Goal: Transaction & Acquisition: Purchase product/service

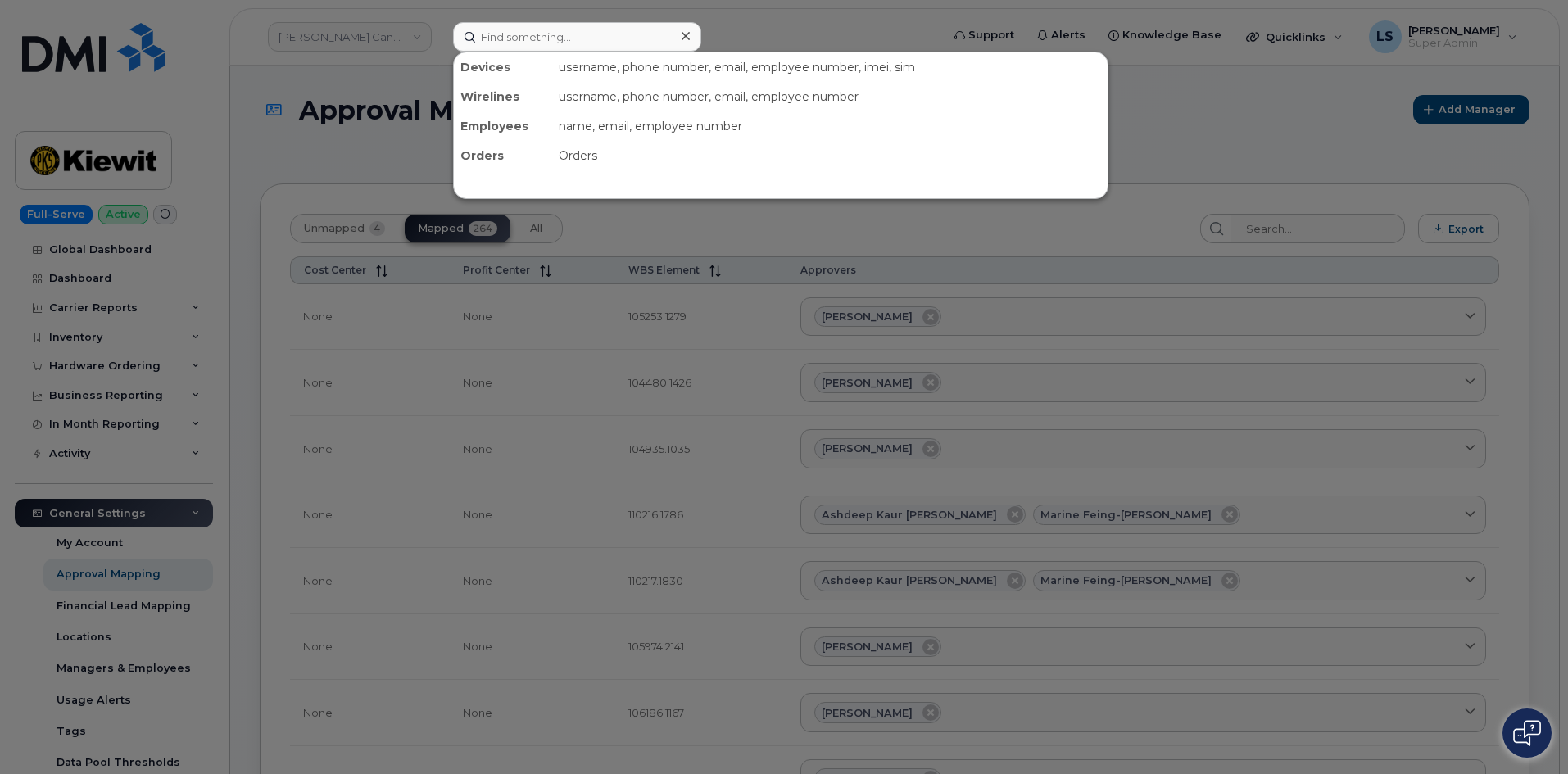
click at [854, 37] on div at bounding box center [784, 387] width 1568 height 774
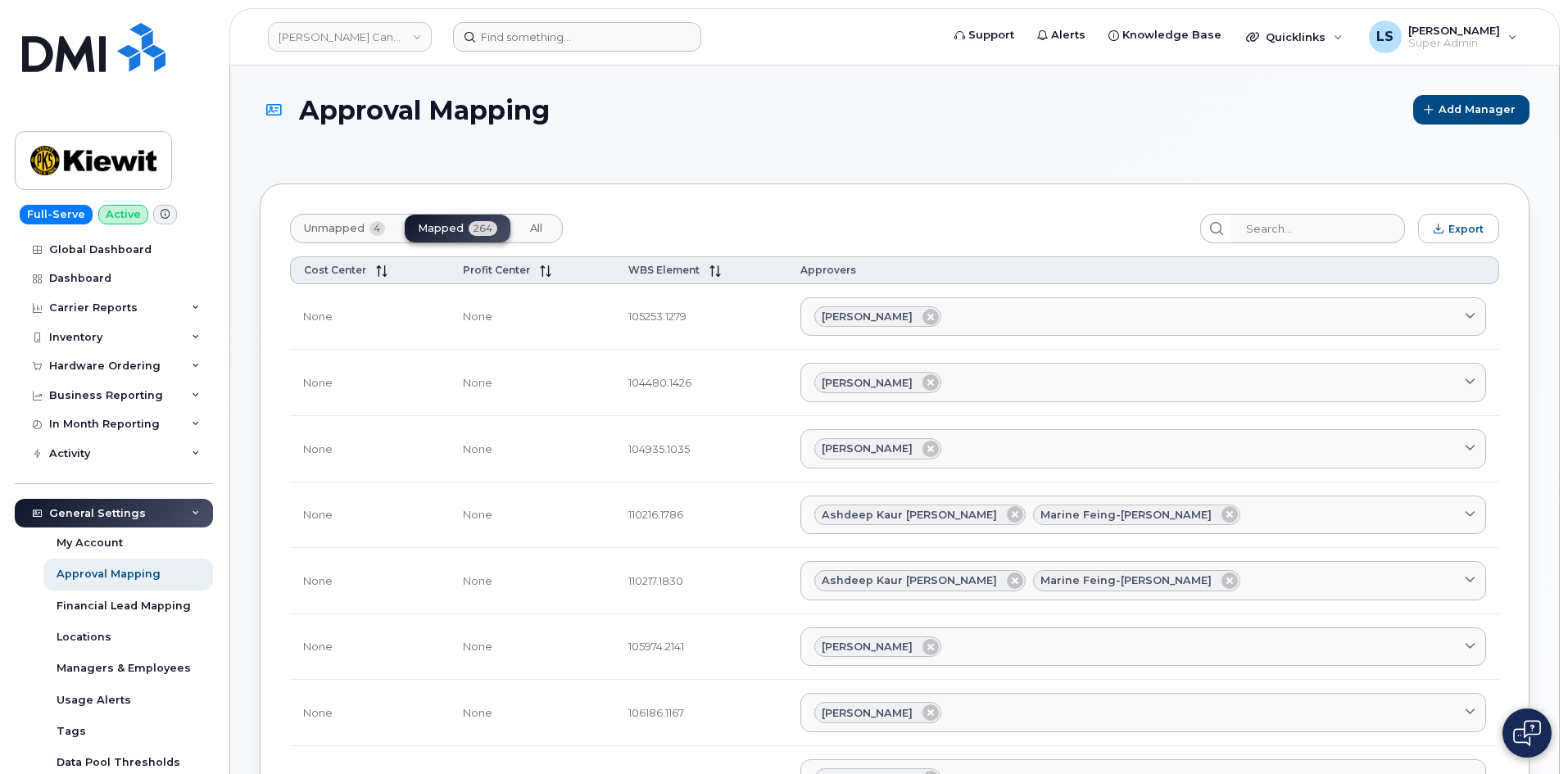
click at [488, 121] on span "Approval Mapping" at bounding box center [423, 110] width 251 height 28
click at [365, 113] on span "Approval Mapping" at bounding box center [423, 110] width 251 height 28
click at [374, 124] on span "Approval Mapping" at bounding box center [423, 110] width 251 height 28
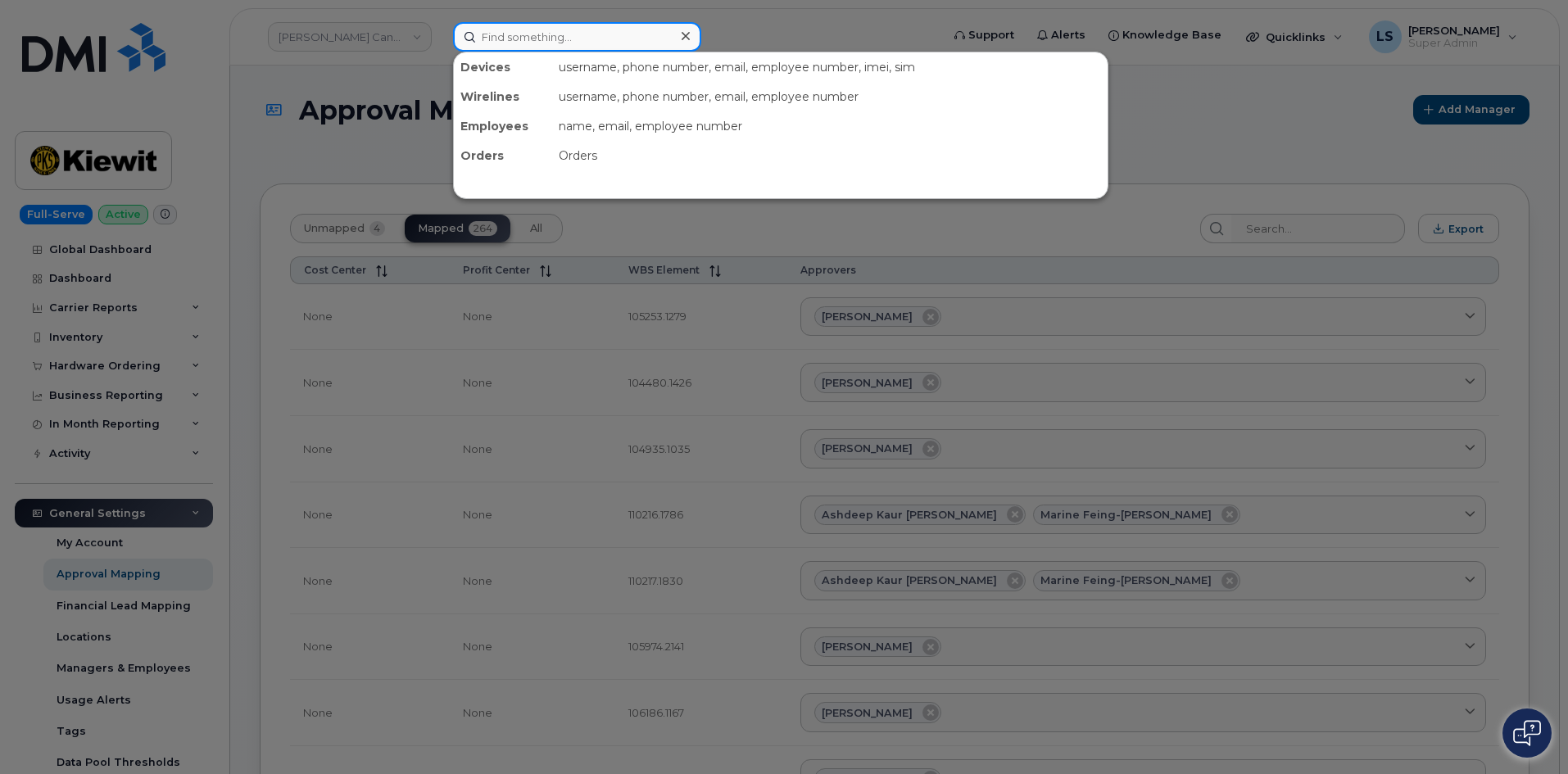
click at [589, 37] on input at bounding box center [577, 37] width 249 height 29
paste input "[PERSON_NAME]"
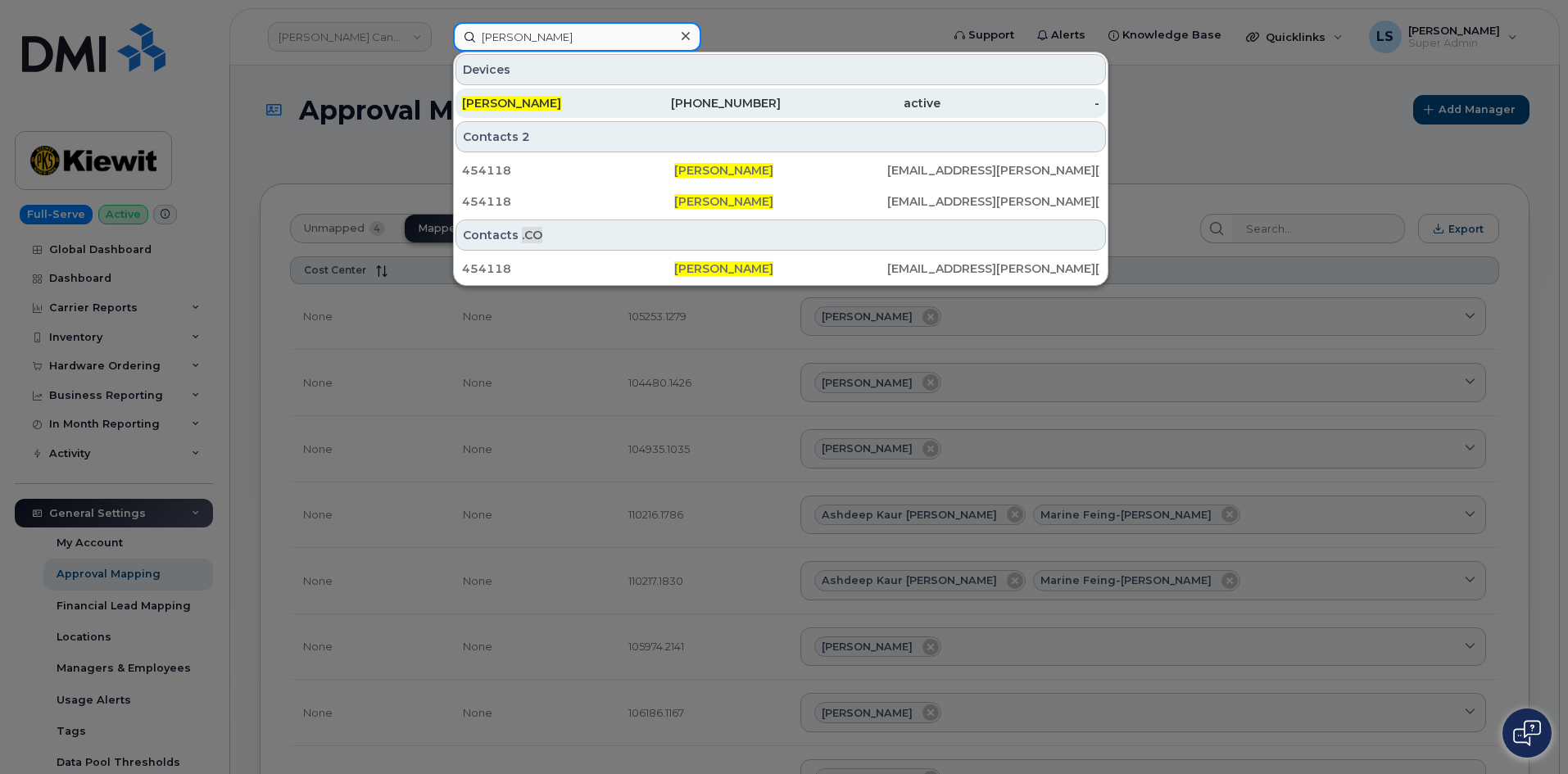
type input "[PERSON_NAME]"
click at [811, 103] on div "active" at bounding box center [861, 103] width 160 height 17
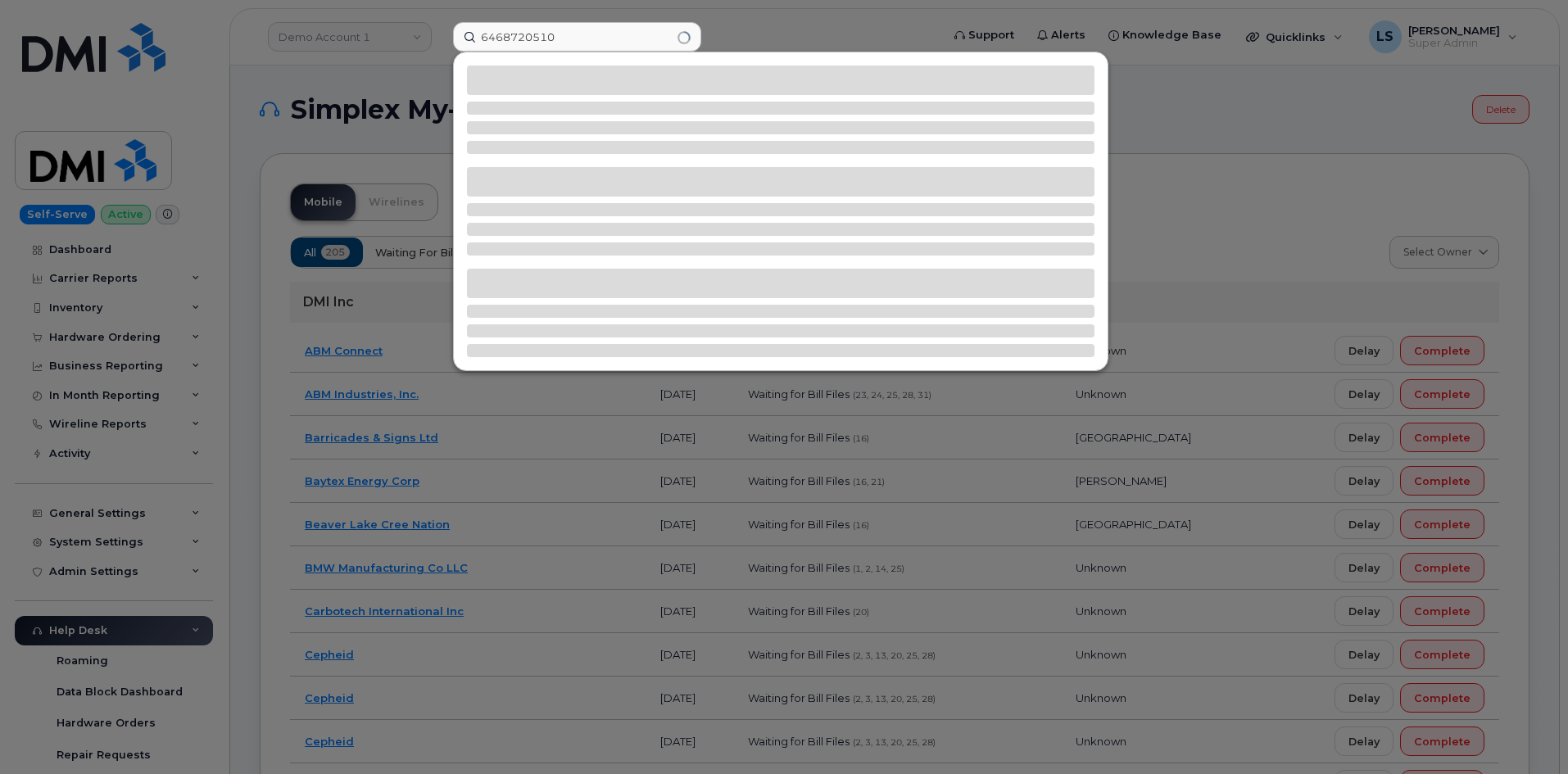
type input "6468720510"
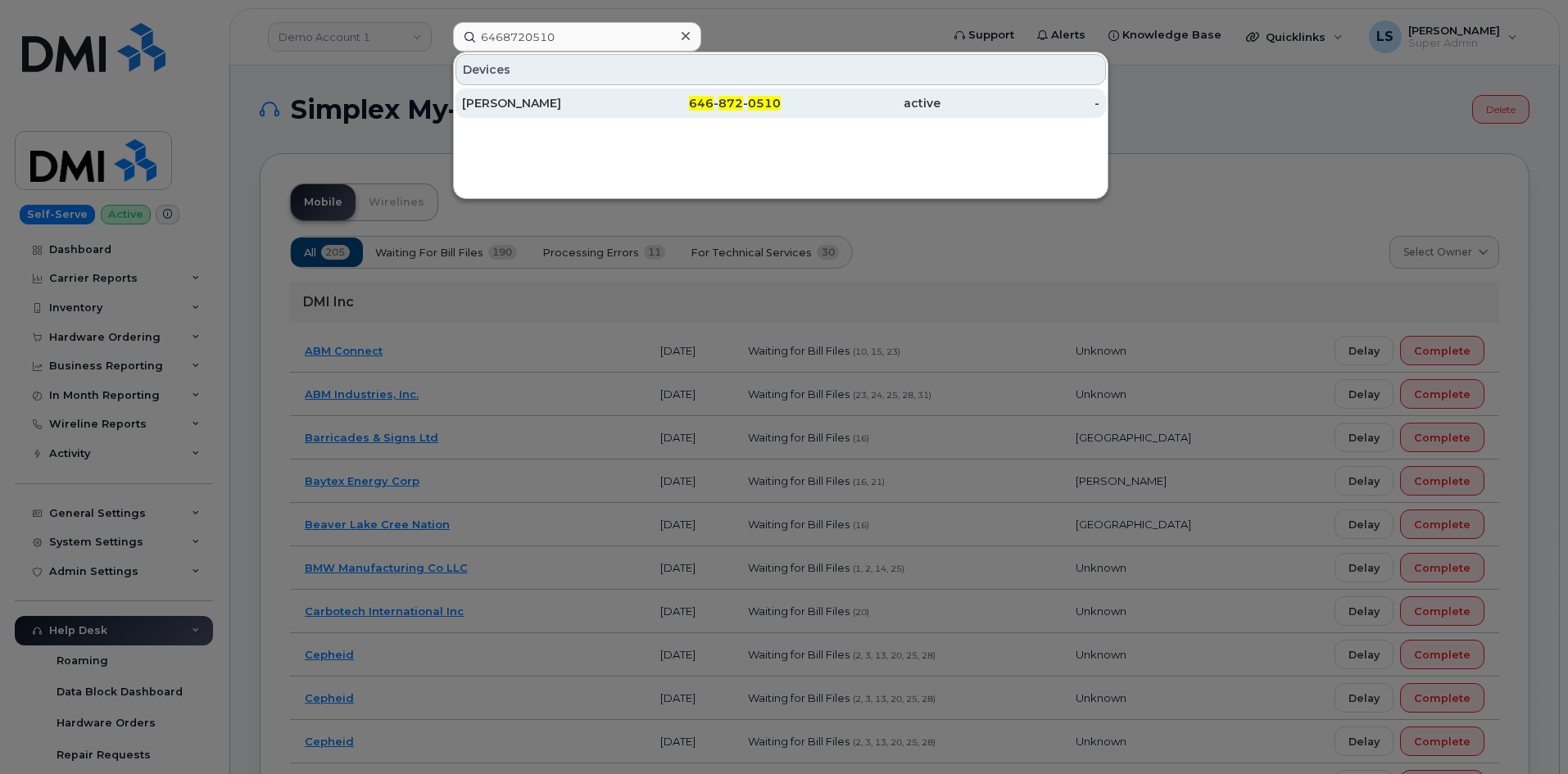
click at [710, 97] on span "646" at bounding box center [700, 103] width 25 height 15
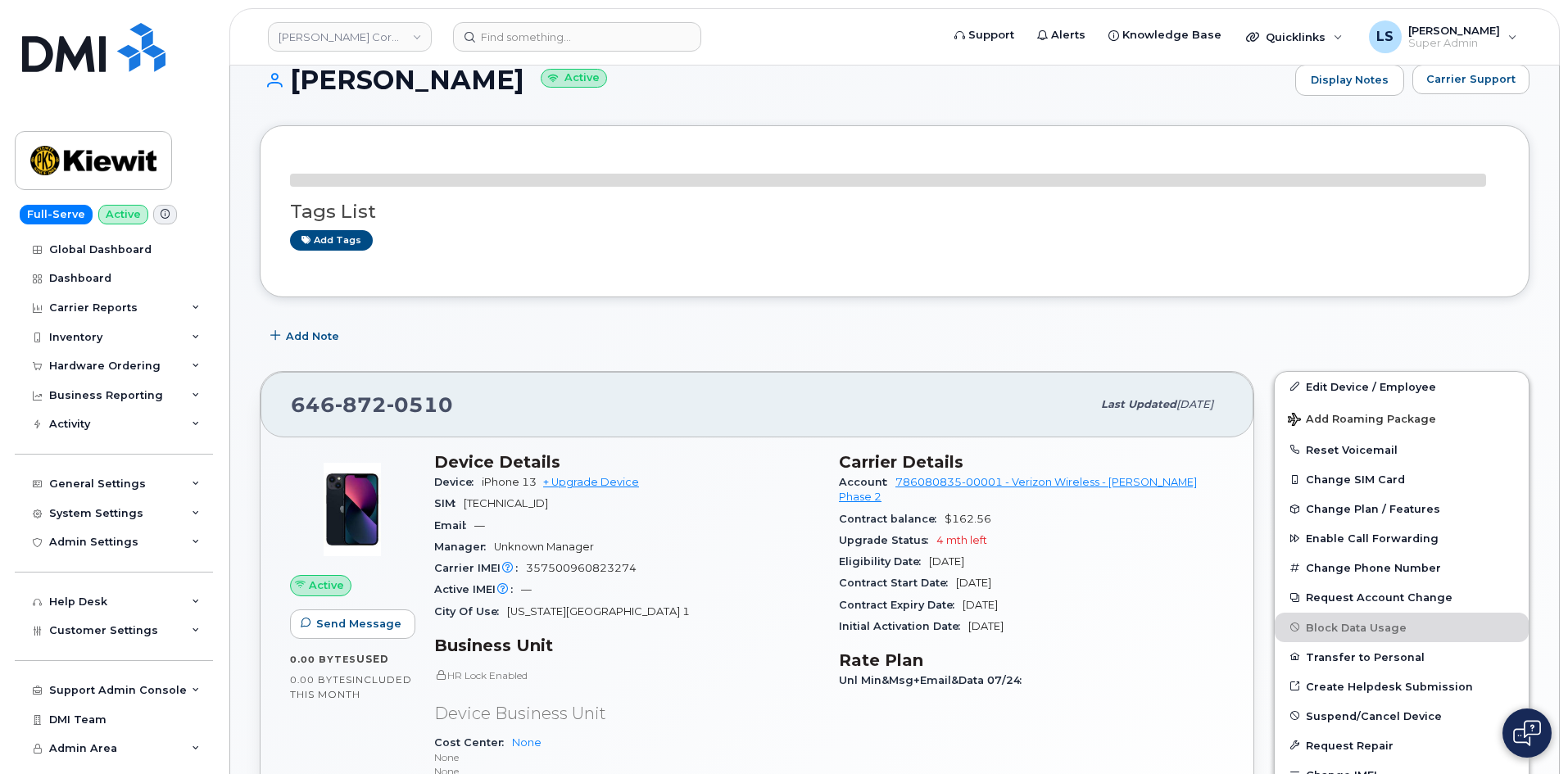
scroll to position [82, 0]
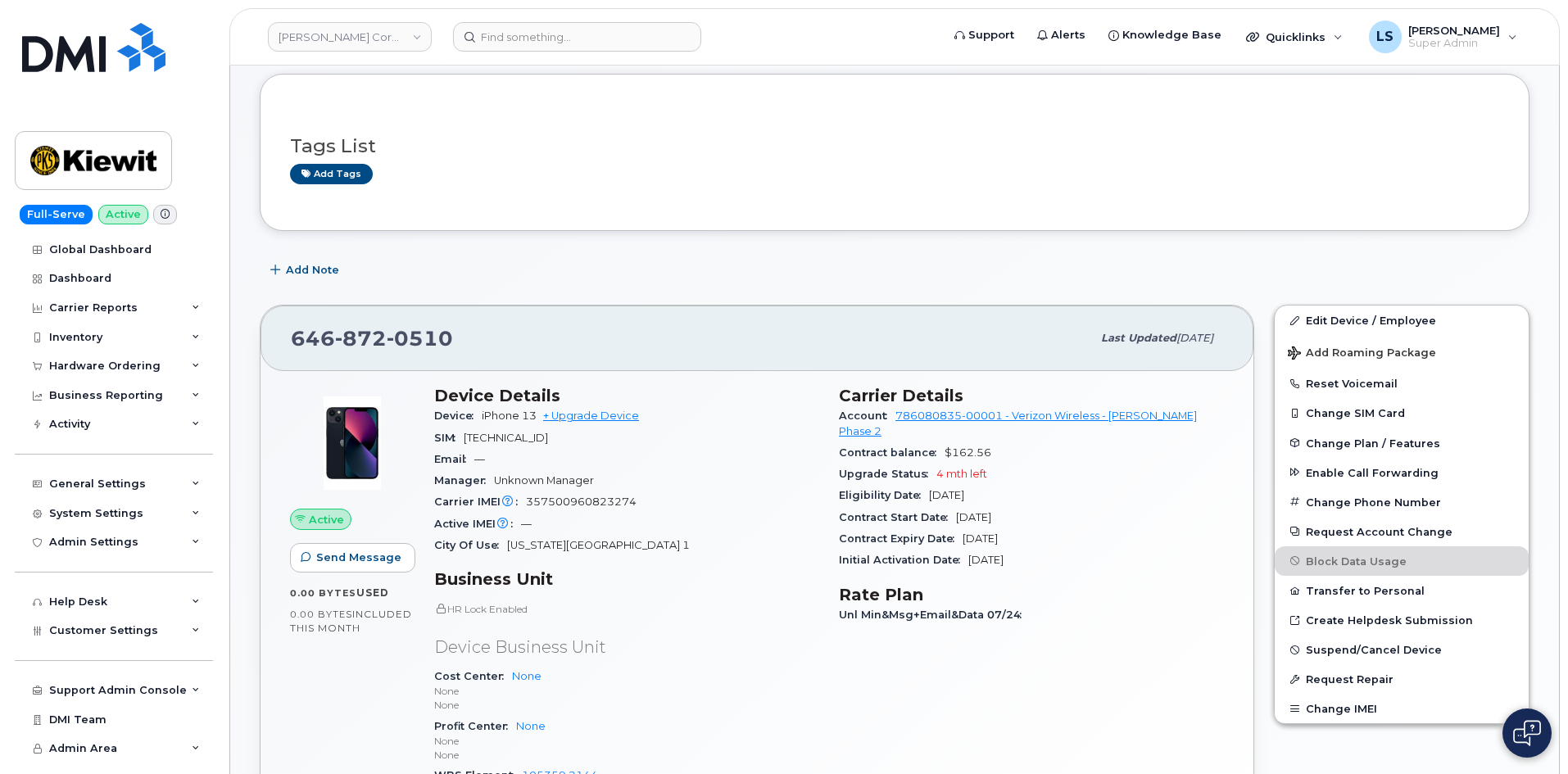
click at [513, 435] on span "89148000008881612281" at bounding box center [506, 437] width 84 height 13
click at [514, 435] on span "[TECHNICAL_ID]" at bounding box center [506, 437] width 84 height 13
click at [507, 419] on span "iPhone 13" at bounding box center [509, 415] width 55 height 13
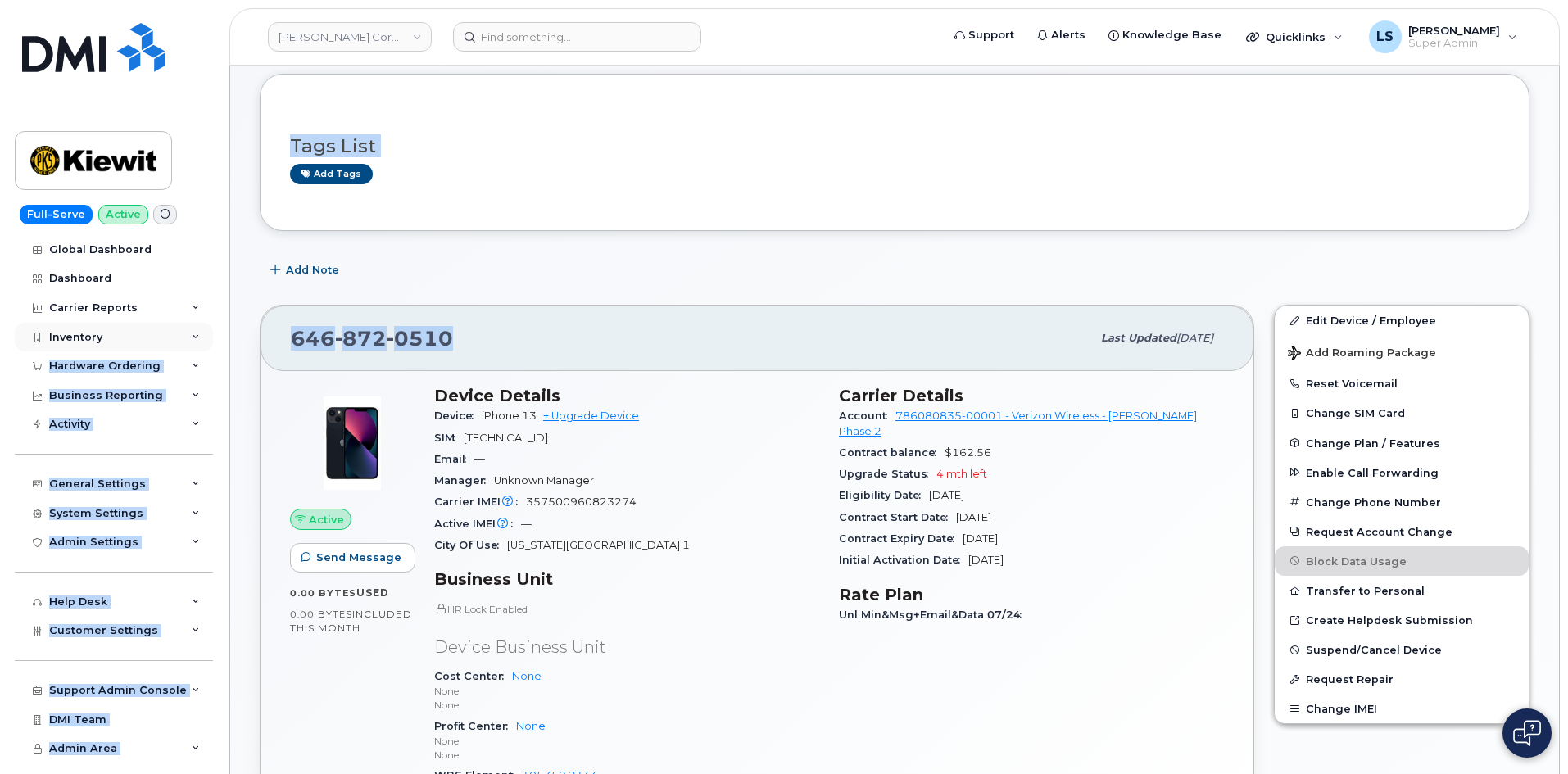
drag, startPoint x: 476, startPoint y: 333, endPoint x: 140, endPoint y: 345, distance: 336.2
click at [500, 333] on div "646 872 0510" at bounding box center [691, 338] width 801 height 34
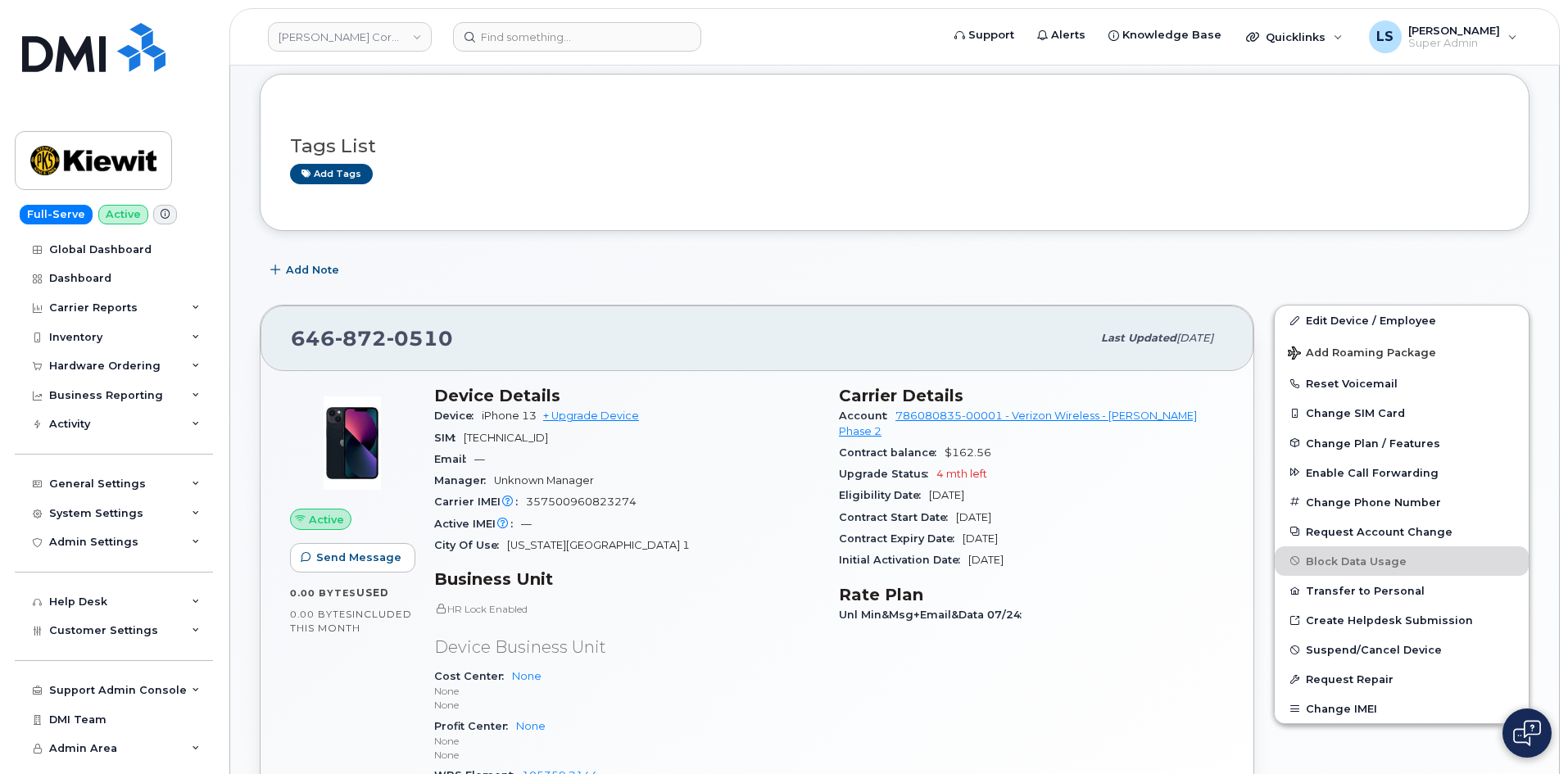
scroll to position [0, 0]
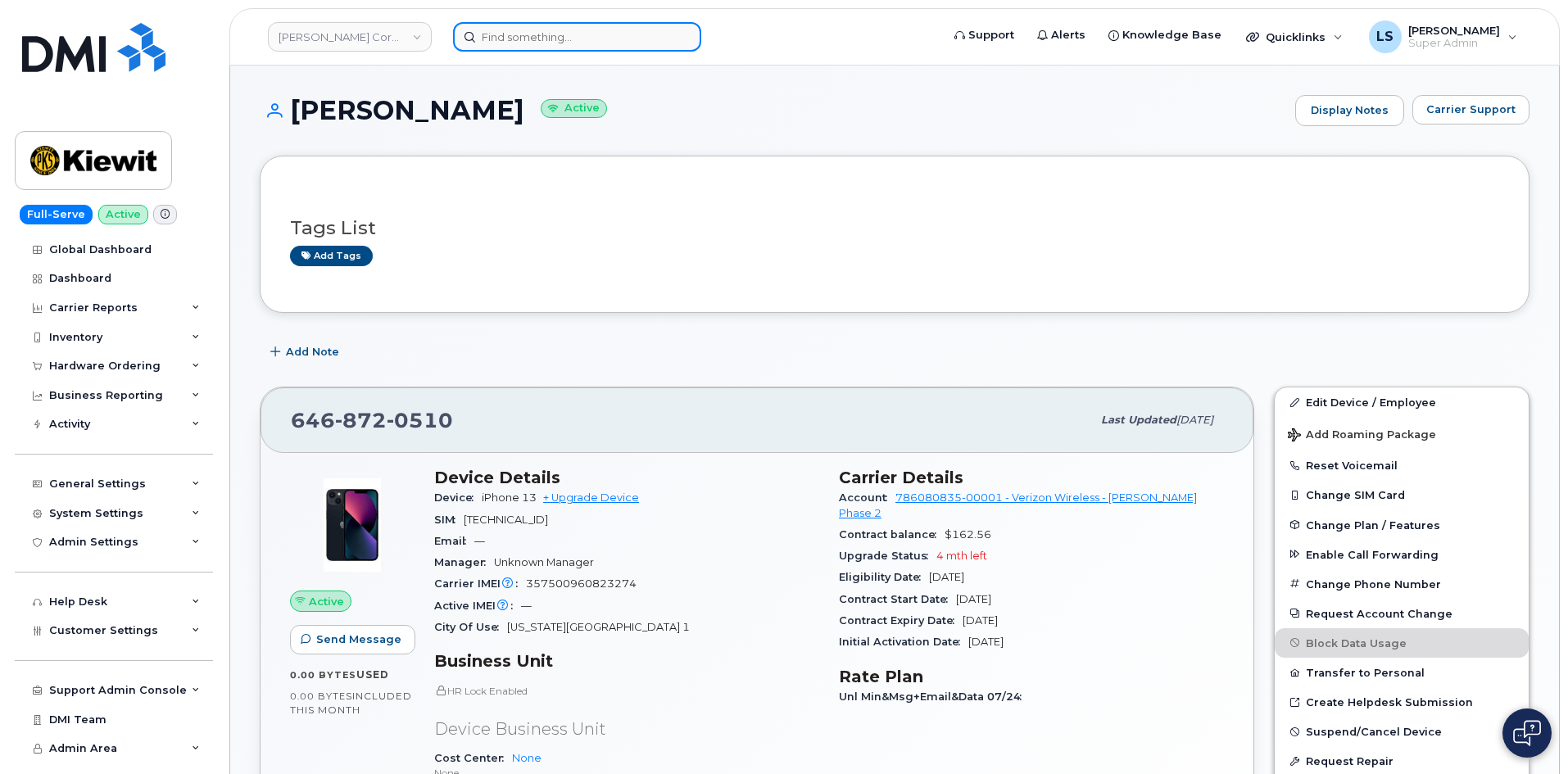
click at [575, 47] on input at bounding box center [577, 37] width 249 height 29
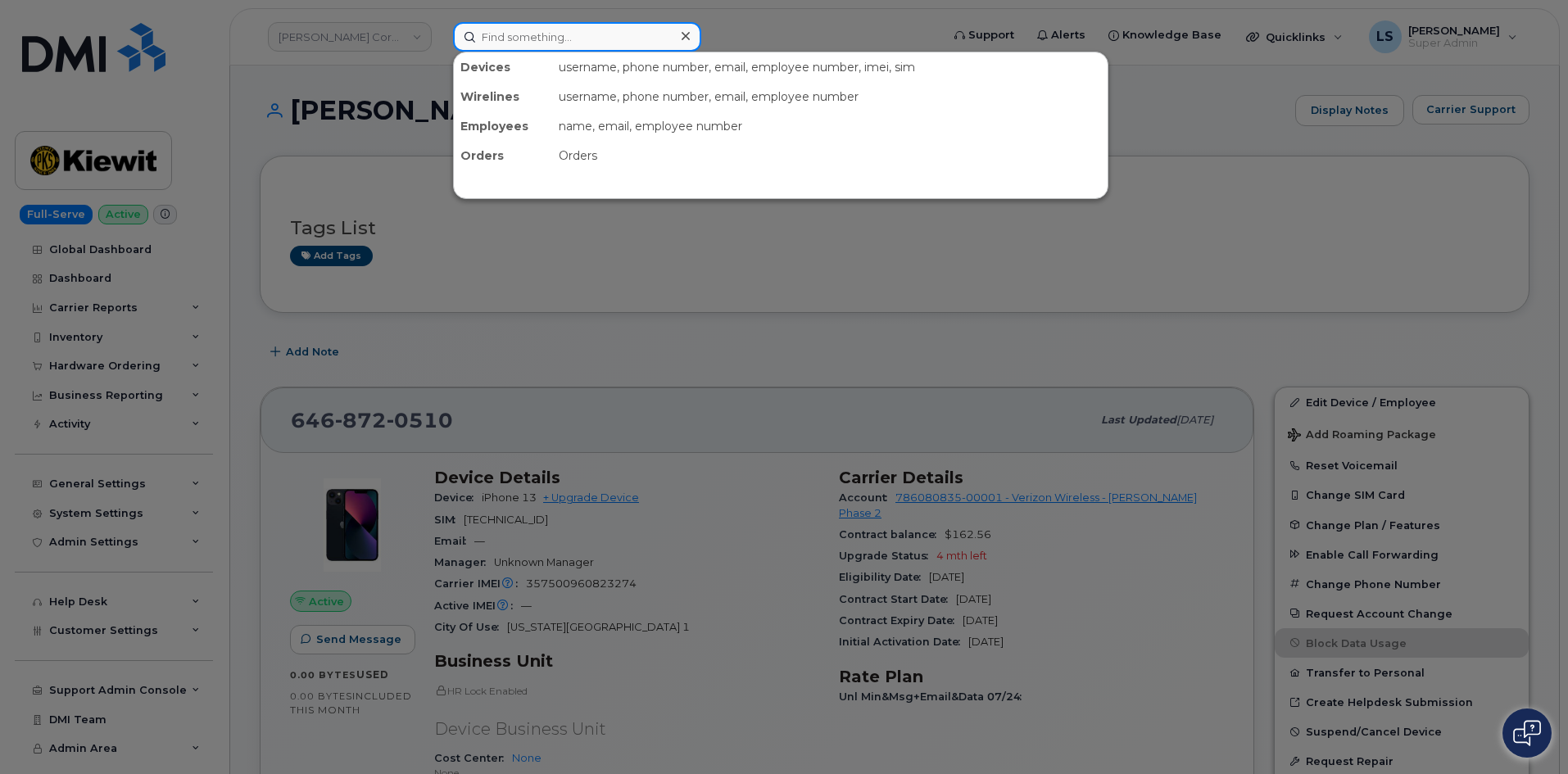
paste input "David Anderson"
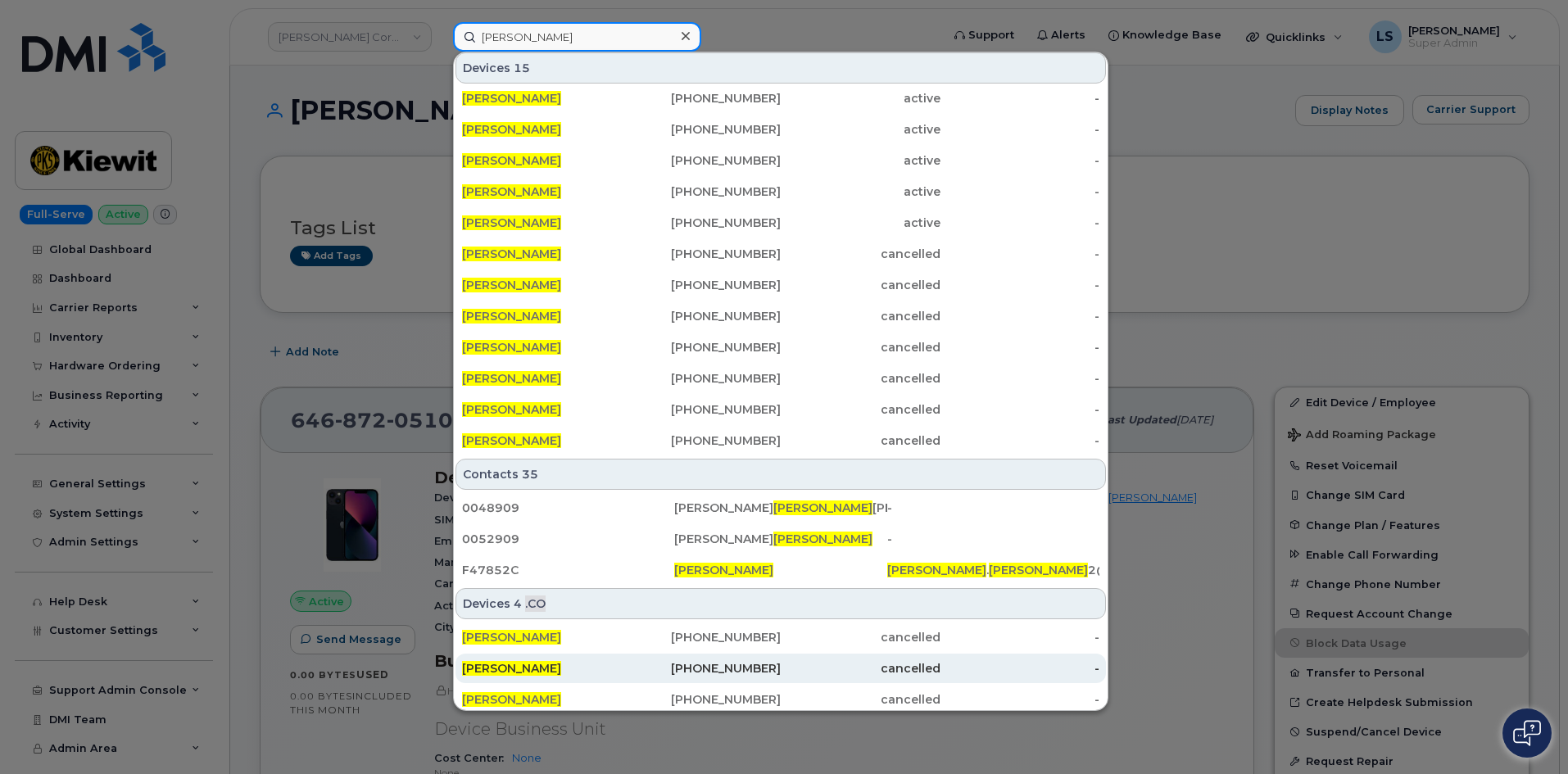
scroll to position [234, 0]
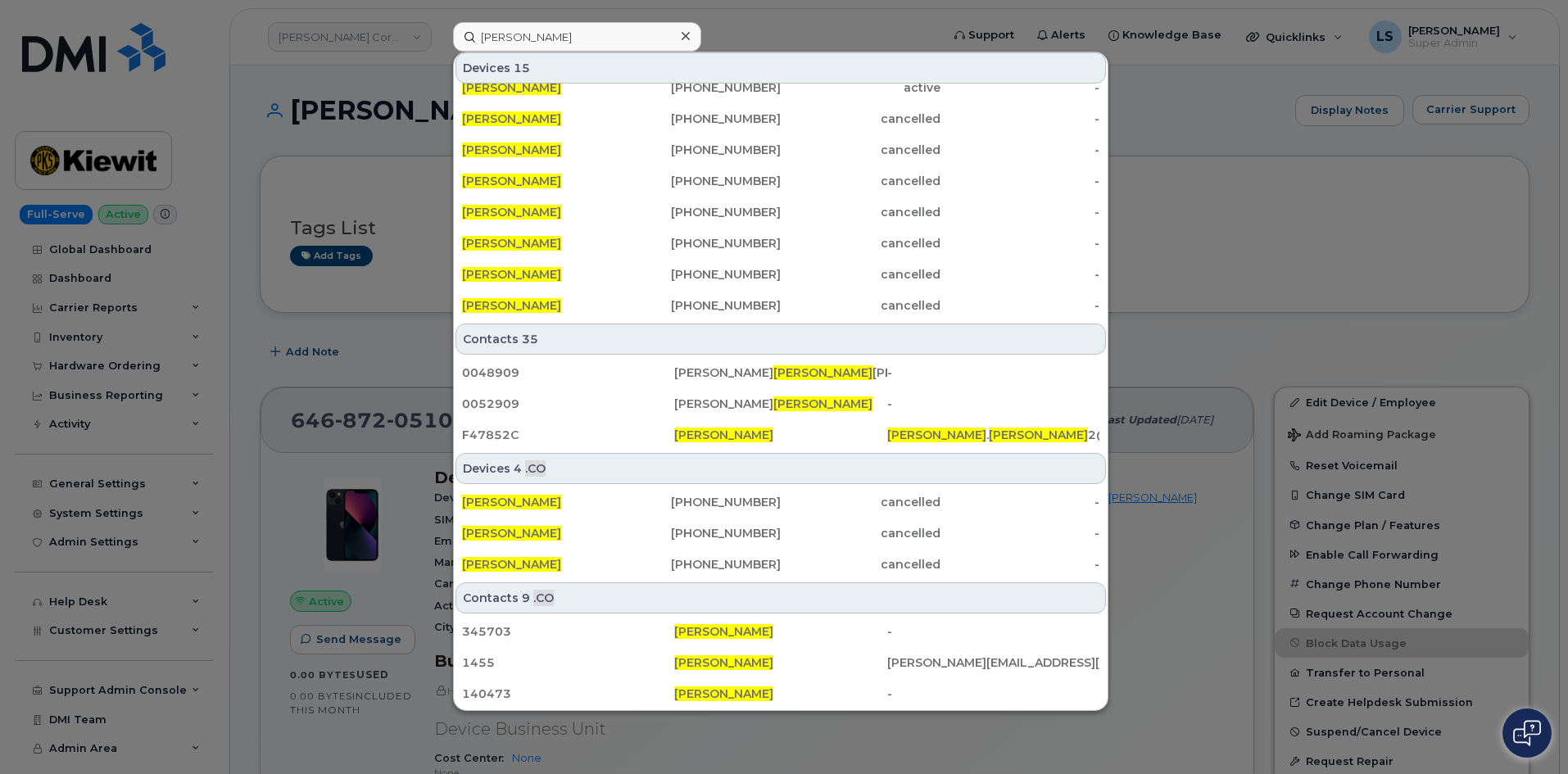
drag, startPoint x: 364, startPoint y: 96, endPoint x: 365, endPoint y: 117, distance: 21.0
click at [363, 95] on div at bounding box center [784, 387] width 1568 height 774
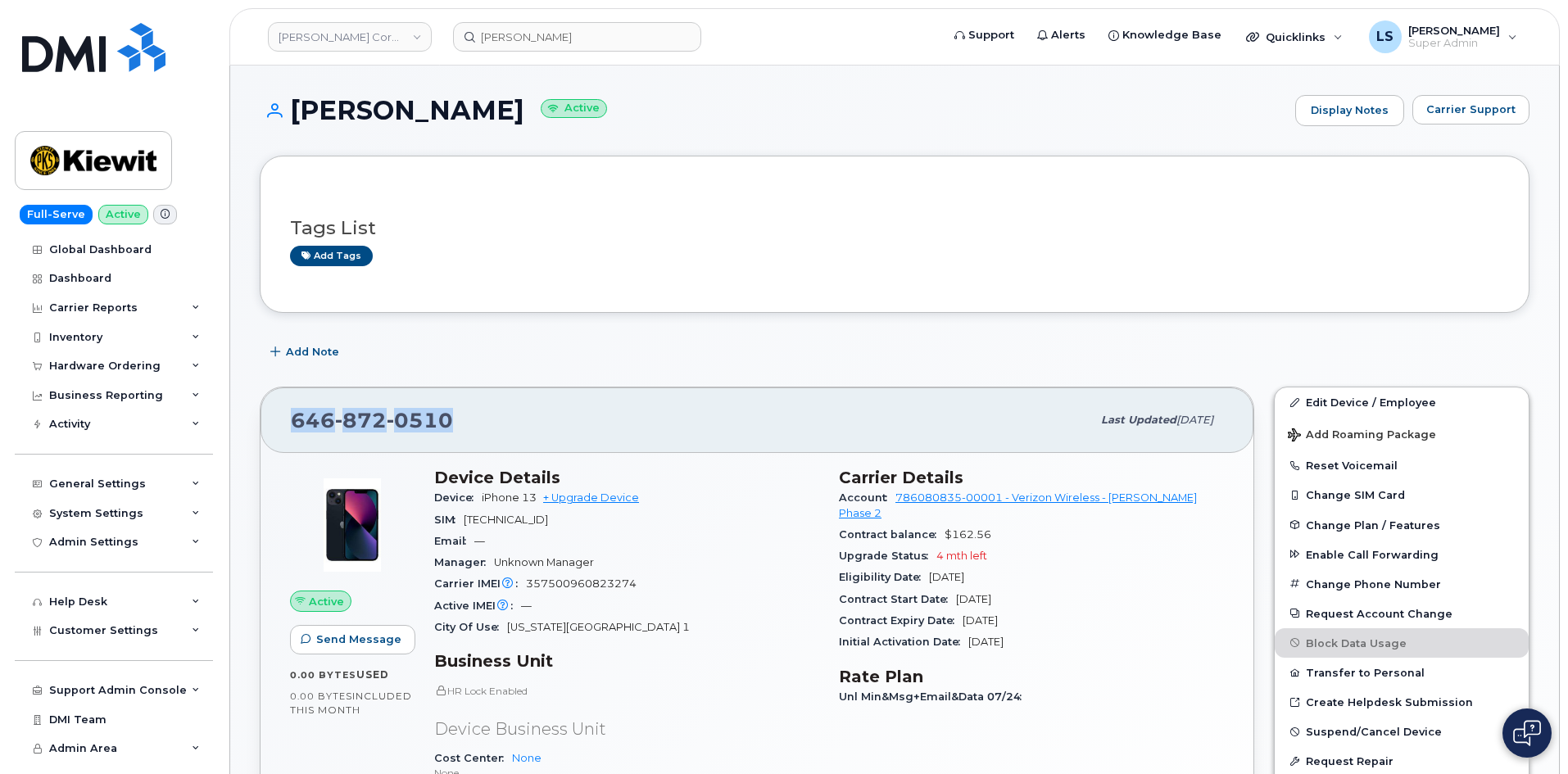
drag, startPoint x: 294, startPoint y: 420, endPoint x: 563, endPoint y: 425, distance: 269.0
click at [562, 424] on div "646 872 0510" at bounding box center [691, 419] width 801 height 34
drag, startPoint x: 285, startPoint y: 110, endPoint x: 620, endPoint y: 99, distance: 335.2
click at [620, 99] on h1 "ERASMO GUAJARDO JR. Active" at bounding box center [773, 110] width 1028 height 28
click at [576, 23] on input "David Anderson" at bounding box center [577, 37] width 249 height 29
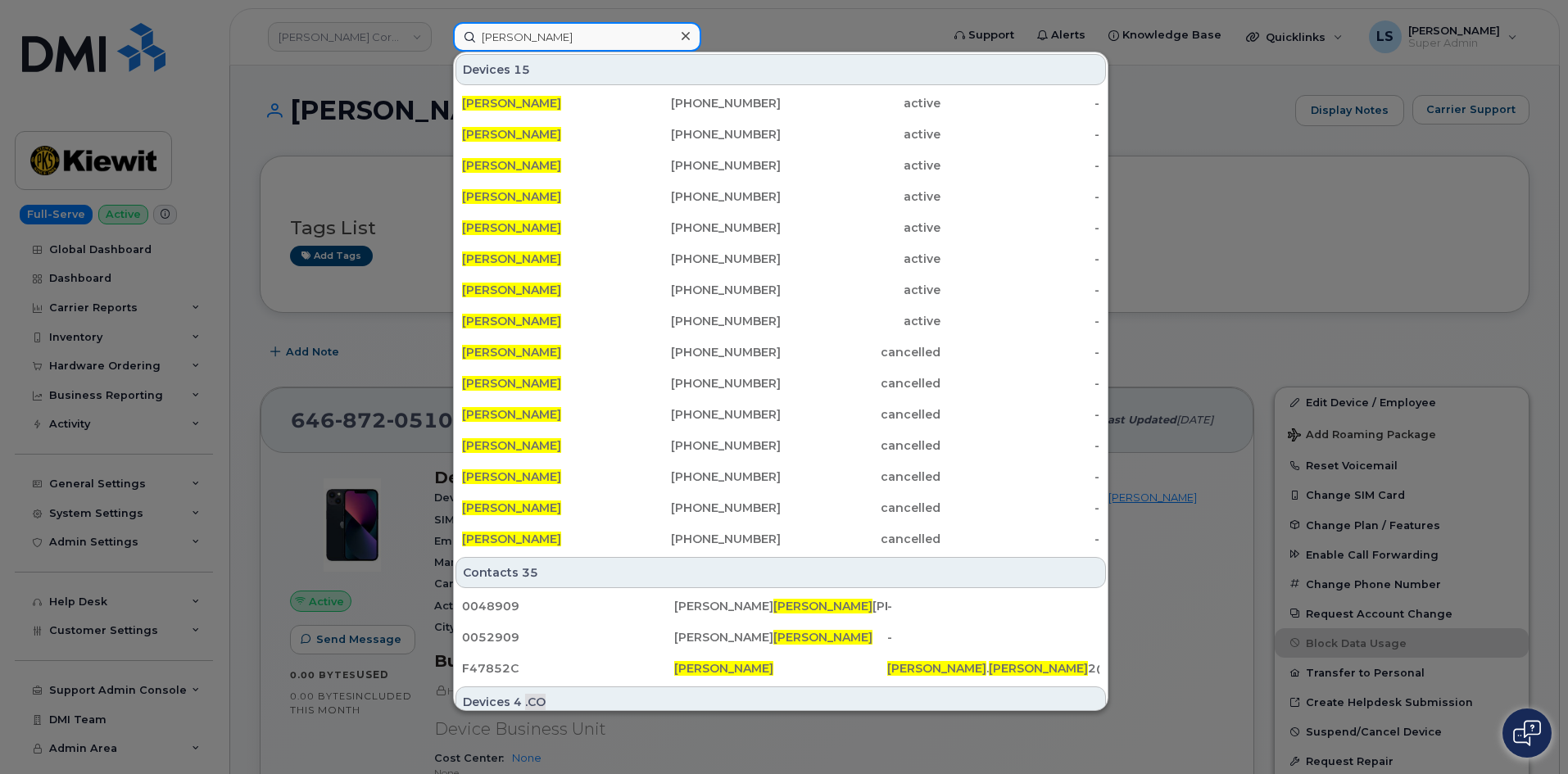
drag, startPoint x: 585, startPoint y: 40, endPoint x: 382, endPoint y: 13, distance: 204.8
click at [440, 23] on div "David Anderson Devices 15 David Anderson 250-514-7931 active - David Anderson 6…" at bounding box center [692, 37] width 503 height 29
paste input "00577233"
type input "00577233"
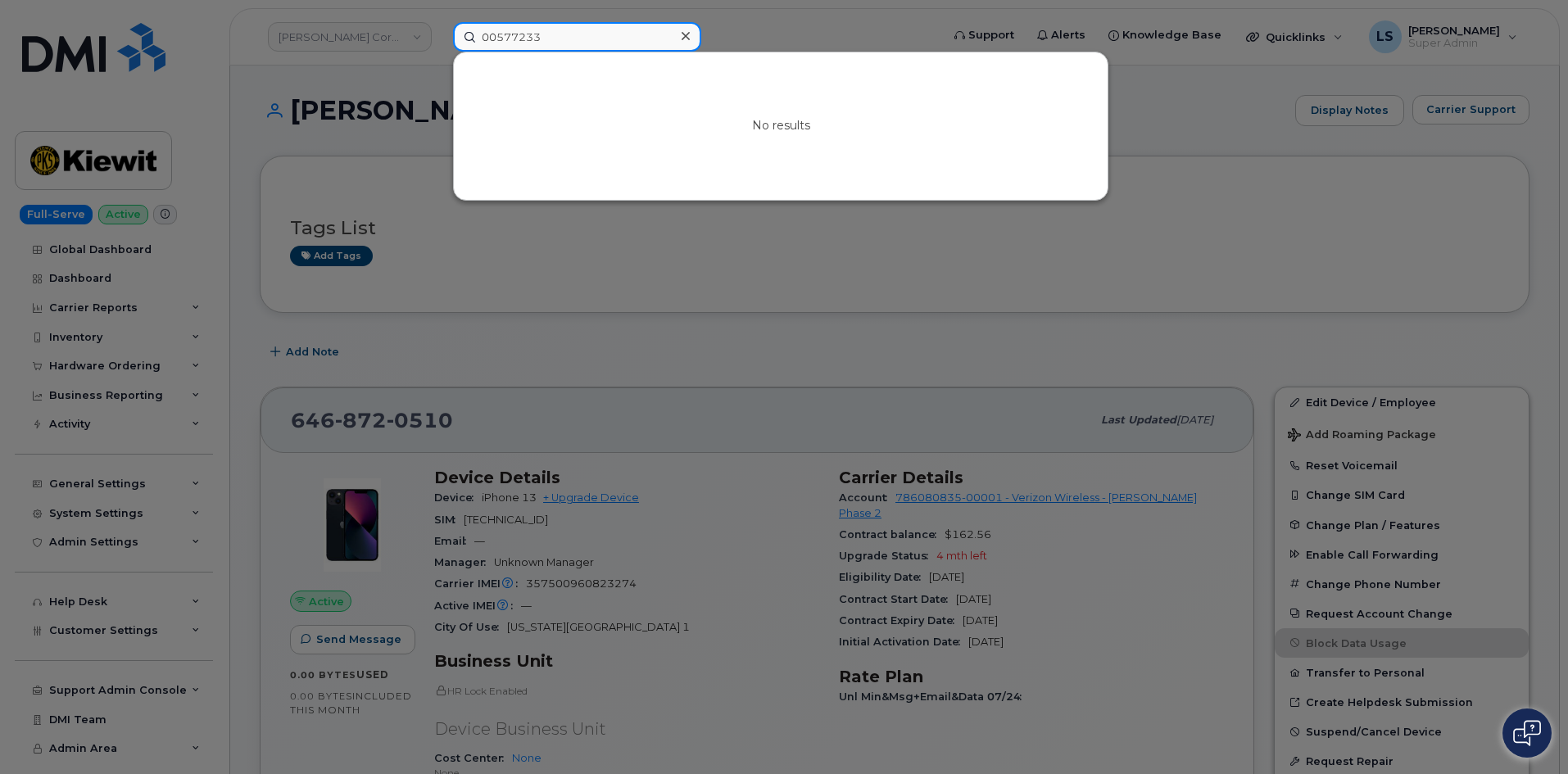
drag, startPoint x: 536, startPoint y: 38, endPoint x: 208, endPoint y: 77, distance: 330.3
click at [440, 52] on div "00577233 No results" at bounding box center [692, 37] width 503 height 29
paste input "[PERSON_NAME]"
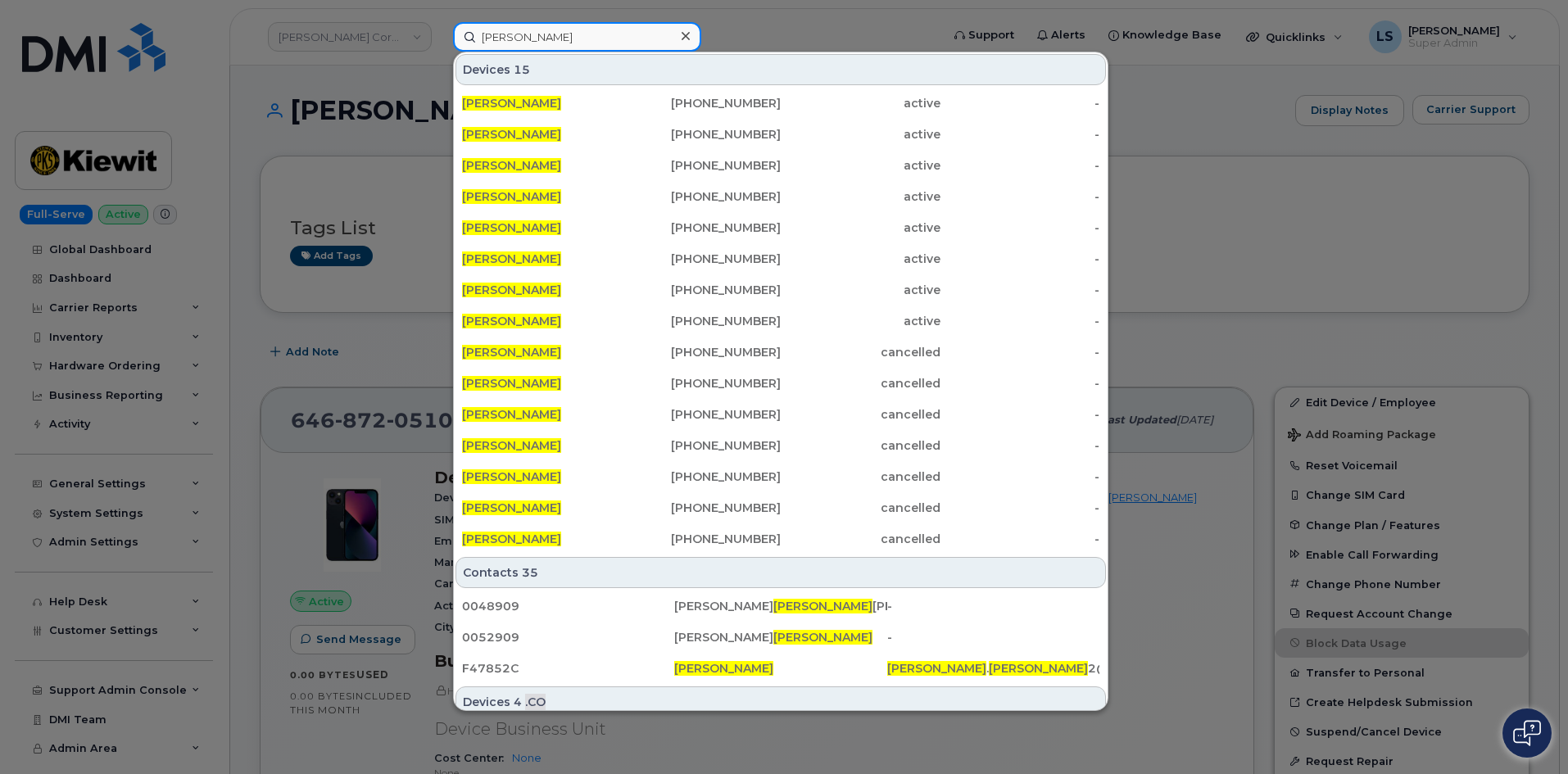
type input "[PERSON_NAME]"
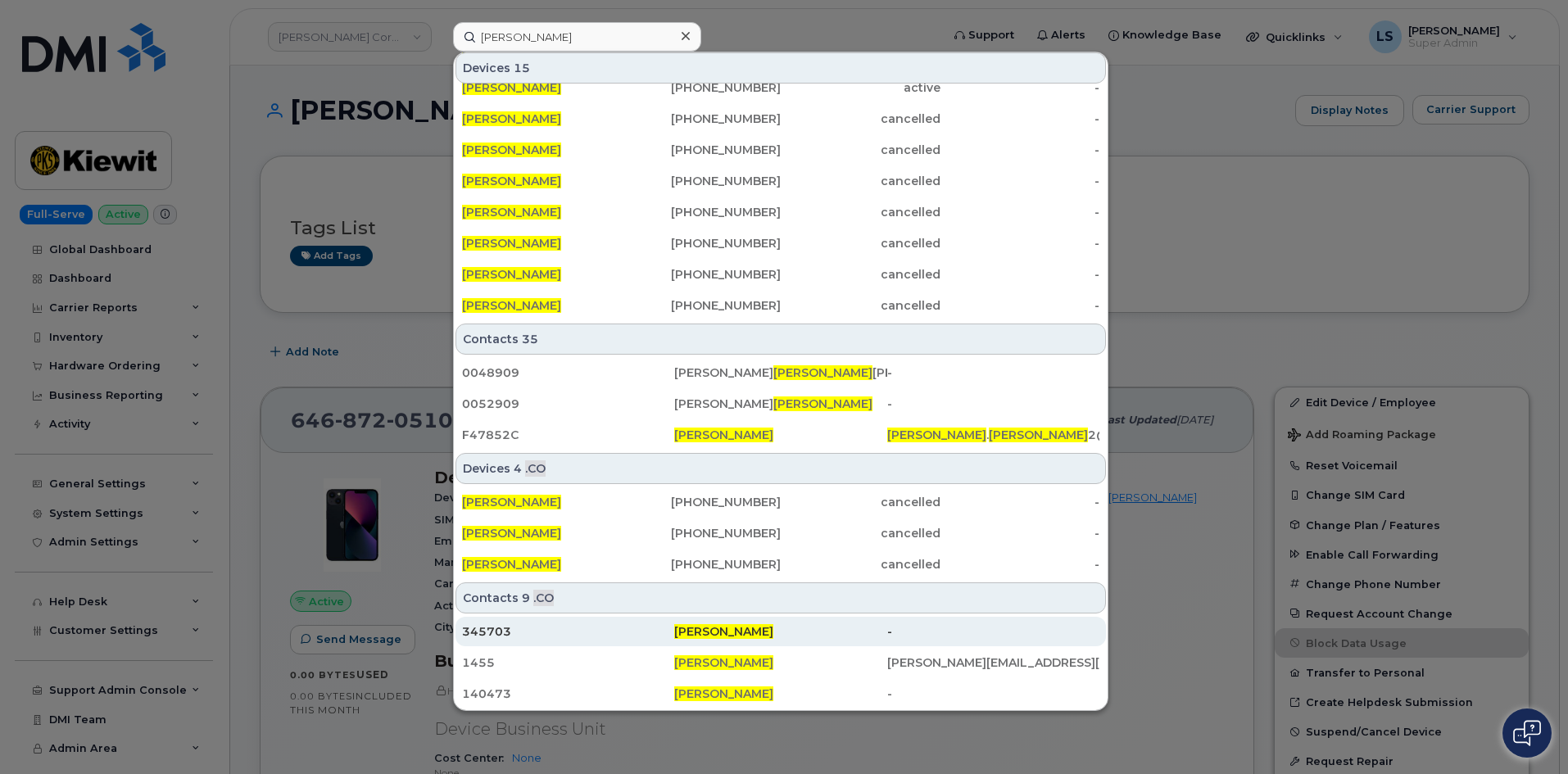
drag, startPoint x: 841, startPoint y: 659, endPoint x: 949, endPoint y: 643, distance: 109.2
click at [841, 659] on div "[PERSON_NAME]" at bounding box center [780, 662] width 212 height 17
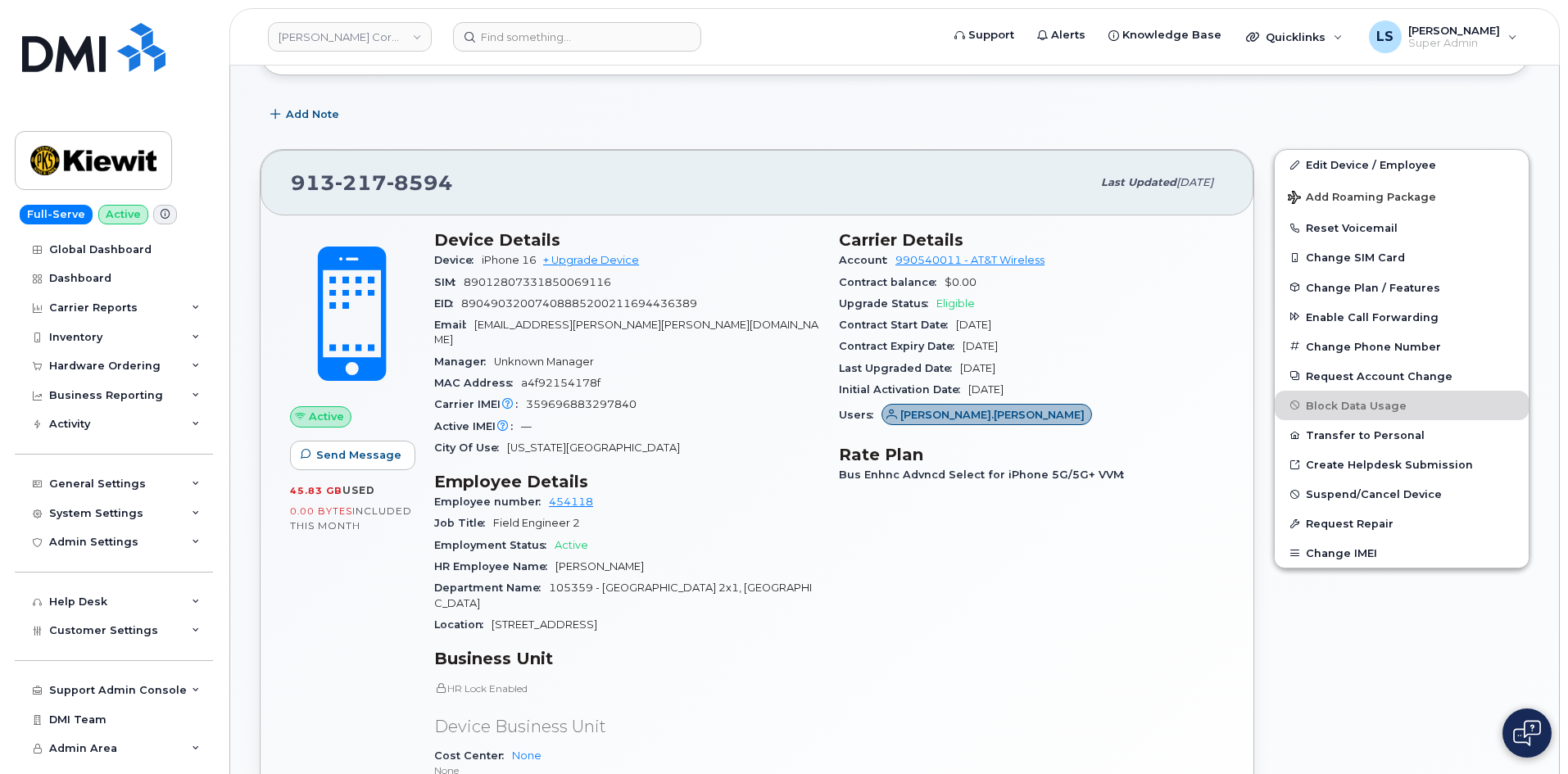
scroll to position [253, 0]
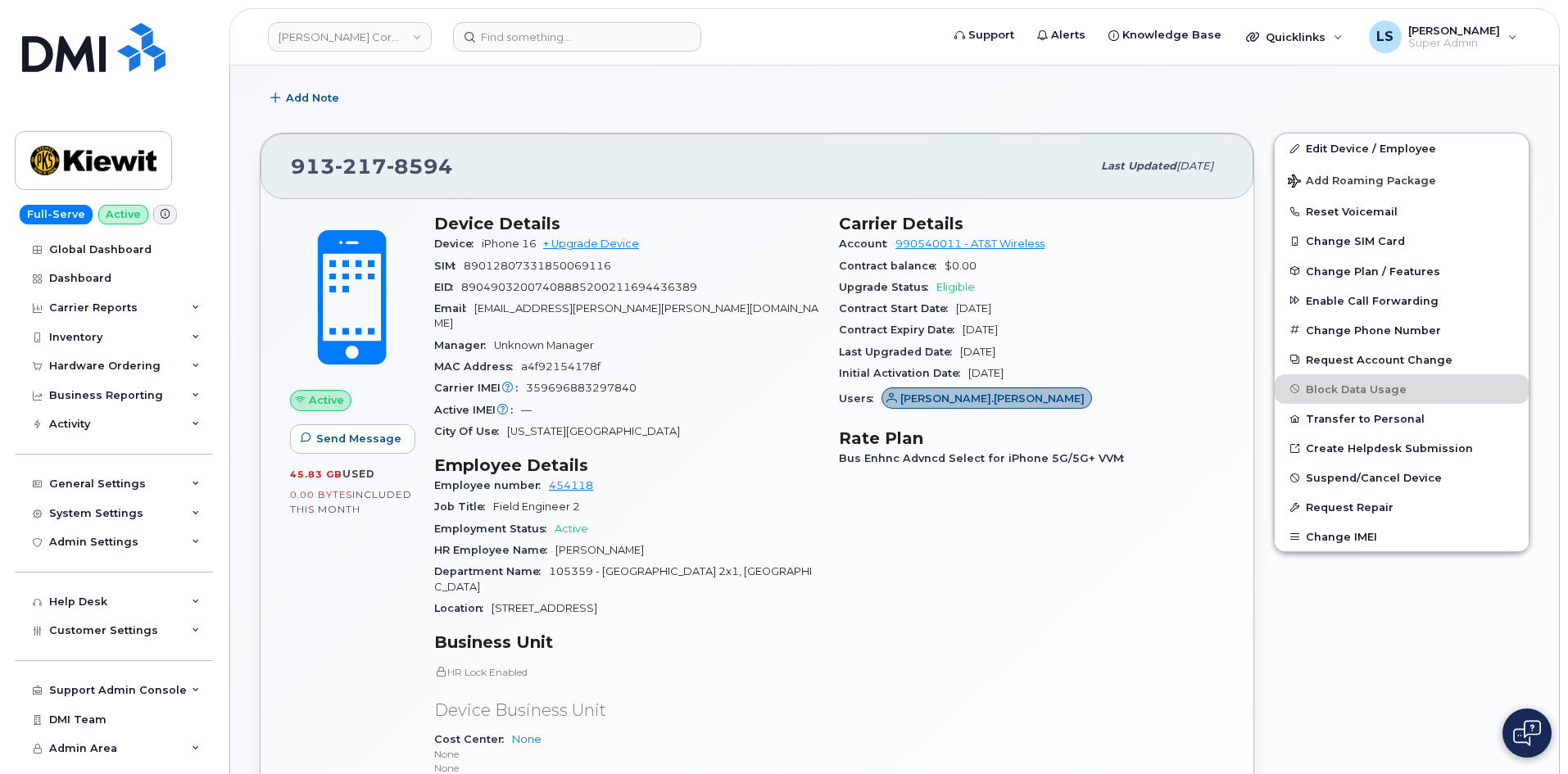
click at [639, 565] on span "105359 - Orange County Power Station 2x1, TX" at bounding box center [623, 579] width 377 height 28
click at [864, 310] on span "Contract Start Date" at bounding box center [897, 308] width 117 height 13
click at [558, 360] on span "a4f92154178f" at bounding box center [560, 366] width 80 height 13
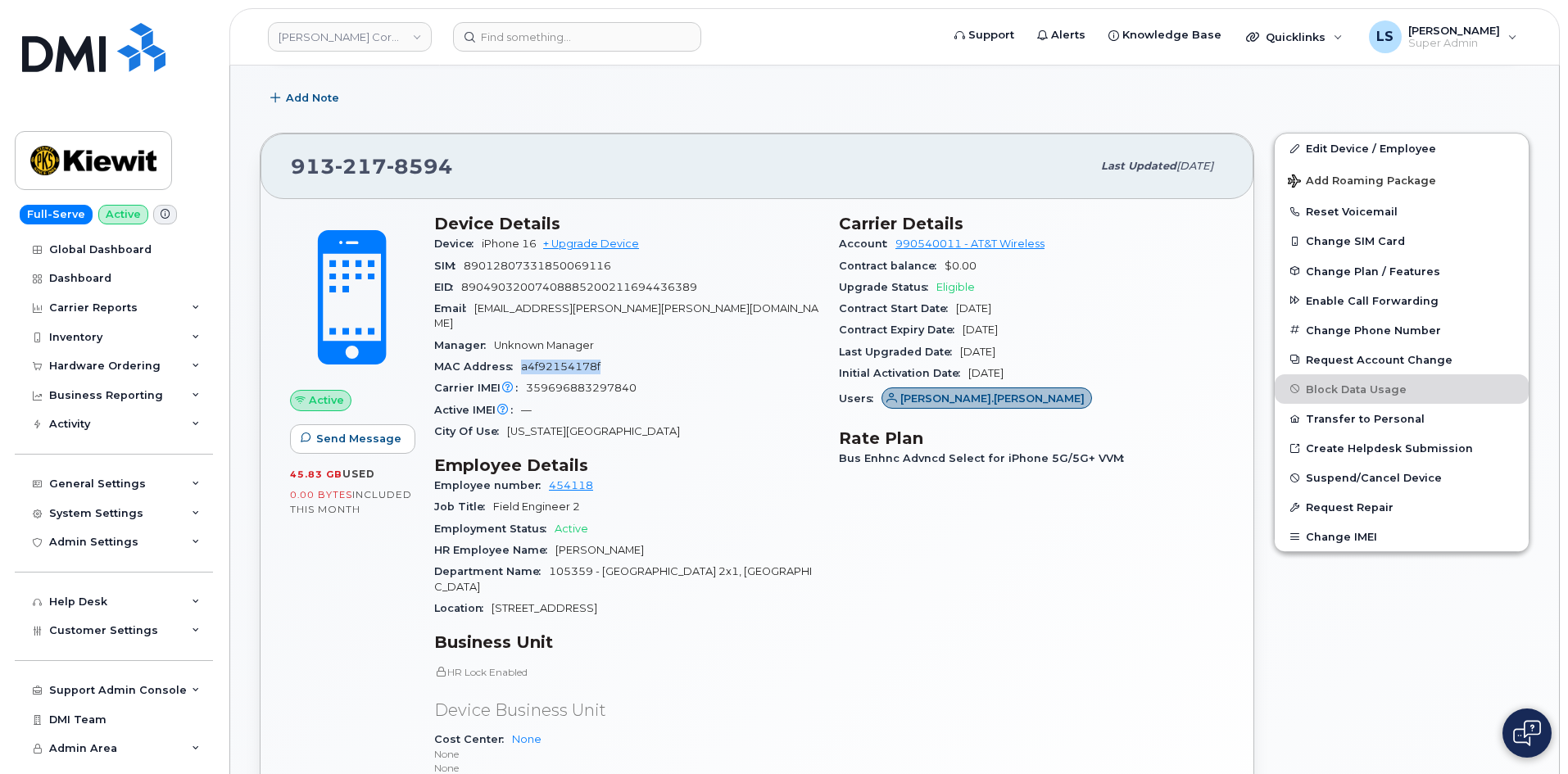
click at [558, 360] on span "a4f92154178f" at bounding box center [560, 366] width 80 height 13
click at [629, 335] on div "Manager Unknown Manager" at bounding box center [627, 346] width 385 height 22
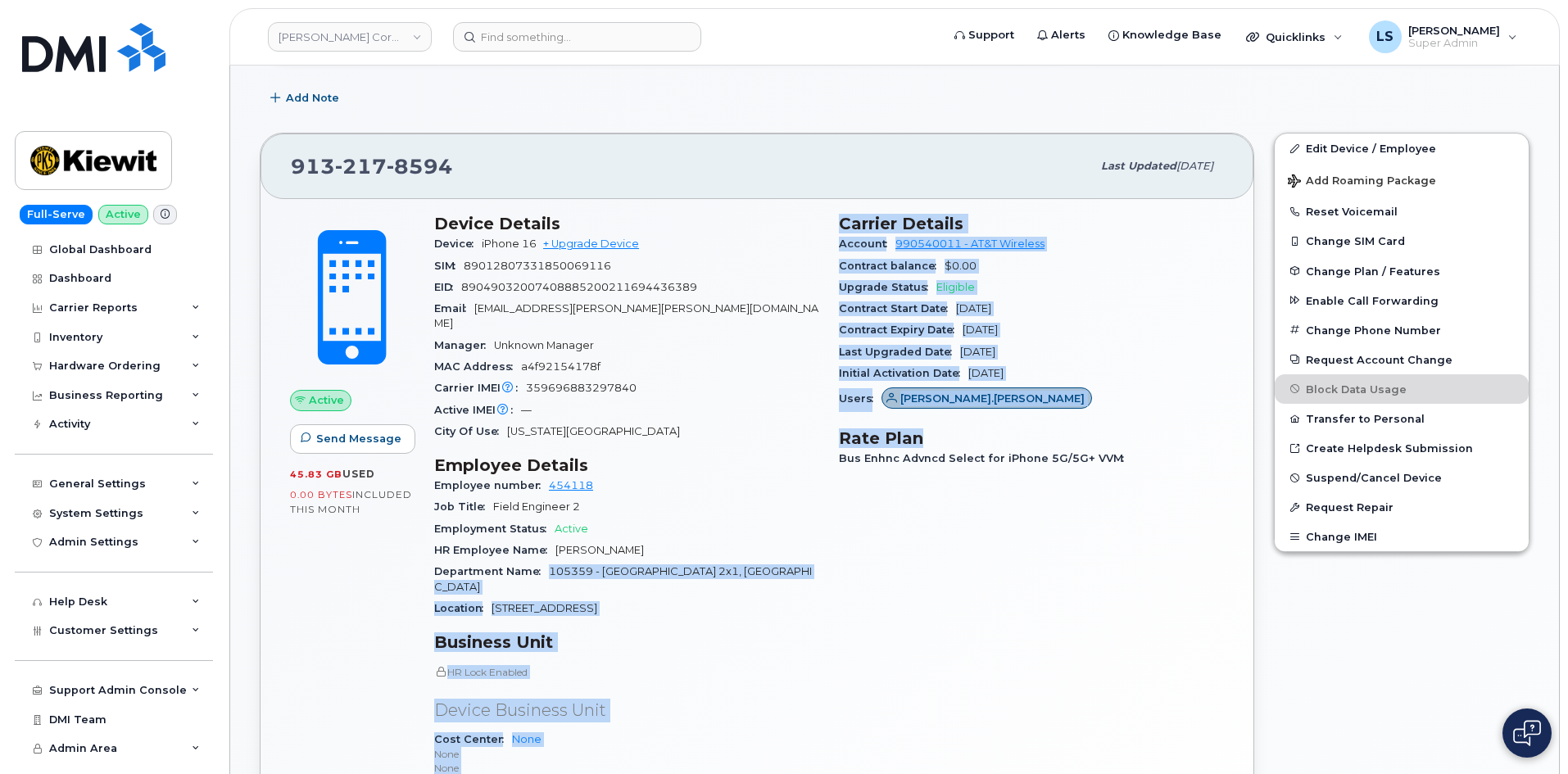
drag, startPoint x: 585, startPoint y: 570, endPoint x: 830, endPoint y: 550, distance: 245.8
click at [830, 550] on div "Device Details Device iPhone 16 + Upgrade Device SIM 89012807331850069116 EID 8…" at bounding box center [829, 552] width 810 height 696
click at [508, 602] on span "905 Powerhouse Rd" at bounding box center [544, 608] width 106 height 13
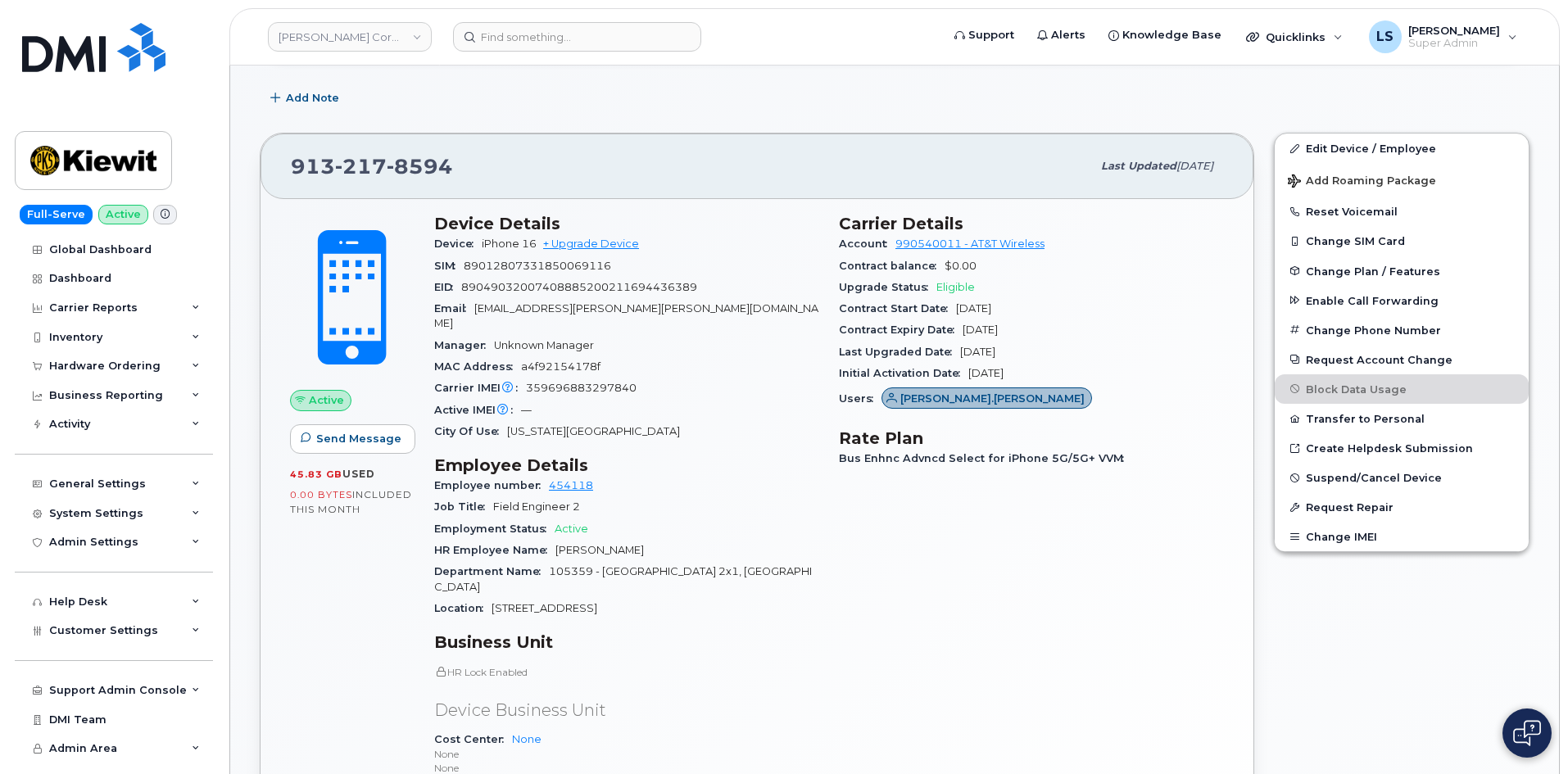
drag, startPoint x: 495, startPoint y: 580, endPoint x: 648, endPoint y: 582, distance: 153.0
click at [648, 598] on div "Location 905 Powerhouse Rd" at bounding box center [627, 609] width 385 height 22
click at [647, 598] on div "Location 905 Powerhouse Rd" at bounding box center [627, 609] width 385 height 22
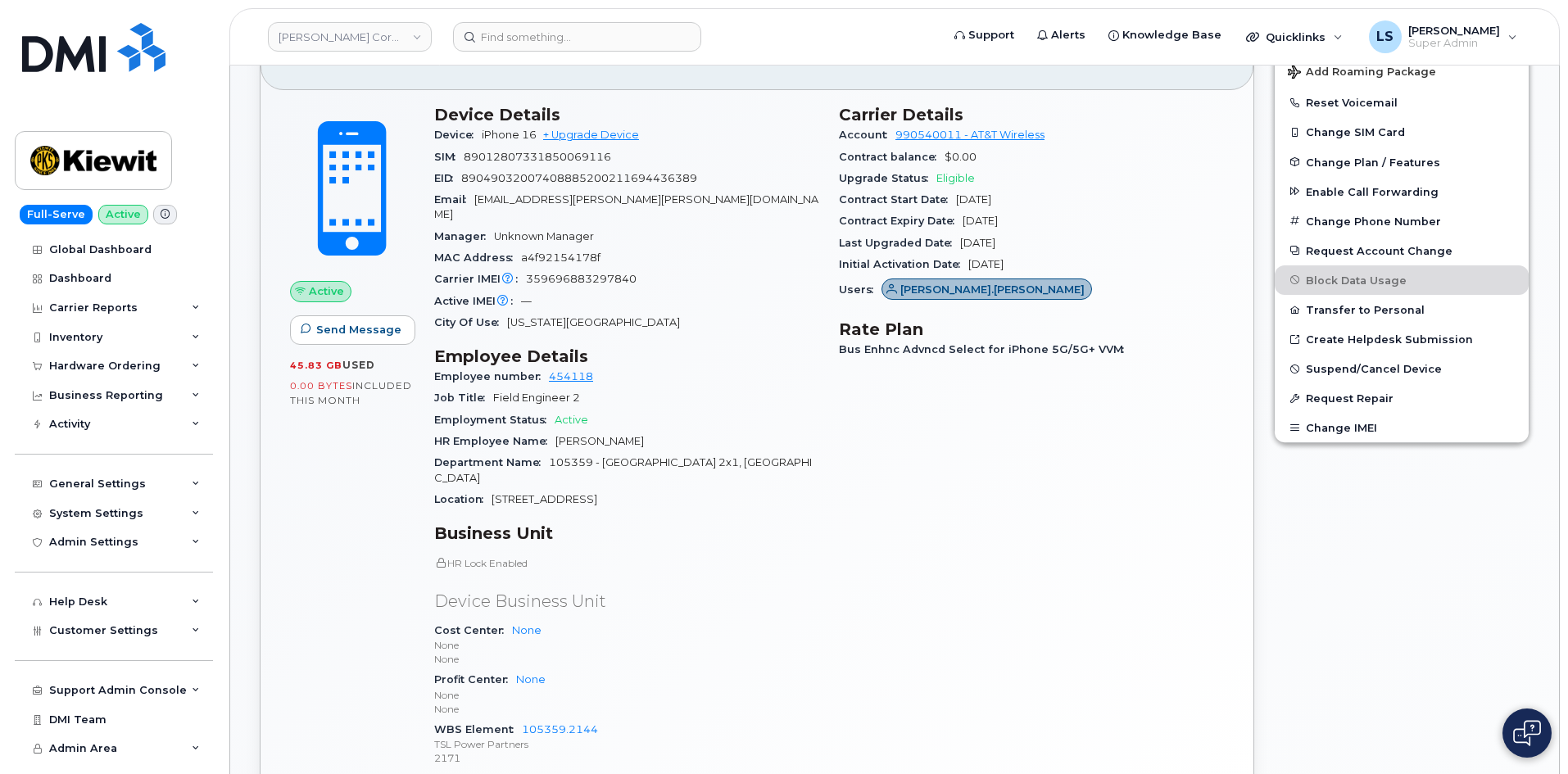
scroll to position [500, 0]
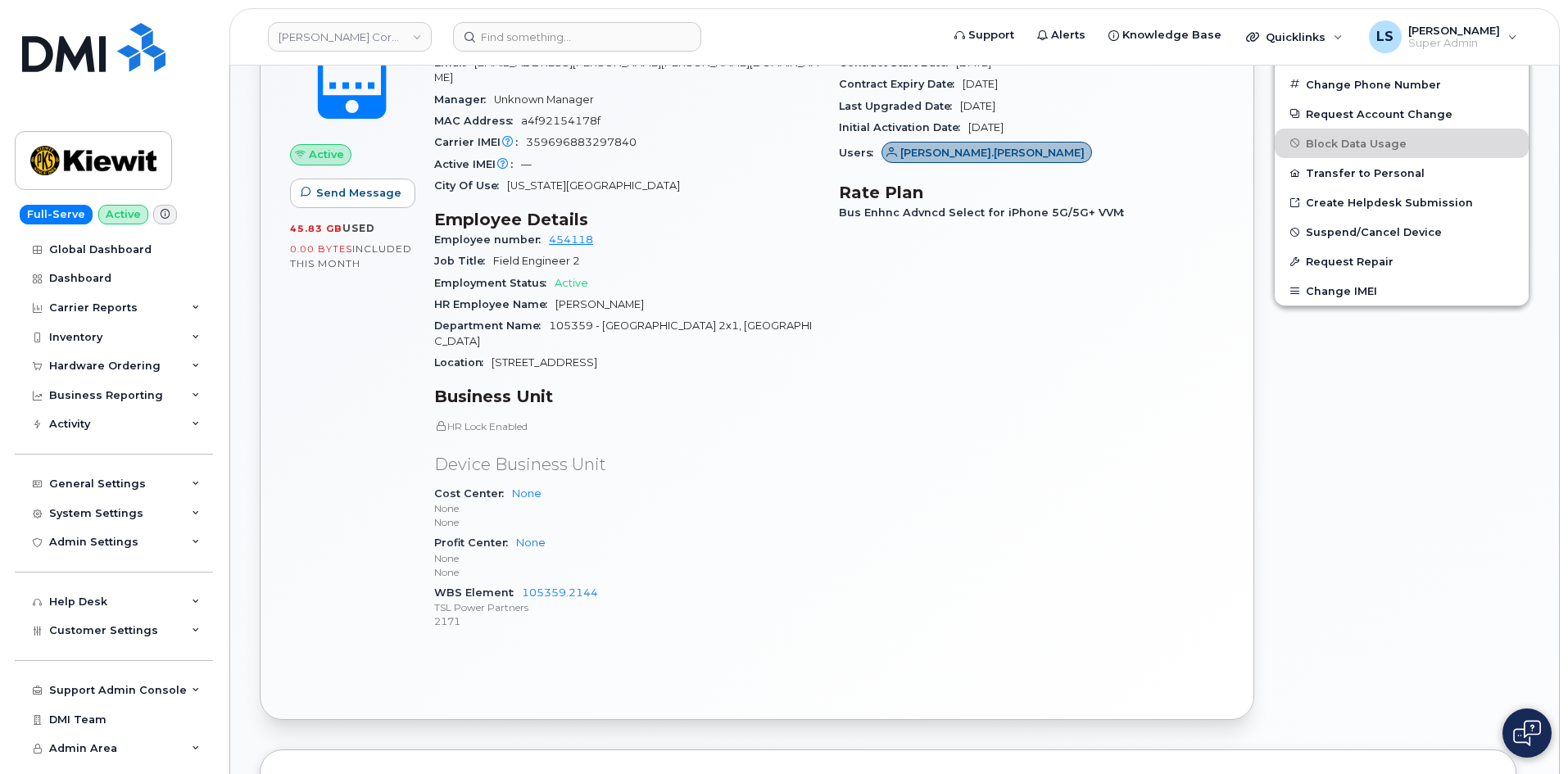
click at [532, 320] on div "Department Name 105359 - Orange County Power Station 2x1, TX" at bounding box center [627, 334] width 385 height 37
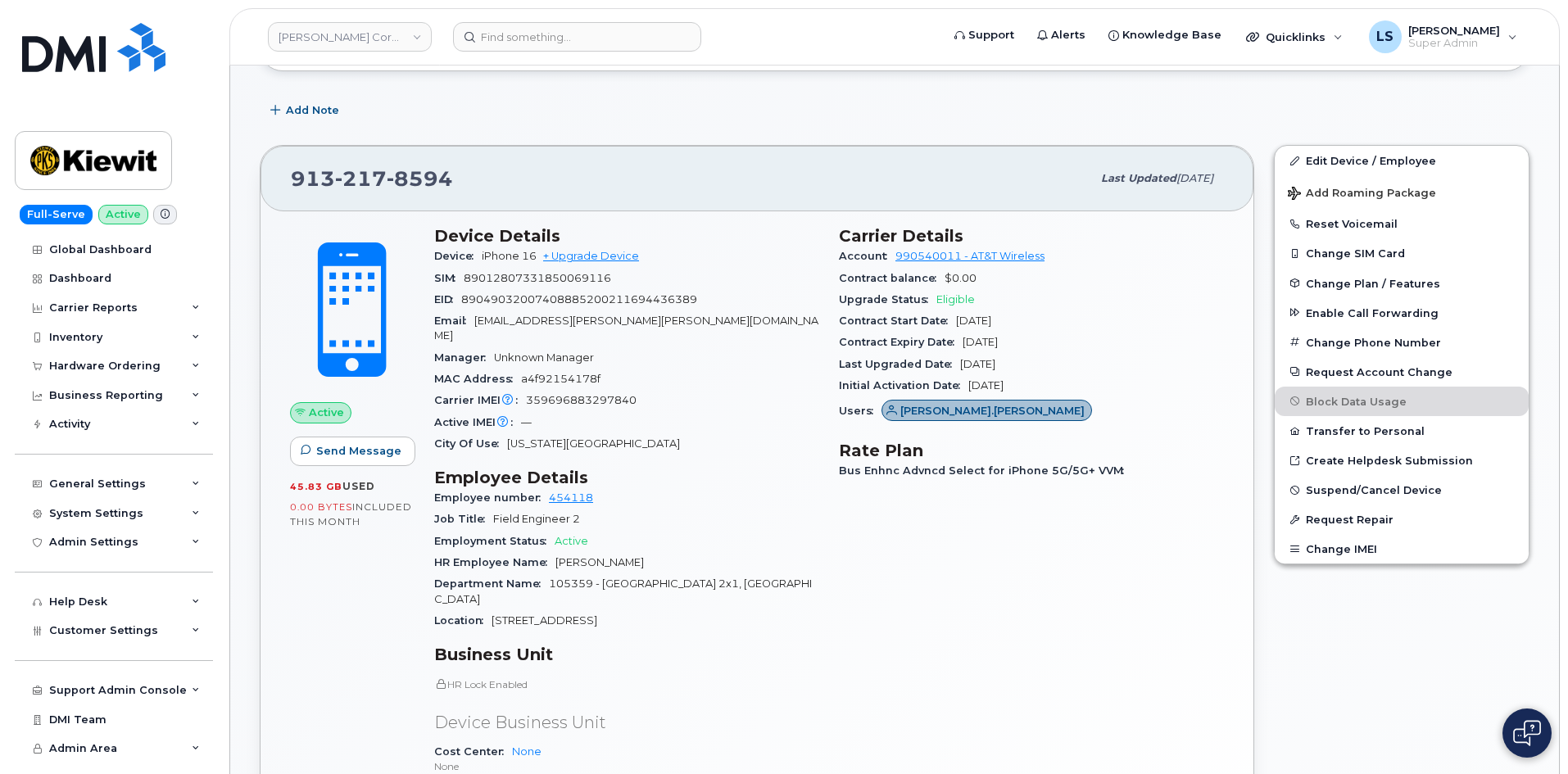
scroll to position [90, 0]
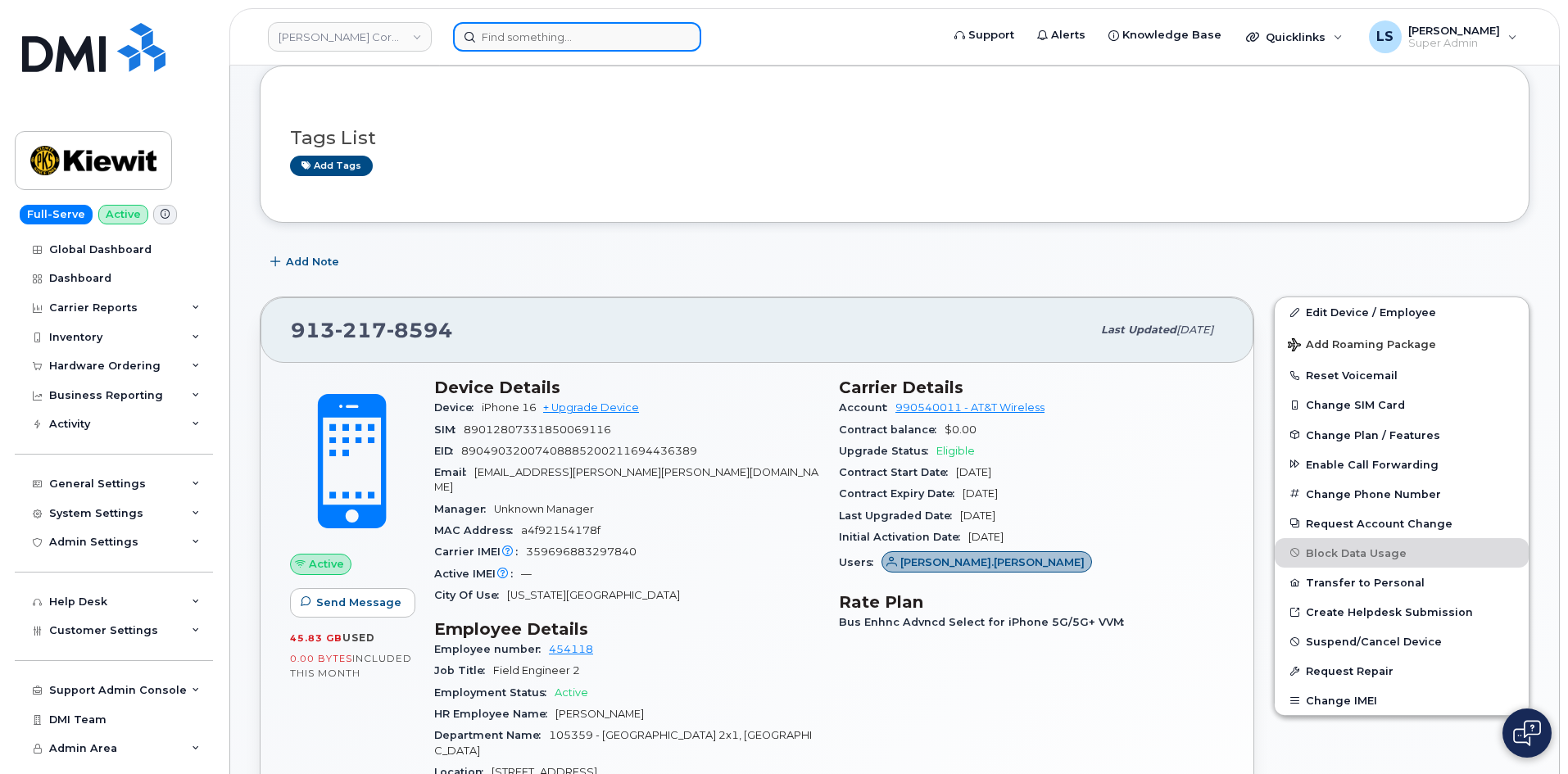
click at [482, 51] on input at bounding box center [577, 37] width 249 height 29
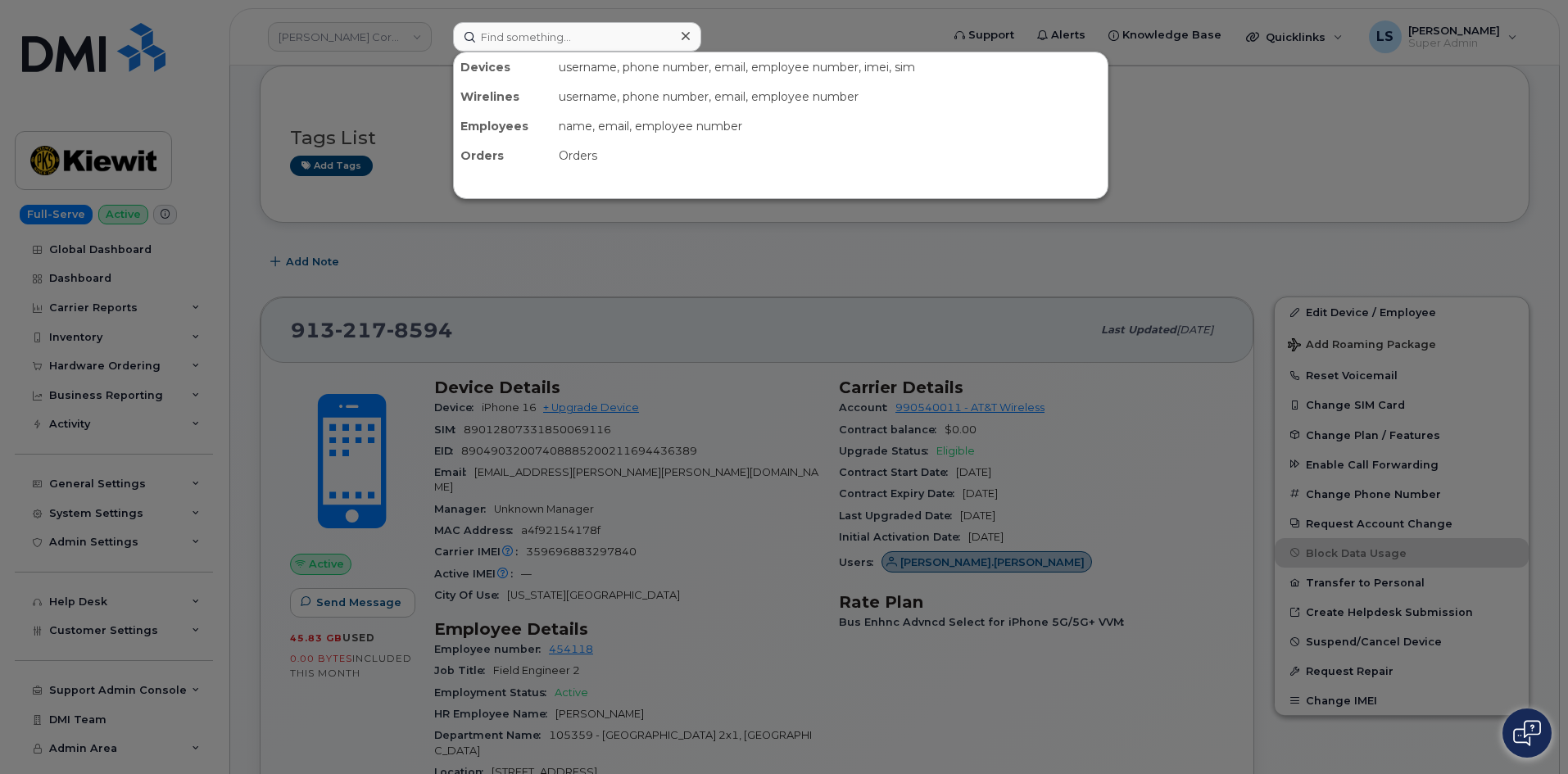
click at [424, 72] on div at bounding box center [784, 387] width 1568 height 774
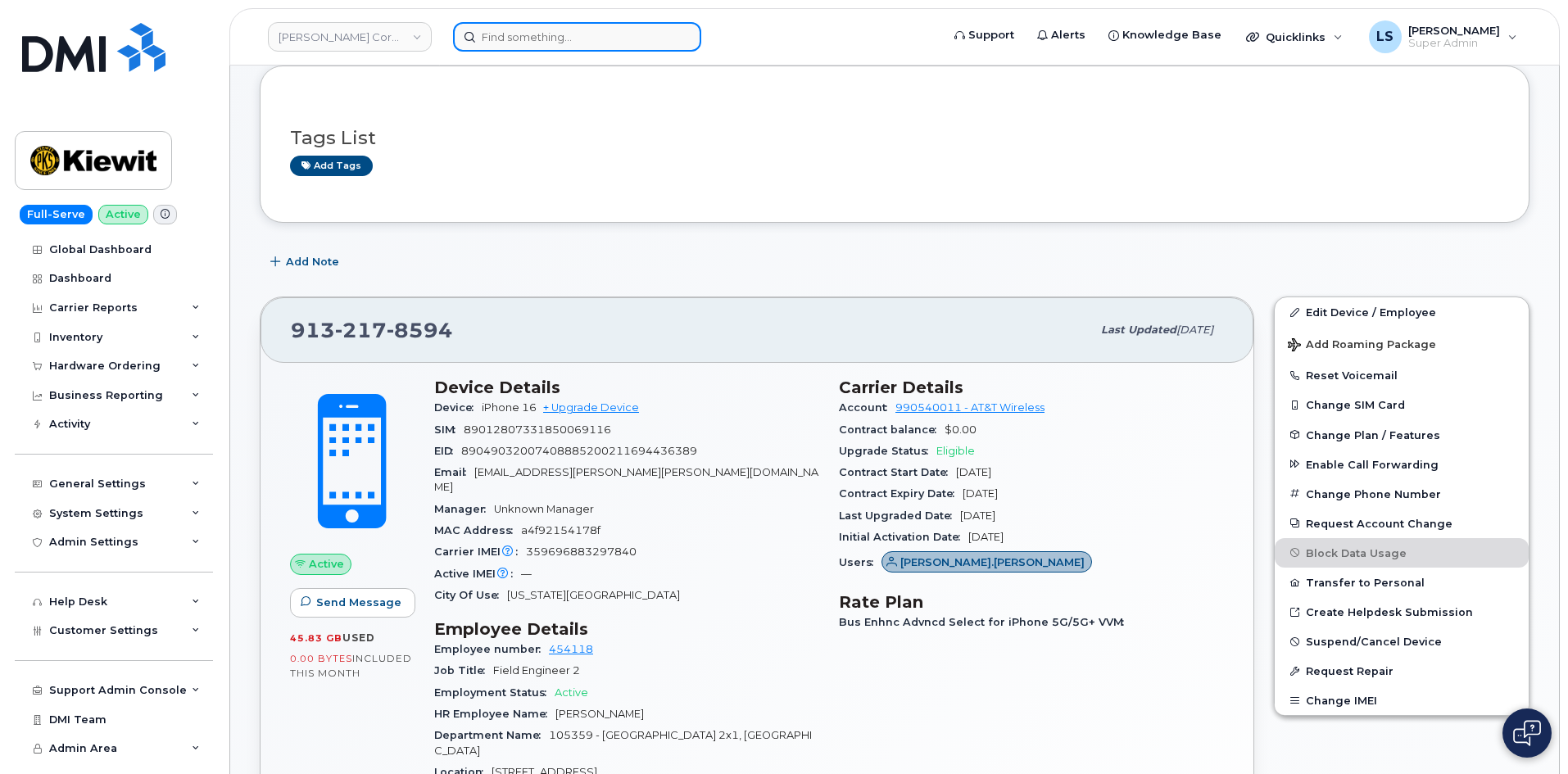
click at [516, 40] on input at bounding box center [577, 37] width 249 height 29
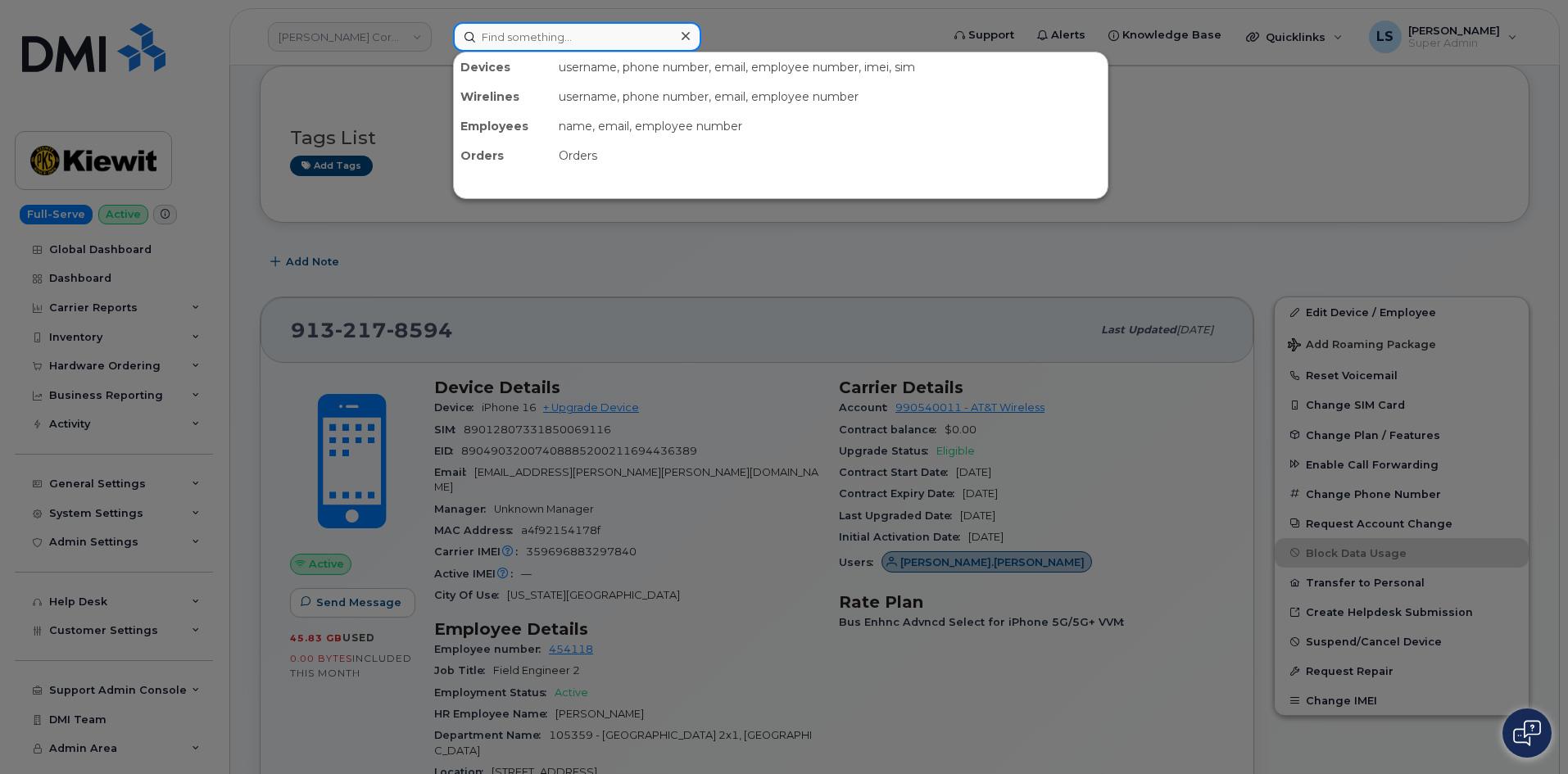
click at [577, 49] on input at bounding box center [577, 37] width 249 height 29
paste input "DAVID.ANDERSON3@KIEWIT.COM"
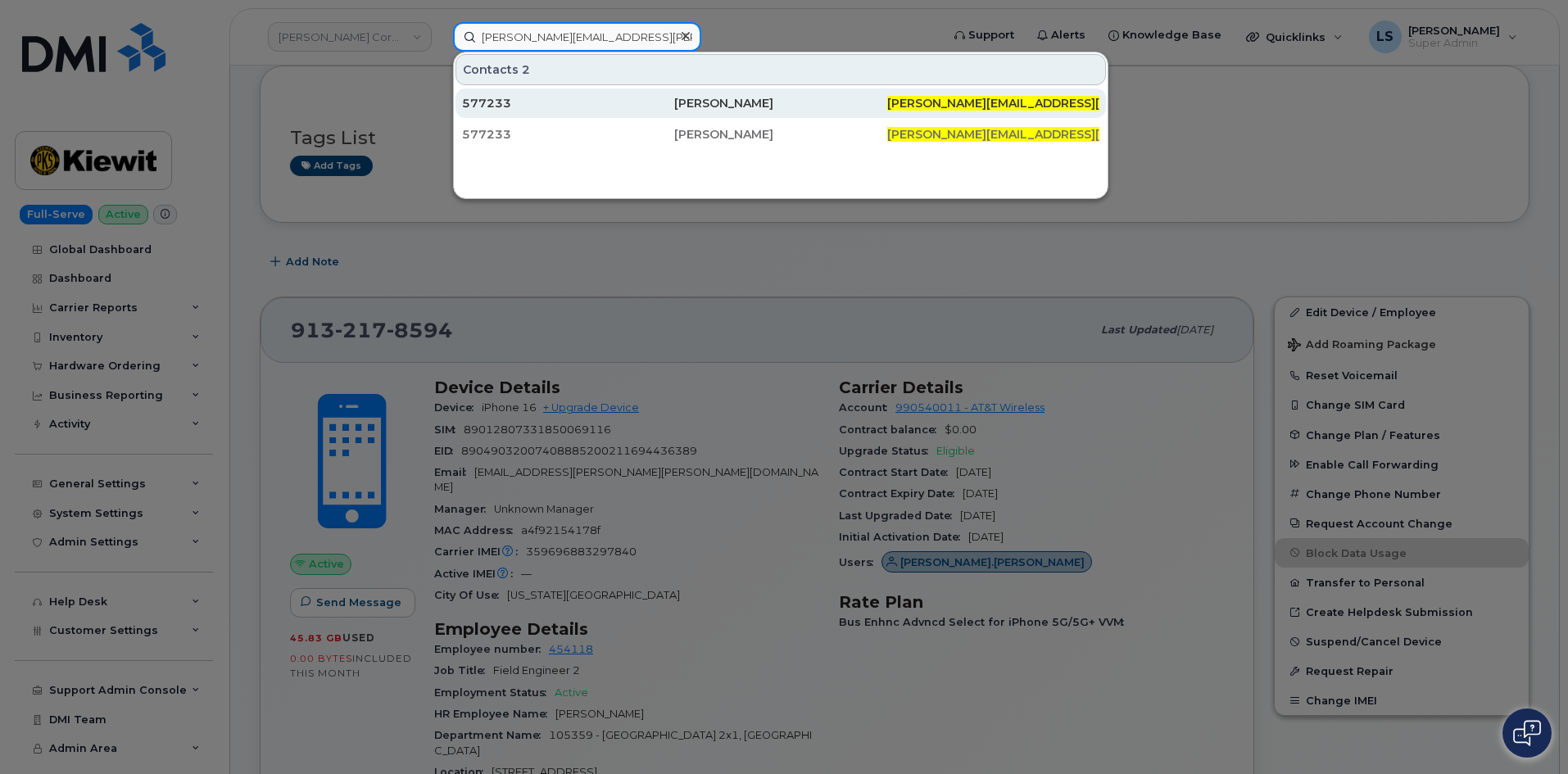
type input "DAVID.ANDERSON3@KIEWIT.COM"
click at [815, 103] on div "David Anderson" at bounding box center [780, 103] width 212 height 17
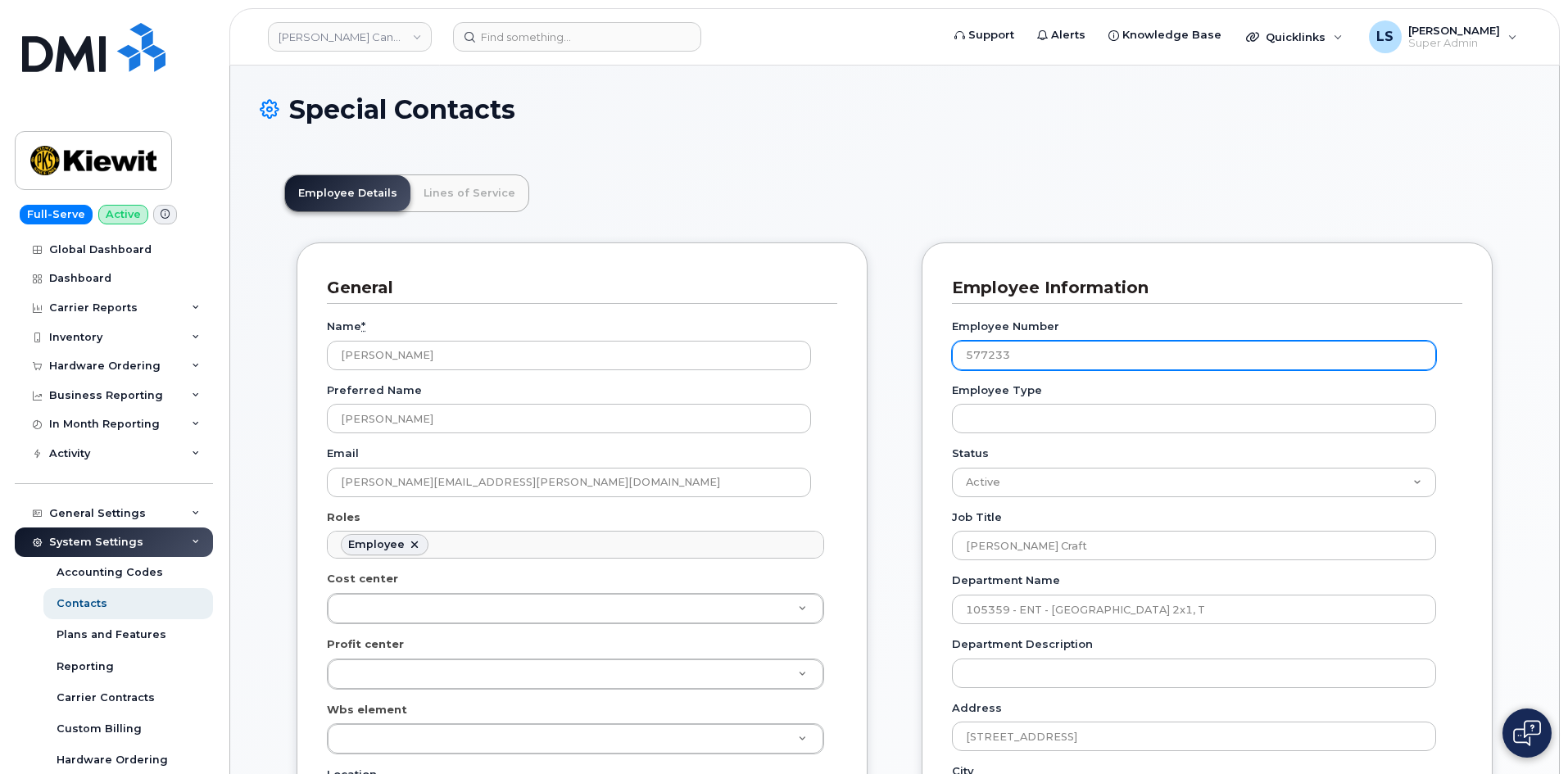
drag, startPoint x: 1025, startPoint y: 348, endPoint x: 886, endPoint y: 358, distance: 139.4
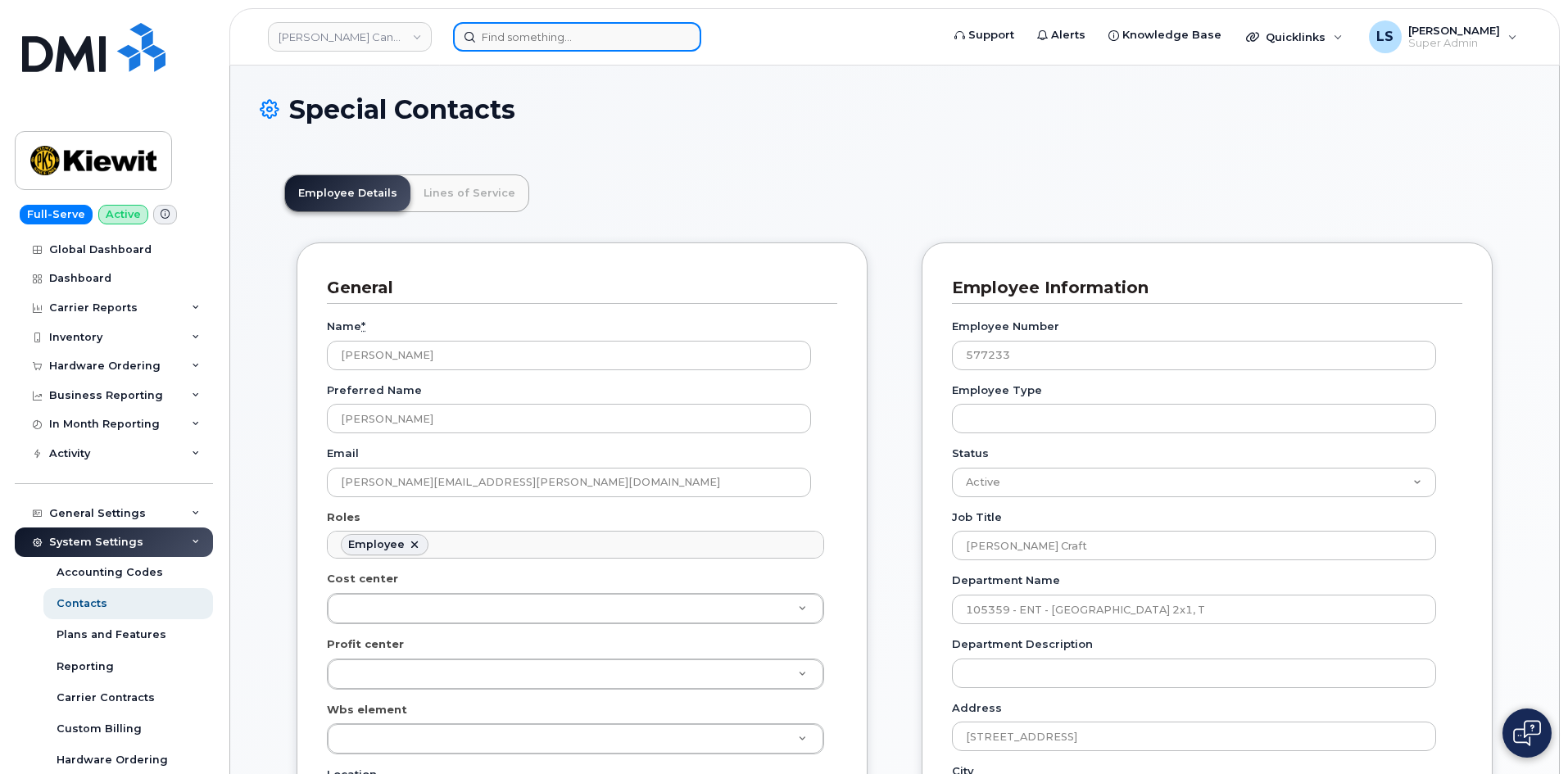
click at [549, 47] on input at bounding box center [577, 37] width 249 height 29
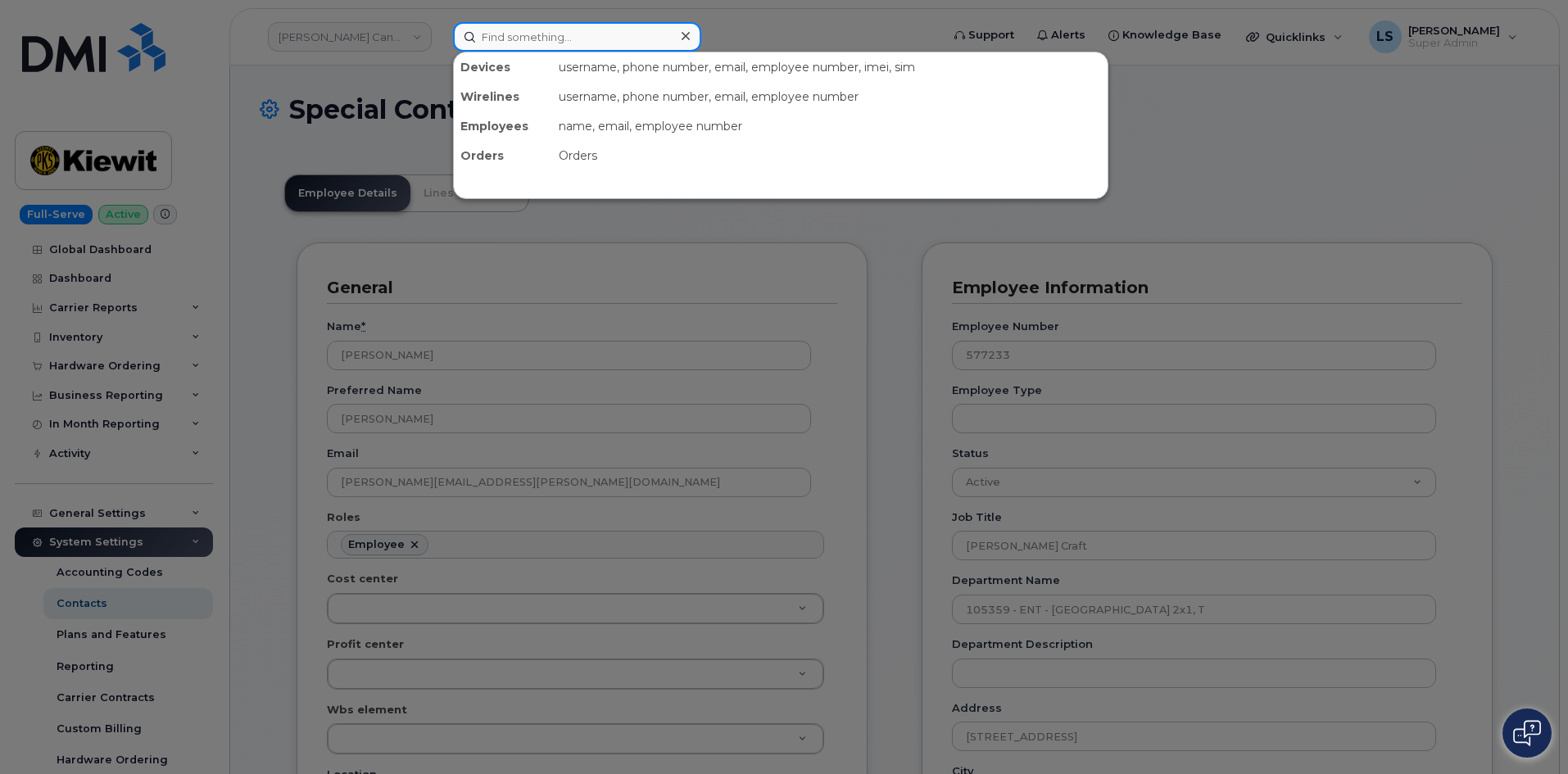
paste input "DAVID.ANDERSON3@KIEWIT.COM"
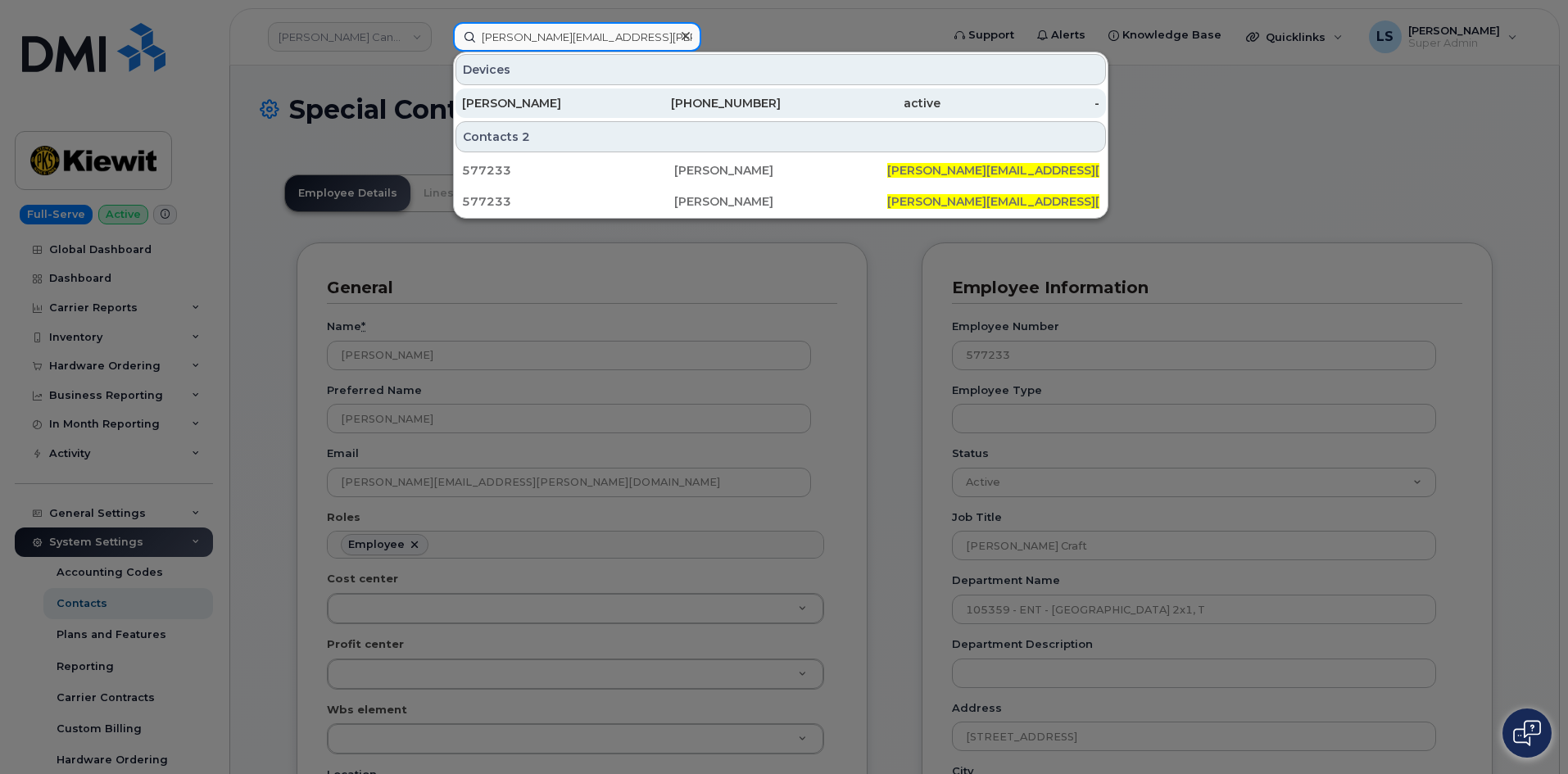
type input "DAVID.ANDERSON3@KIEWIT.COM"
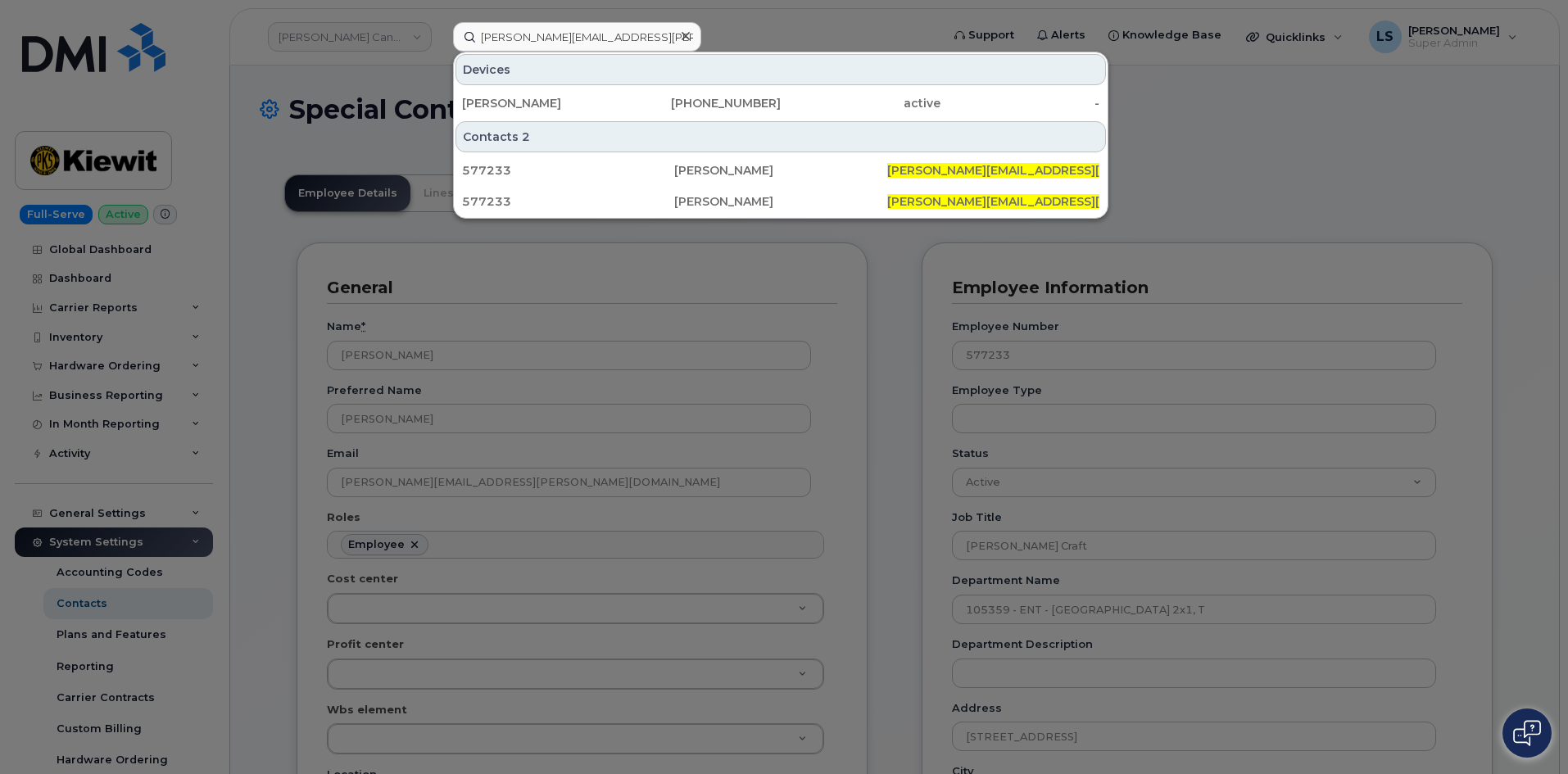
drag, startPoint x: 634, startPoint y: 106, endPoint x: 630, endPoint y: 67, distance: 39.2
click at [634, 106] on div "646-872-0510" at bounding box center [701, 103] width 160 height 17
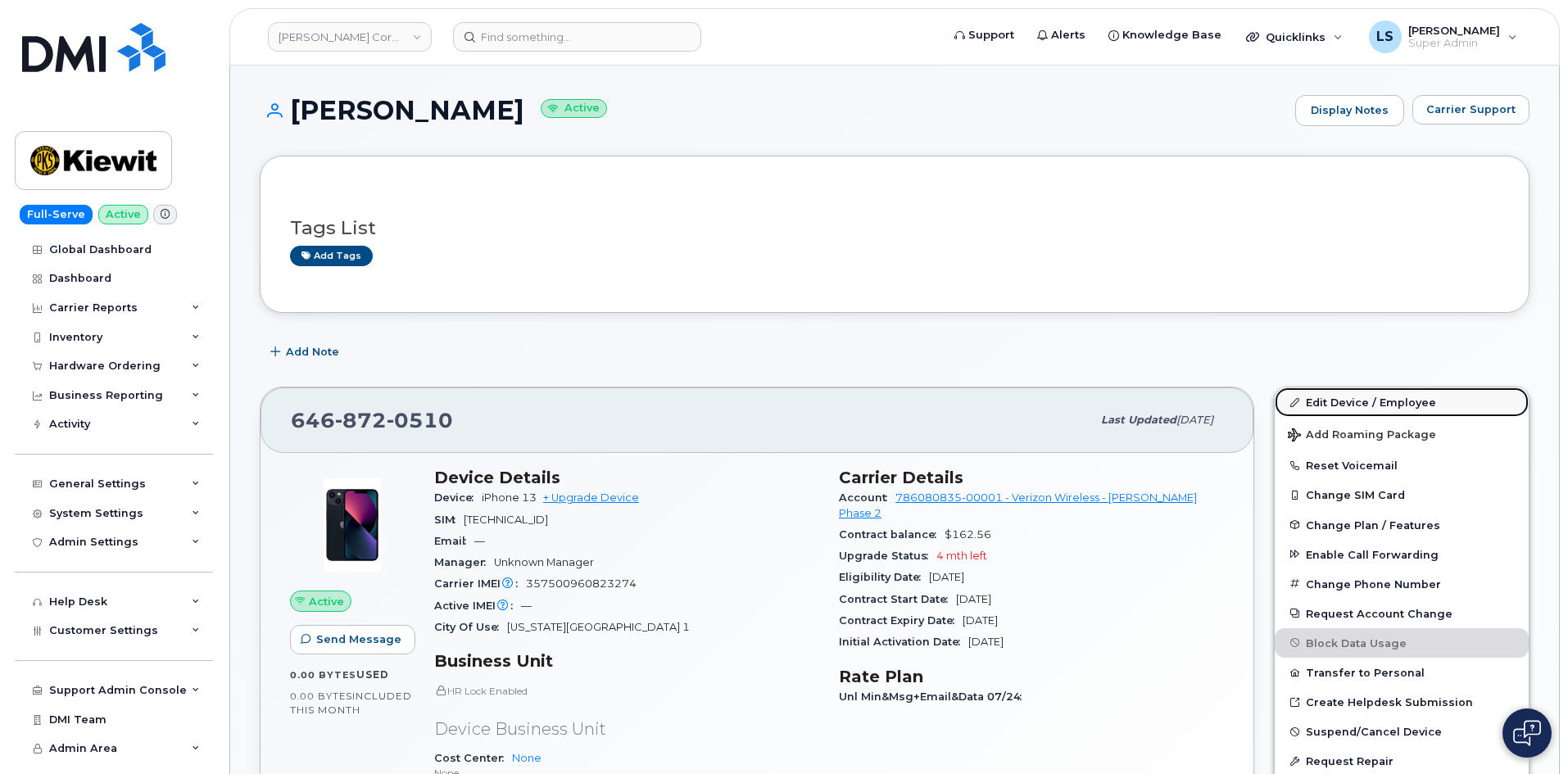
click at [1417, 401] on link "Edit Device / Employee" at bounding box center [1401, 402] width 253 height 29
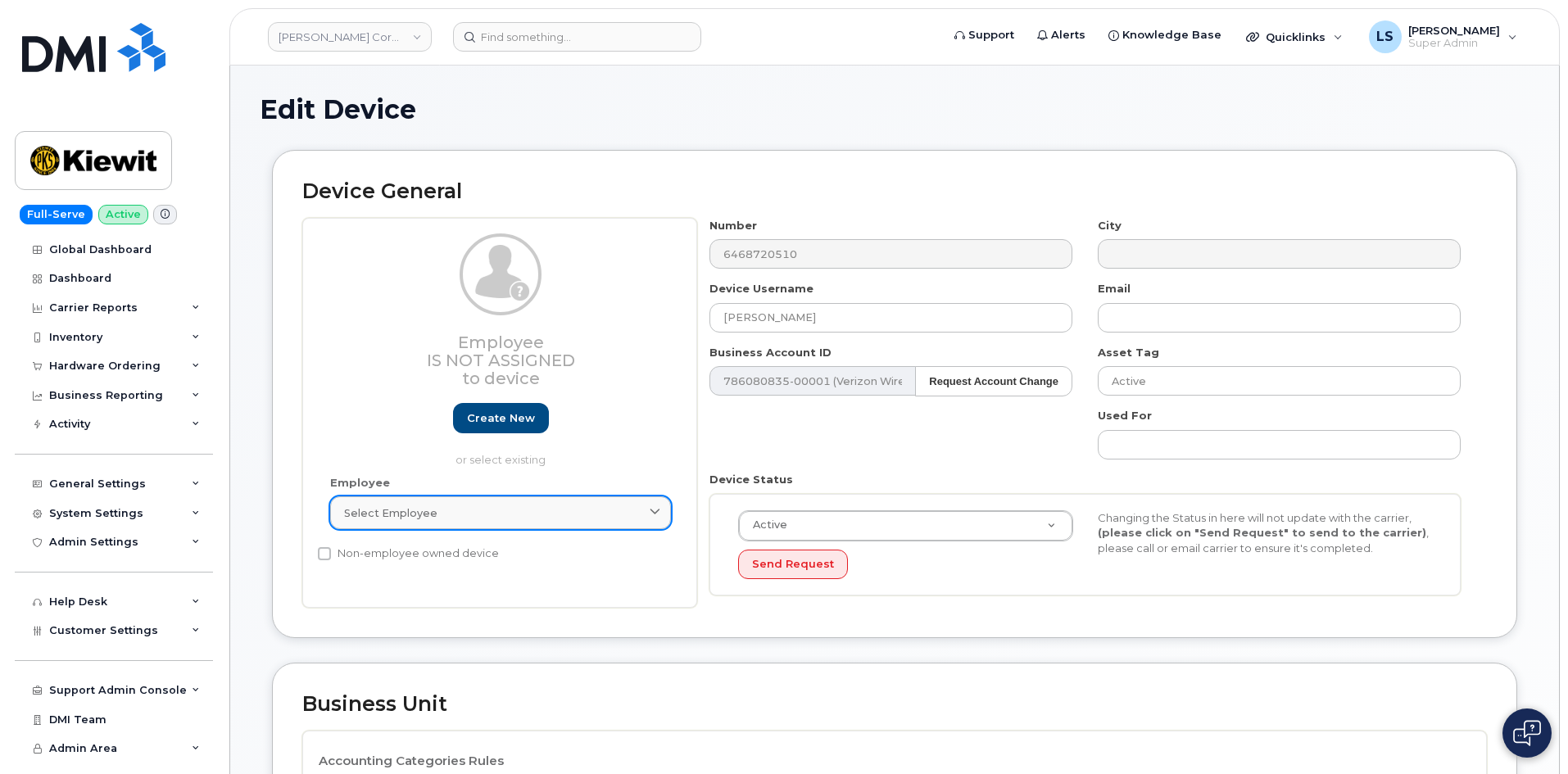
click at [588, 520] on div "Select employee" at bounding box center [500, 513] width 313 height 16
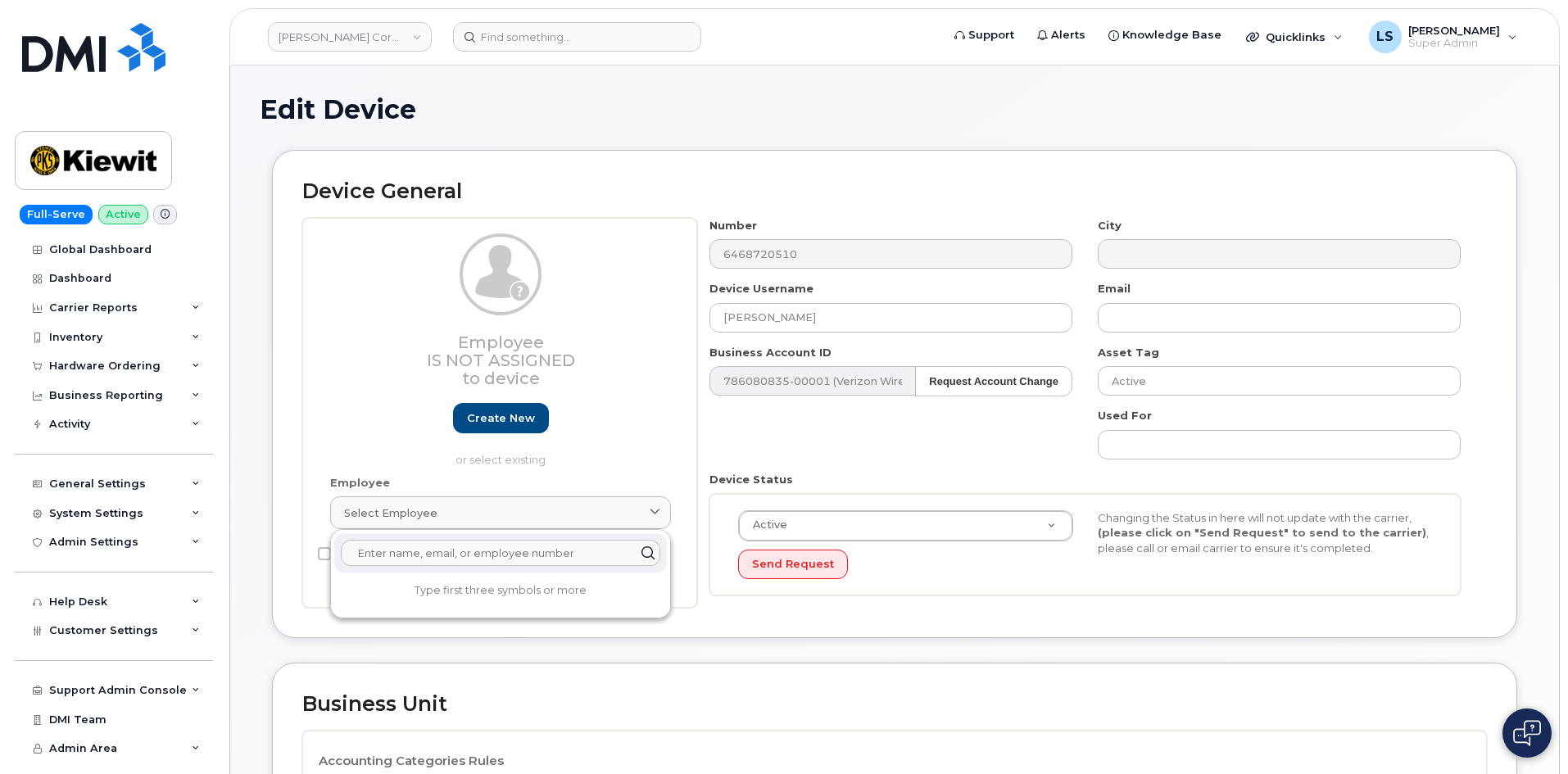
paste input "577233"
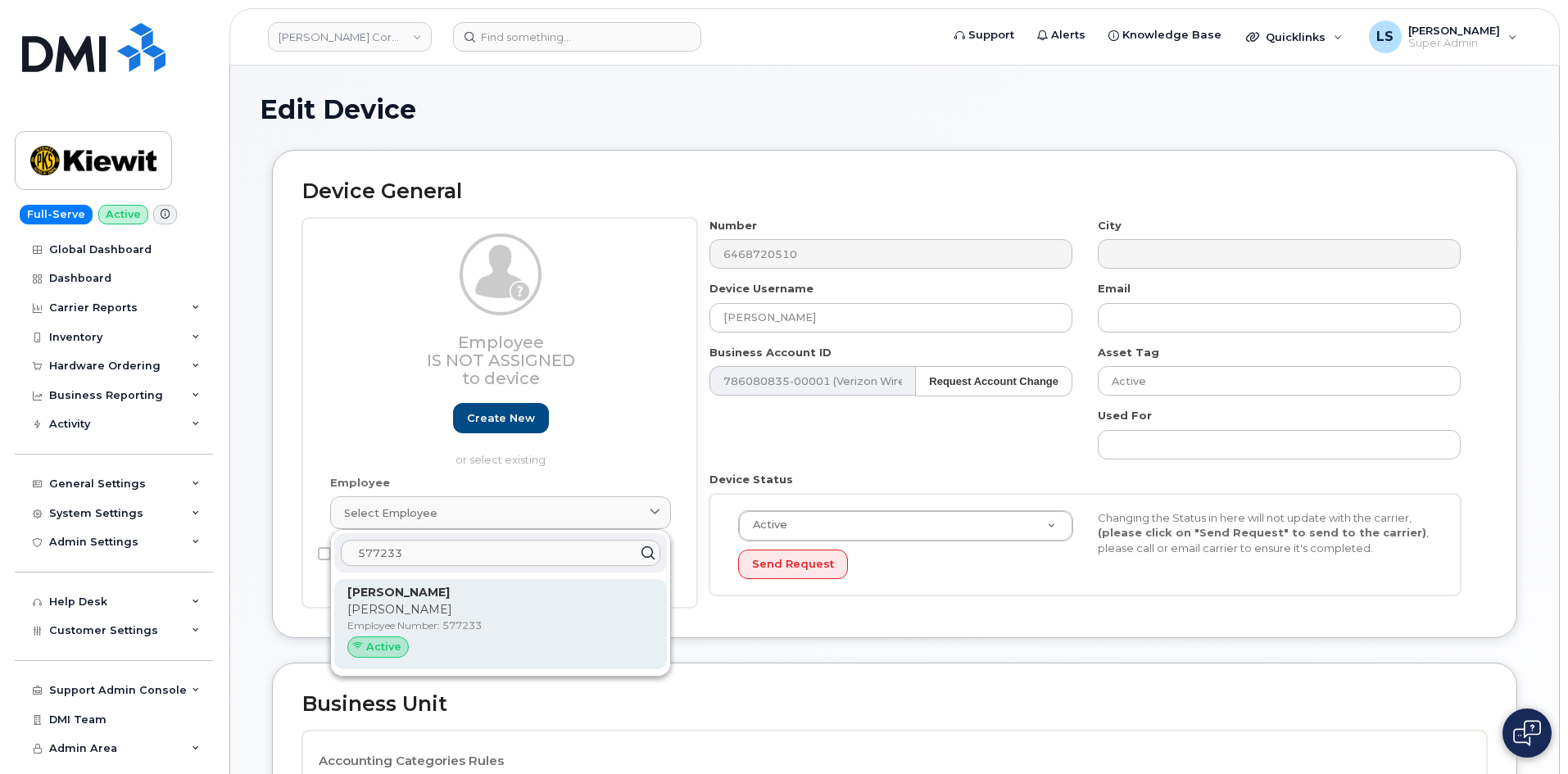
type input "577233"
click at [423, 598] on strong "[PERSON_NAME]" at bounding box center [399, 591] width 102 height 15
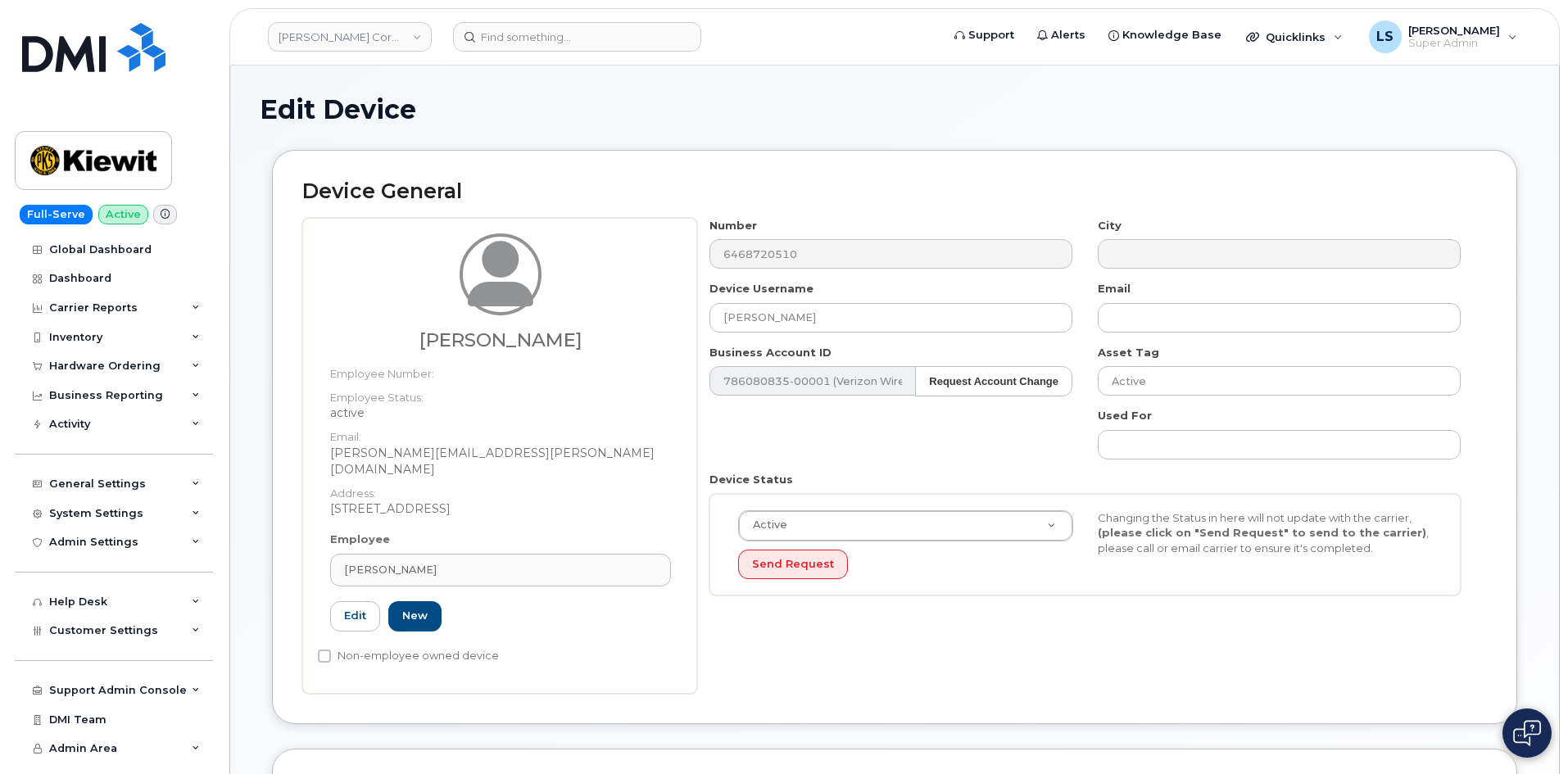
type input "577233"
type input "[PERSON_NAME]"
type input "[PERSON_NAME][EMAIL_ADDRESS][PERSON_NAME][DOMAIN_NAME]"
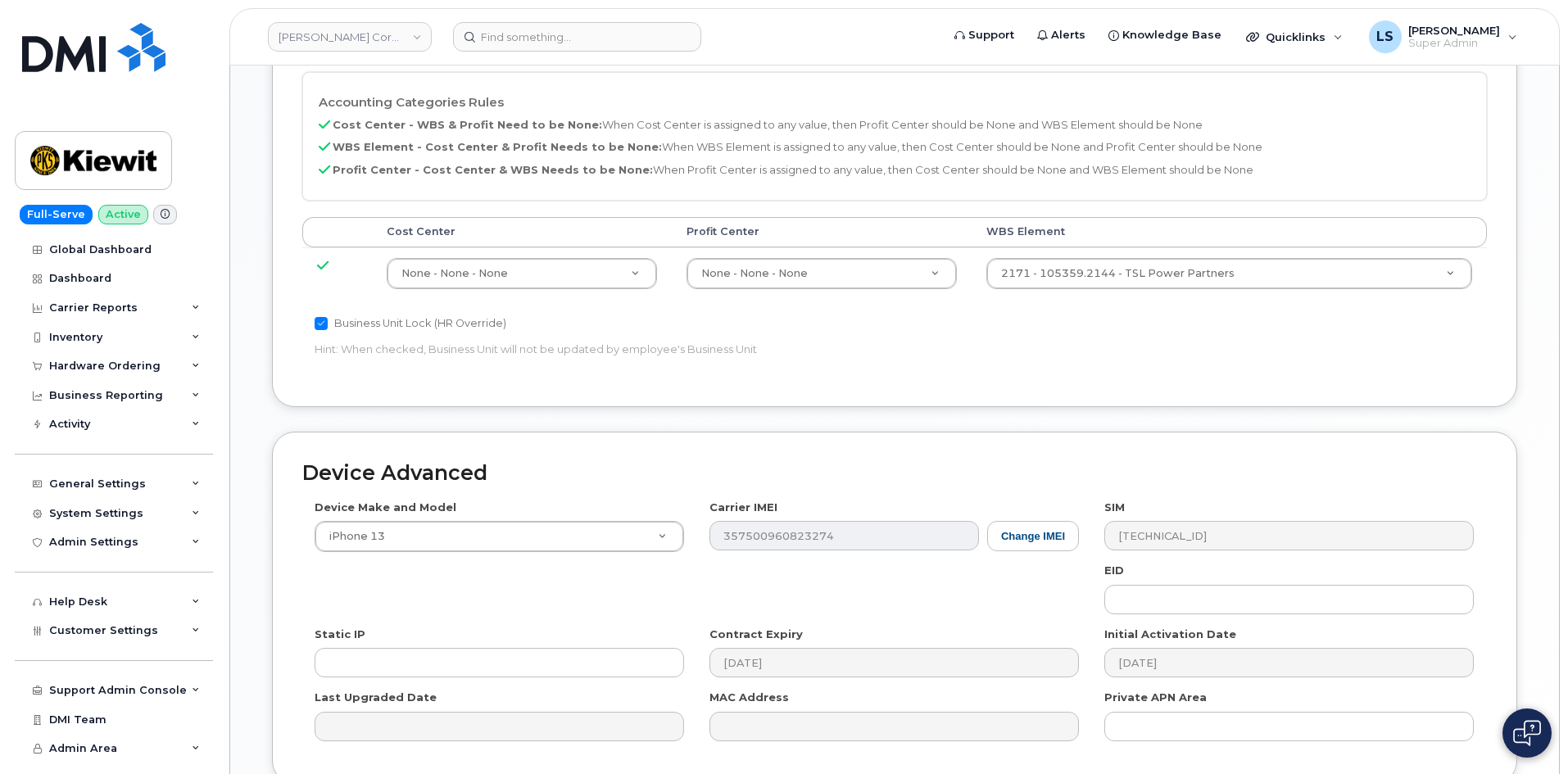
scroll to position [874, 0]
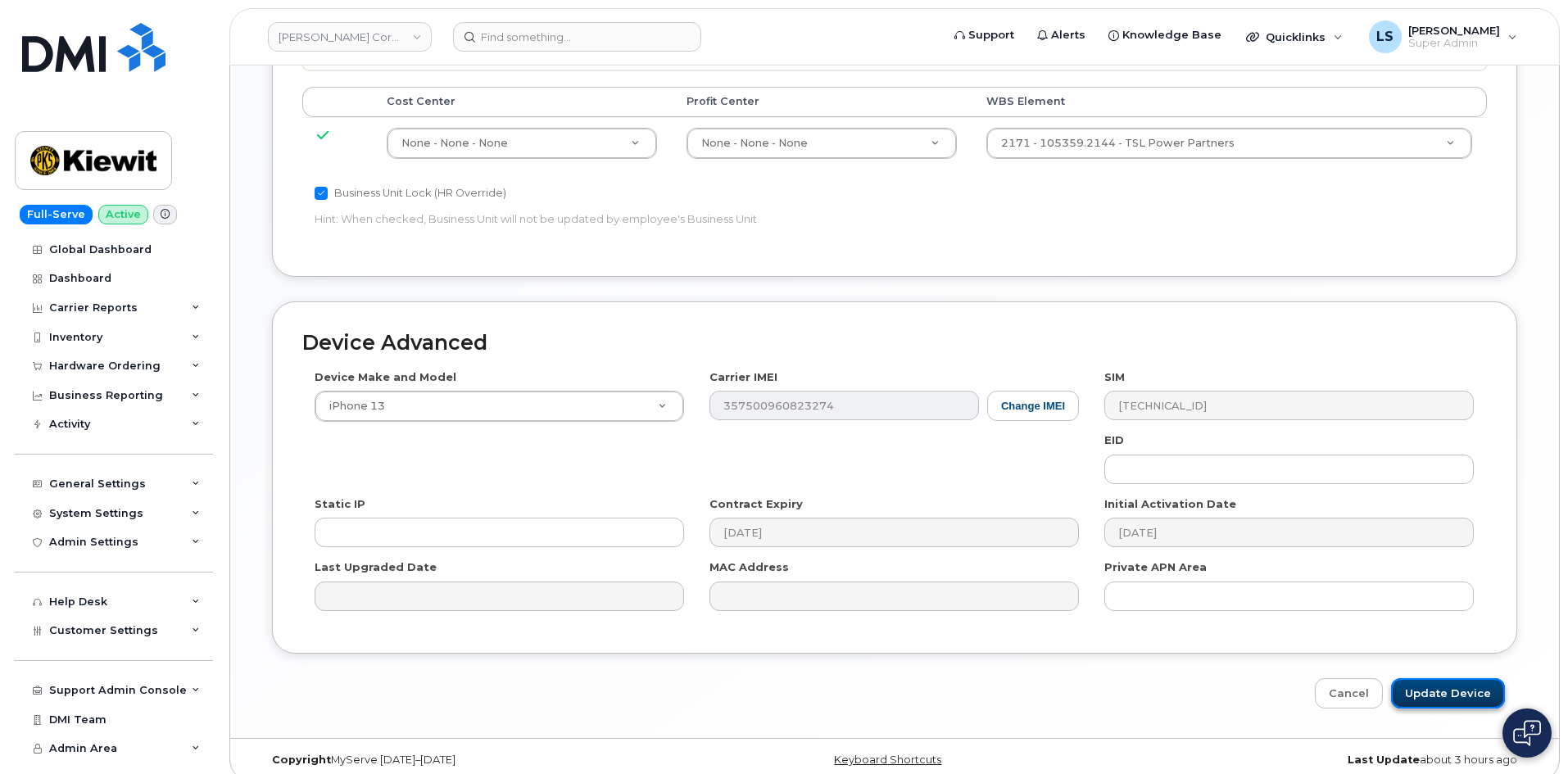
click at [1452, 687] on input "Update Device" at bounding box center [1448, 692] width 114 height 30
type input "Saving..."
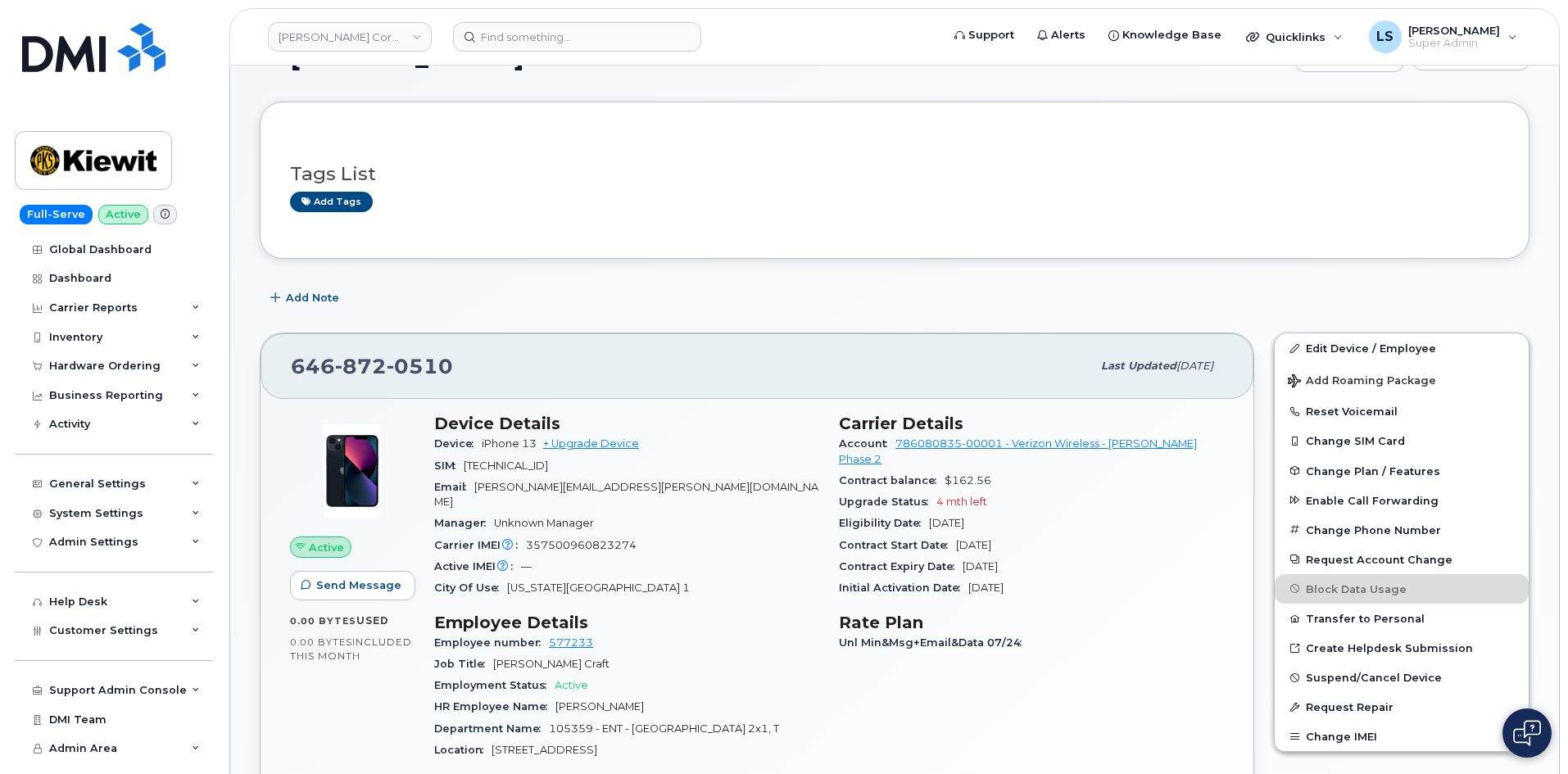
scroll to position [82, 0]
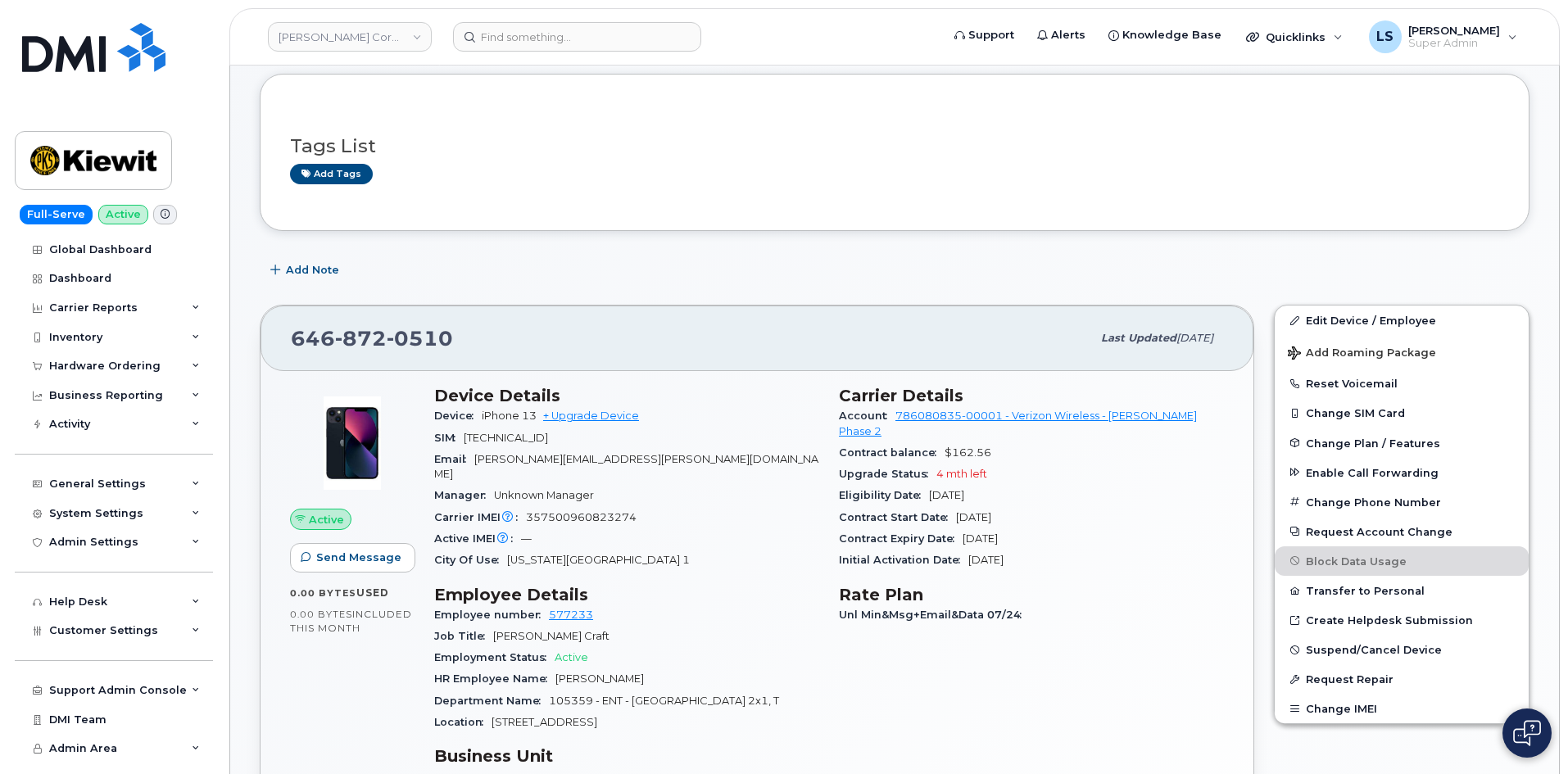
click at [545, 511] on span "357500960823274" at bounding box center [581, 517] width 111 height 13
copy span "357500960823274"
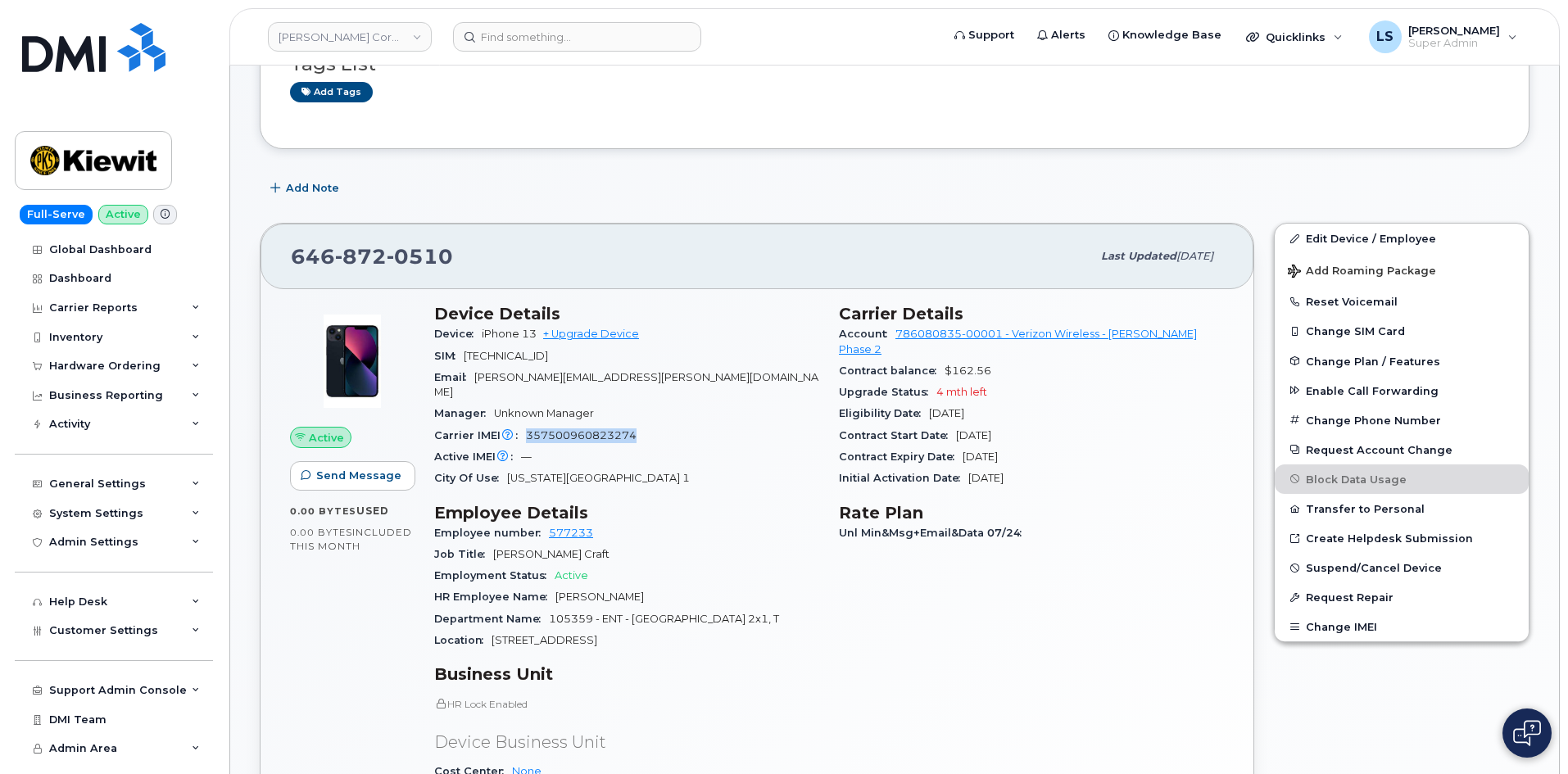
scroll to position [0, 0]
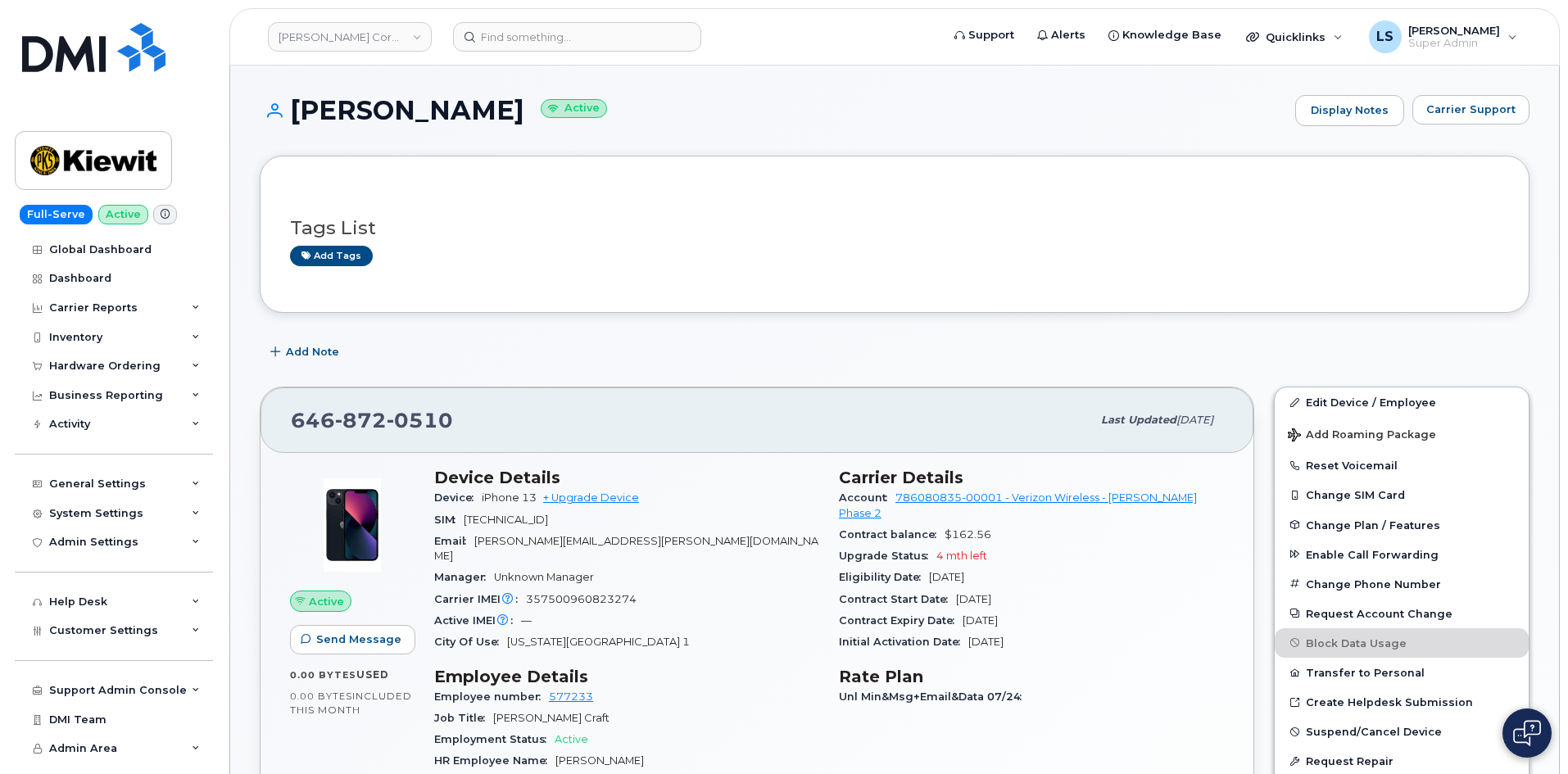
click at [484, 118] on h1 "[PERSON_NAME] Active" at bounding box center [773, 110] width 1028 height 28
click at [339, 105] on h1 "[PERSON_NAME] Active" at bounding box center [773, 110] width 1028 height 28
click at [424, 118] on h1 "[PERSON_NAME] Active" at bounding box center [773, 110] width 1028 height 28
drag, startPoint x: 424, startPoint y: 118, endPoint x: 333, endPoint y: 106, distance: 91.8
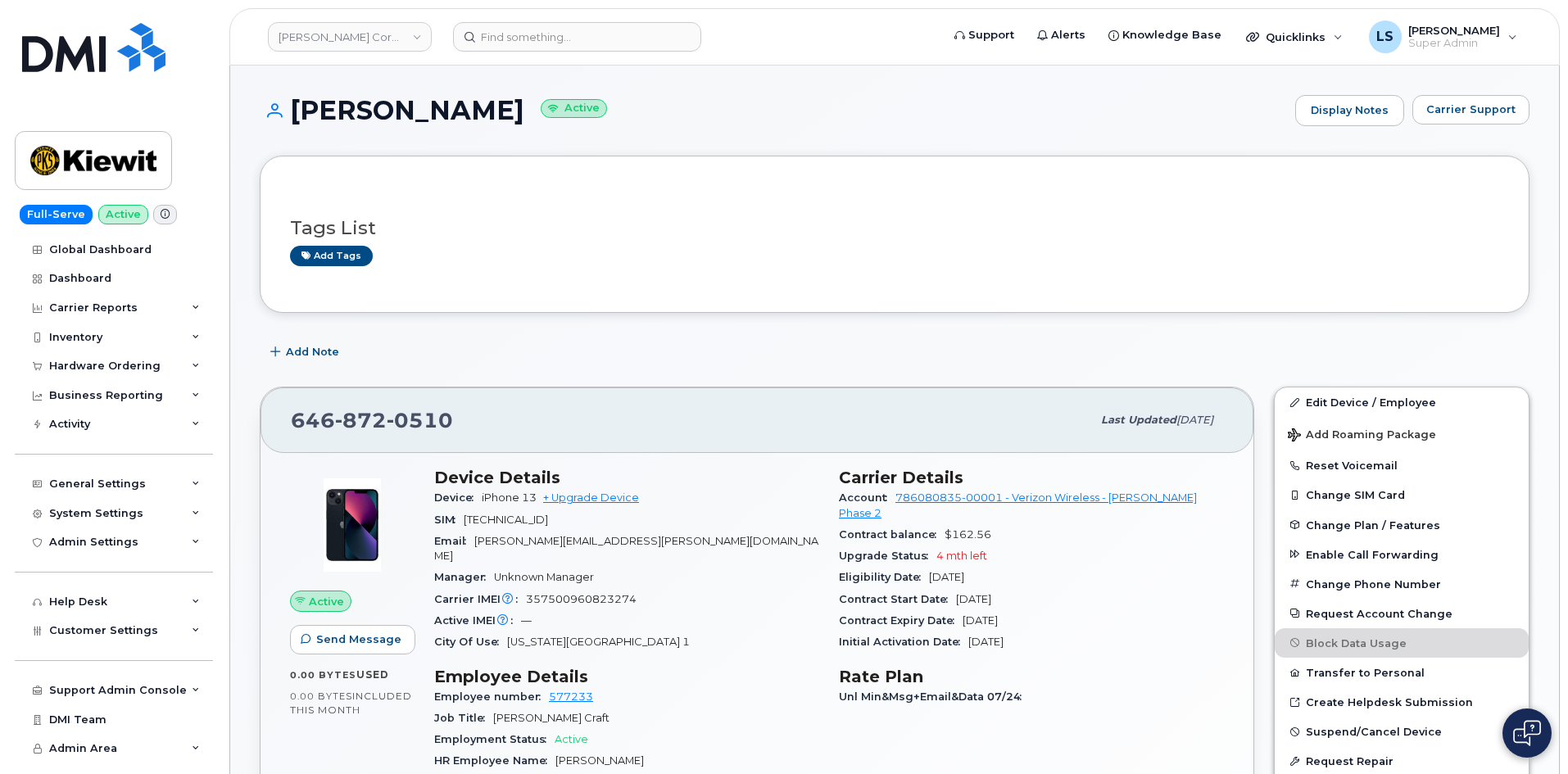
click at [423, 118] on h1 "[PERSON_NAME] Active" at bounding box center [773, 110] width 1028 height 28
click at [328, 105] on h1 "[PERSON_NAME] Active" at bounding box center [773, 110] width 1028 height 28
click at [425, 112] on h1 "[PERSON_NAME] Active" at bounding box center [773, 110] width 1028 height 28
click at [351, 103] on h1 "[PERSON_NAME] Active" at bounding box center [773, 110] width 1028 height 28
click at [350, 103] on h1 "[PERSON_NAME] Active" at bounding box center [773, 110] width 1028 height 28
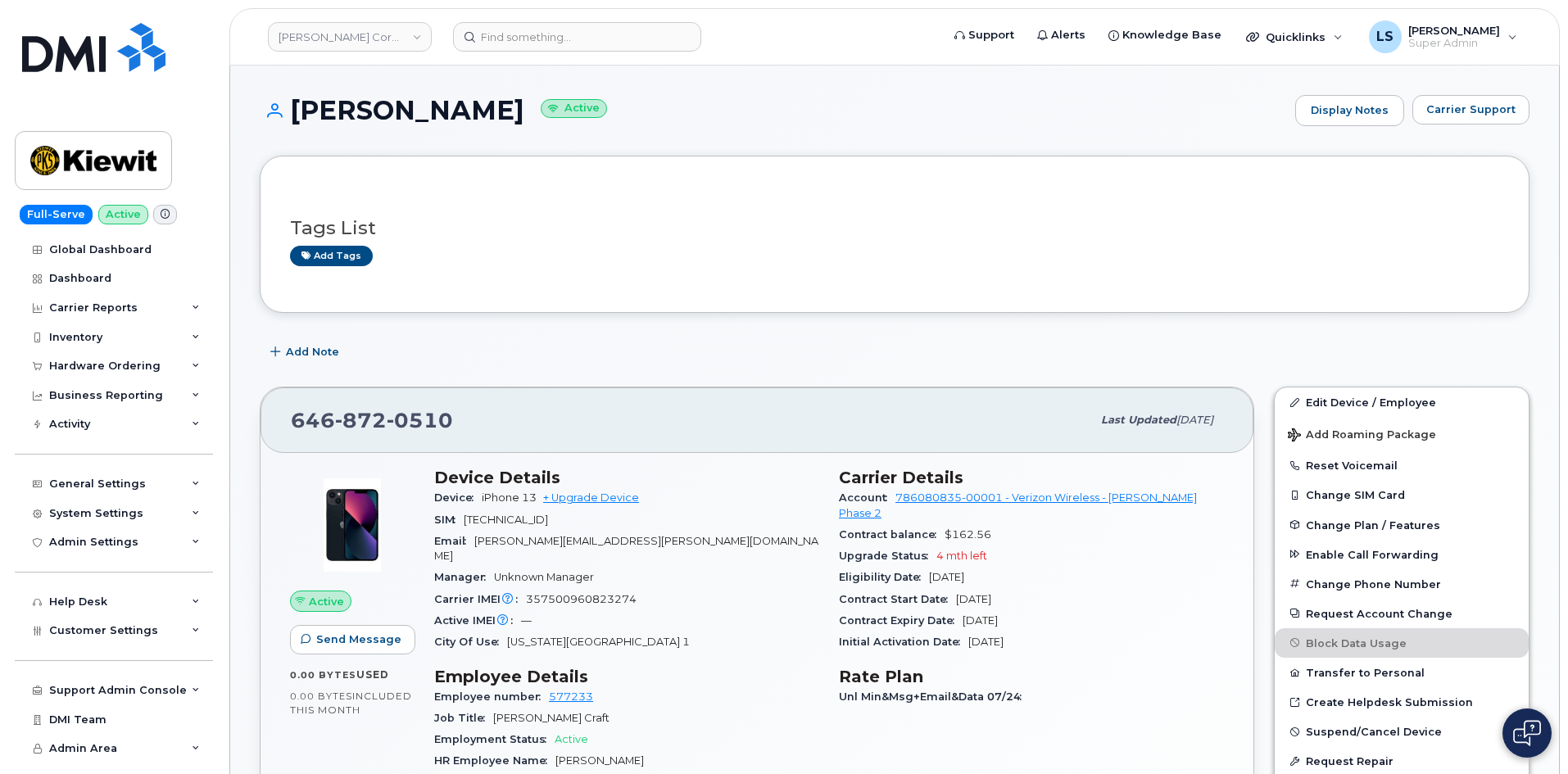
click at [480, 111] on h1 "[PERSON_NAME] Active" at bounding box center [773, 110] width 1028 height 28
click at [449, 117] on h1 "[PERSON_NAME] Active" at bounding box center [773, 110] width 1028 height 28
click at [449, 118] on h1 "[PERSON_NAME] Active" at bounding box center [773, 110] width 1028 height 28
click at [325, 113] on h1 "[PERSON_NAME] Active" at bounding box center [773, 110] width 1028 height 28
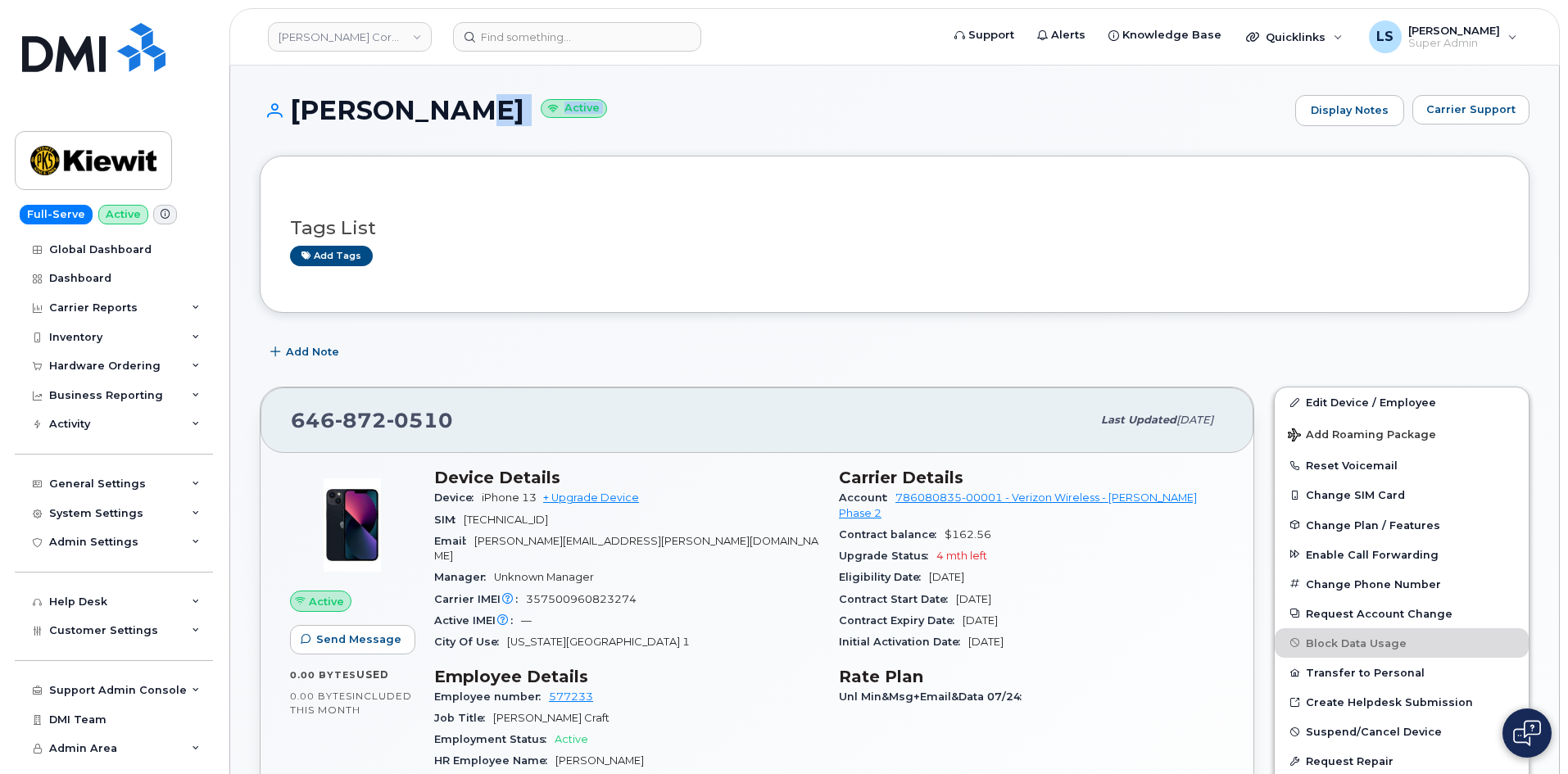
click at [414, 118] on h1 "David Anderson Active" at bounding box center [773, 110] width 1028 height 28
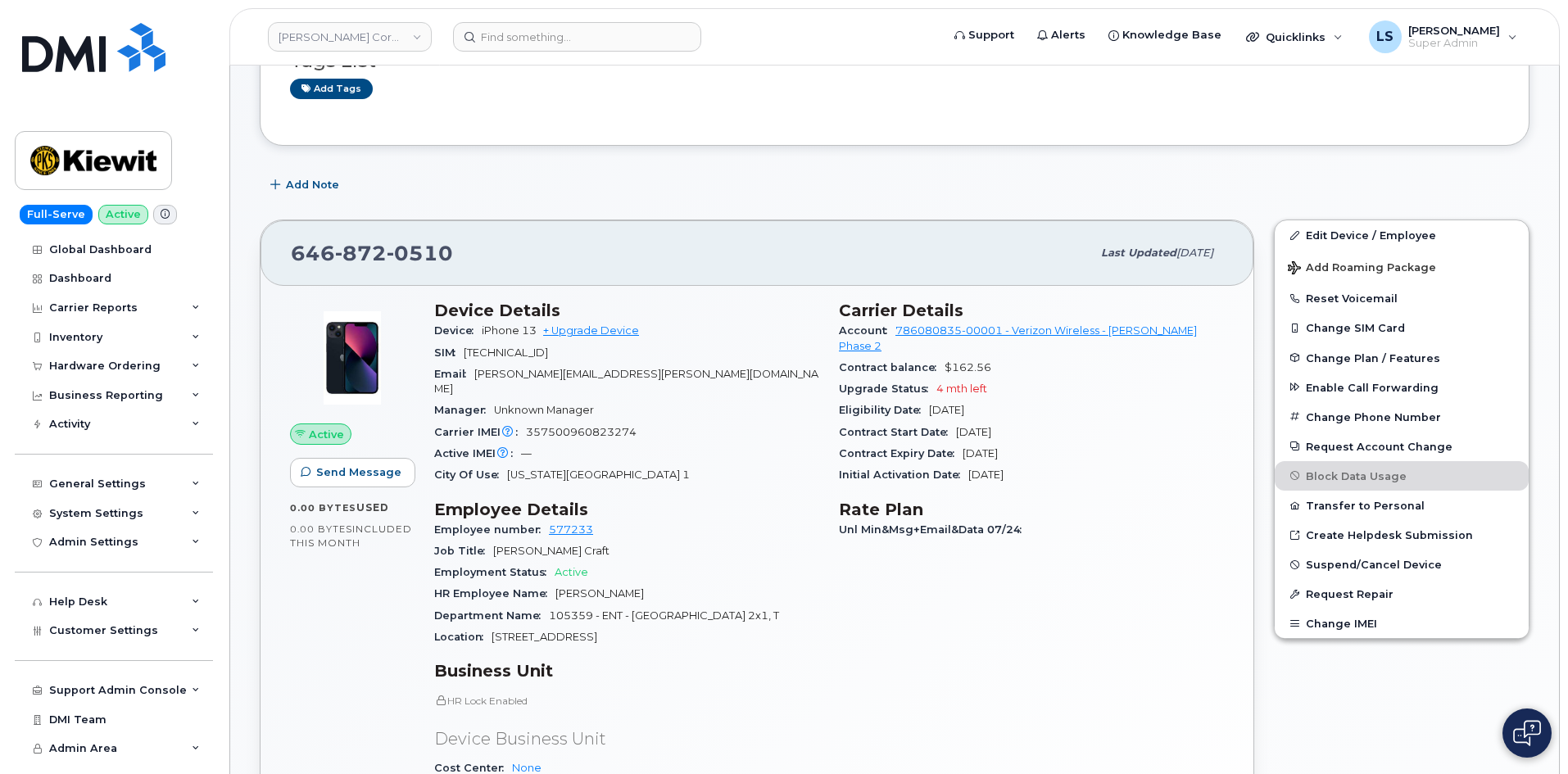
scroll to position [246, 0]
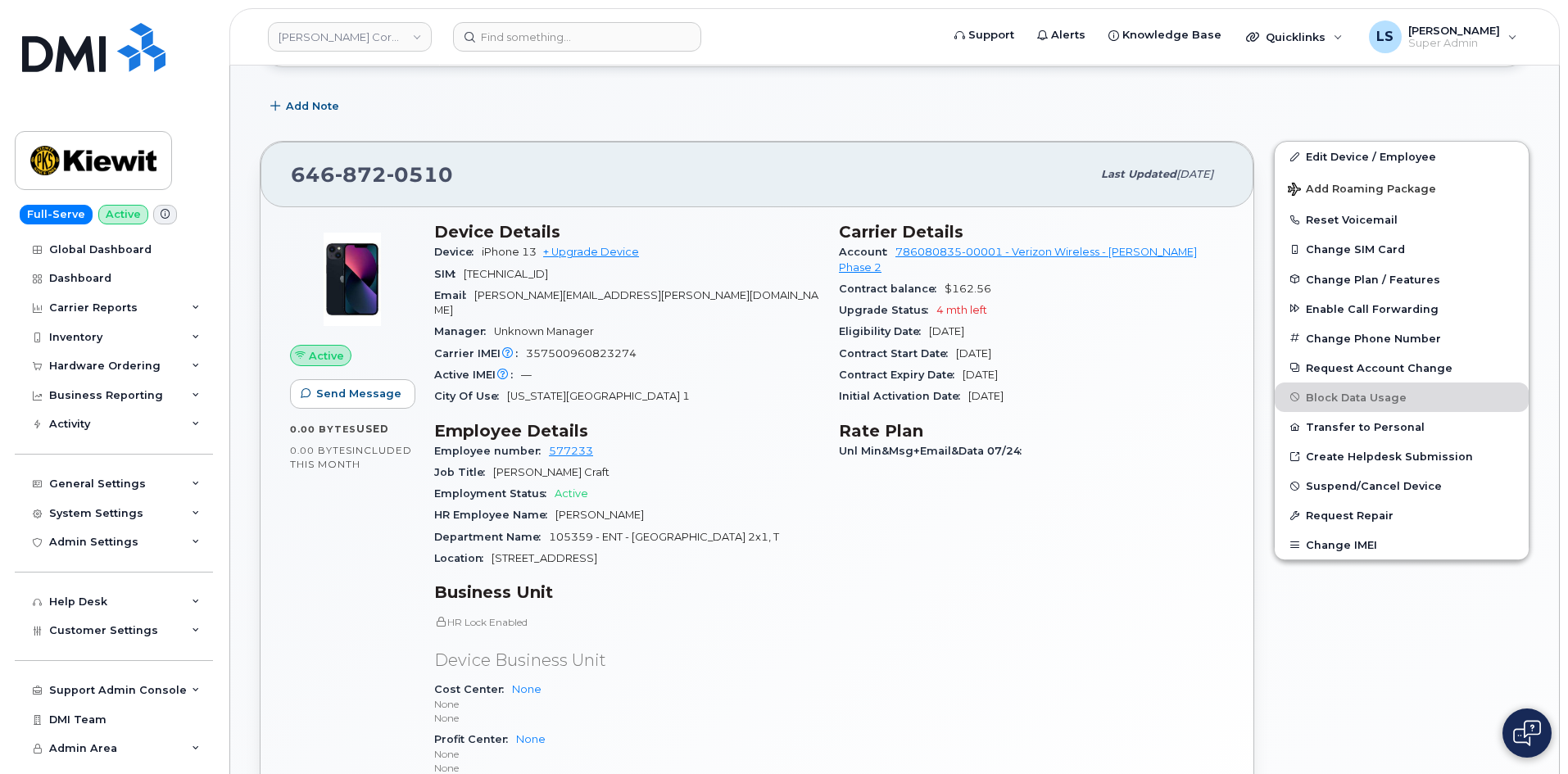
drag, startPoint x: 620, startPoint y: 376, endPoint x: 460, endPoint y: 423, distance: 166.8
click at [505, 398] on div "Device Details Device iPhone 13 + Upgrade Device SIM 89148000008881612281 Email…" at bounding box center [627, 531] width 405 height 638
click at [655, 391] on div "City Of Use New York City Zone 1" at bounding box center [627, 397] width 385 height 22
click at [514, 29] on input at bounding box center [577, 37] width 249 height 29
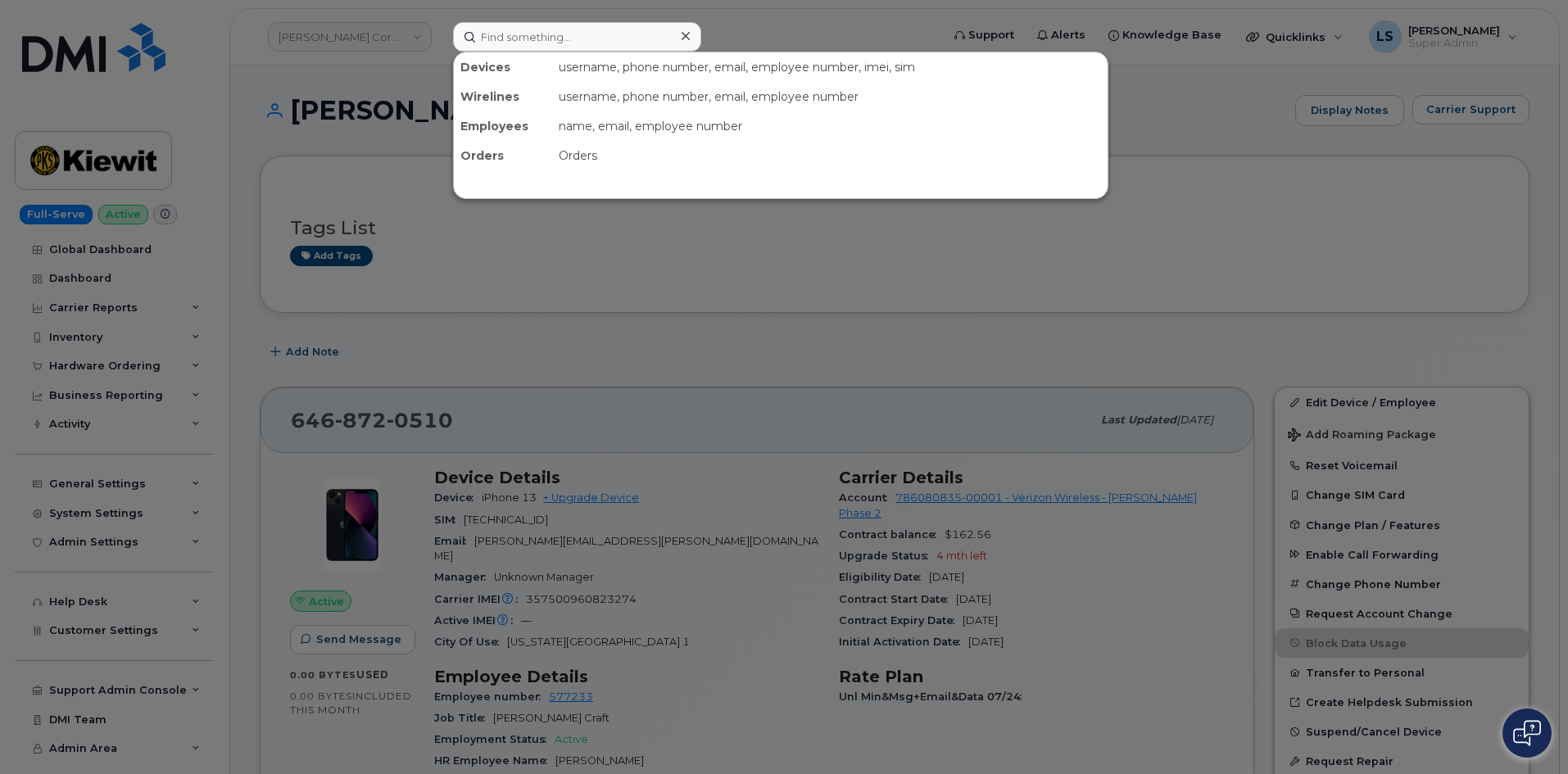
click at [820, 11] on div at bounding box center [784, 387] width 1568 height 774
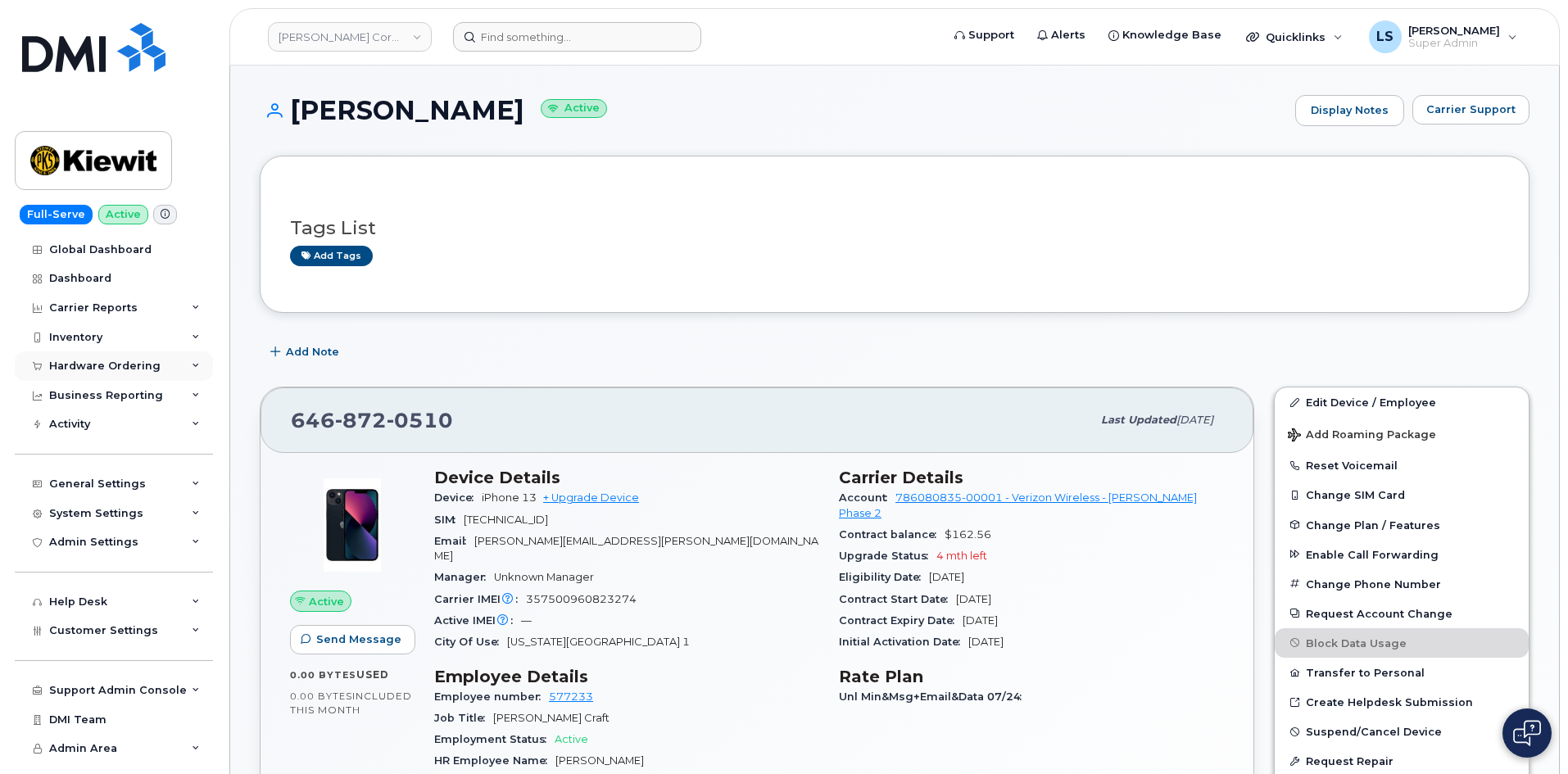
click at [102, 360] on div "Hardware Ordering" at bounding box center [104, 365] width 111 height 13
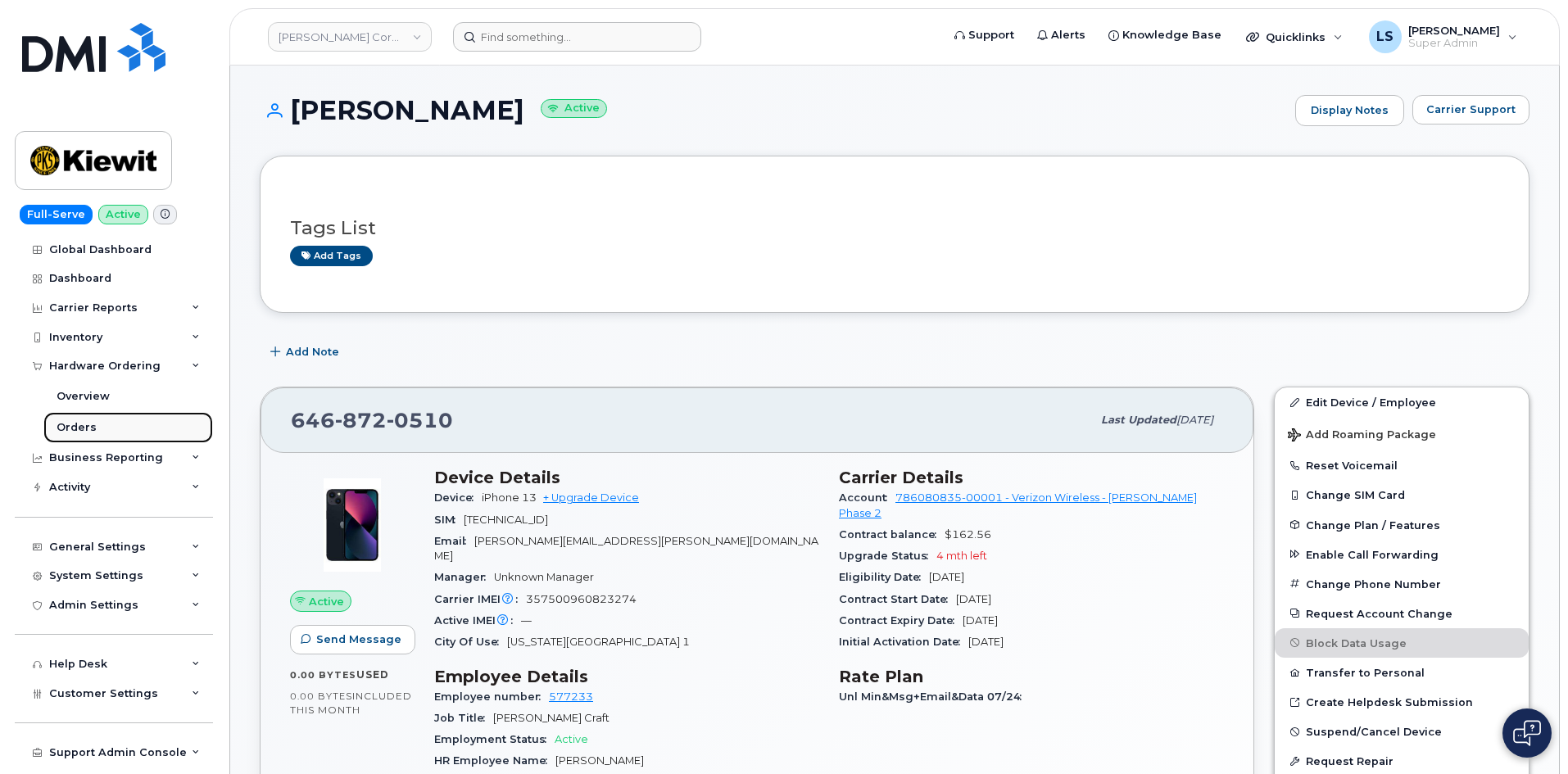
click at [106, 431] on link "Orders" at bounding box center [128, 427] width 170 height 31
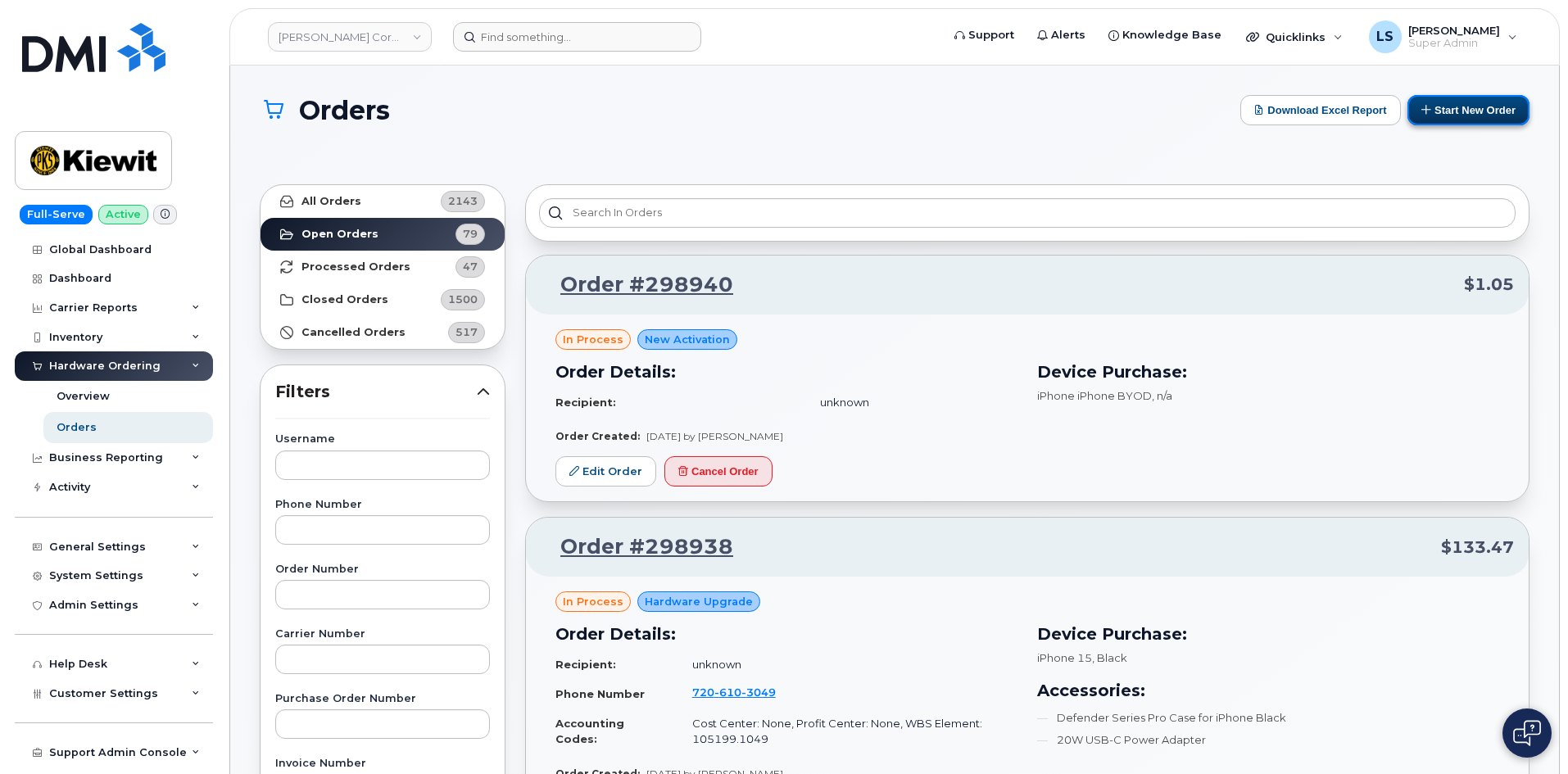
click at [1447, 114] on button "Start New Order" at bounding box center [1469, 110] width 122 height 30
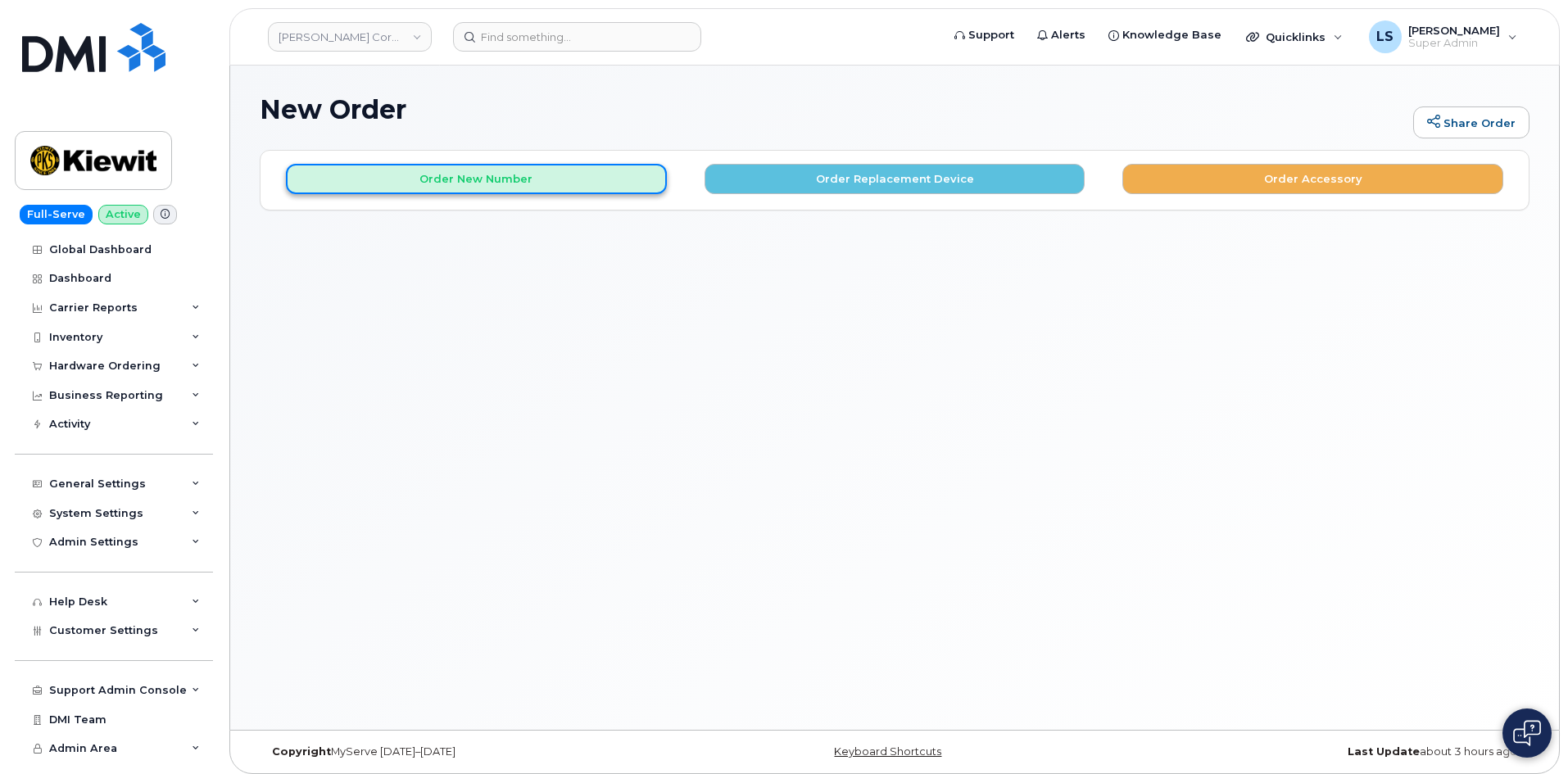
click at [463, 180] on button "Order New Number" at bounding box center [476, 179] width 381 height 30
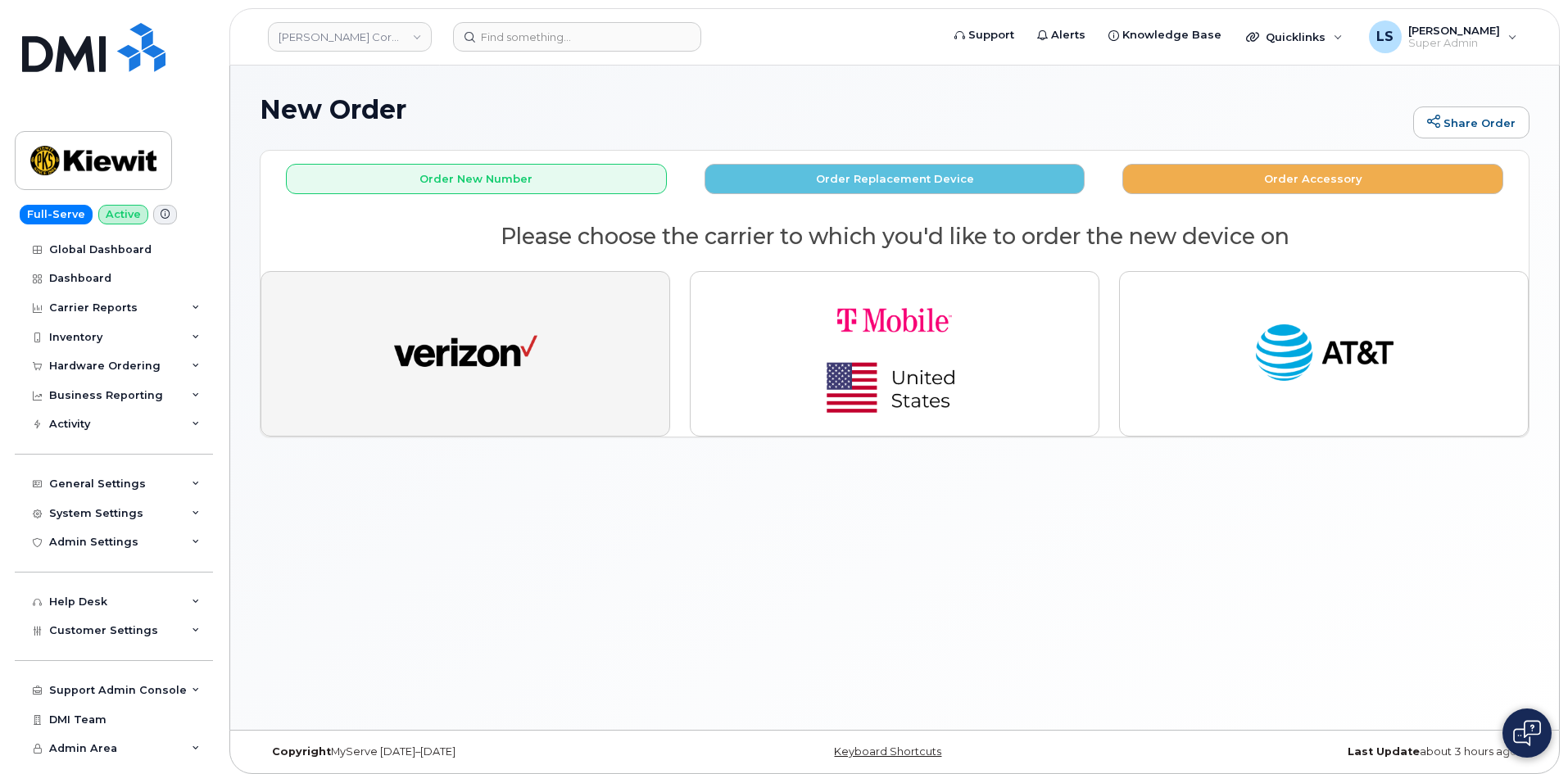
click at [520, 368] on img "button" at bounding box center [466, 354] width 143 height 74
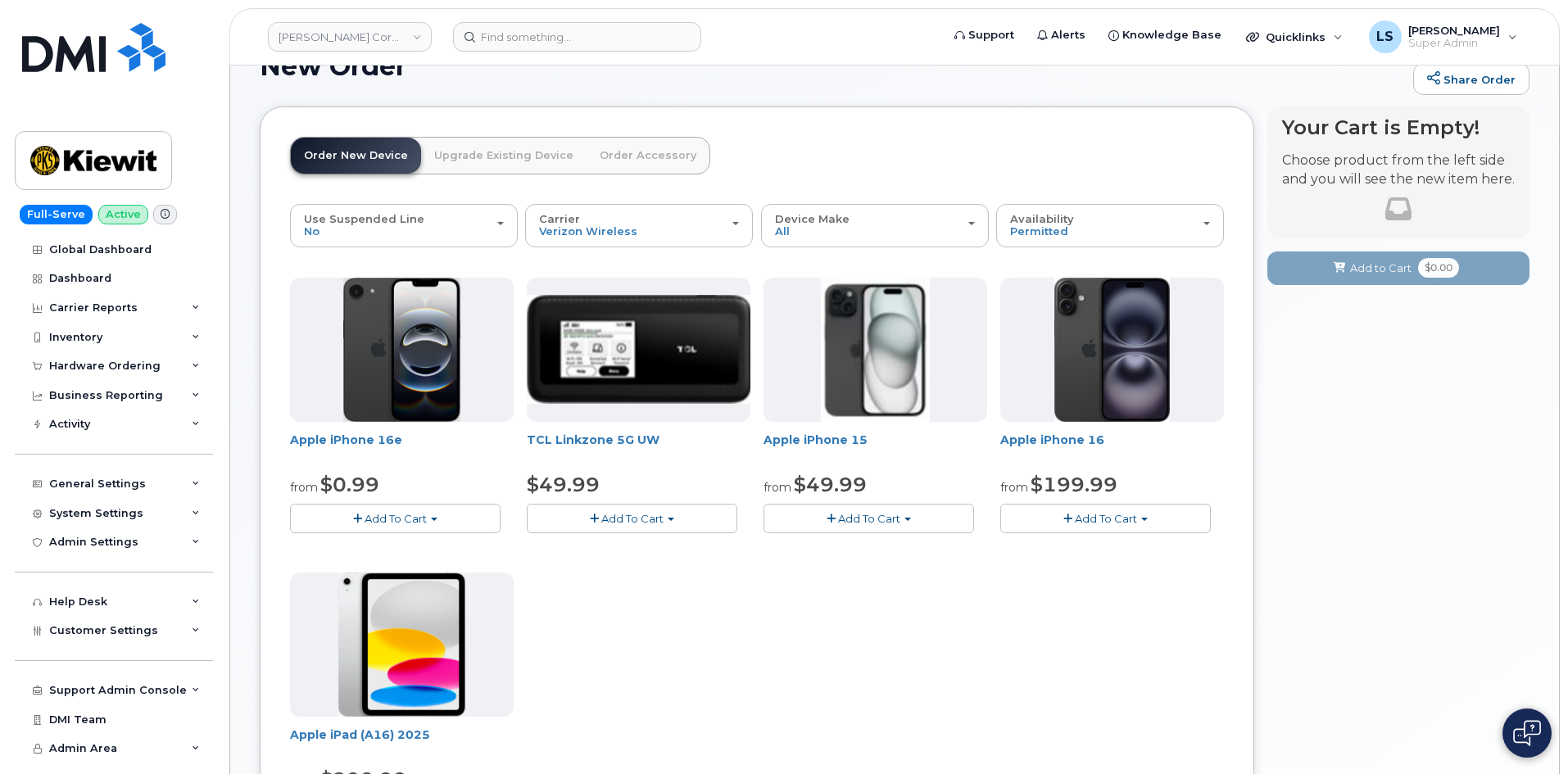
scroll to position [82, 0]
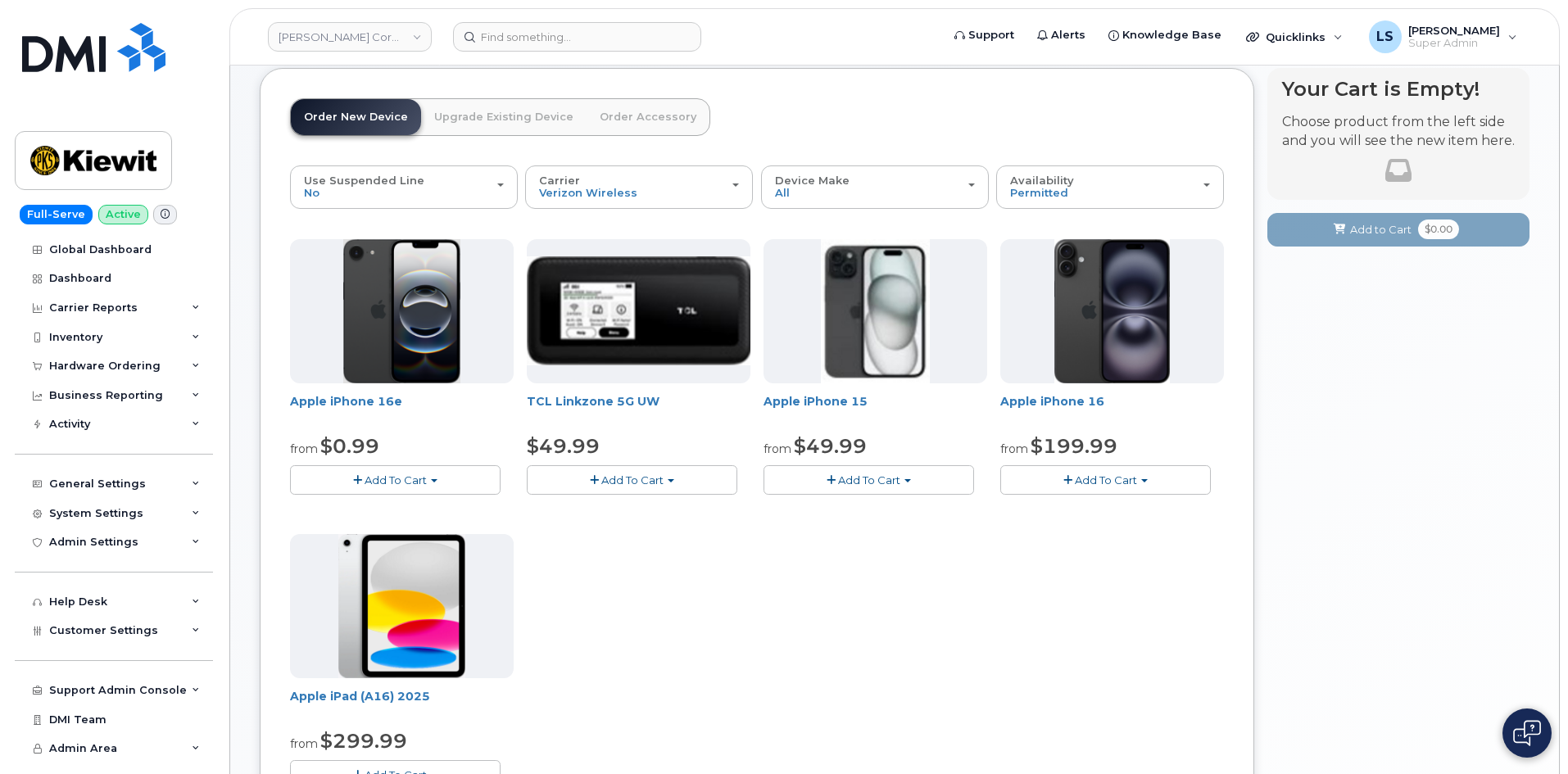
click at [884, 481] on span "Add To Cart" at bounding box center [868, 479] width 62 height 13
drag, startPoint x: 890, startPoint y: 604, endPoint x: 873, endPoint y: 594, distance: 19.7
click at [890, 604] on div "Apple iPhone 16e from $0.99 Add To Cart $0.99 - 2 Year Activation (128GB) $599.…" at bounding box center [756, 526] width 934 height 577
drag, startPoint x: 883, startPoint y: 480, endPoint x: 885, endPoint y: 490, distance: 10.2
click at [885, 481] on span "Add To Cart" at bounding box center [868, 479] width 62 height 13
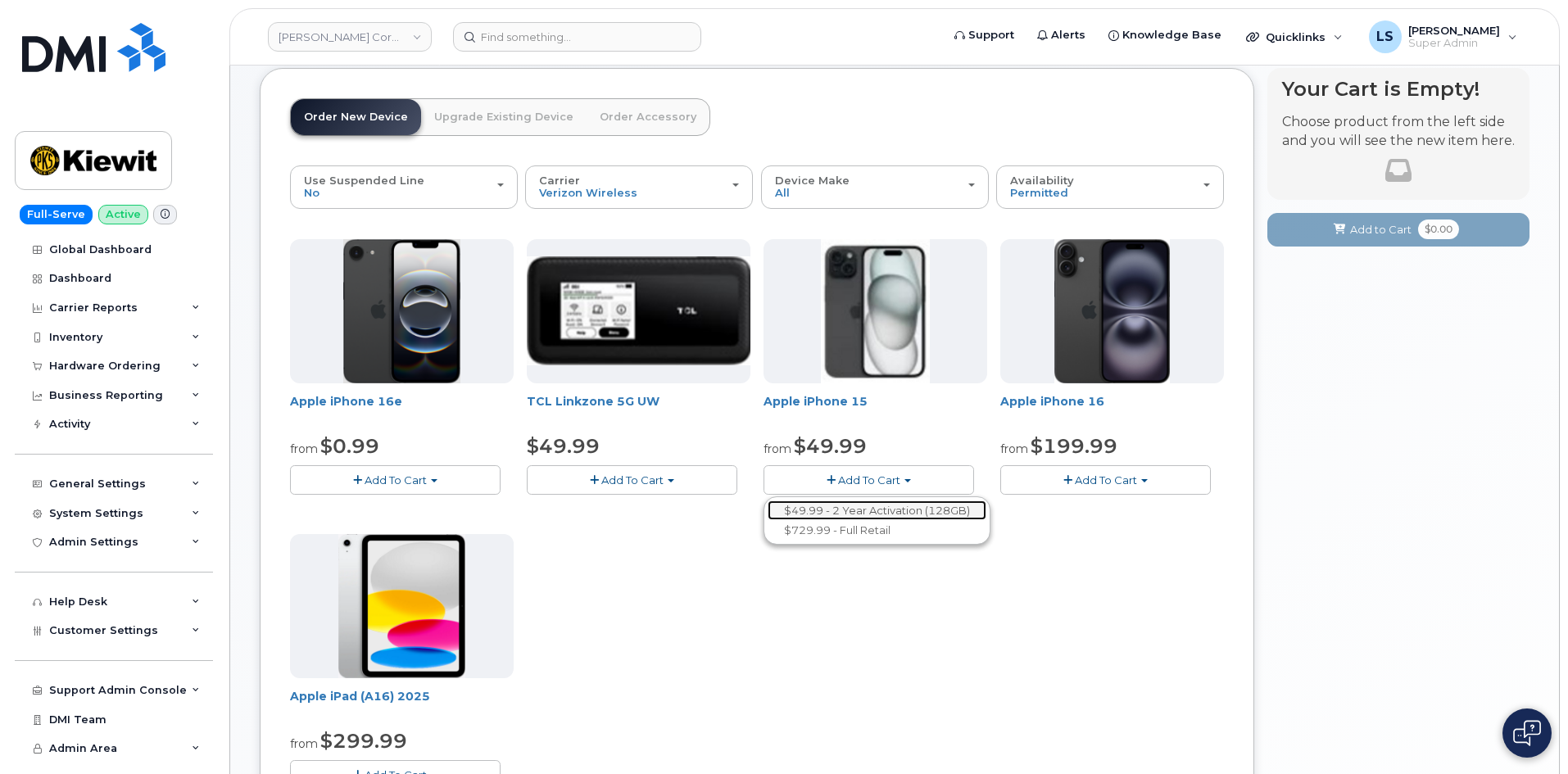
click at [897, 510] on link "$49.99 - 2 Year Activation (128GB)" at bounding box center [876, 510] width 219 height 21
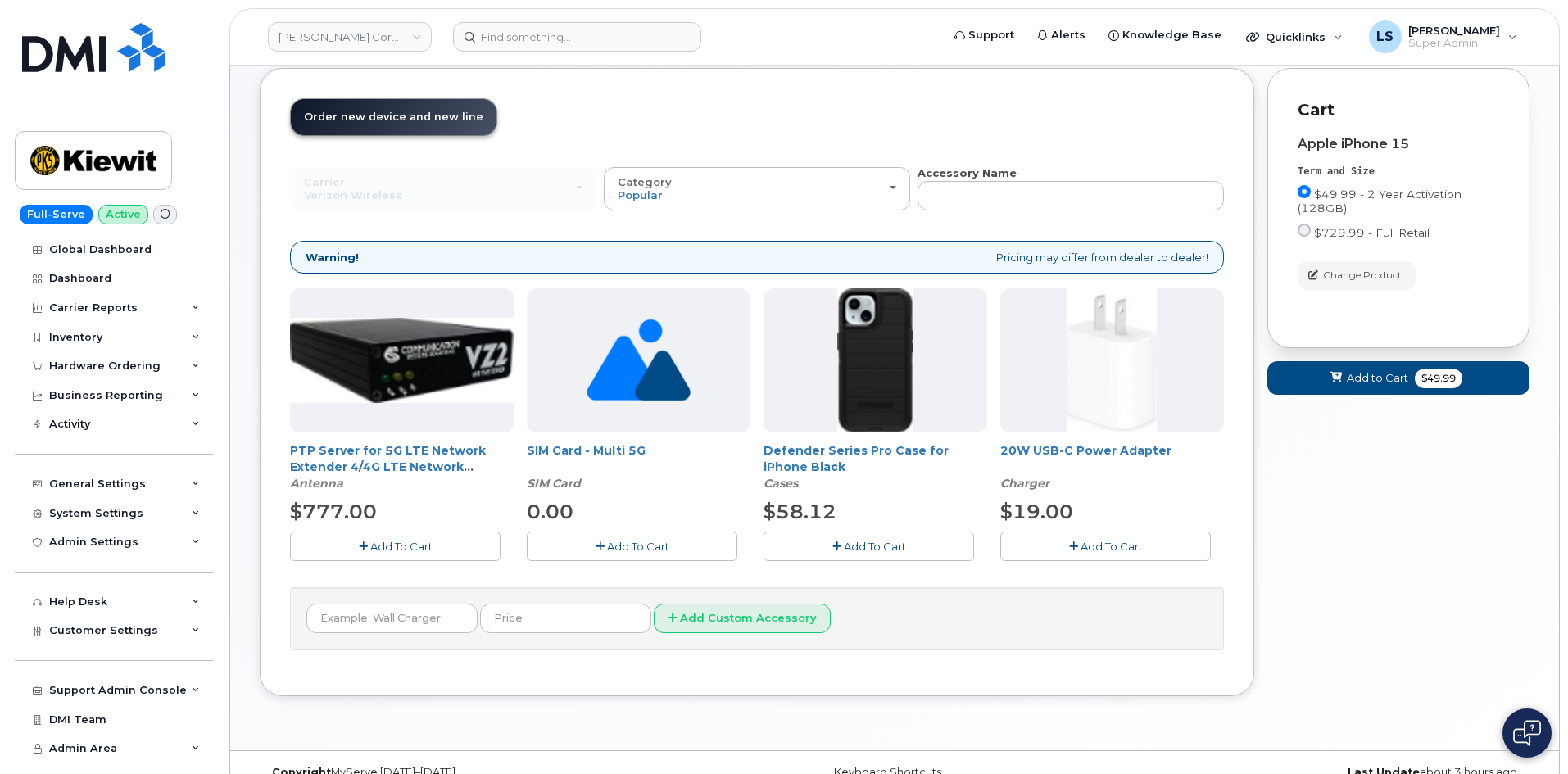
click at [905, 551] on span "Add To Cart" at bounding box center [874, 545] width 62 height 13
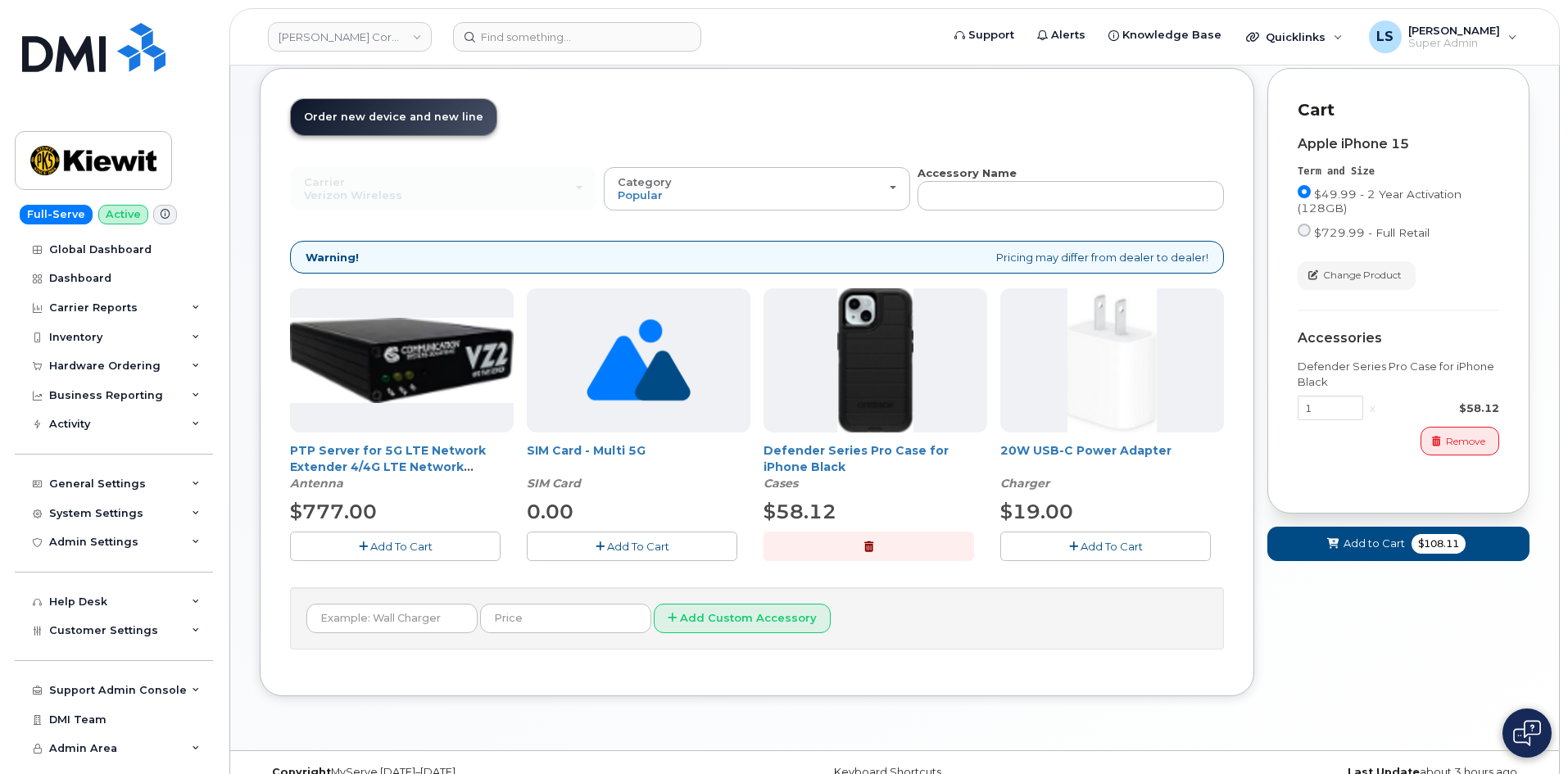
click at [1081, 531] on button "Add To Cart" at bounding box center [1105, 545] width 210 height 28
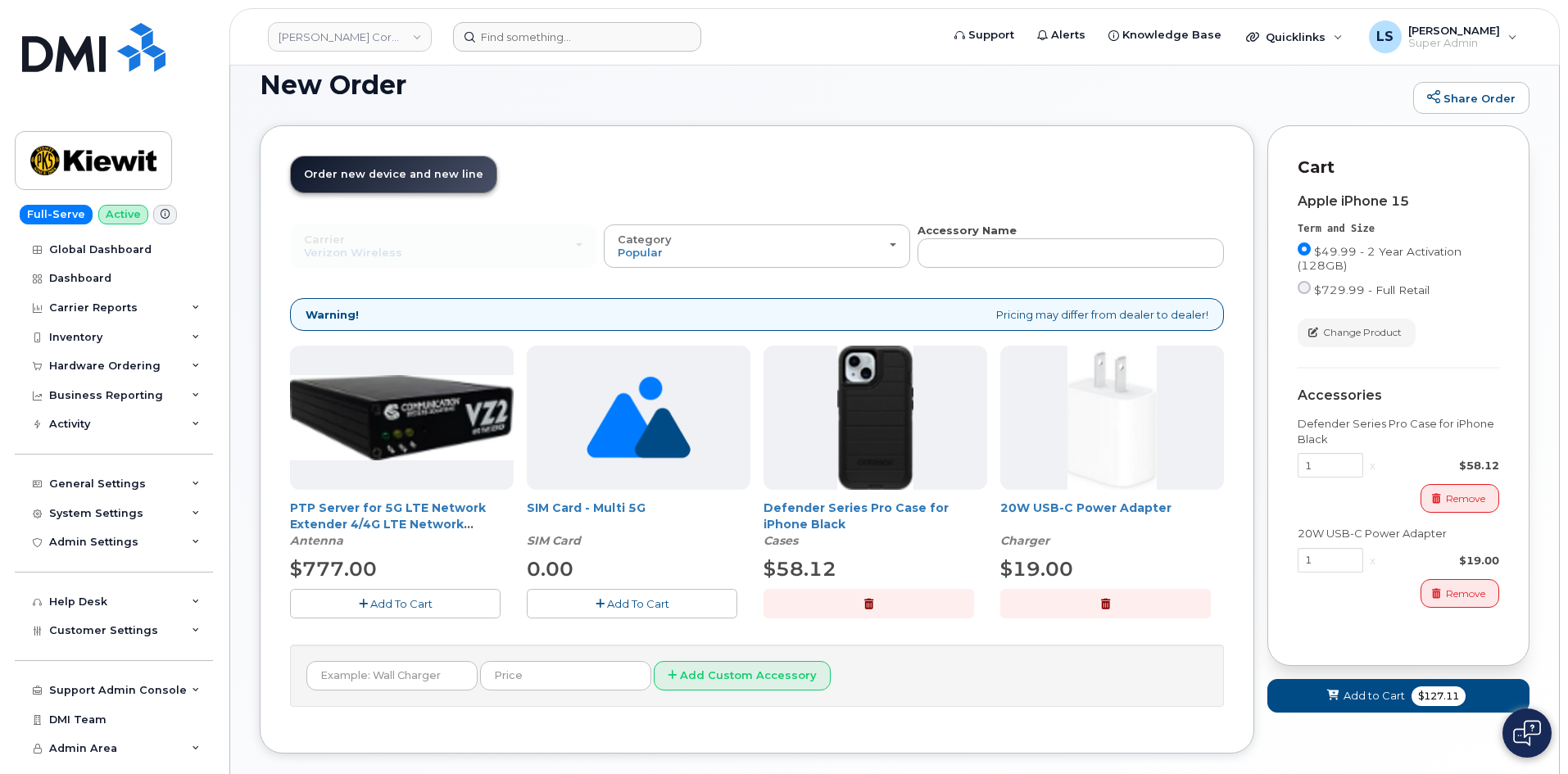
scroll to position [0, 0]
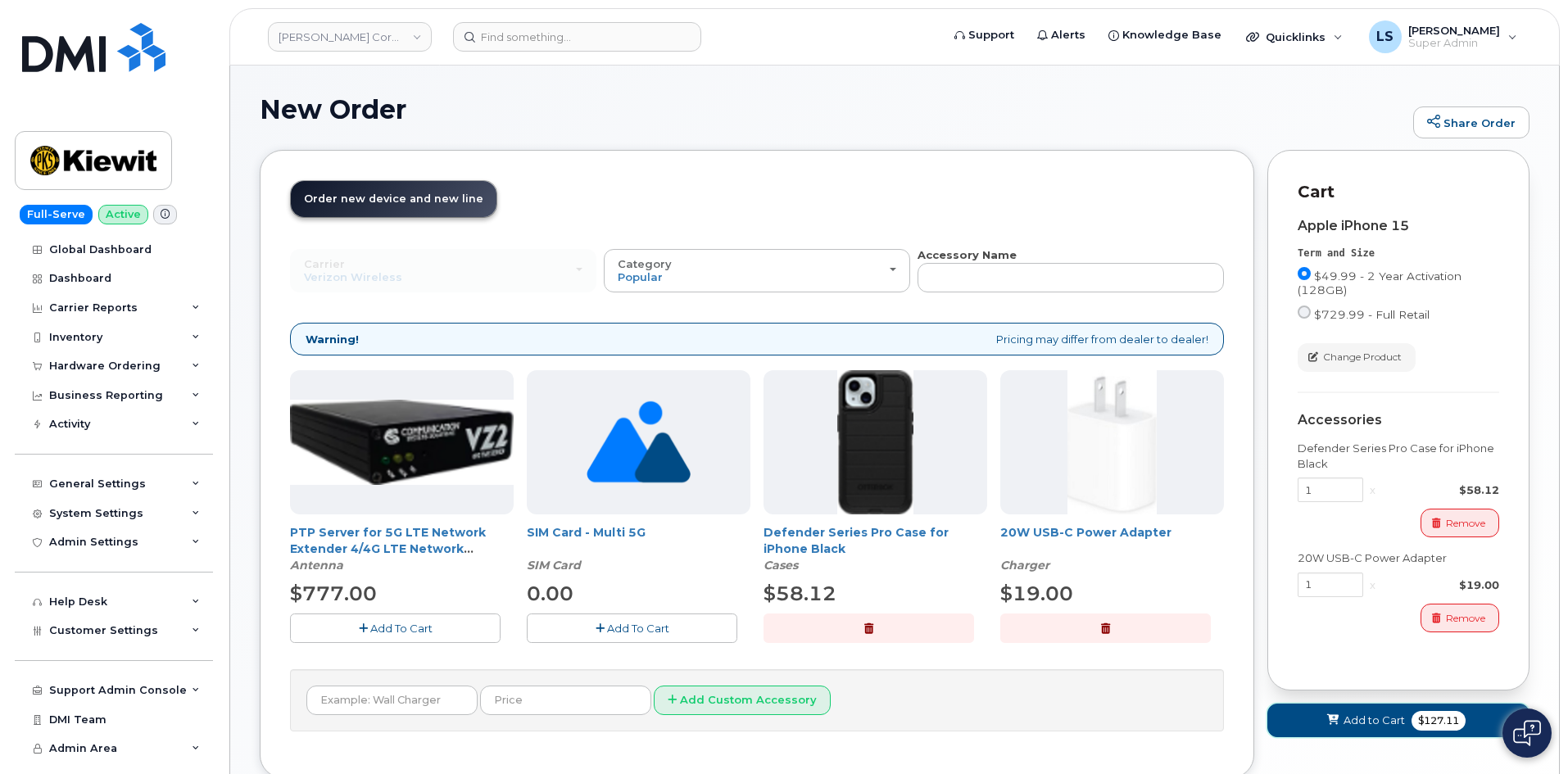
click at [1362, 721] on span "Add to Cart" at bounding box center [1373, 720] width 62 height 16
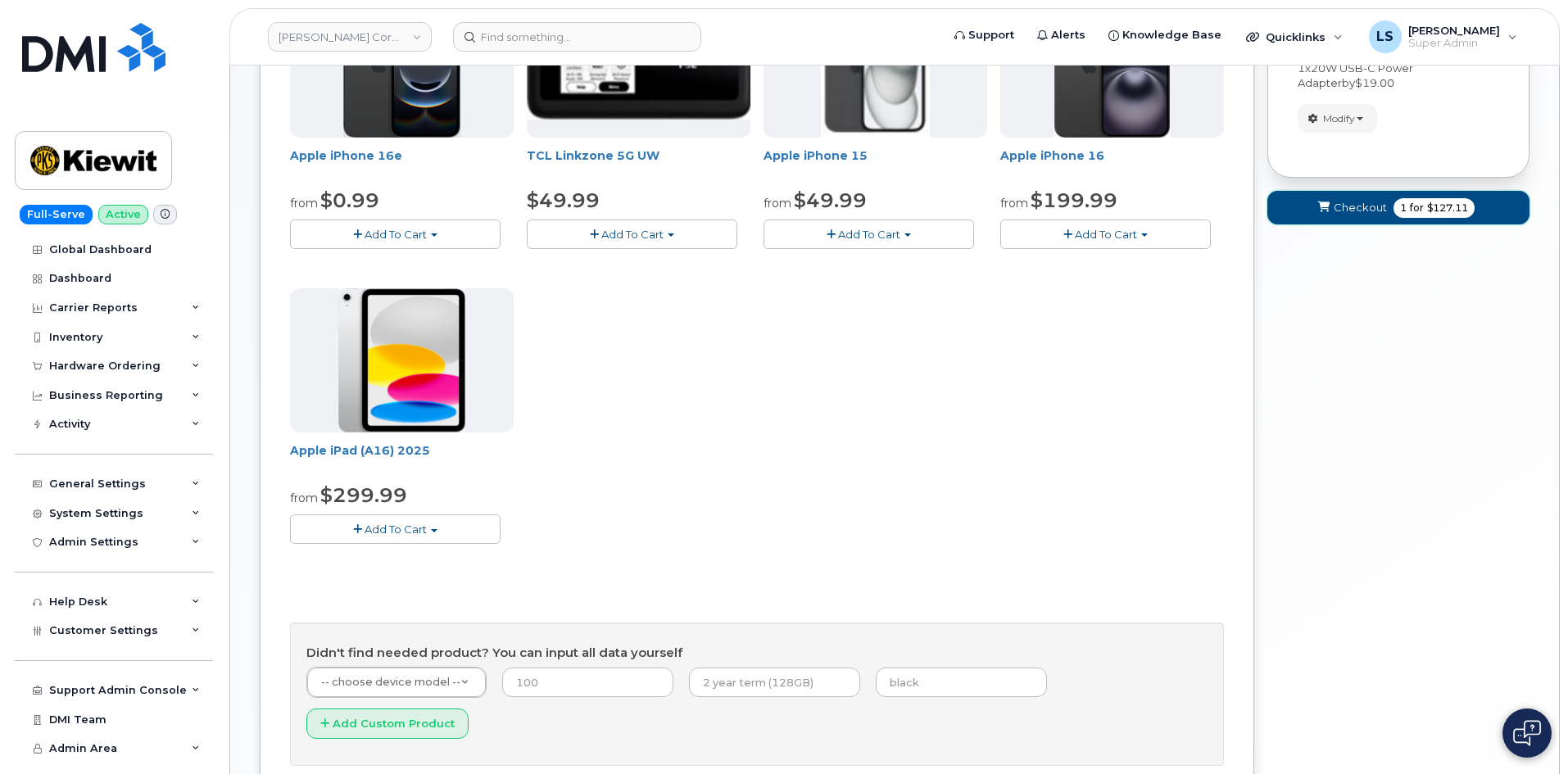
click at [1321, 202] on icon "submit" at bounding box center [1324, 207] width 12 height 11
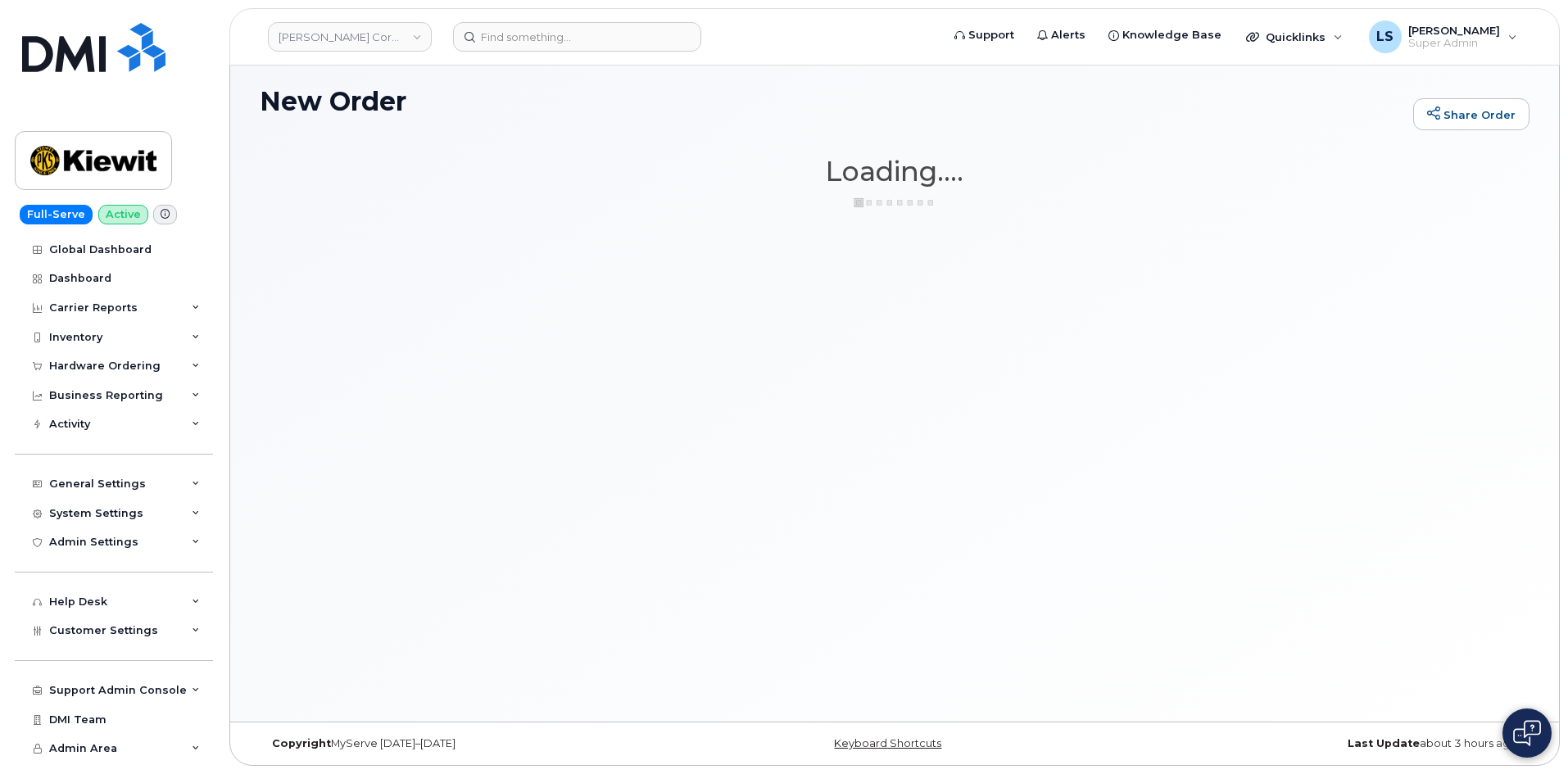
scroll to position [8, 0]
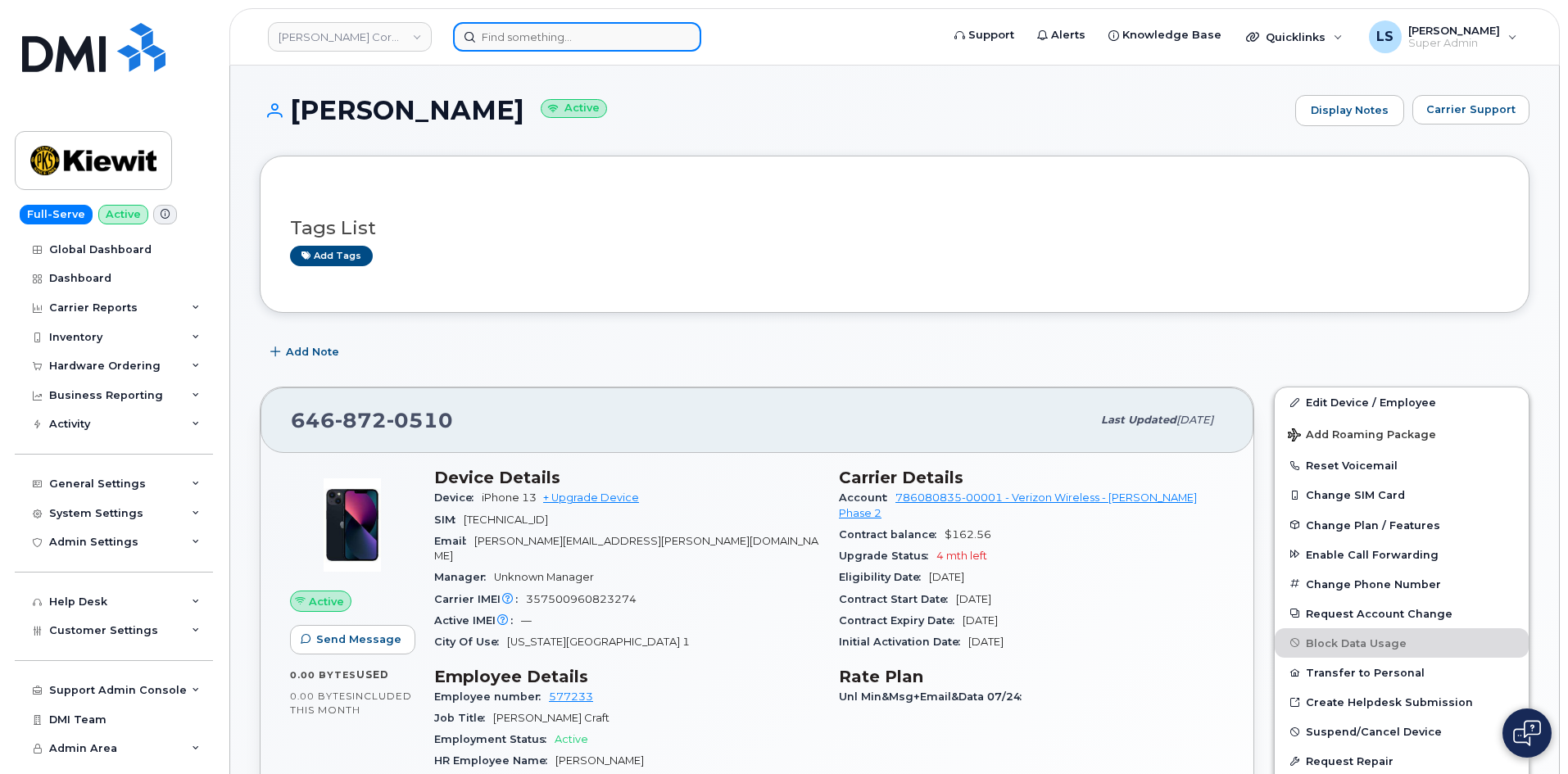
click at [525, 48] on input at bounding box center [577, 37] width 249 height 29
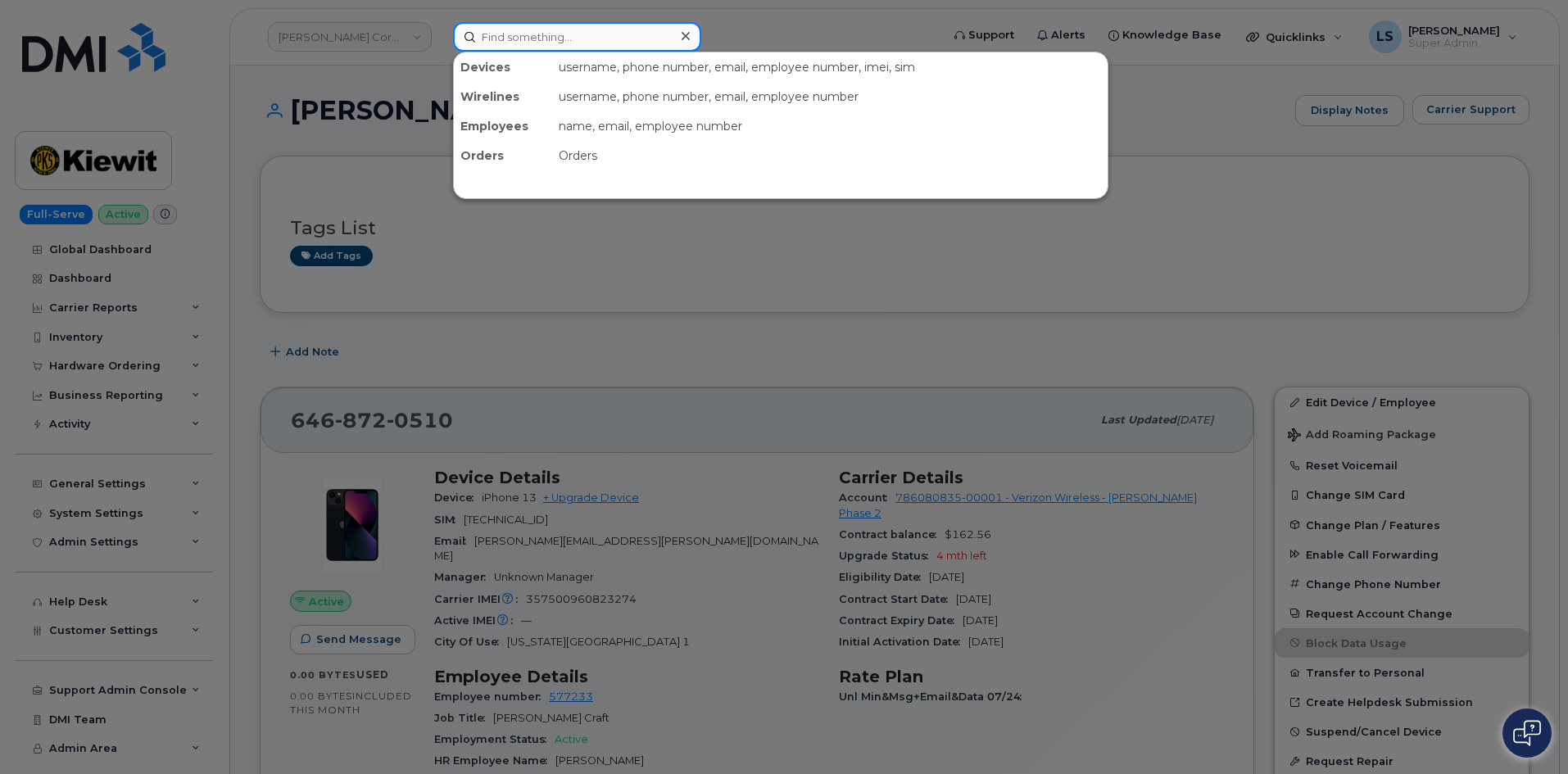
paste input "[STREET_ADDRESS]"
type input "[STREET_ADDRESS]"
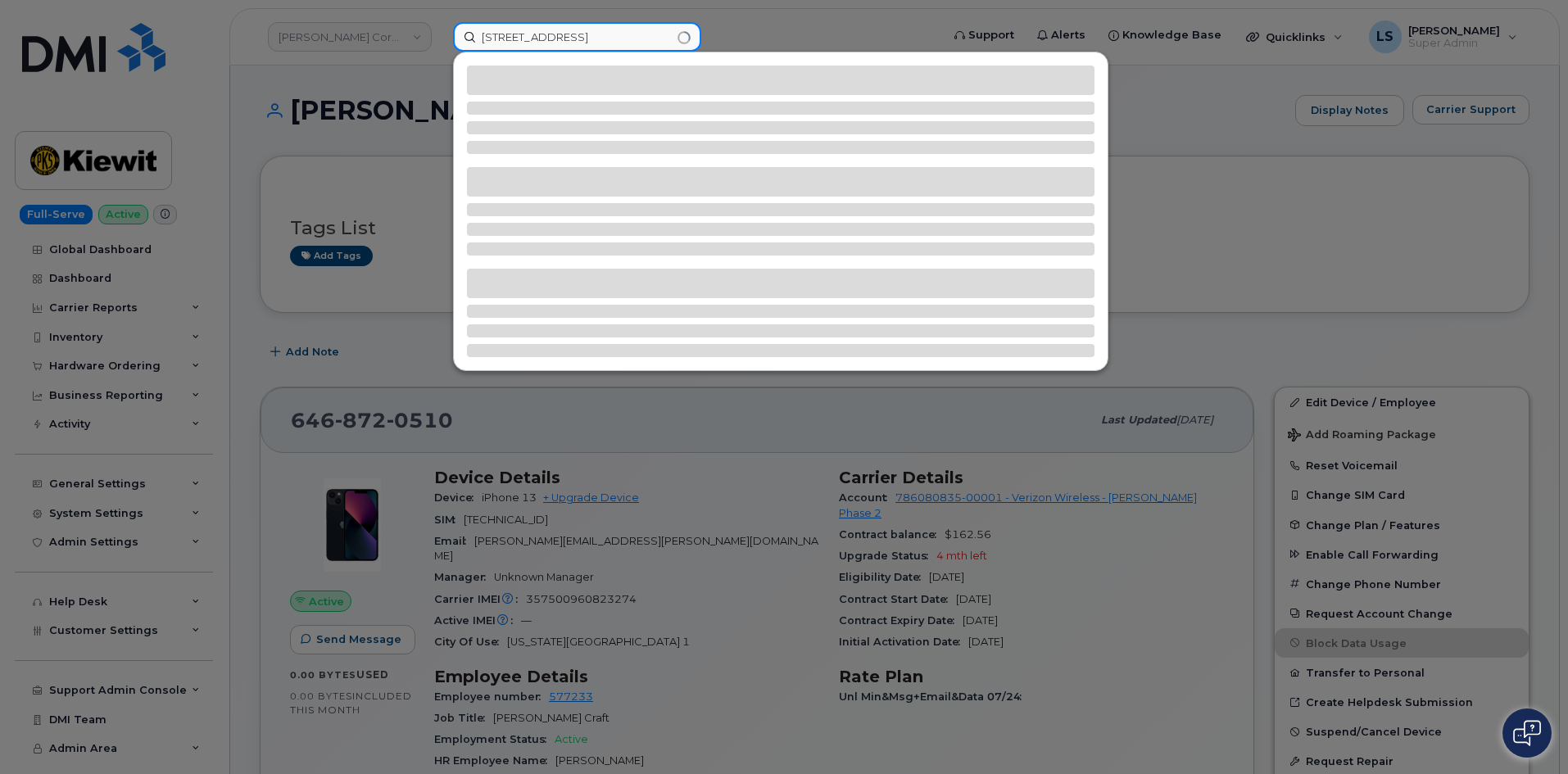
click at [535, 41] on input "[STREET_ADDRESS]" at bounding box center [577, 37] width 249 height 29
click at [536, 41] on input "[STREET_ADDRESS]" at bounding box center [577, 37] width 249 height 29
click at [537, 41] on input "[STREET_ADDRESS]" at bounding box center [577, 37] width 249 height 29
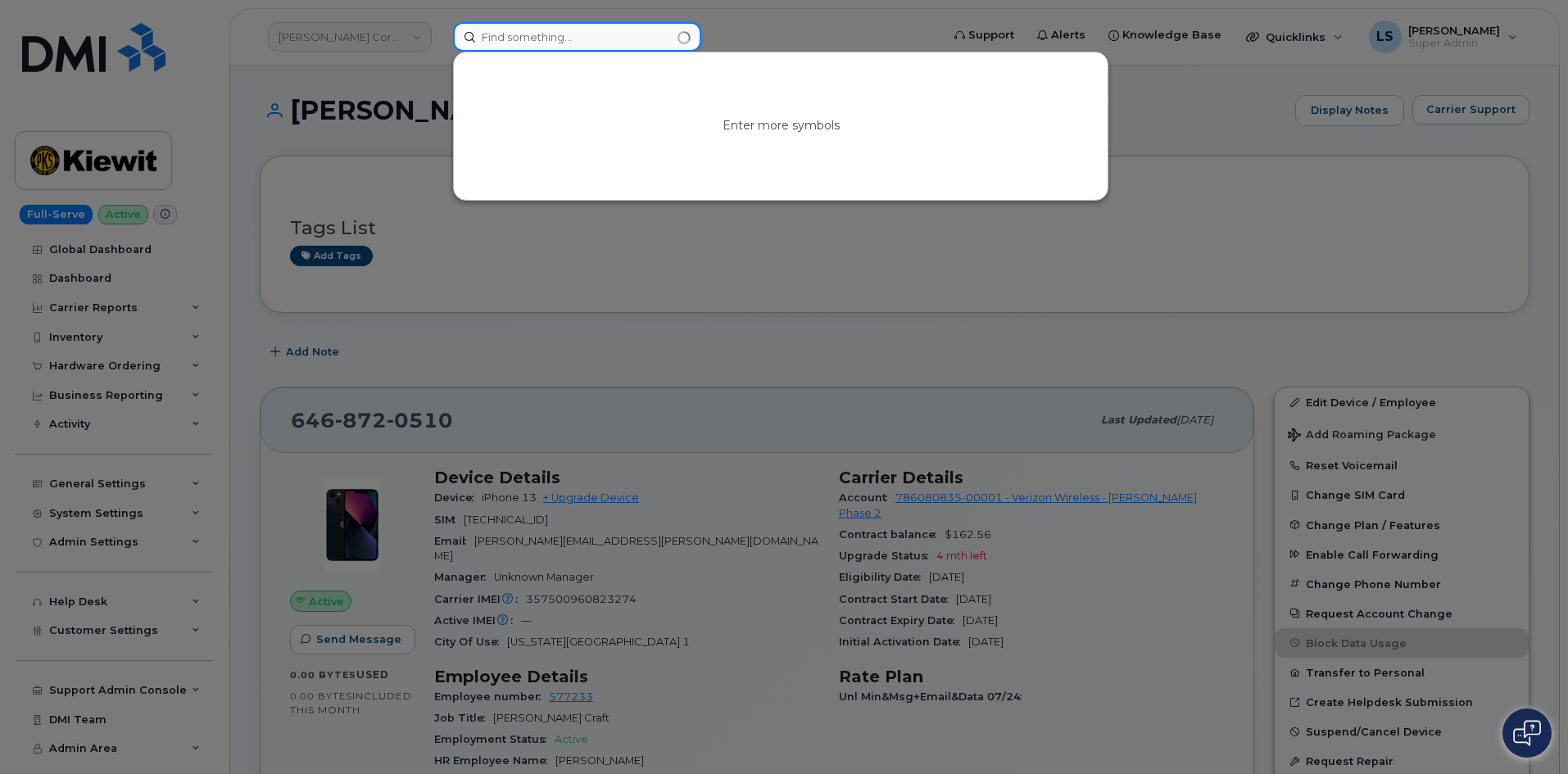
paste input "[PERSON_NAME]"
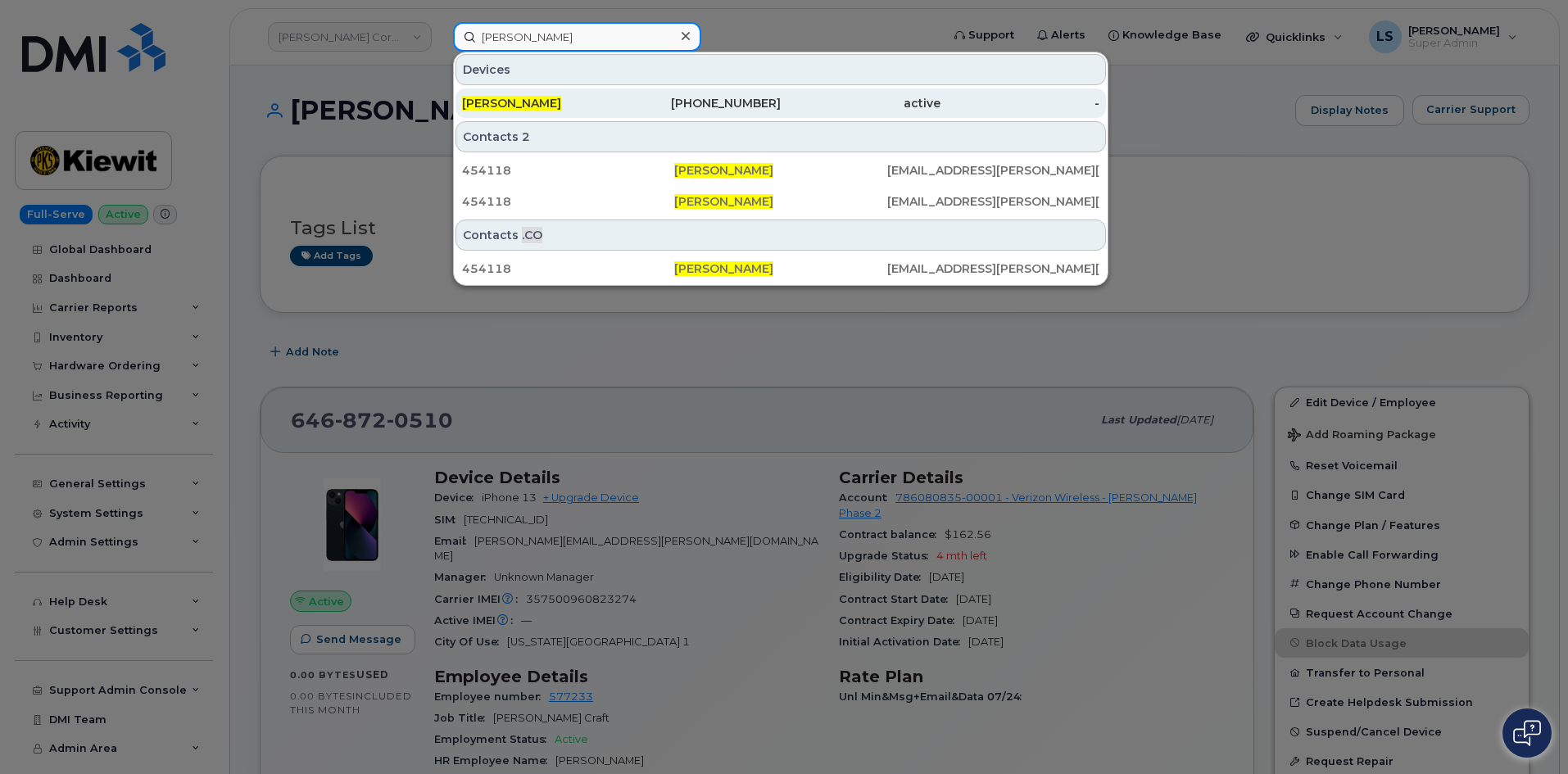
type input "[PERSON_NAME]"
click at [605, 107] on div "[PERSON_NAME]" at bounding box center [541, 103] width 160 height 17
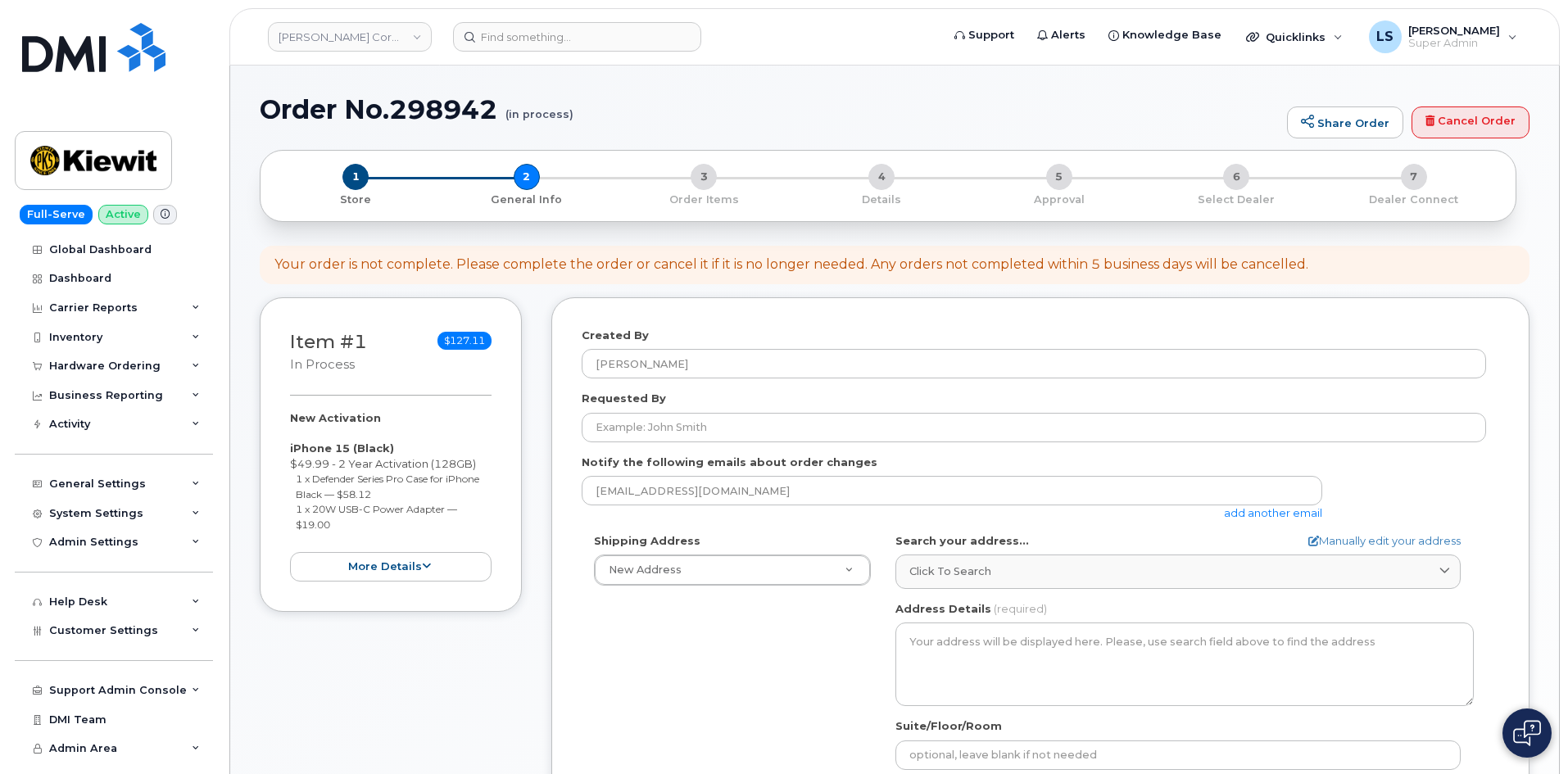
select select
click at [818, 397] on div "Requested By" at bounding box center [1040, 416] width 918 height 52
click at [803, 266] on div "Your order is not complete. Please complete the order or cancel it if it is no …" at bounding box center [791, 264] width 1034 height 19
click at [803, 268] on div "Your order is not complete. Please complete the order or cancel it if it is no …" at bounding box center [791, 264] width 1034 height 19
click at [782, 264] on div "Your order is not complete. Please complete the order or cancel it if it is no …" at bounding box center [791, 264] width 1034 height 19
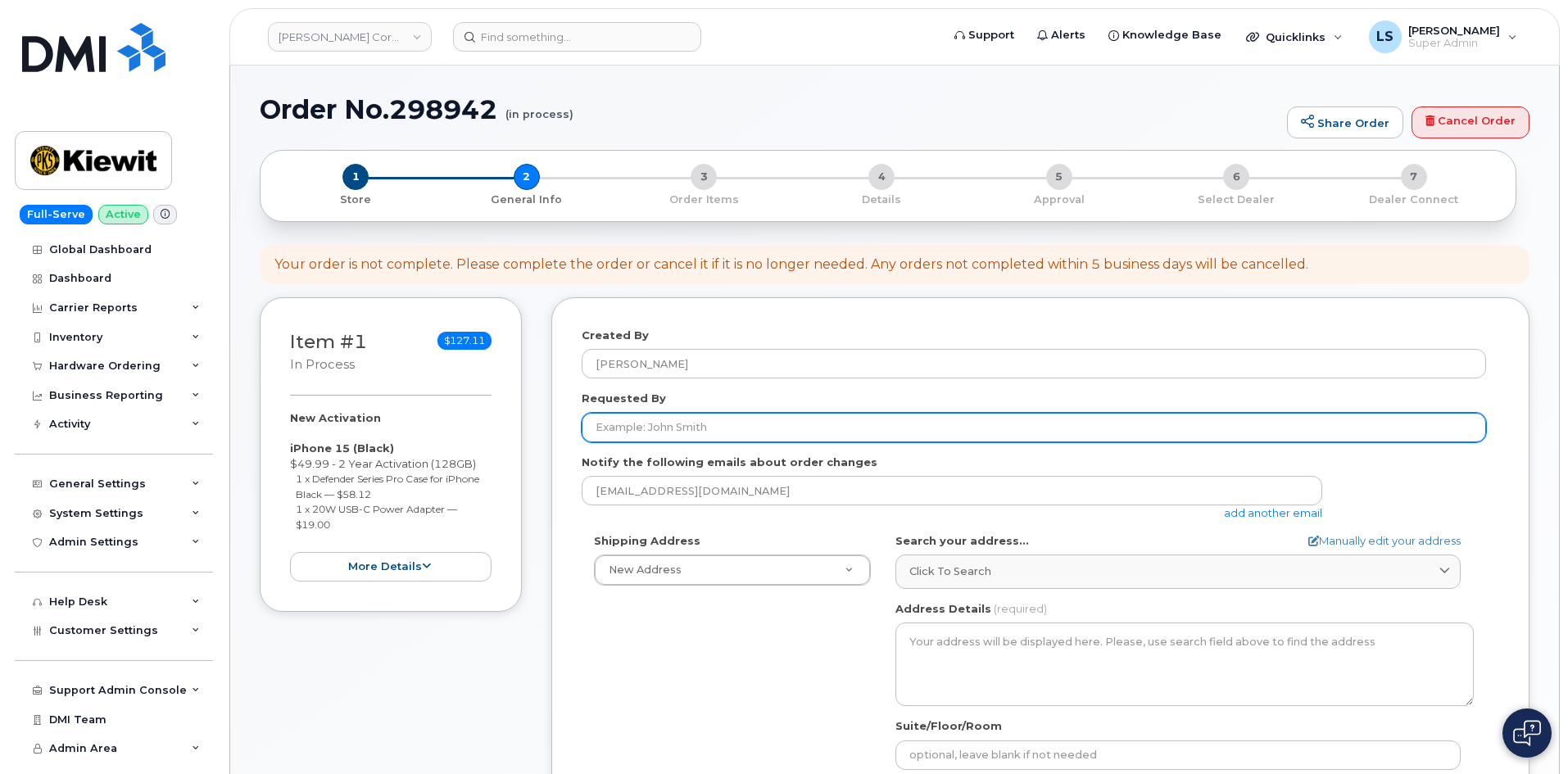
click at [745, 424] on input "Requested By" at bounding box center [1034, 427] width 905 height 29
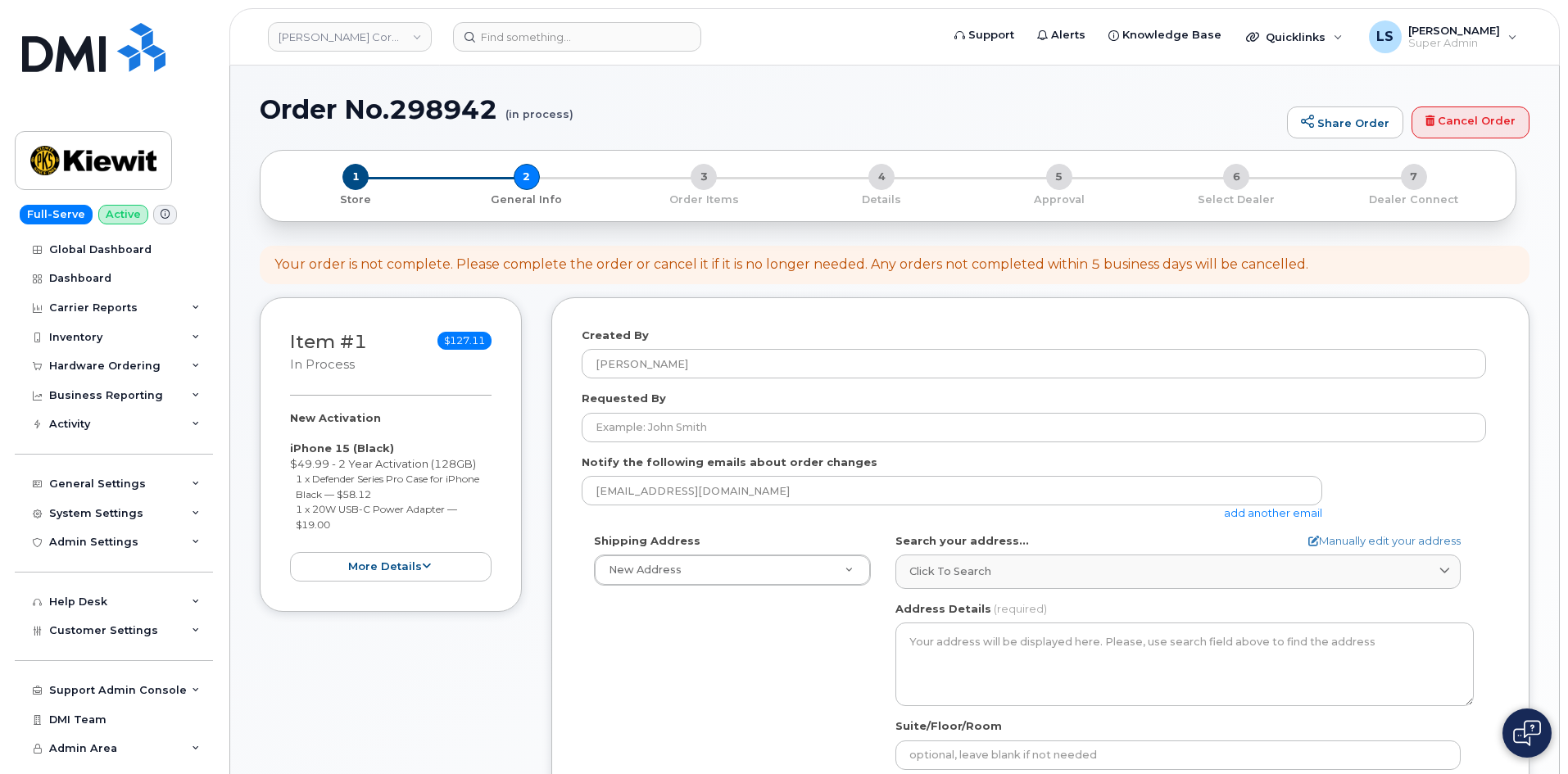
click at [825, 648] on div "Shipping Address New Address New Address 6200 Lee Vista Blvd 206 Mcgavock Pike …" at bounding box center [1034, 721] width 905 height 376
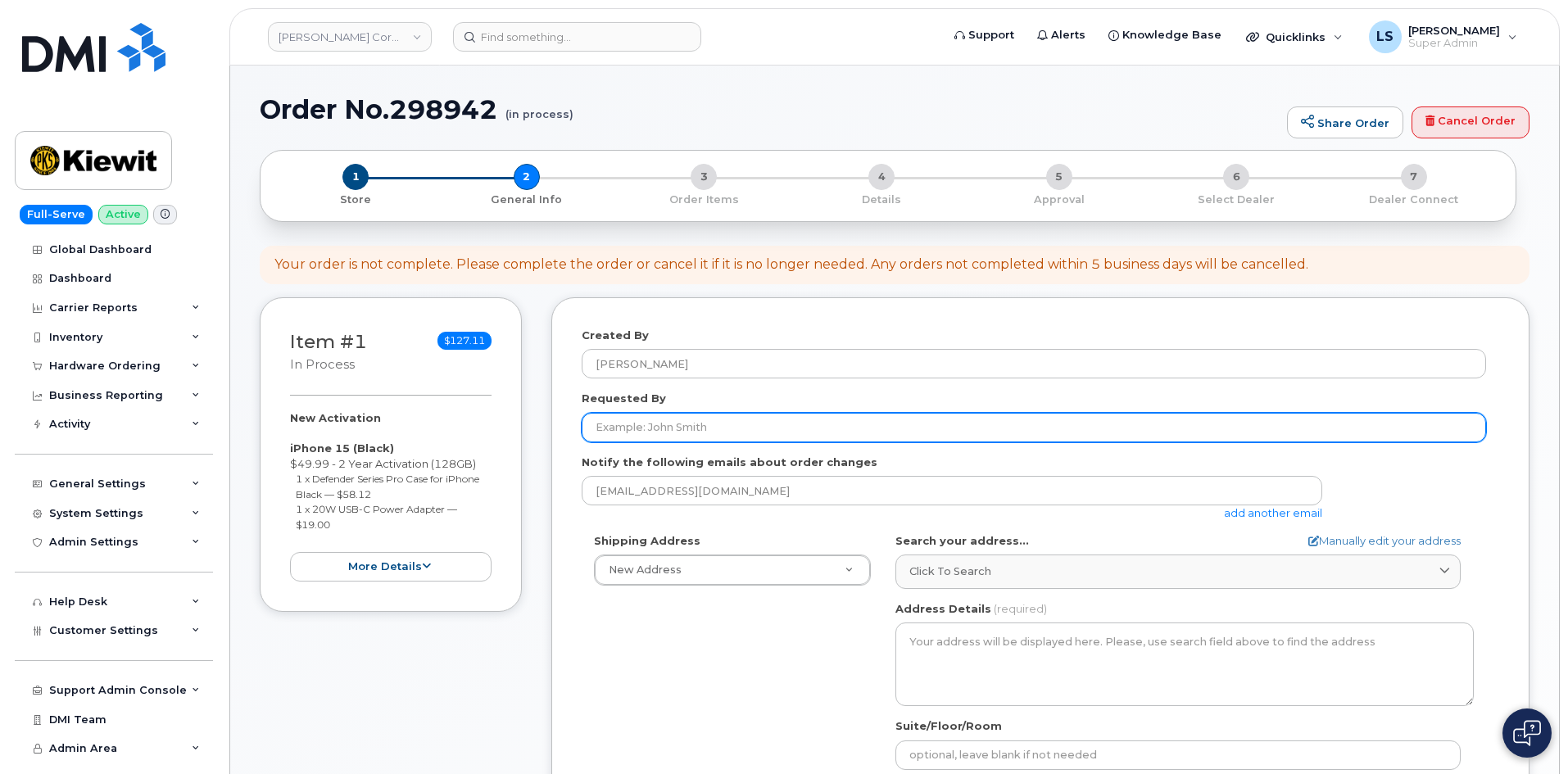
click at [743, 426] on input "Requested By" at bounding box center [1034, 427] width 905 height 29
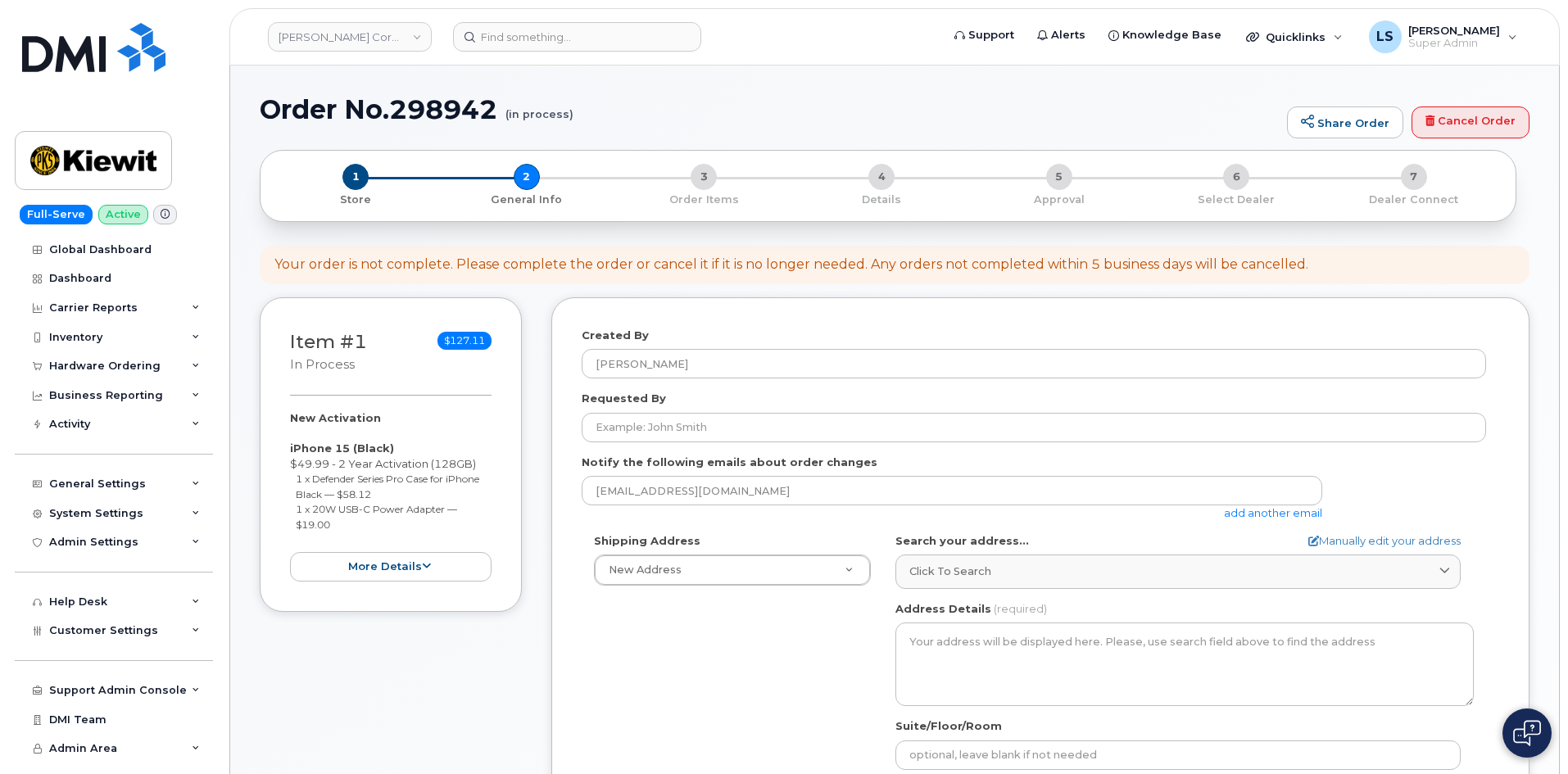
click at [723, 397] on div "Requested By" at bounding box center [1040, 416] width 918 height 52
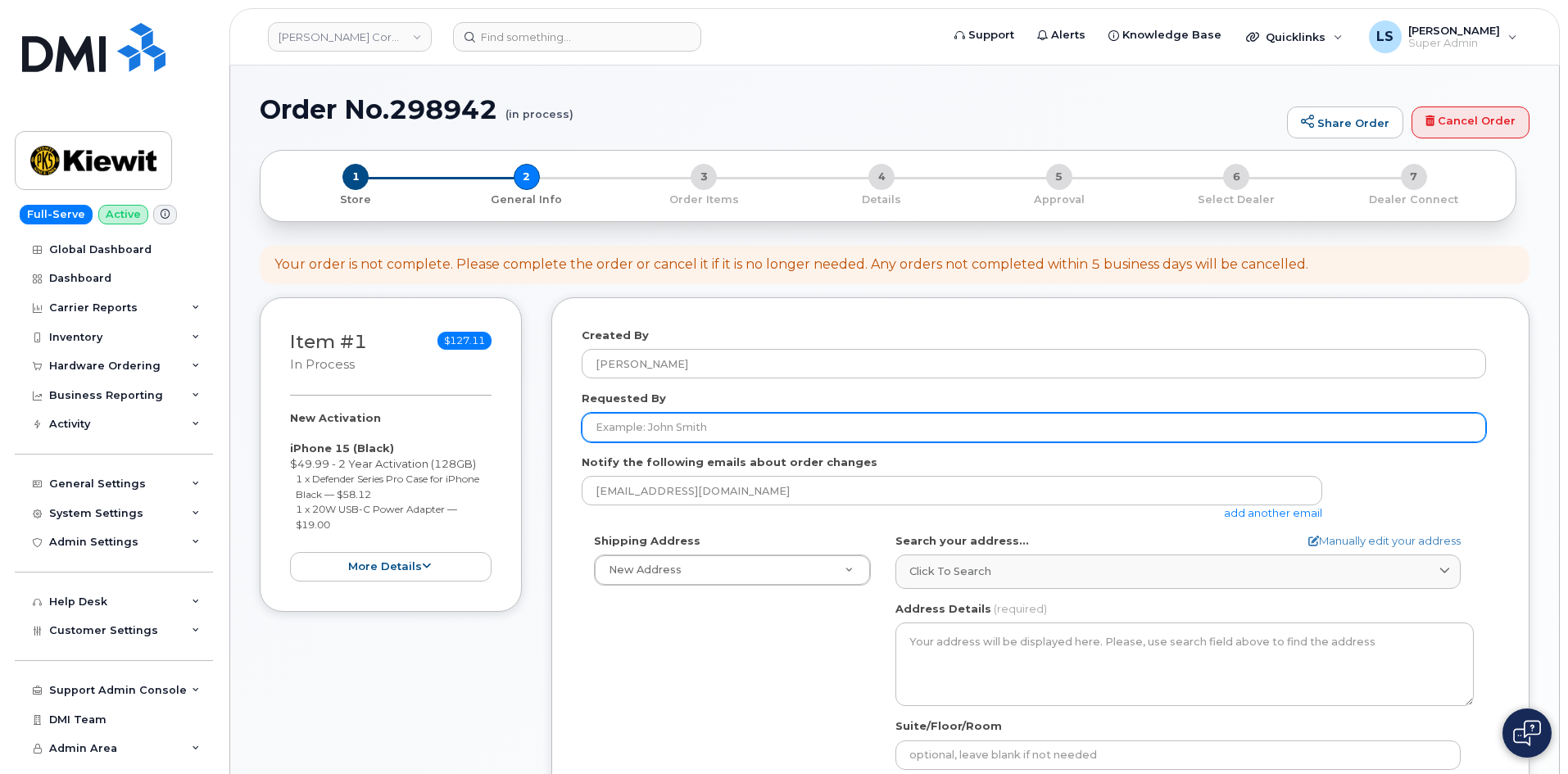
click at [735, 426] on input "Requested By" at bounding box center [1034, 427] width 905 height 29
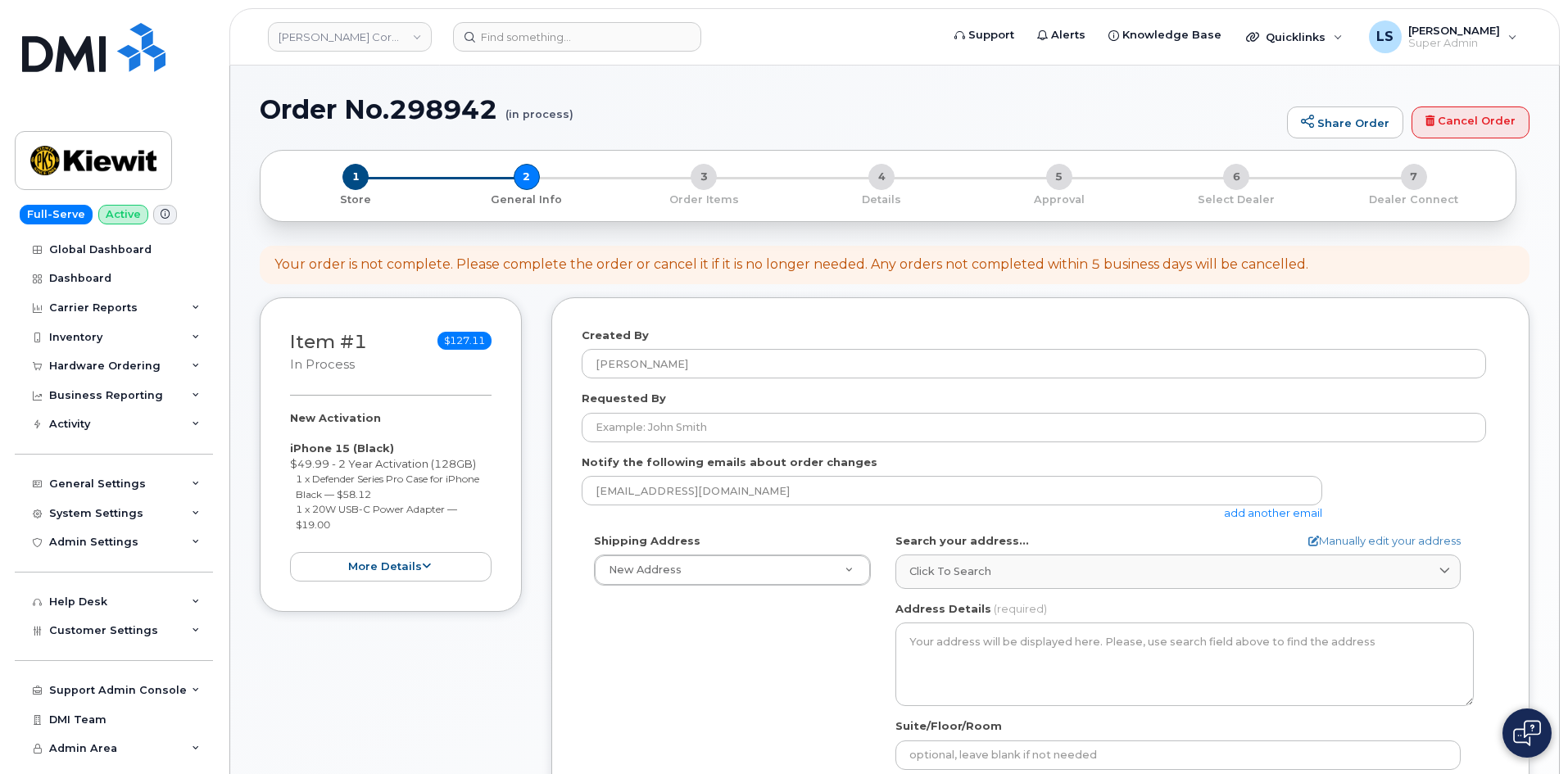
click at [737, 402] on div "Requested By" at bounding box center [1040, 416] width 918 height 52
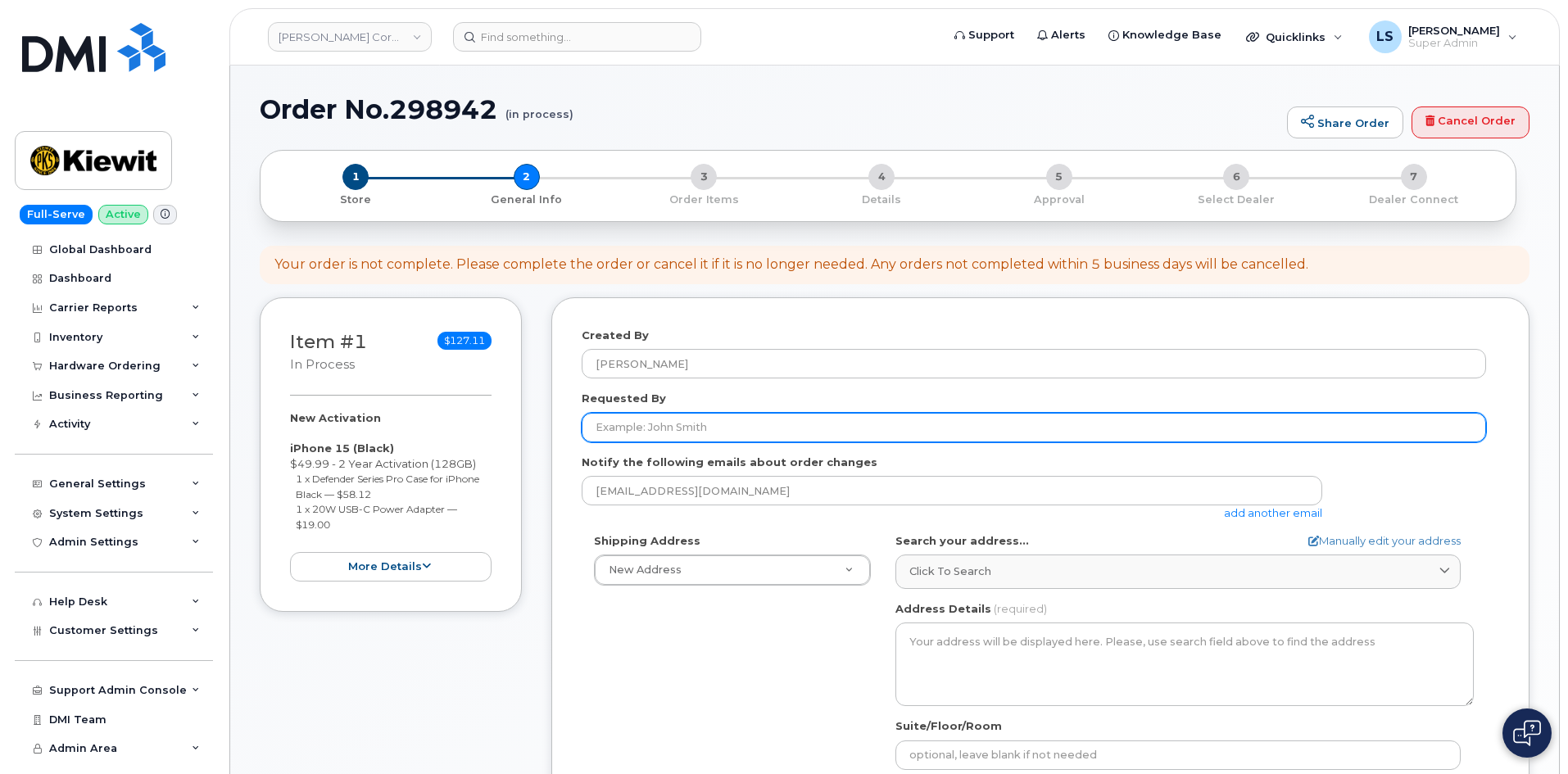
click at [786, 422] on input "Requested By" at bounding box center [1034, 427] width 905 height 29
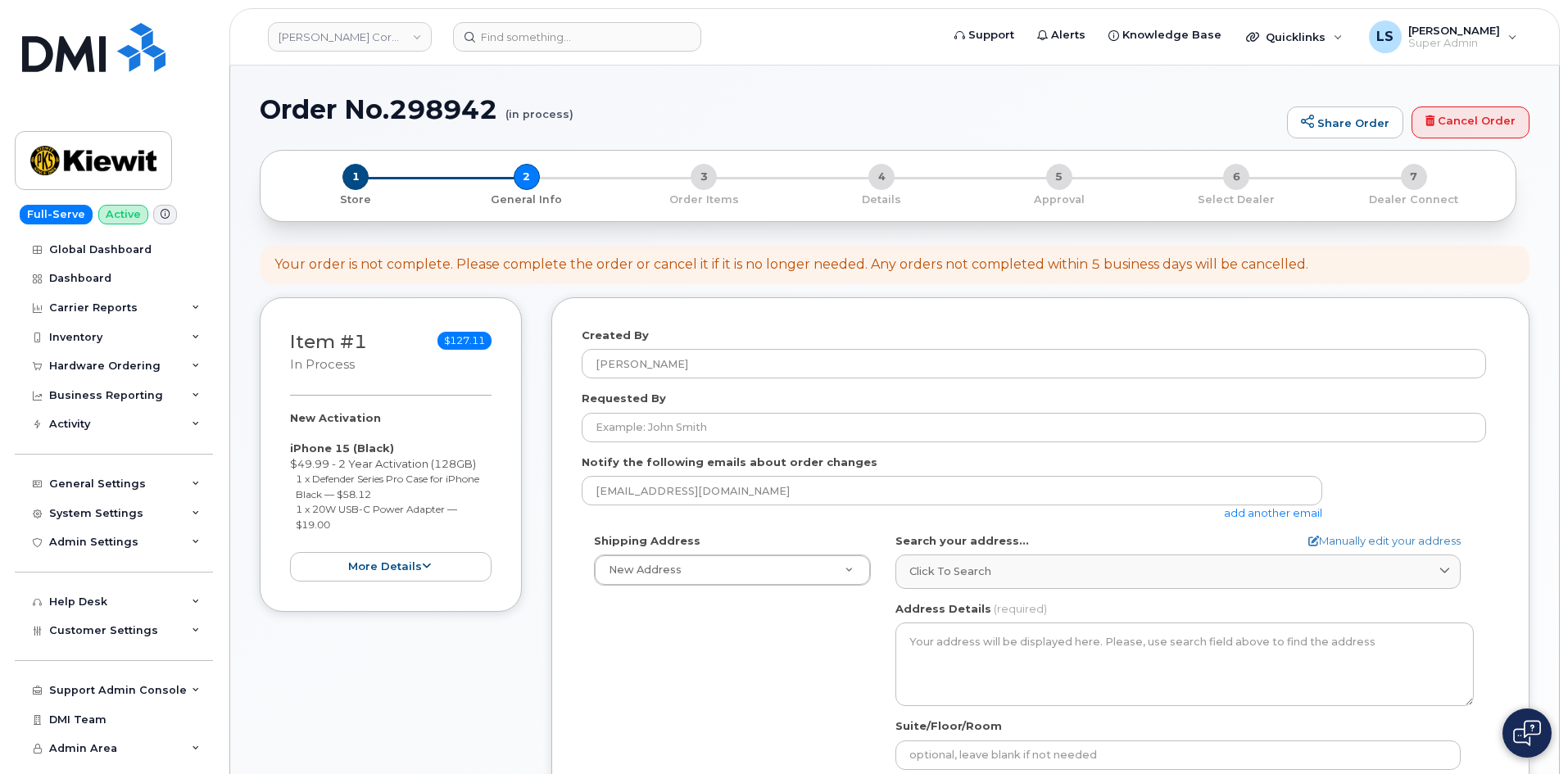
click at [844, 400] on div "Requested By" at bounding box center [1040, 416] width 918 height 52
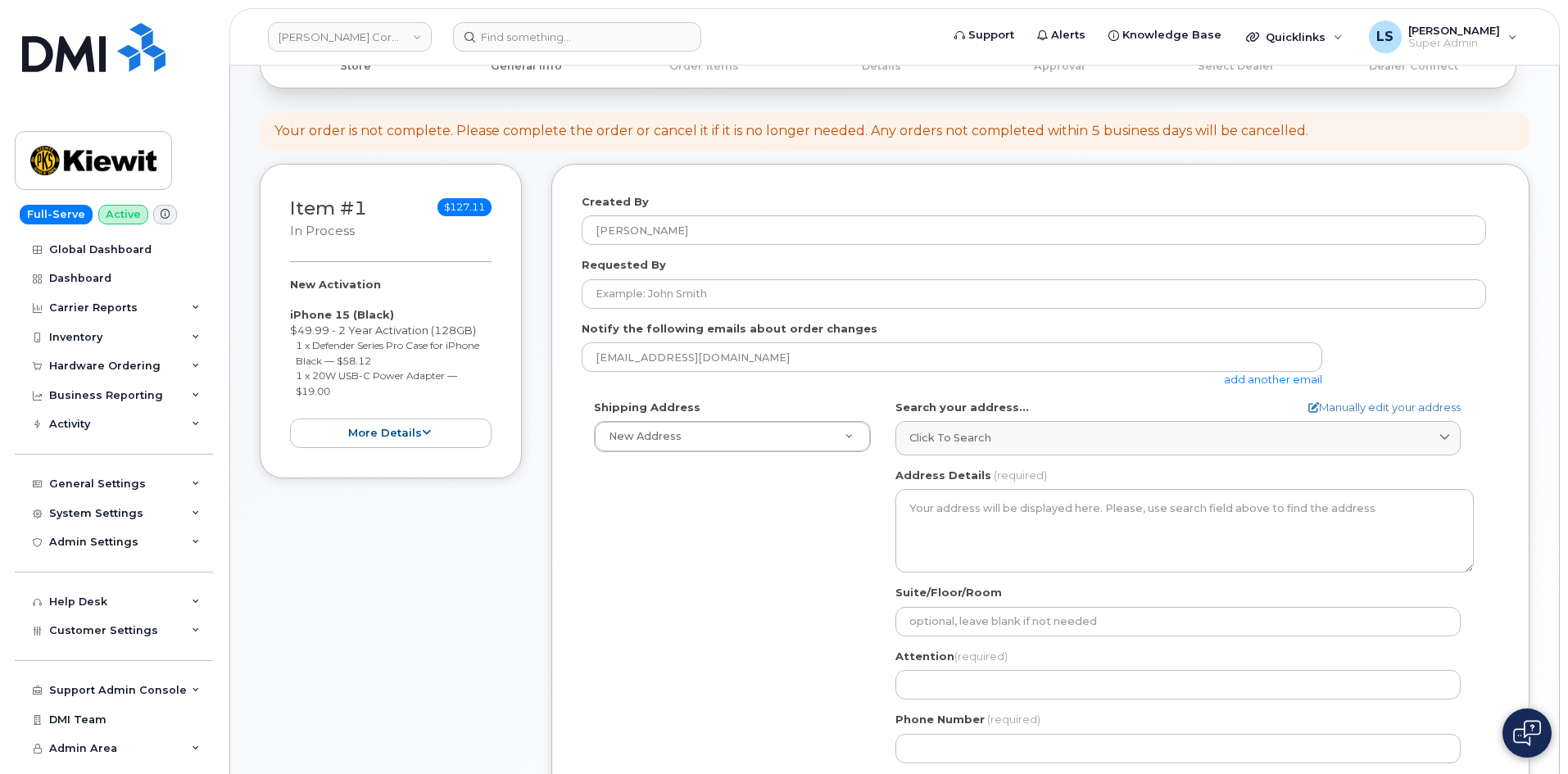
scroll to position [246, 0]
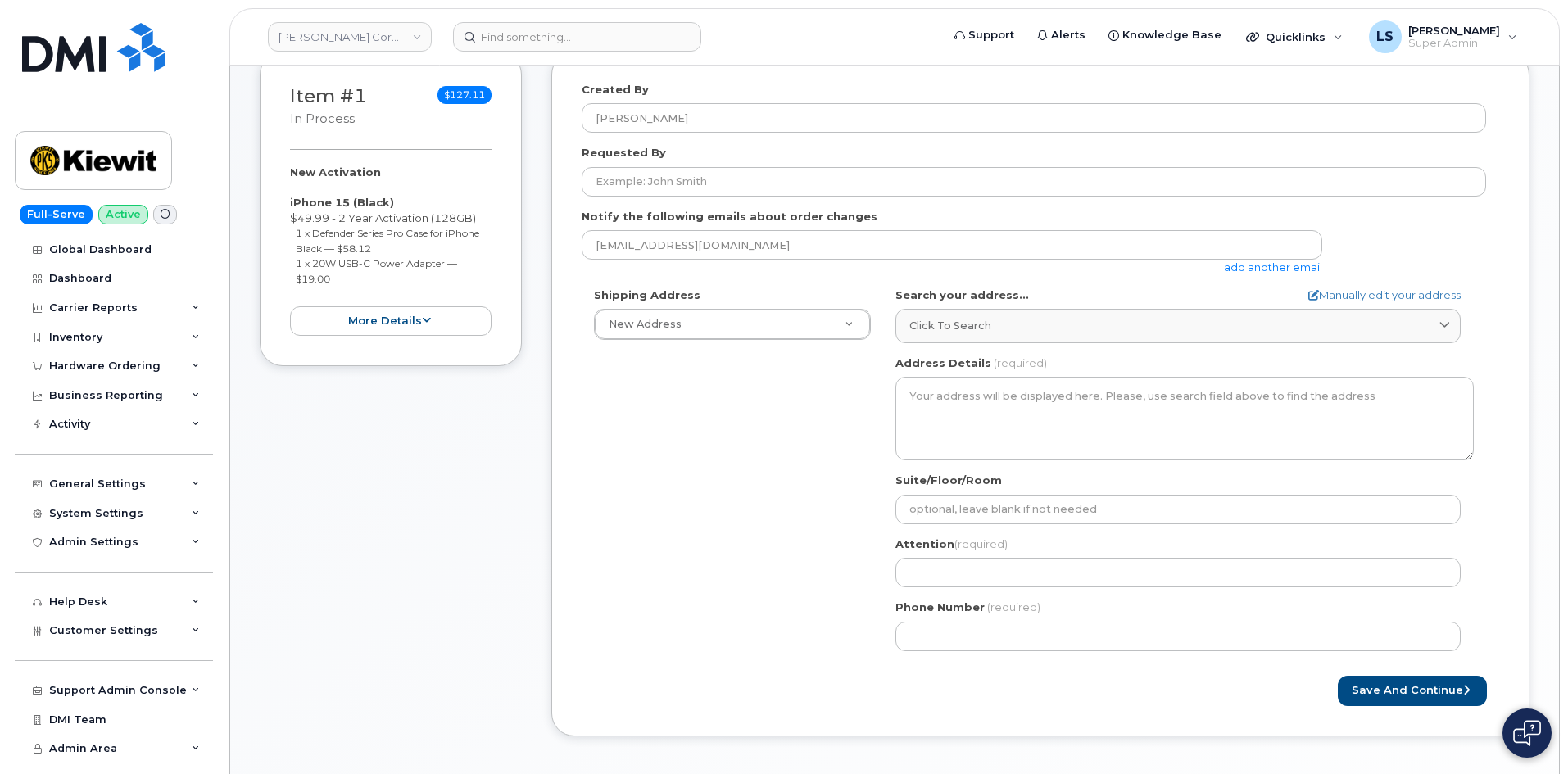
click at [688, 475] on div "Shipping Address New Address New Address 6200 Lee Vista Blvd 206 Mcgavock Pike …" at bounding box center [1034, 475] width 905 height 376
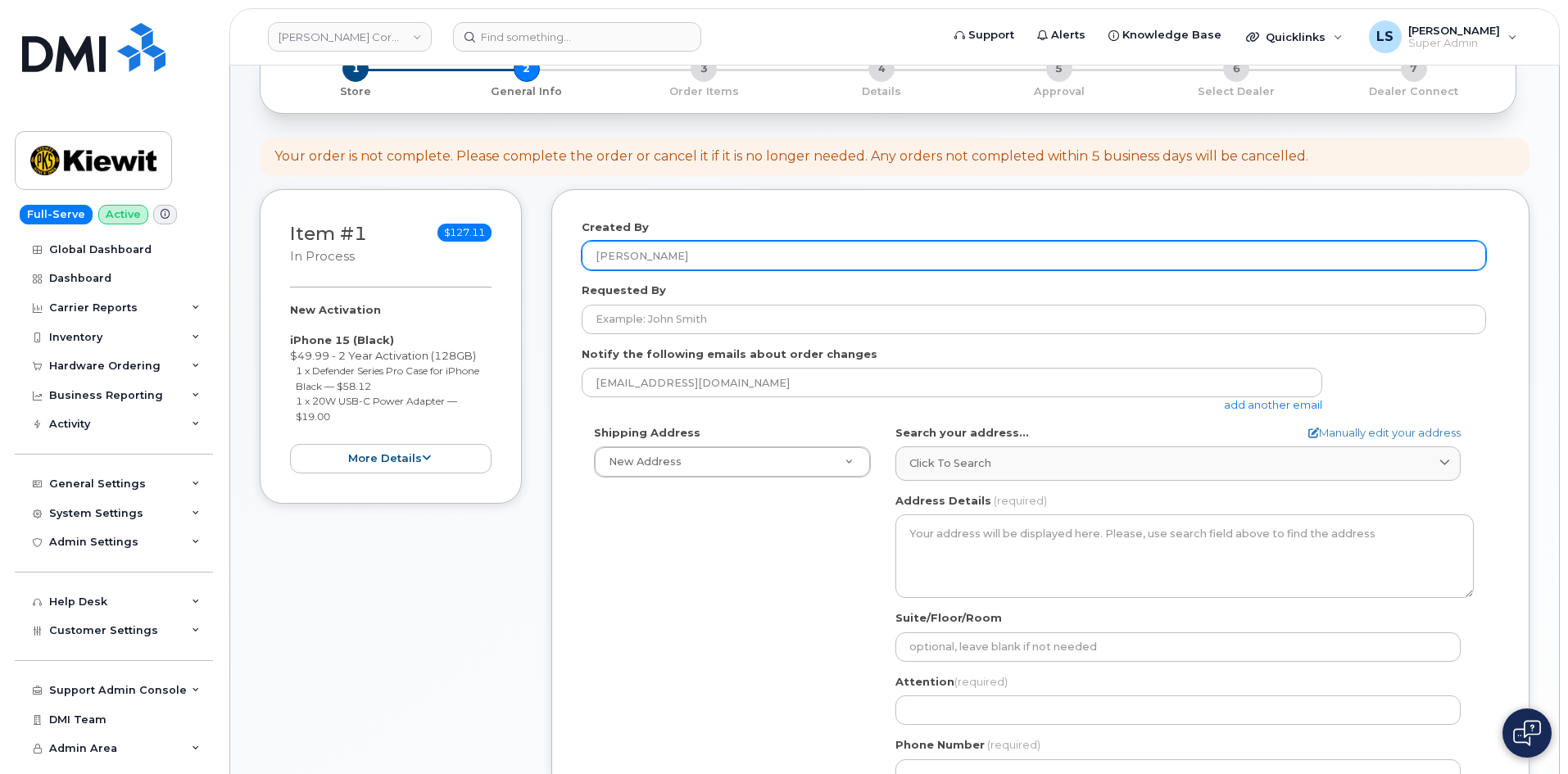
scroll to position [0, 0]
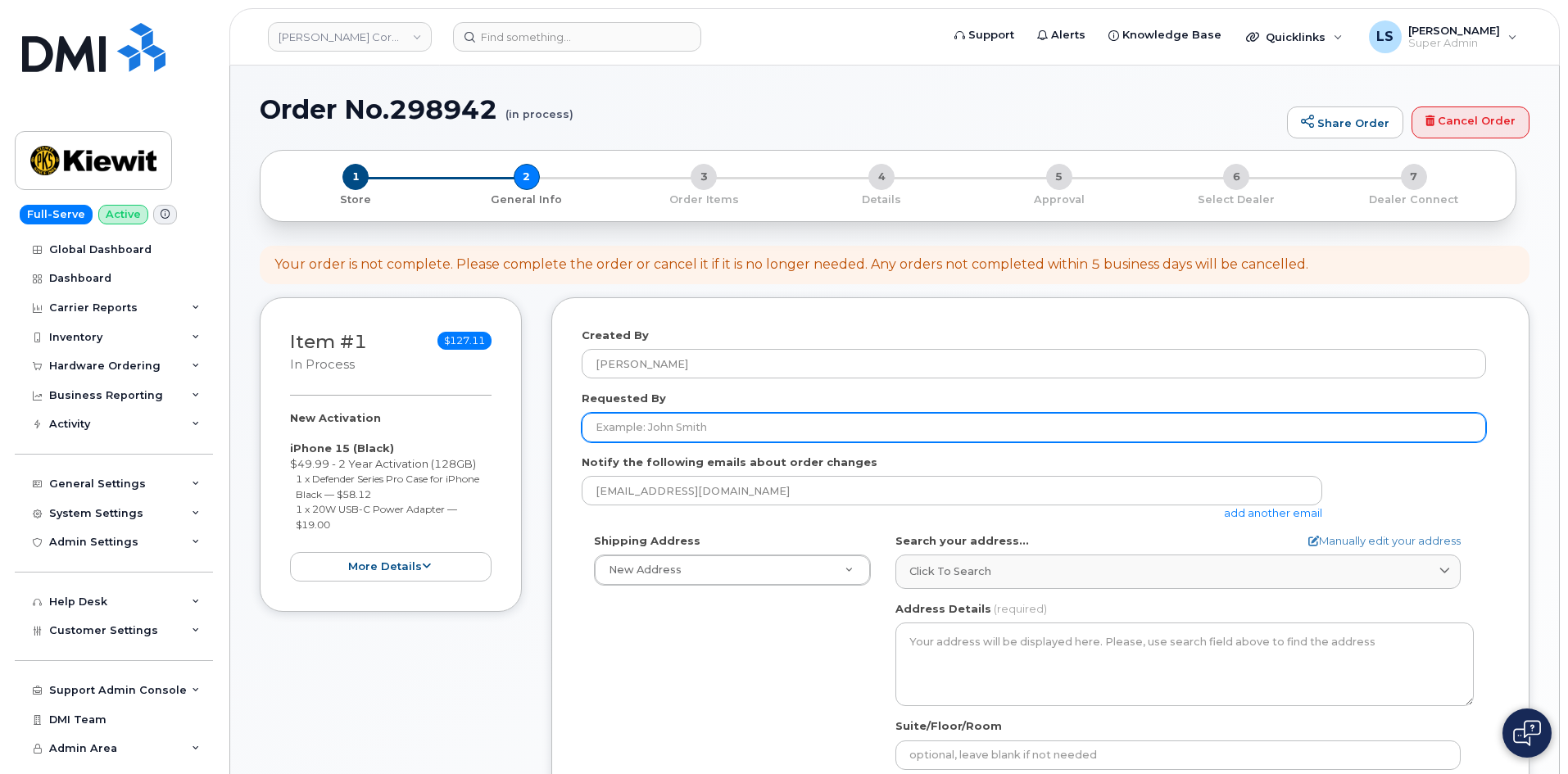
click at [724, 433] on input "Requested By" at bounding box center [1034, 427] width 905 height 29
paste input "[PERSON_NAME]"
type input "[PERSON_NAME]"
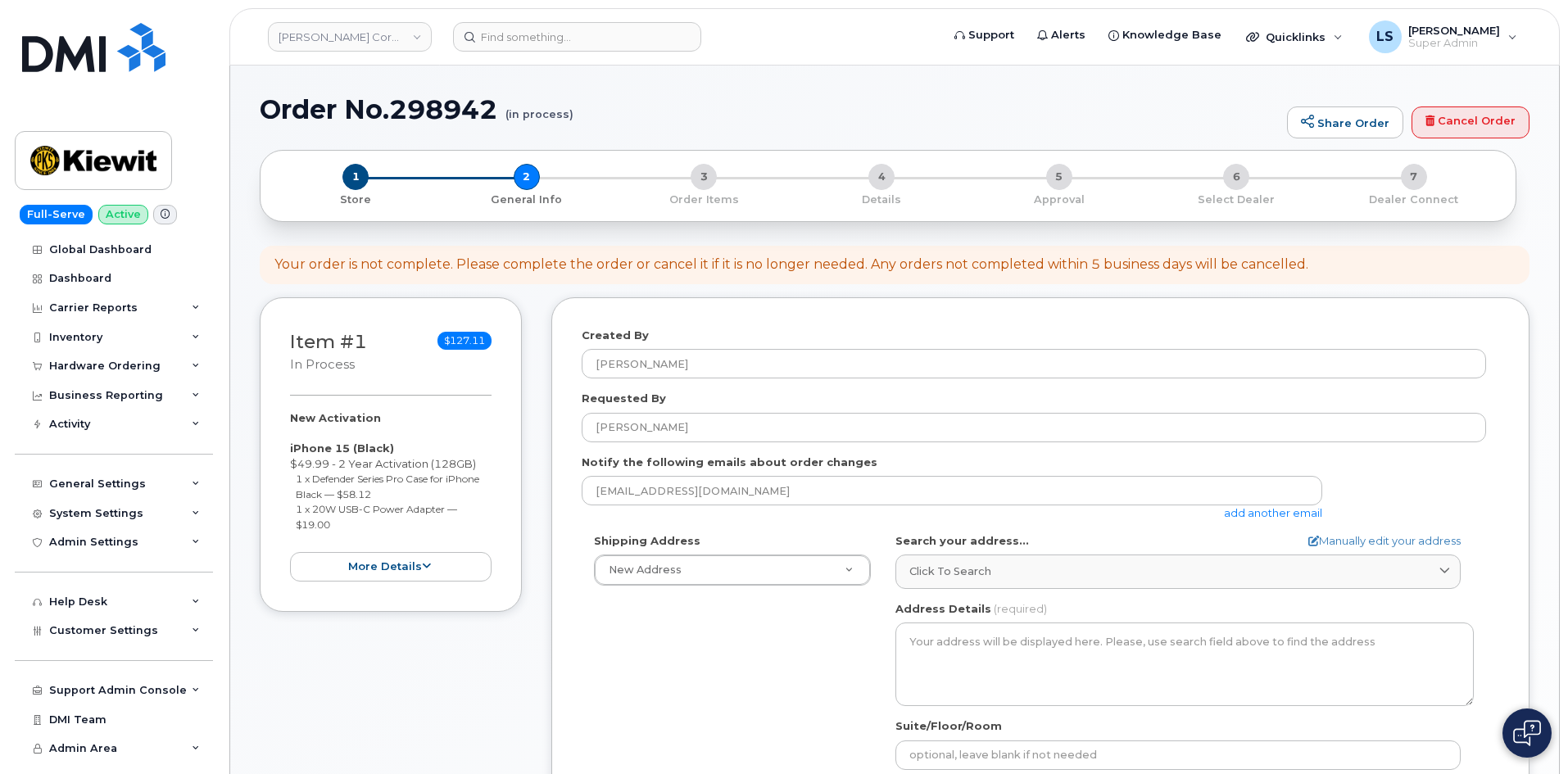
click at [706, 678] on div "Shipping Address New Address New Address 6200 Lee Vista Blvd 206 Mcgavock Pike …" at bounding box center [1034, 721] width 905 height 376
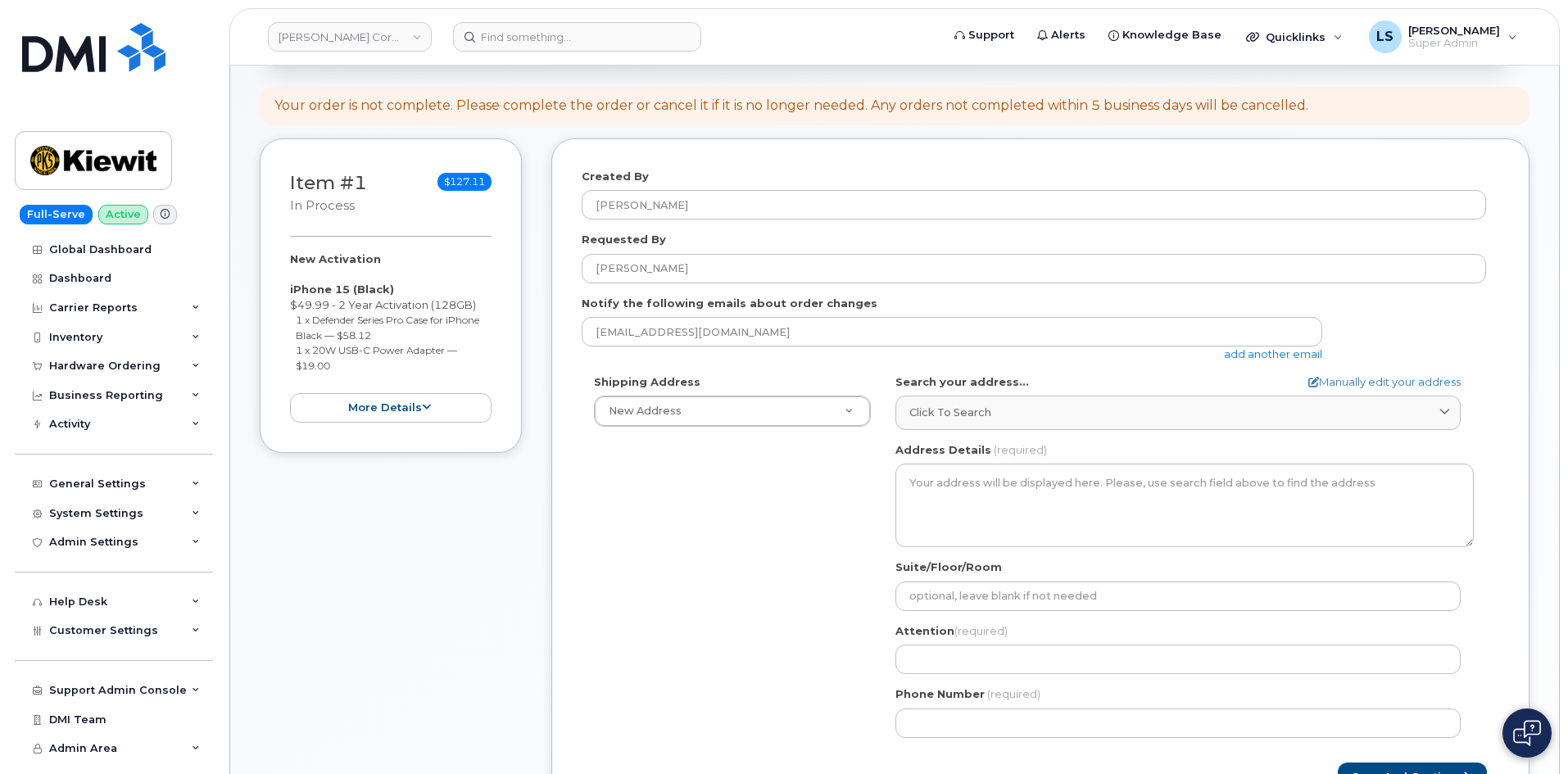
scroll to position [328, 0]
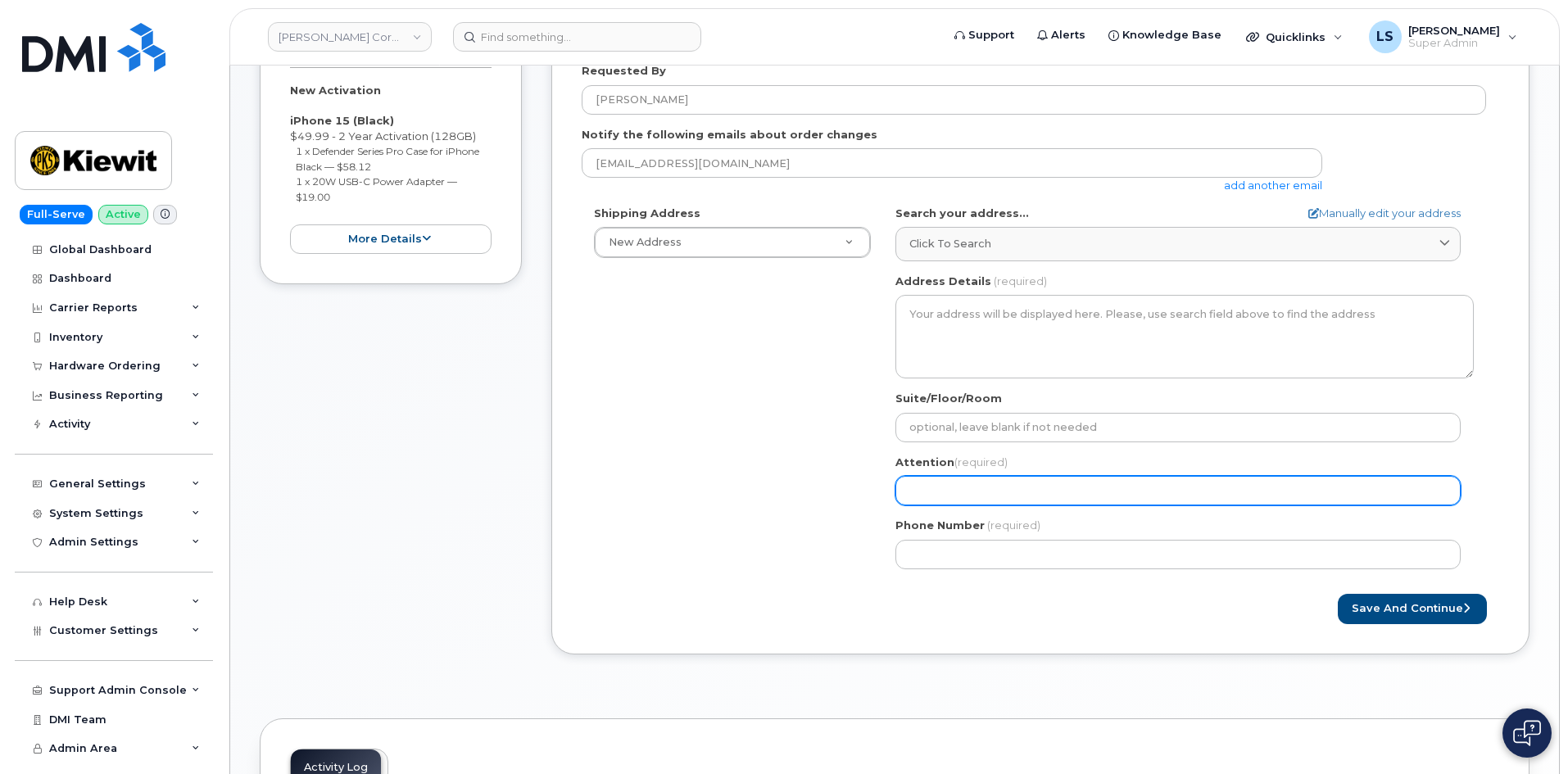
click at [1015, 478] on input "Attention (required)" at bounding box center [1177, 490] width 565 height 29
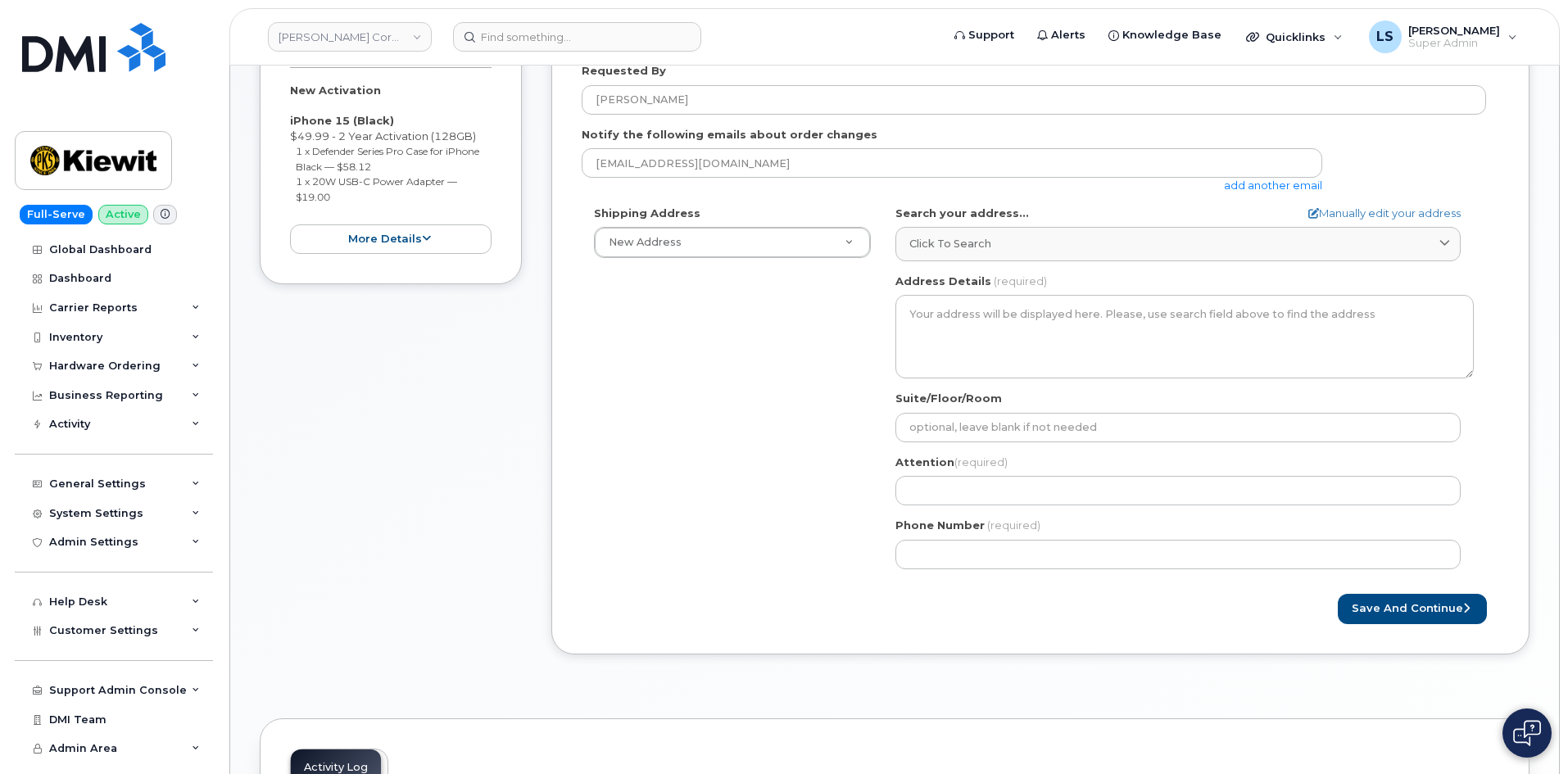
click at [752, 459] on div "Shipping Address New Address New Address 6200 Lee Vista Blvd 206 Mcgavock Pike …" at bounding box center [1034, 393] width 905 height 376
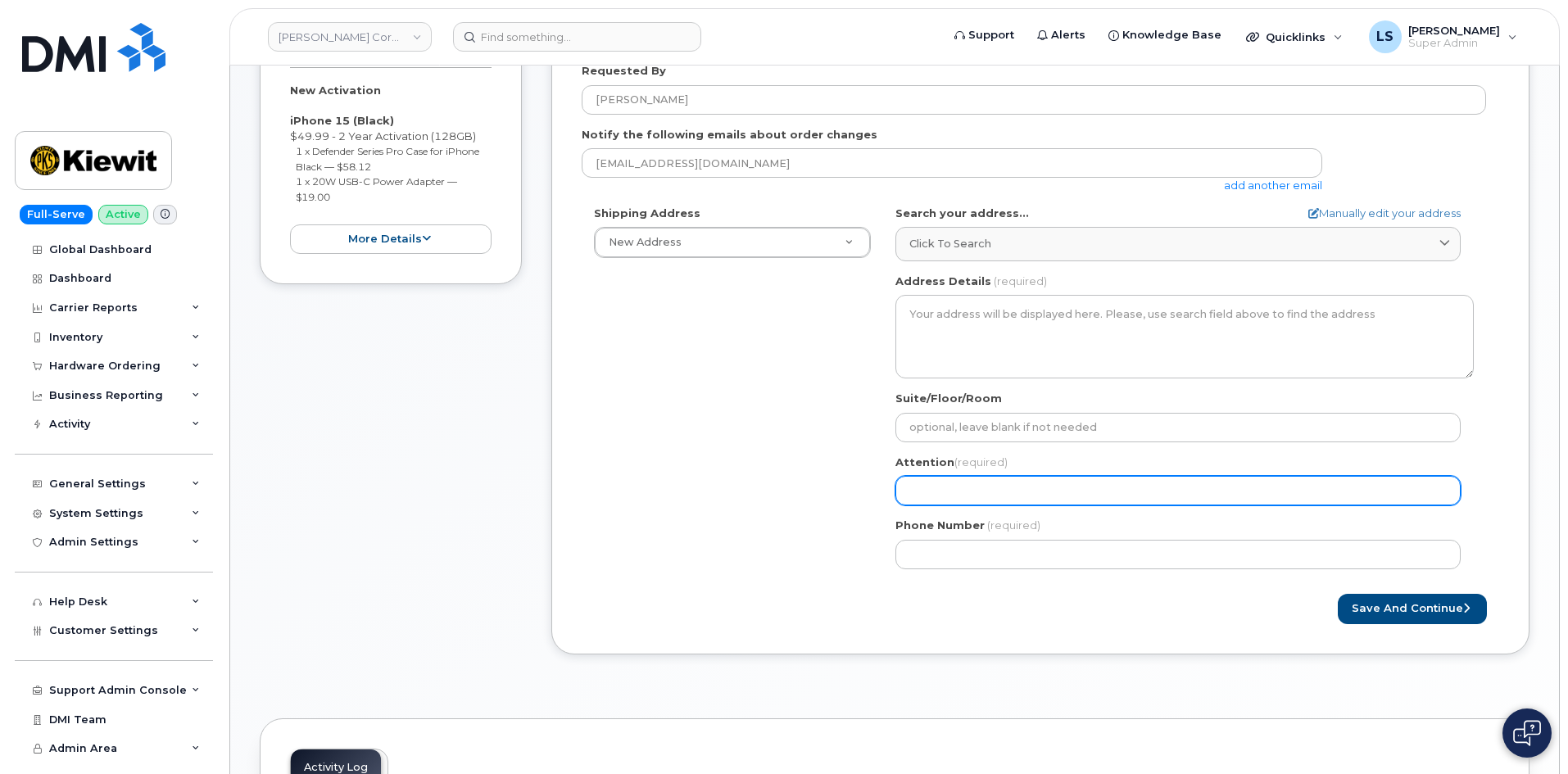
click at [998, 497] on input "Attention (required)" at bounding box center [1177, 490] width 565 height 29
paste input "[PERSON_NAME]"
select select
type input "[PERSON_NAME]"
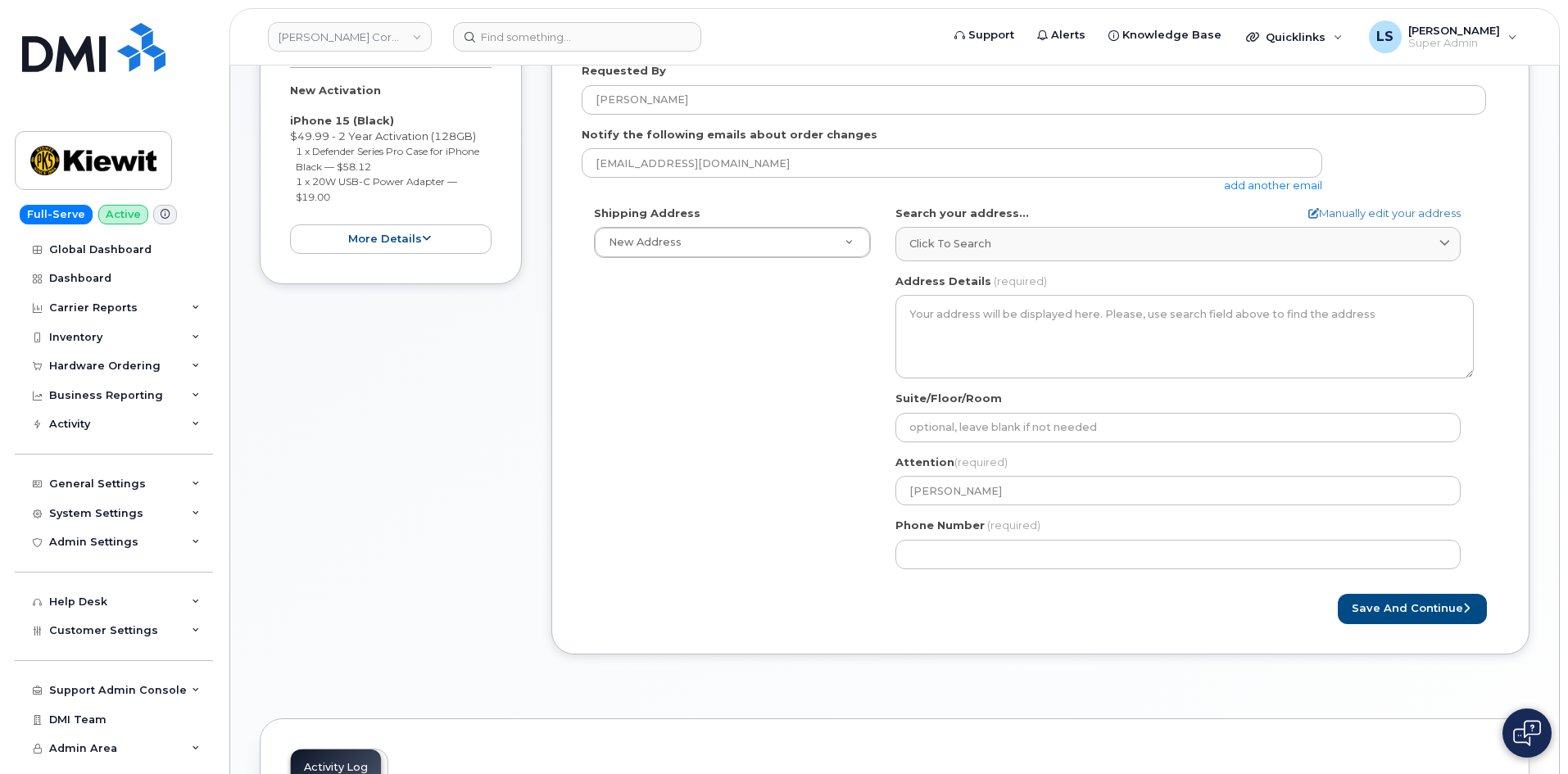
click at [764, 422] on div "Shipping Address New Address New Address 6200 Lee Vista Blvd 206 Mcgavock Pike …" at bounding box center [1034, 393] width 905 height 376
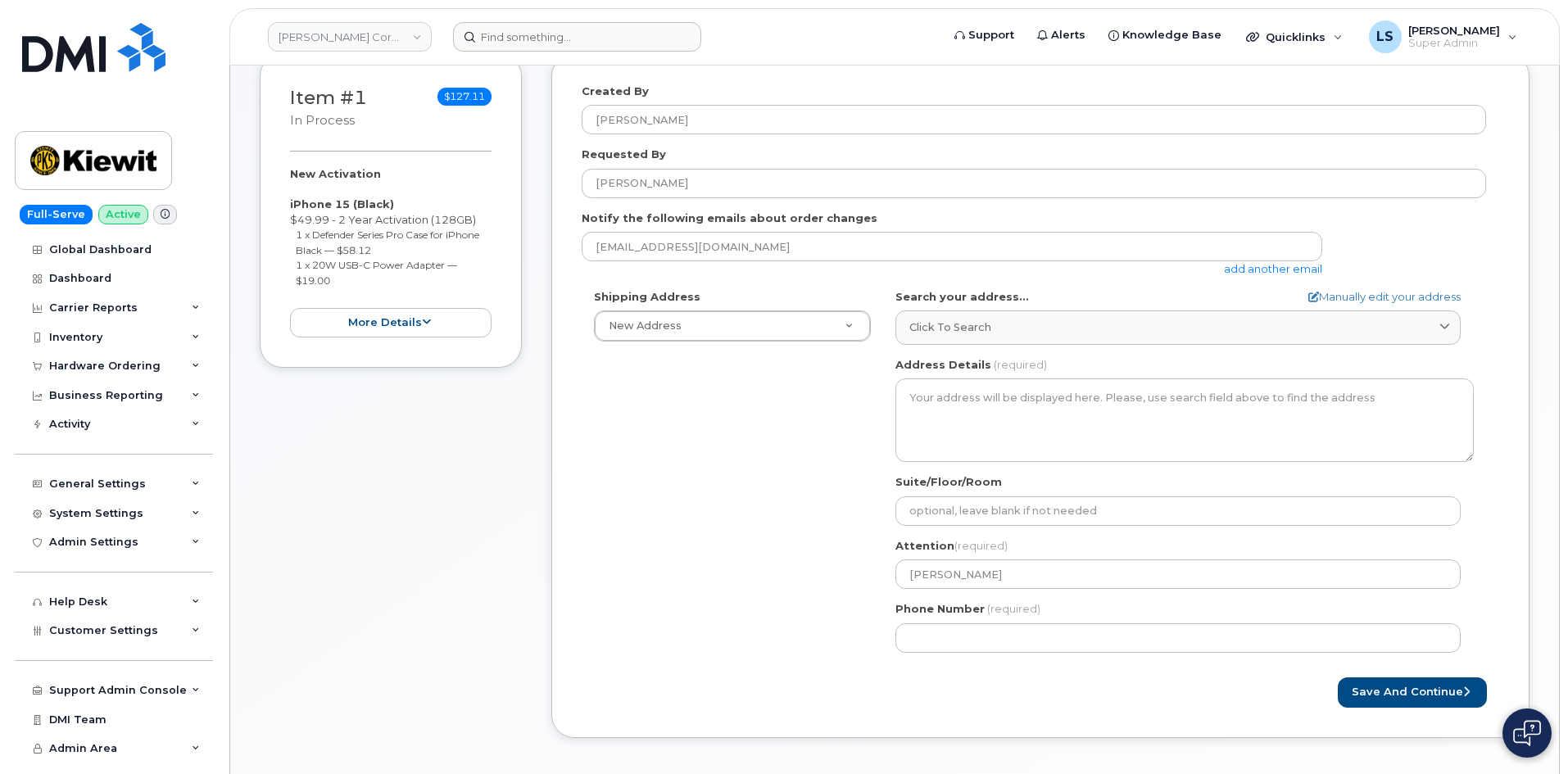
scroll to position [164, 0]
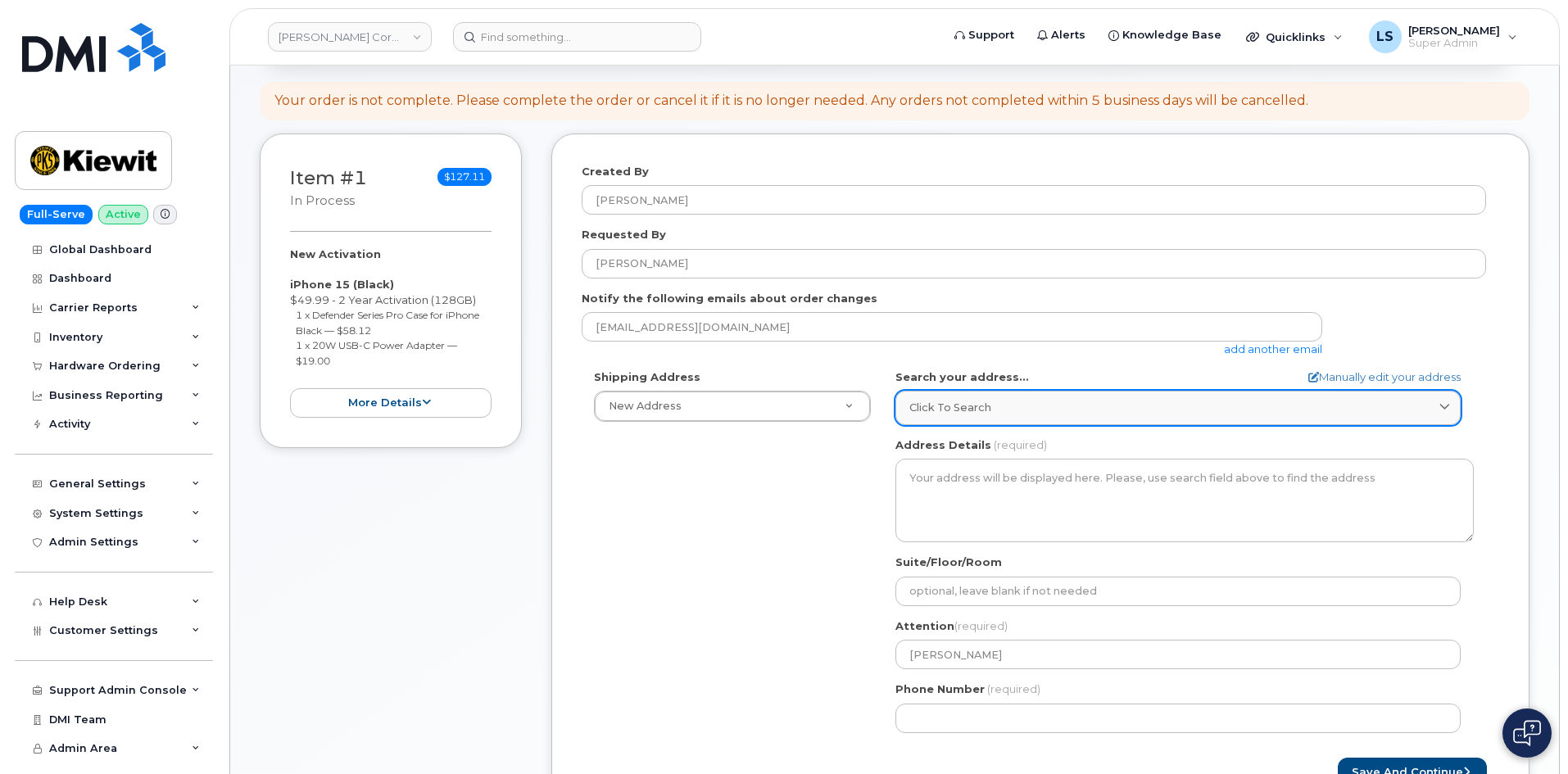
click at [1000, 421] on link "Click to search" at bounding box center [1177, 408] width 565 height 33
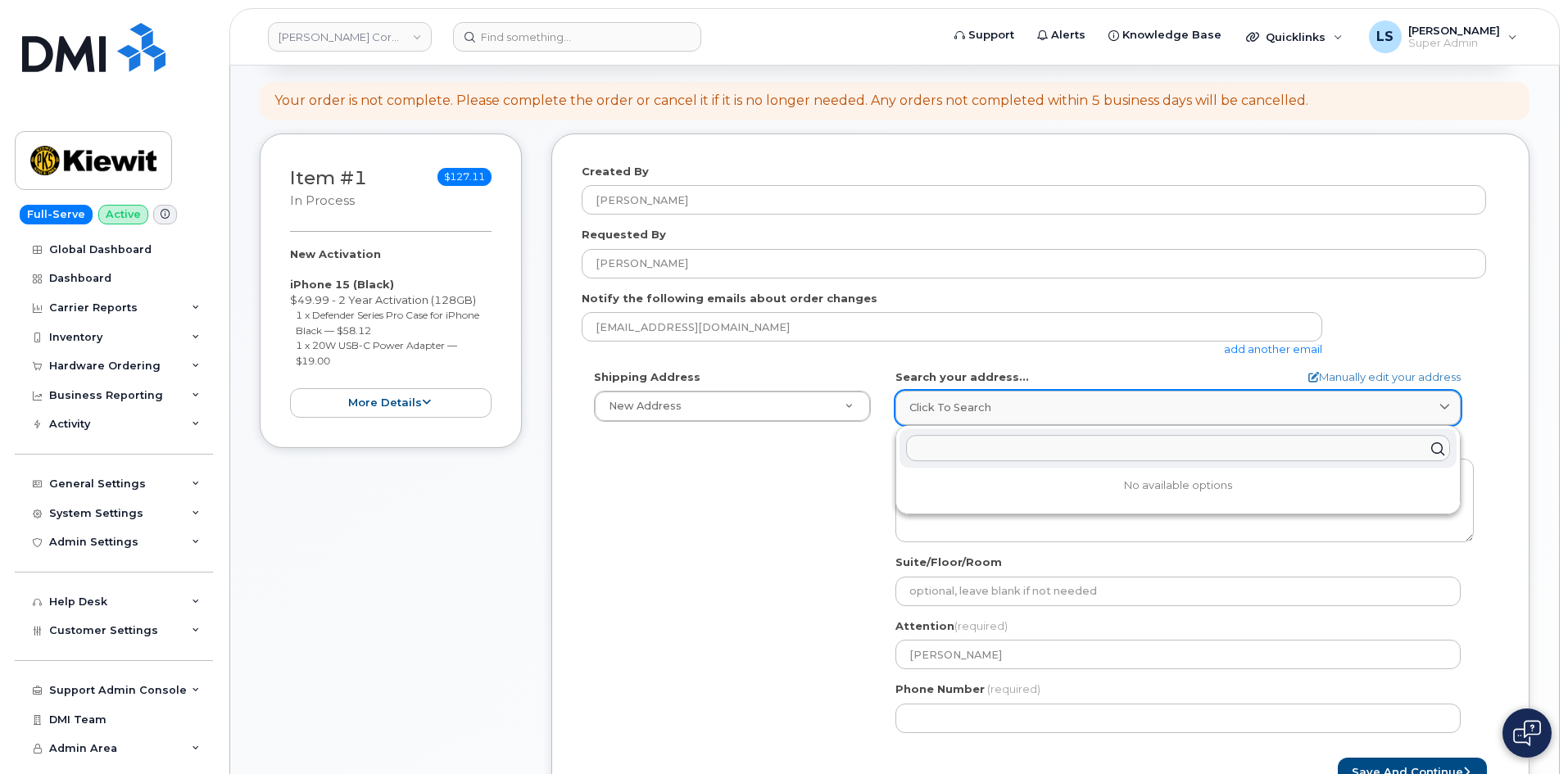
paste input "905 Powerhouse Rd, Orange, TX 77630"
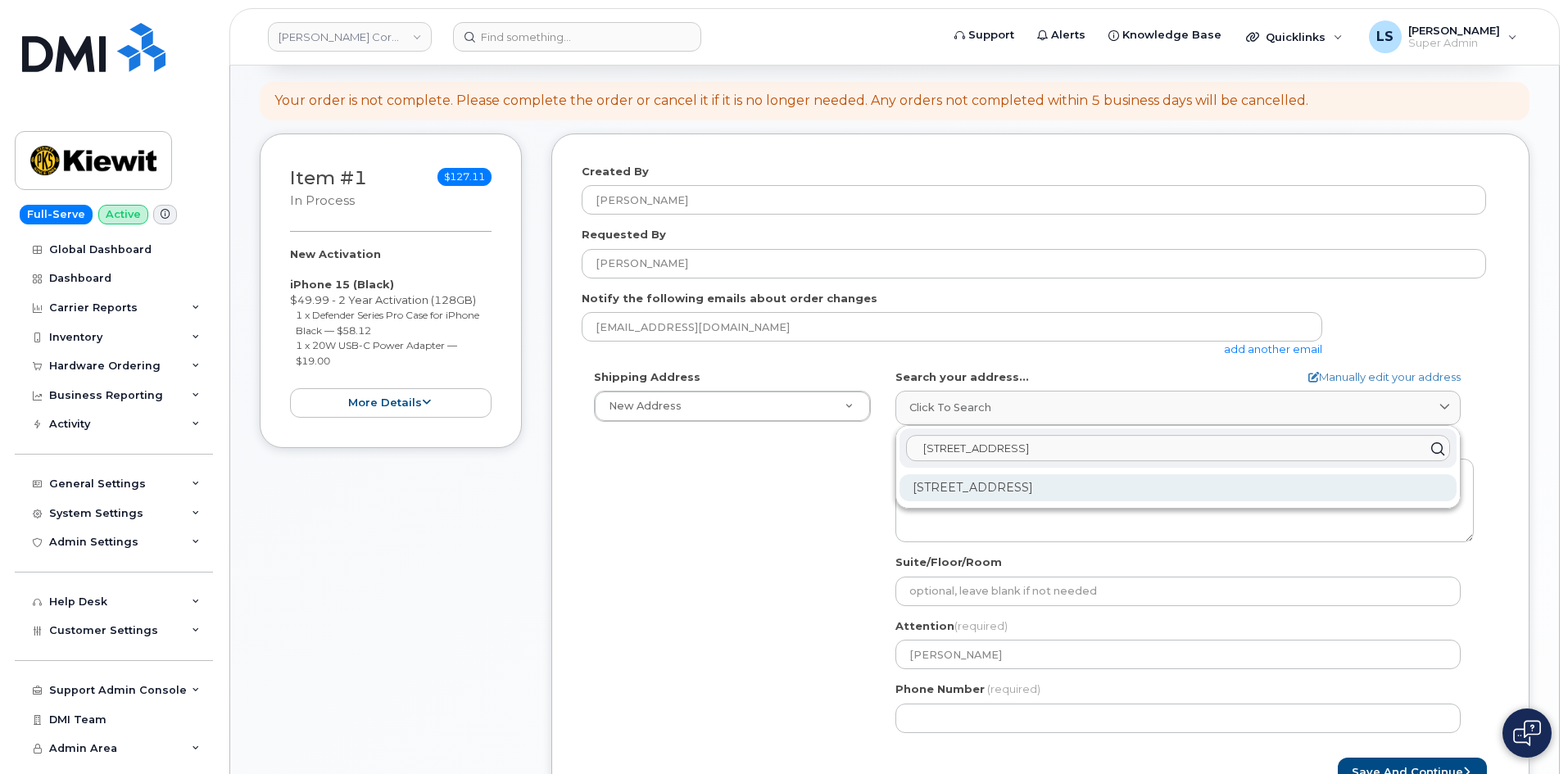
type input "905 Powerhouse Rd, Orange, TX 77630"
click at [1171, 484] on div "905 Power House Rd Orange TX 77630-1049" at bounding box center [1178, 488] width 557 height 28
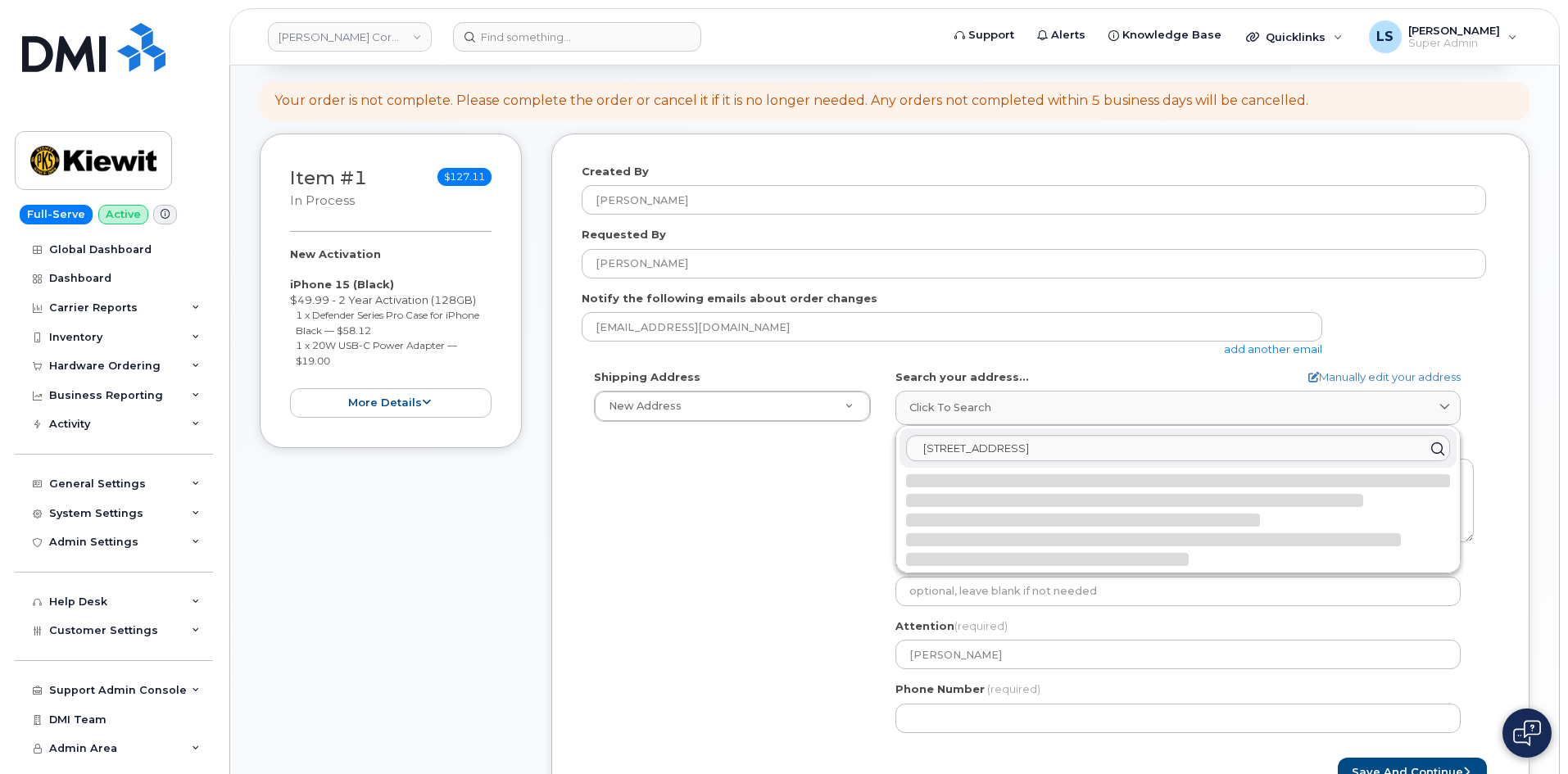
select select
type textarea "905 Power House Rd ORANGE TX 77630-1049 UNITED STATES"
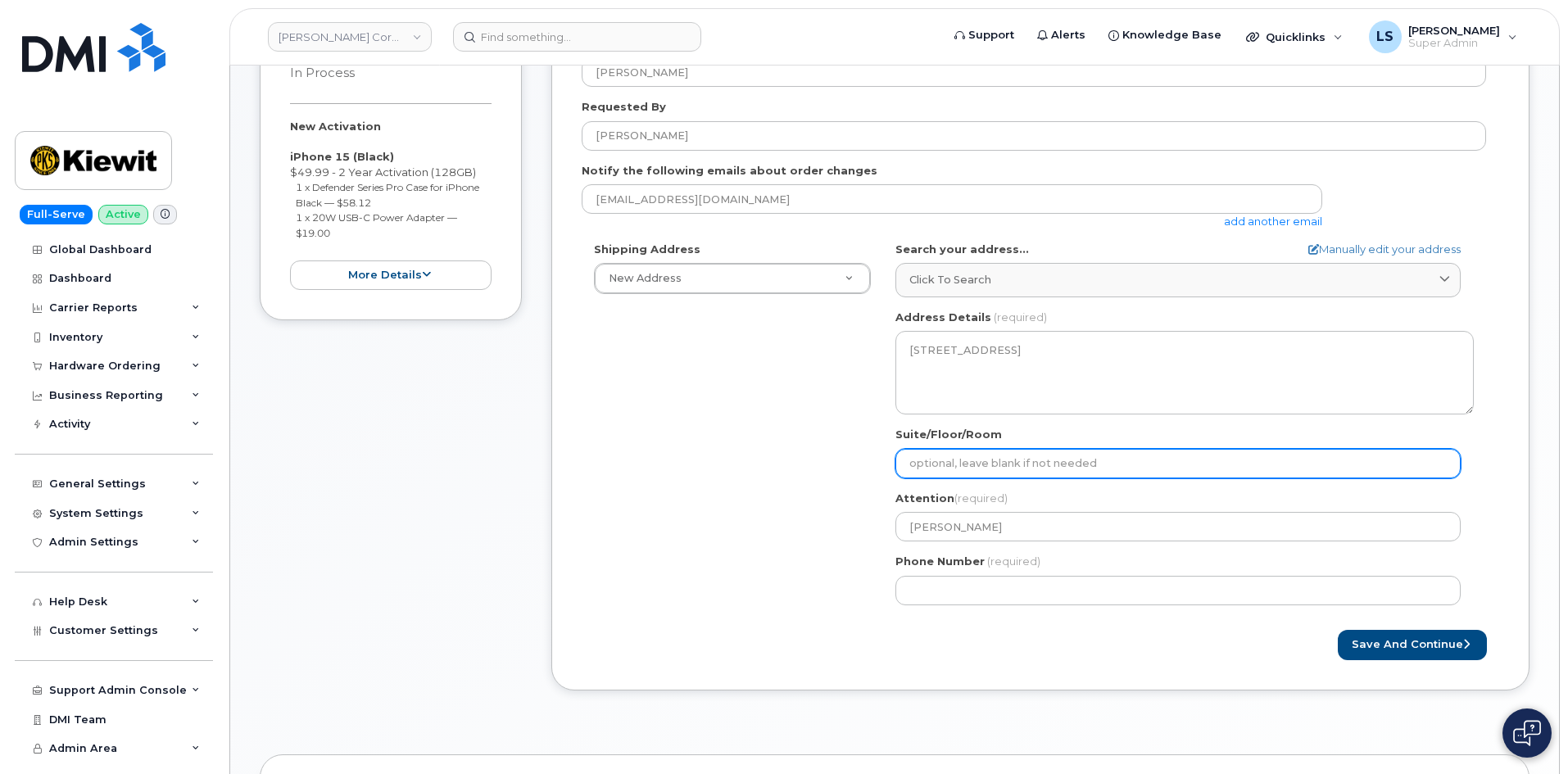
scroll to position [410, 0]
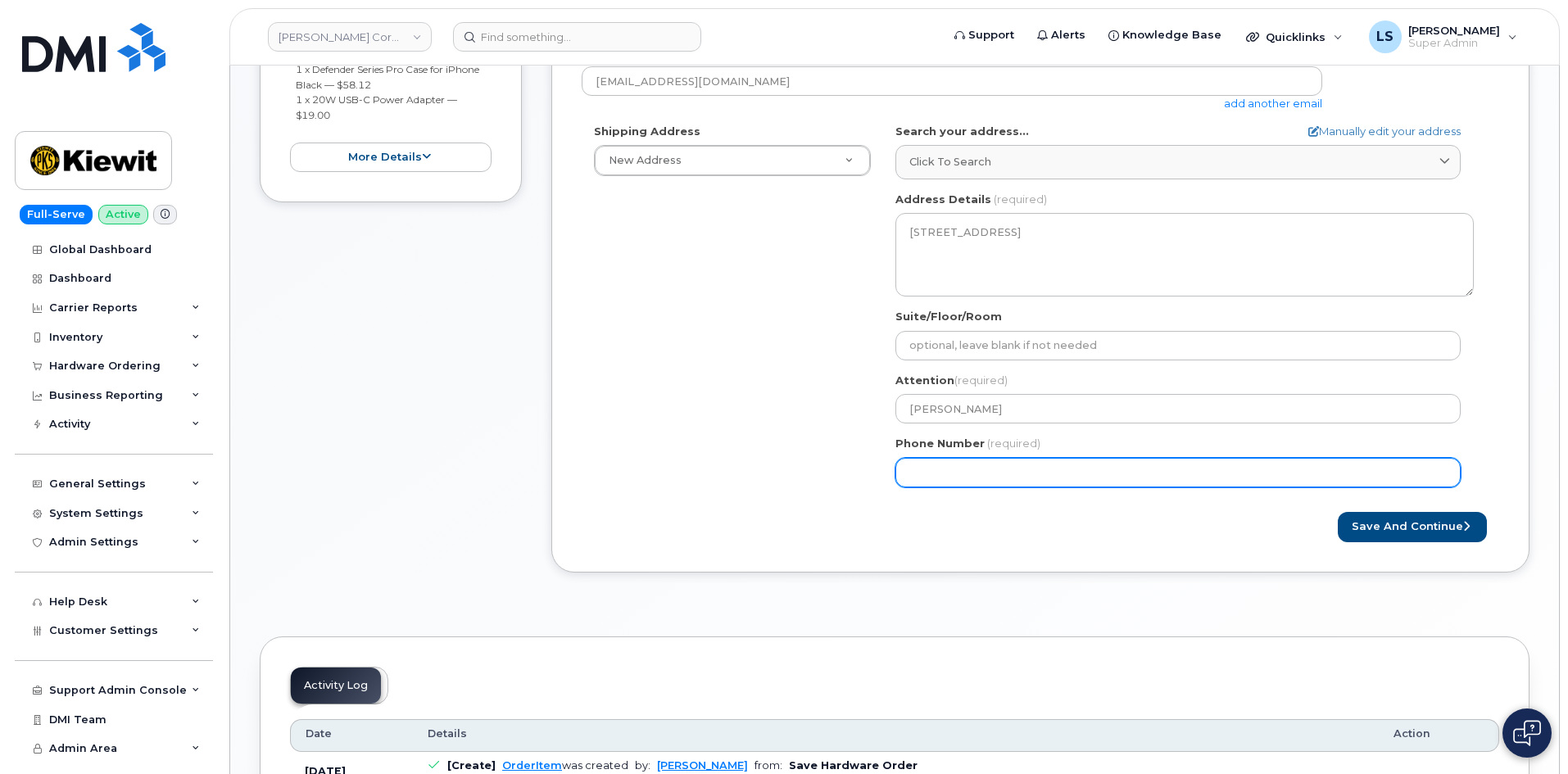
click at [1115, 461] on input "Phone Number" at bounding box center [1177, 472] width 565 height 29
paste input "9132178594"
select select
type input "9132178594"
click at [1007, 470] on input "9132178594" at bounding box center [1177, 472] width 565 height 29
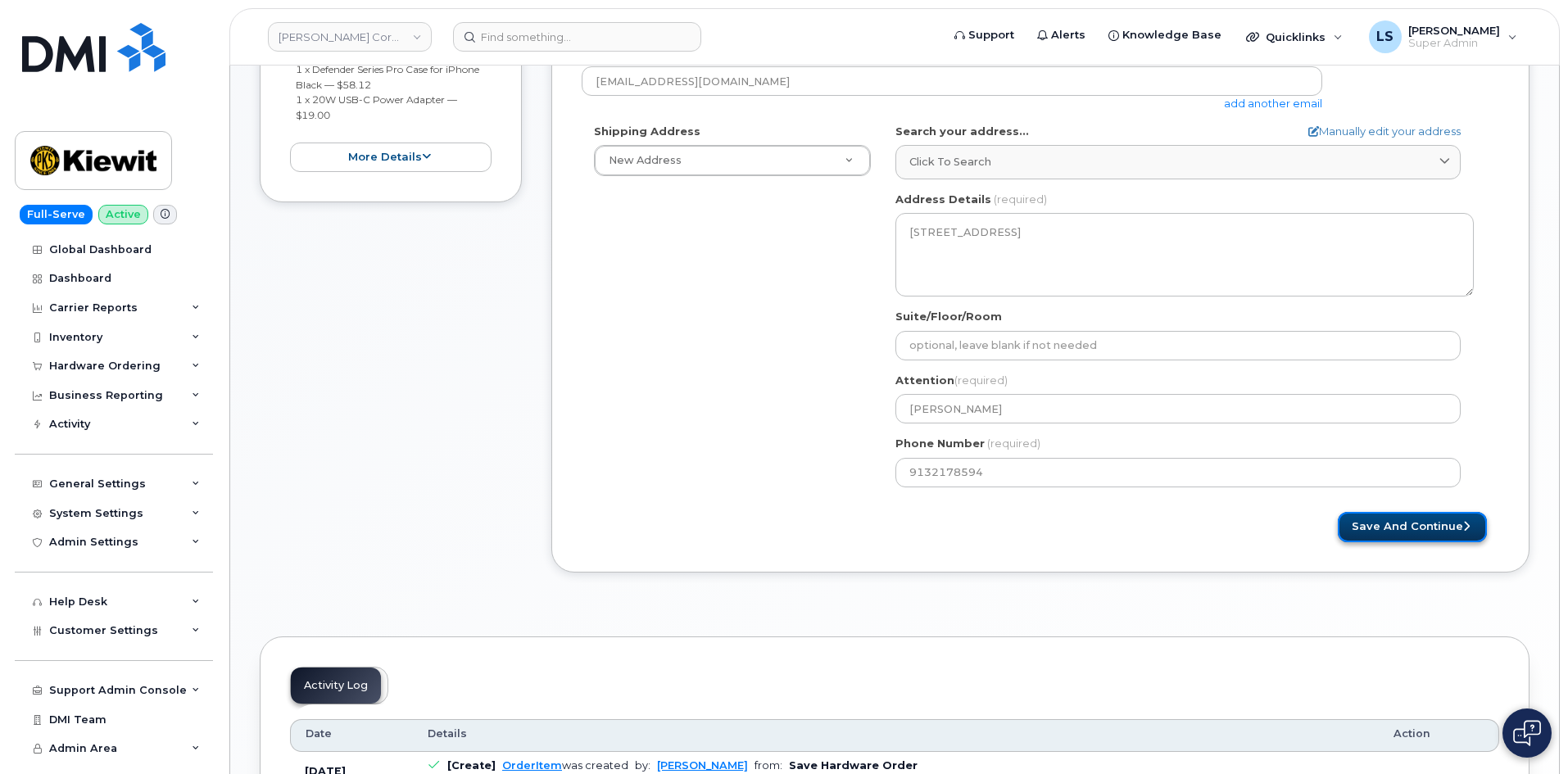
click at [1440, 521] on button "Save and Continue" at bounding box center [1413, 526] width 149 height 30
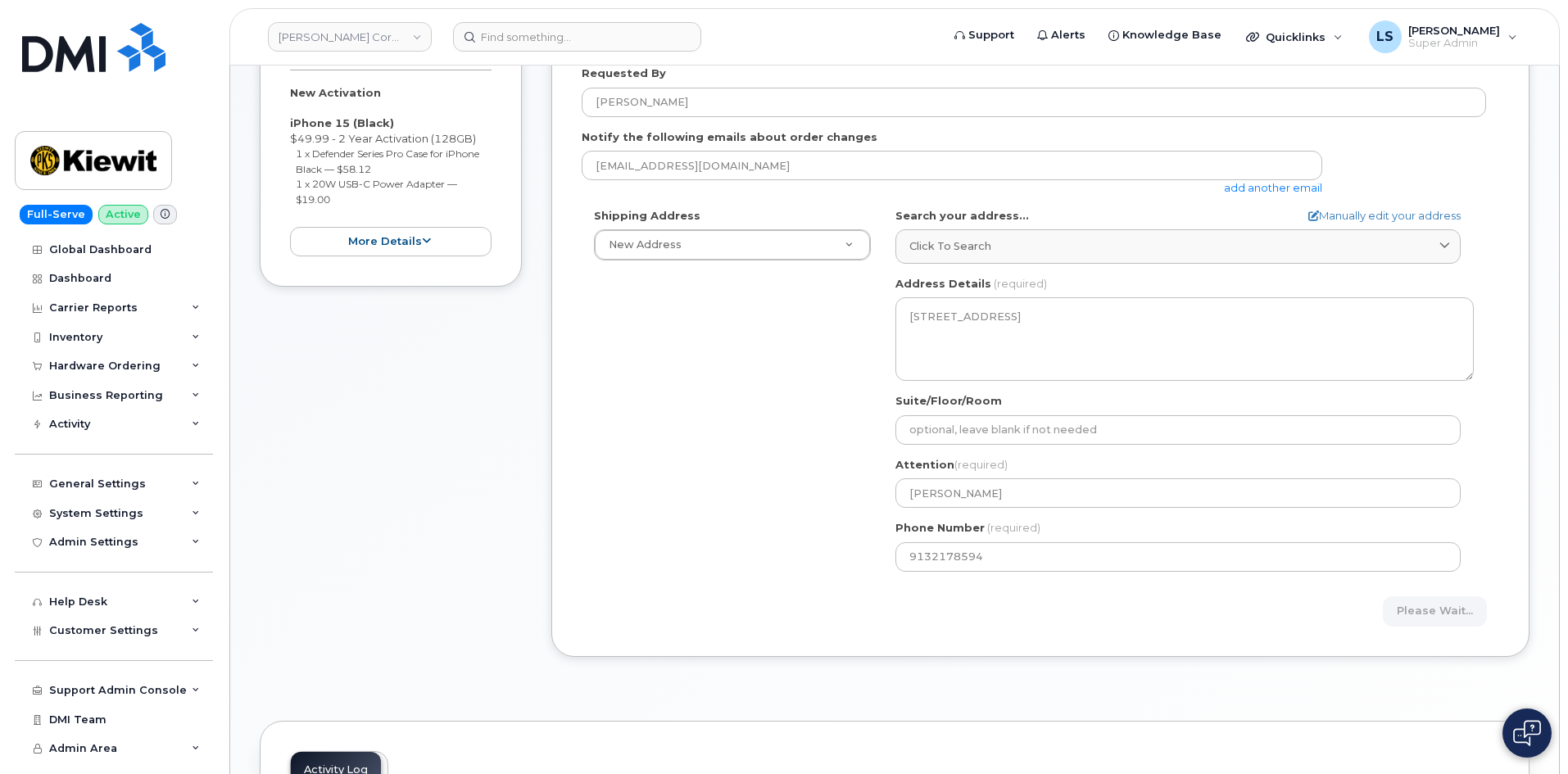
scroll to position [246, 0]
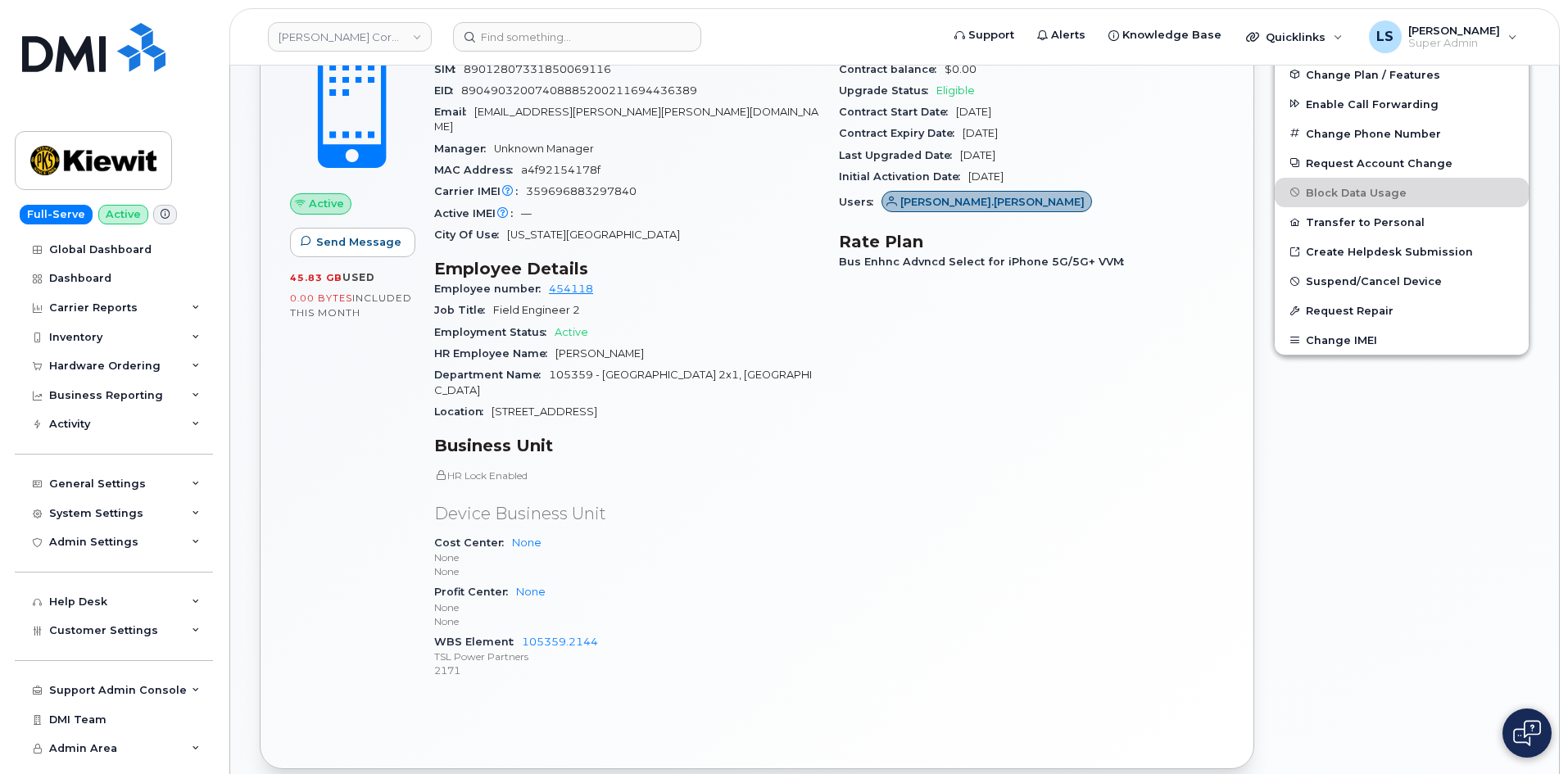
scroll to position [491, 0]
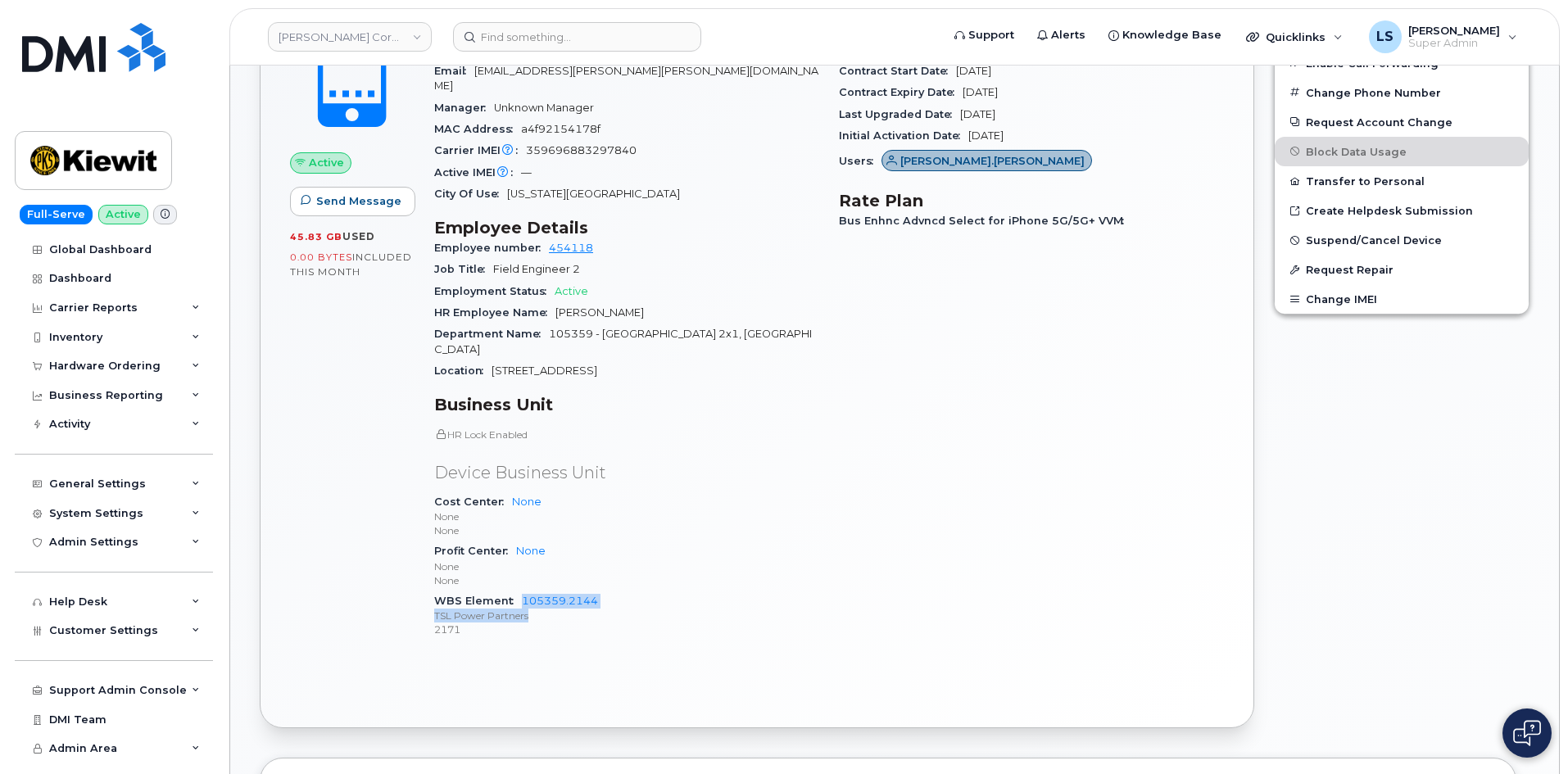
drag, startPoint x: 517, startPoint y: 572, endPoint x: 624, endPoint y: 580, distance: 107.3
click at [623, 590] on div "WBS Element 105359.2144 TSL Power Partners 2171" at bounding box center [627, 615] width 385 height 50
click at [536, 574] on p "None" at bounding box center [627, 580] width 385 height 14
drag, startPoint x: 520, startPoint y: 568, endPoint x: 598, endPoint y: 578, distance: 78.6
click at [598, 590] on div "WBS Element 105359.2144 TSL Power Partners 2171" at bounding box center [627, 615] width 385 height 50
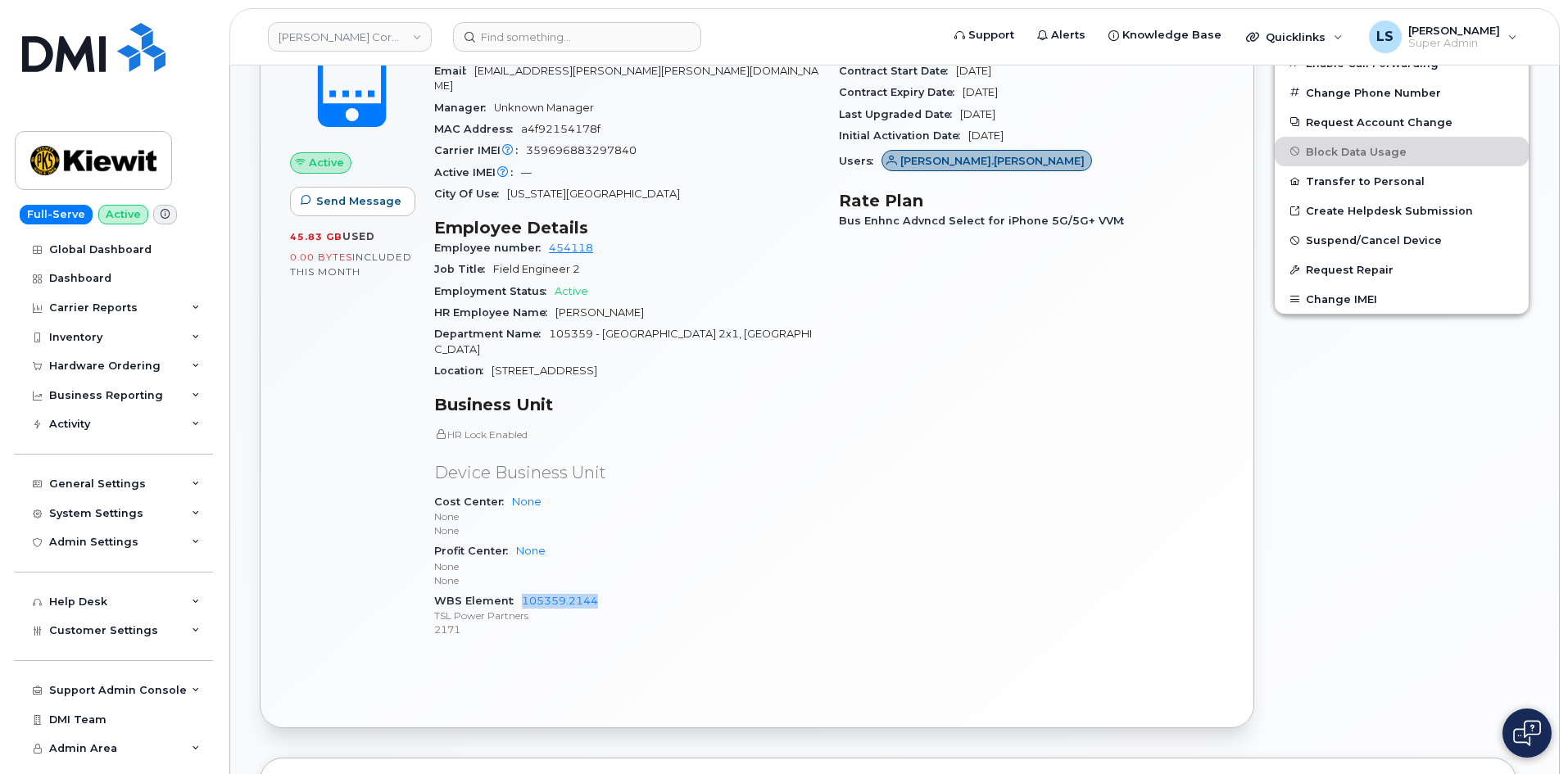
copy link "105359.2144"
click at [121, 484] on div "General Settings" at bounding box center [97, 483] width 96 height 13
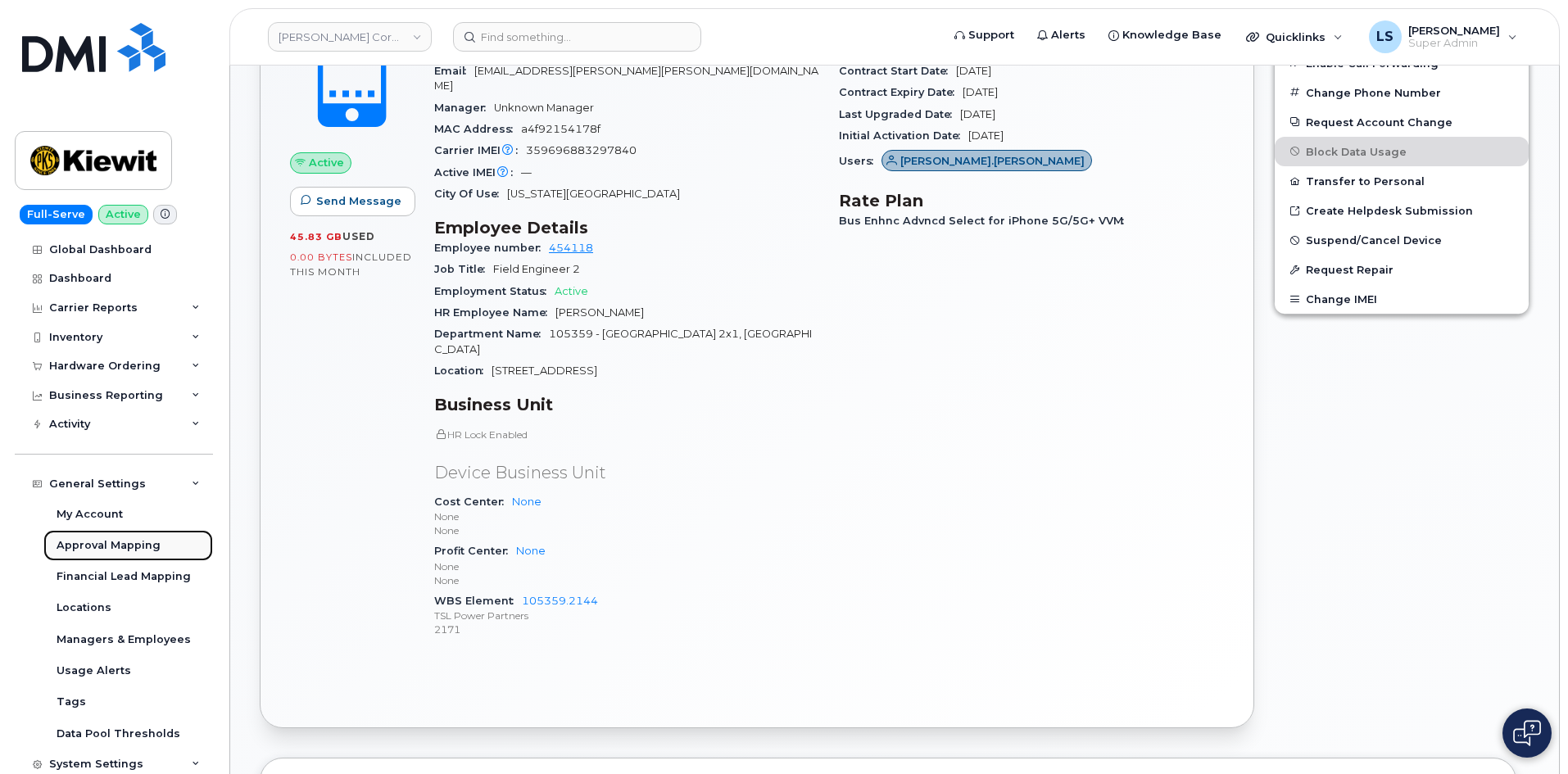
click at [119, 534] on link "Approval Mapping" at bounding box center [128, 545] width 170 height 31
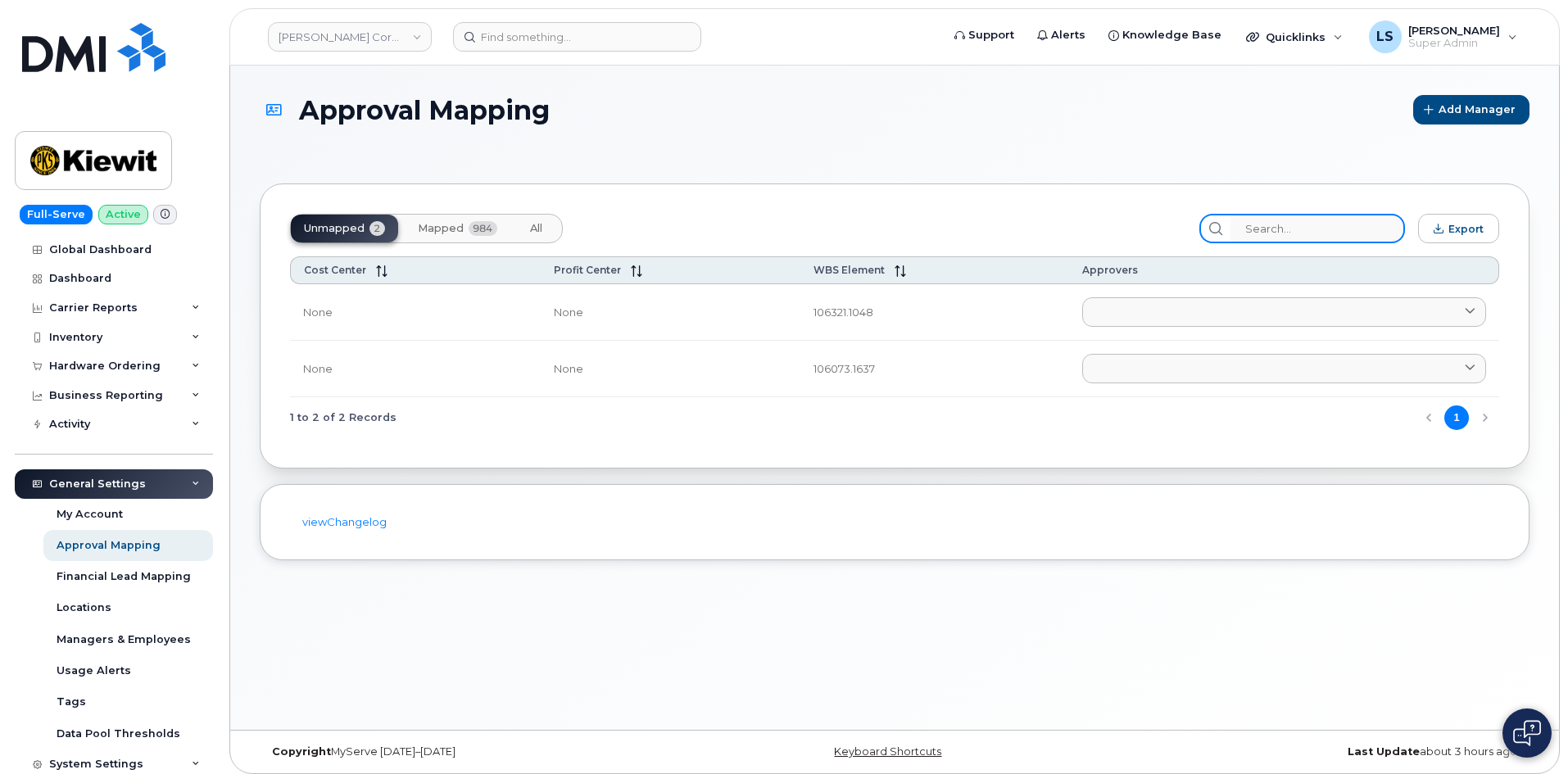
click at [1334, 227] on input "search" at bounding box center [1317, 229] width 175 height 29
paste input "105359.2144"
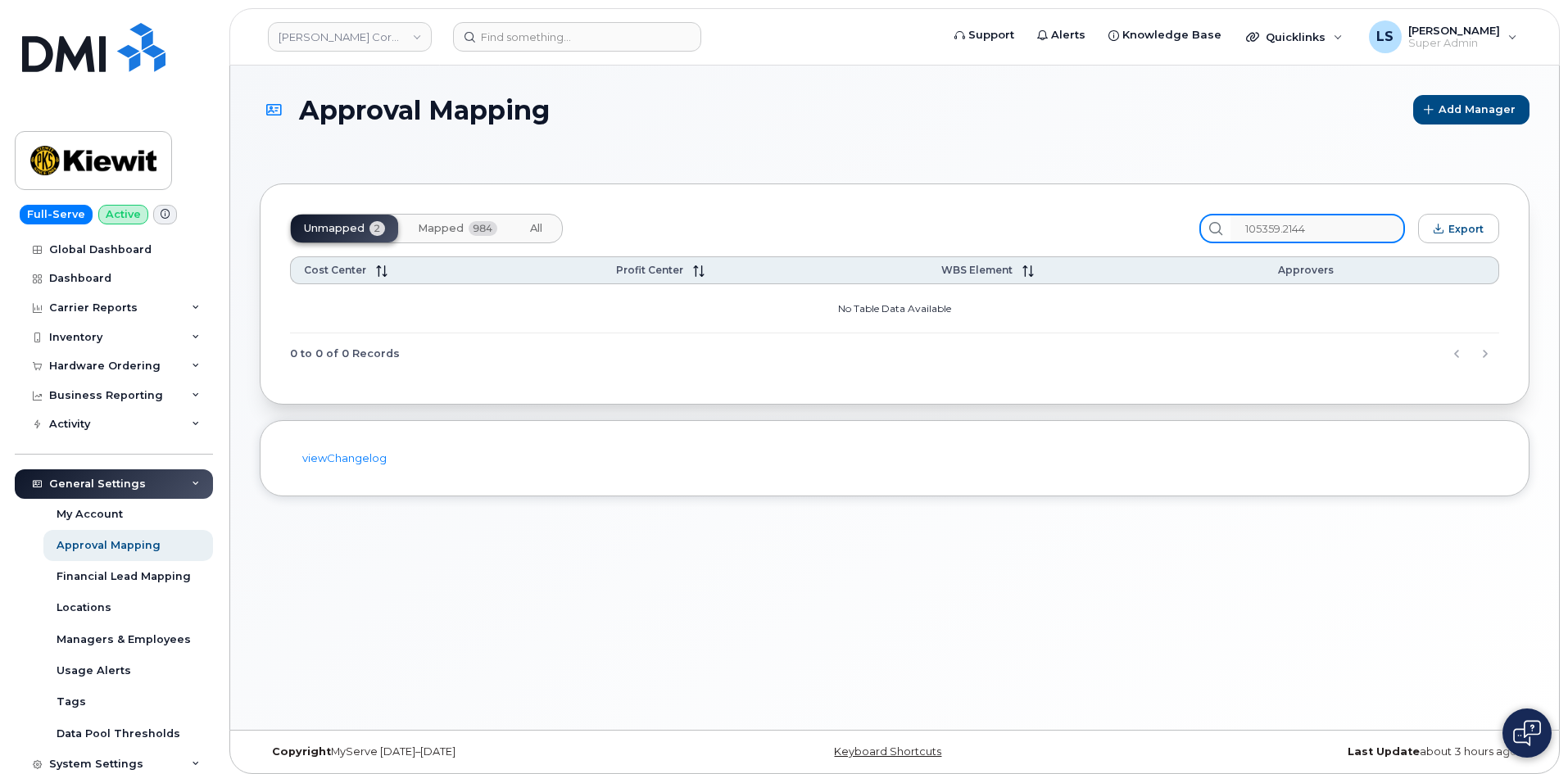
type input "105359.2144"
click at [520, 234] on button "All" at bounding box center [535, 228] width 38 height 28
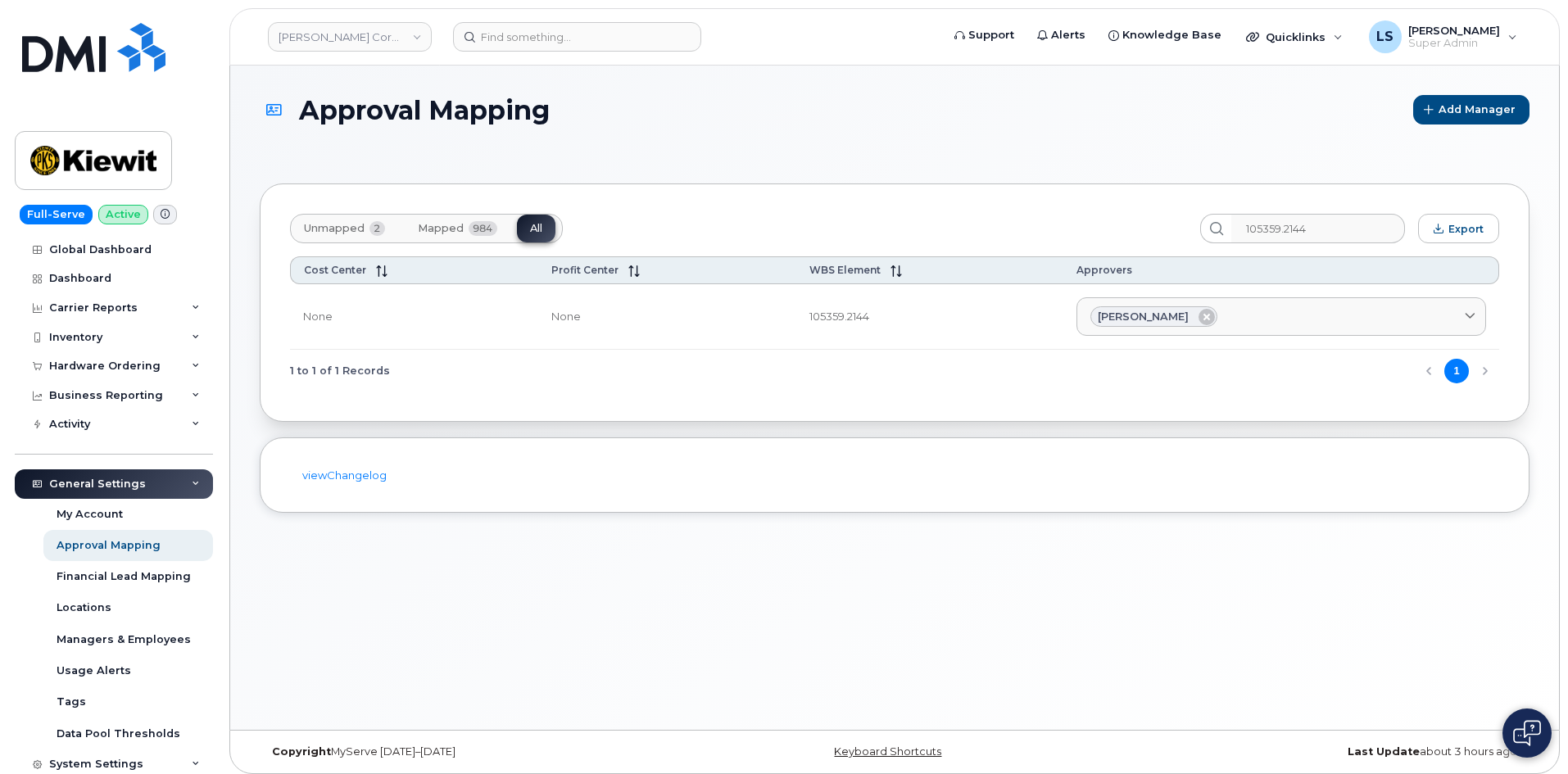
click at [696, 227] on div "Unmapped 2 Mapped 984 All" at bounding box center [738, 229] width 897 height 29
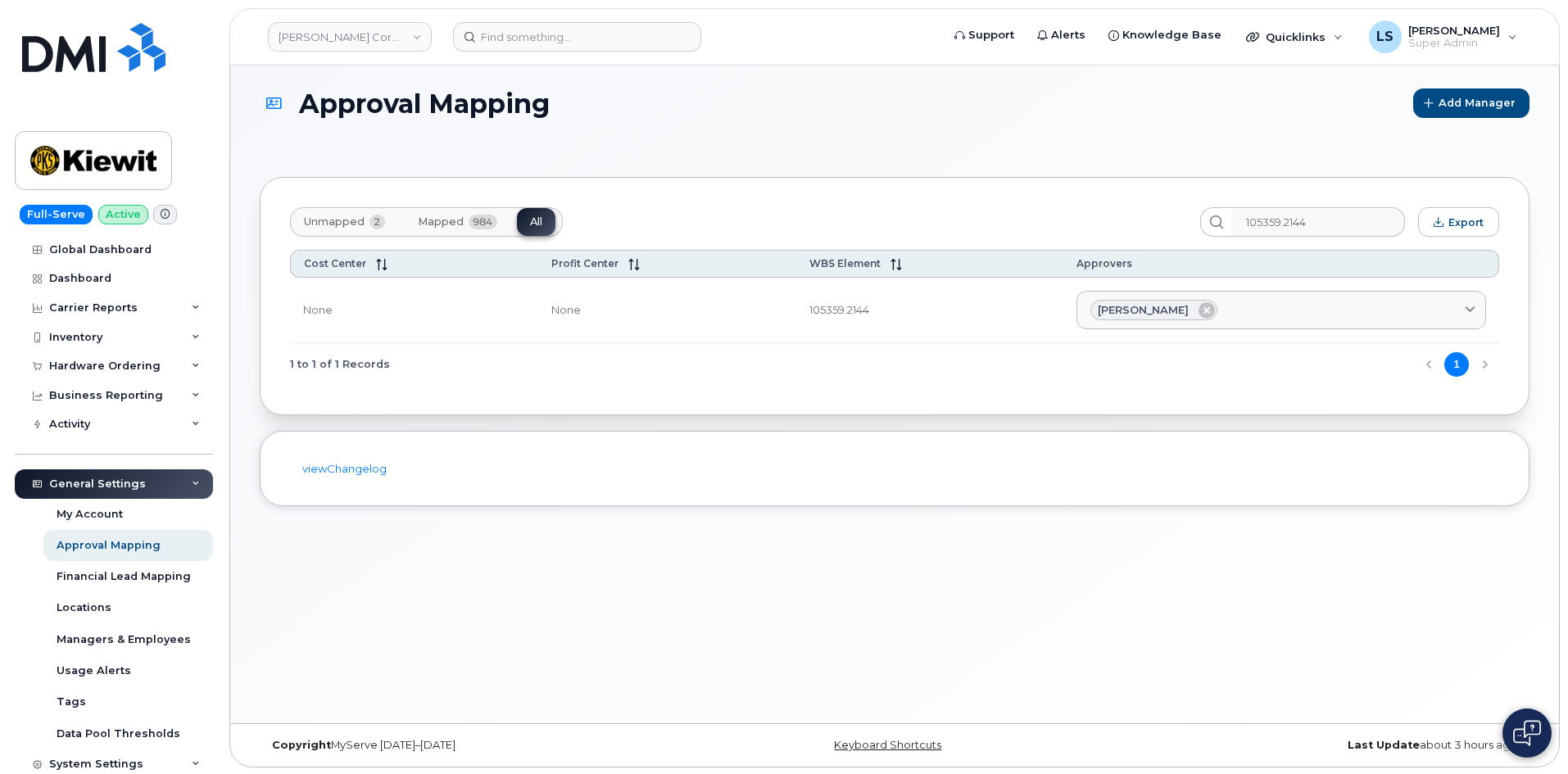
scroll to position [8, 0]
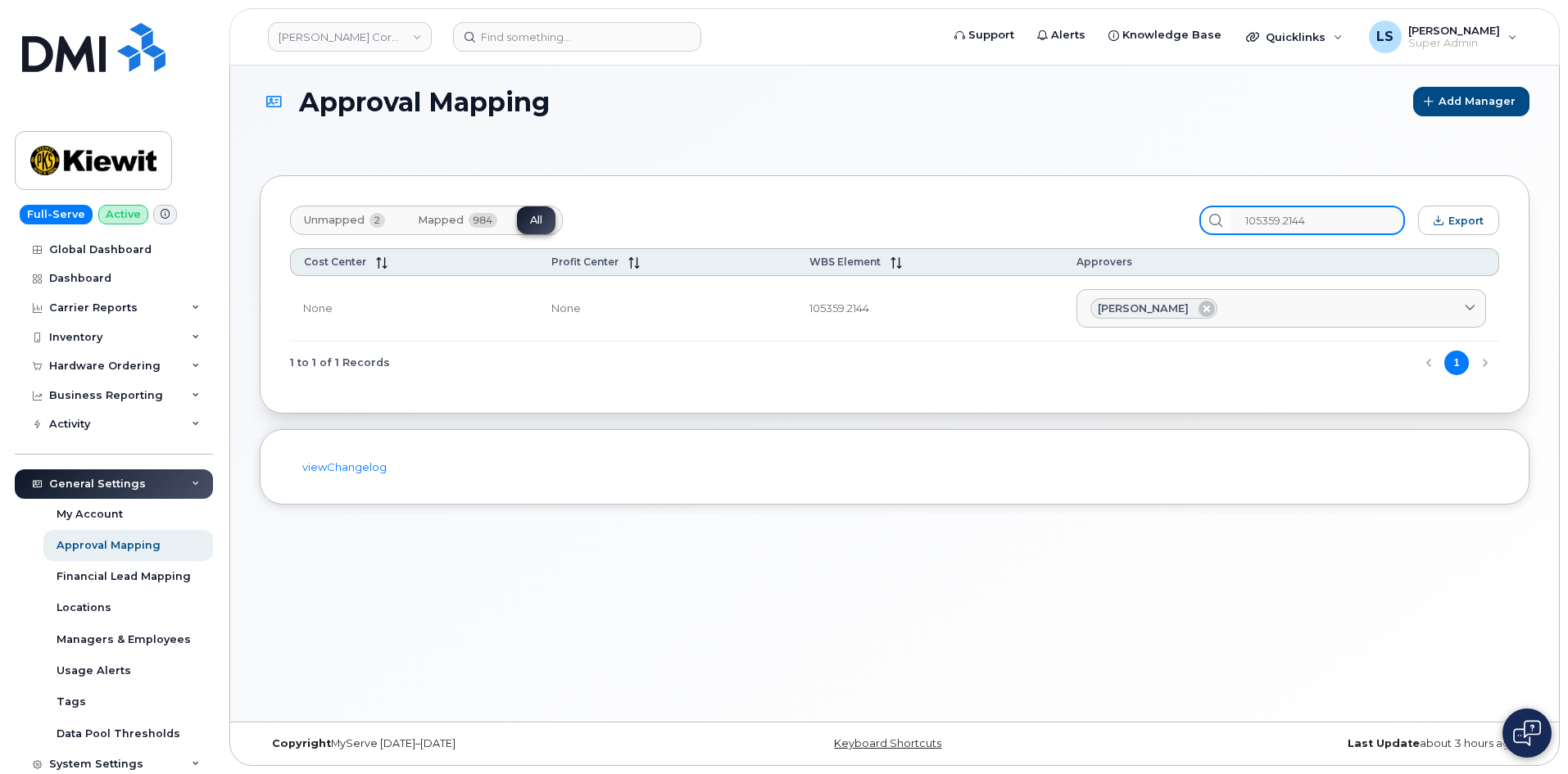
drag, startPoint x: 1354, startPoint y: 220, endPoint x: 1123, endPoint y: 197, distance: 232.1
click at [1123, 197] on div "Unmapped 2 Mapped 984 All 105359.2144 Export Cost Center Profit Center WBS Elem…" at bounding box center [894, 294] width 1269 height 239
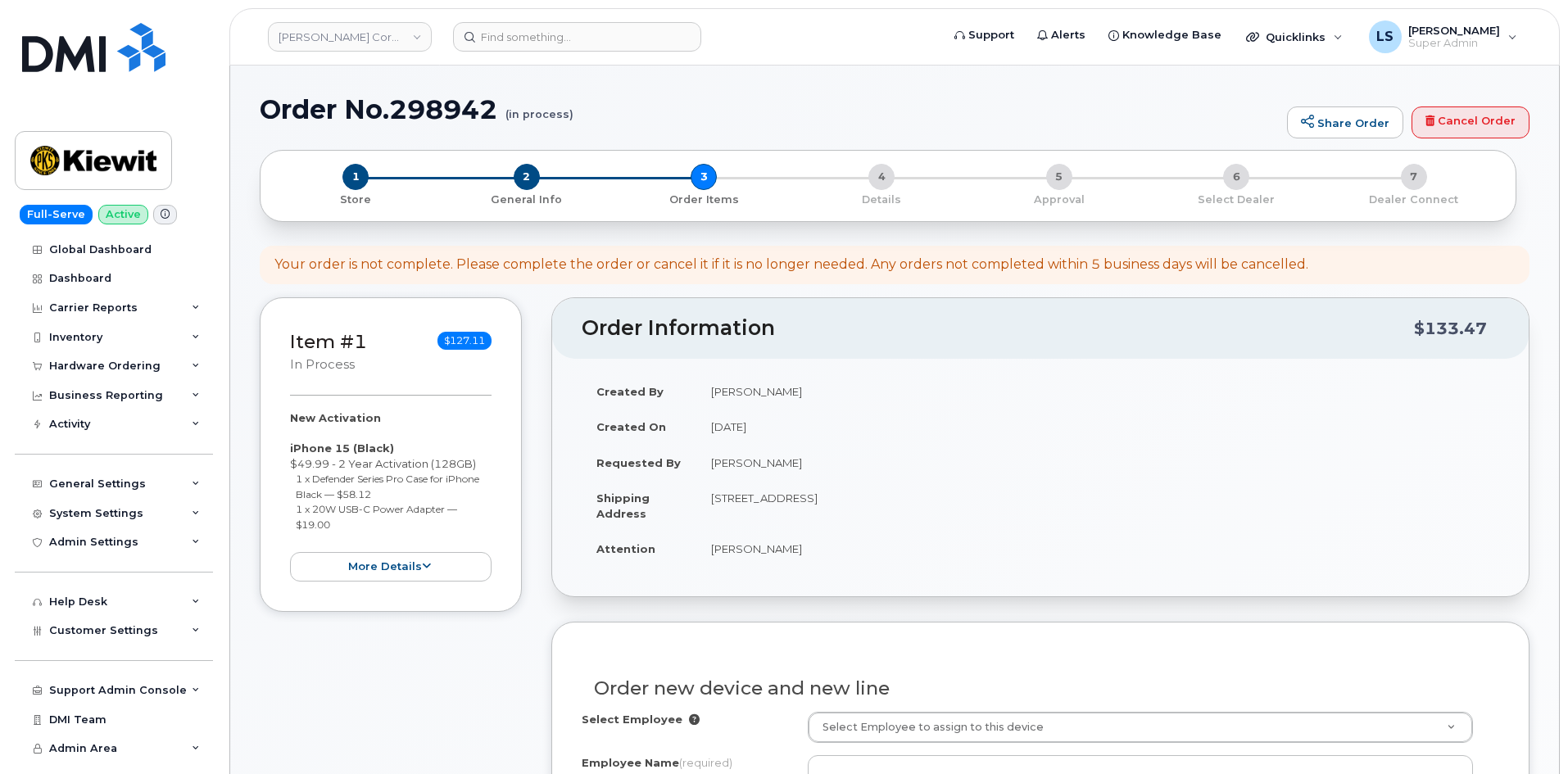
select select
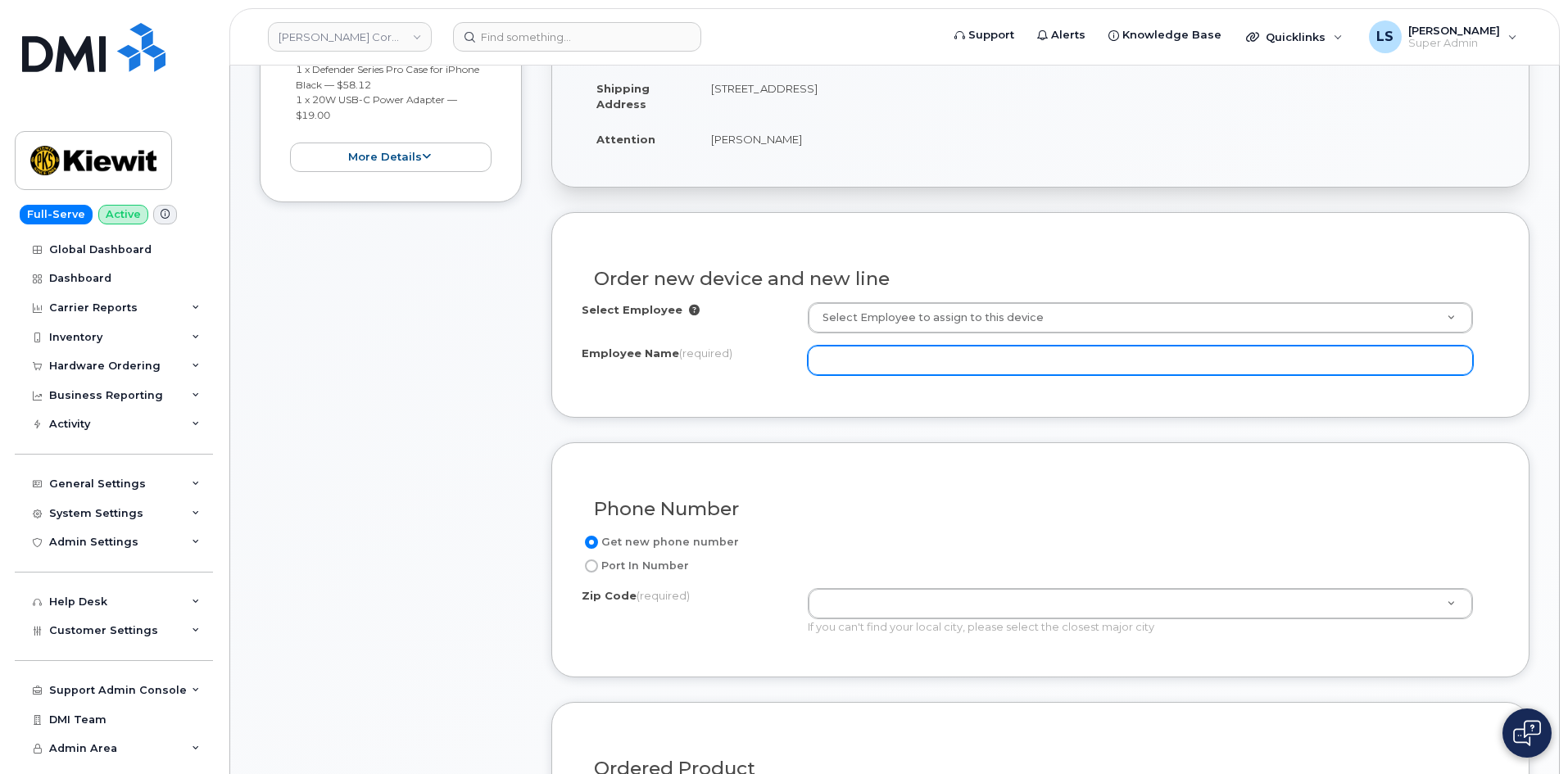
click at [894, 362] on input "Employee Name (required)" at bounding box center [1140, 360] width 665 height 29
paste input "[PERSON_NAME][EMAIL_ADDRESS][PERSON_NAME][DOMAIN_NAME]"
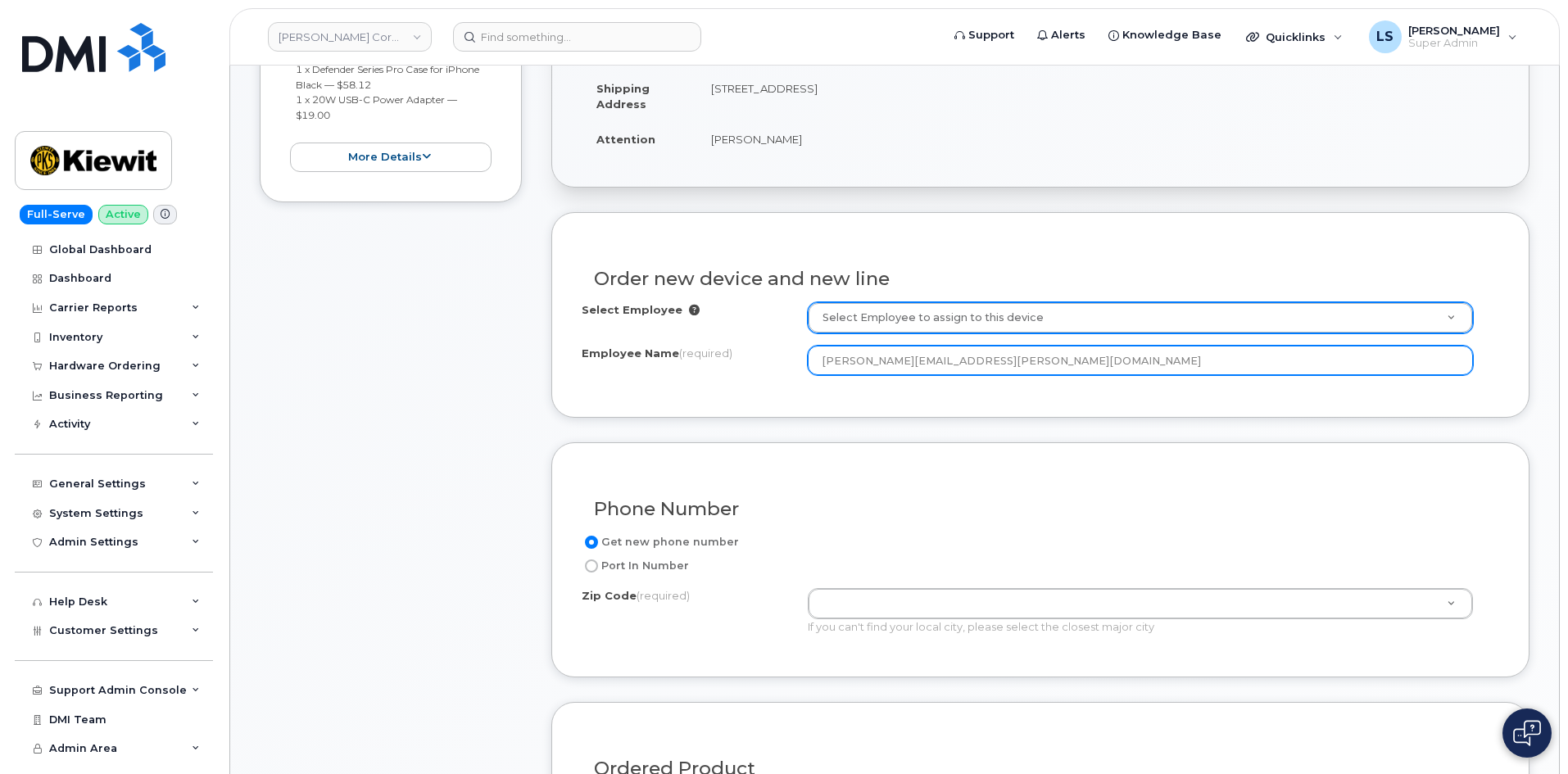
type input "[PERSON_NAME][EMAIL_ADDRESS][PERSON_NAME][DOMAIN_NAME]"
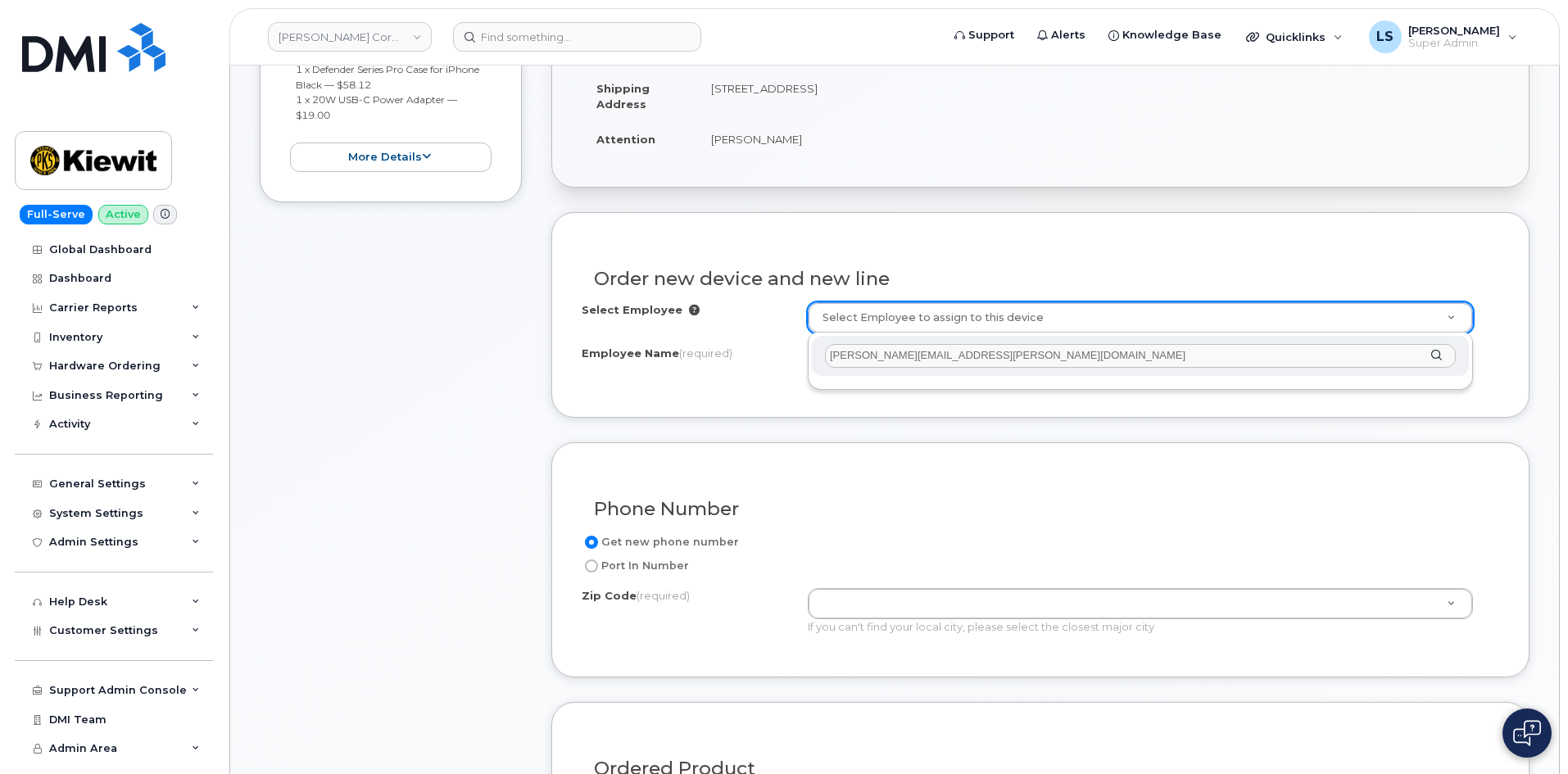
drag, startPoint x: 1029, startPoint y: 354, endPoint x: 934, endPoint y: 359, distance: 95.1
click at [934, 359] on input "[PERSON_NAME][EMAIL_ADDRESS][PERSON_NAME][DOMAIN_NAME]" at bounding box center [1141, 356] width 631 height 24
click at [867, 353] on input "[PERSON_NAME].[PERSON_NAME]" at bounding box center [1141, 356] width 631 height 24
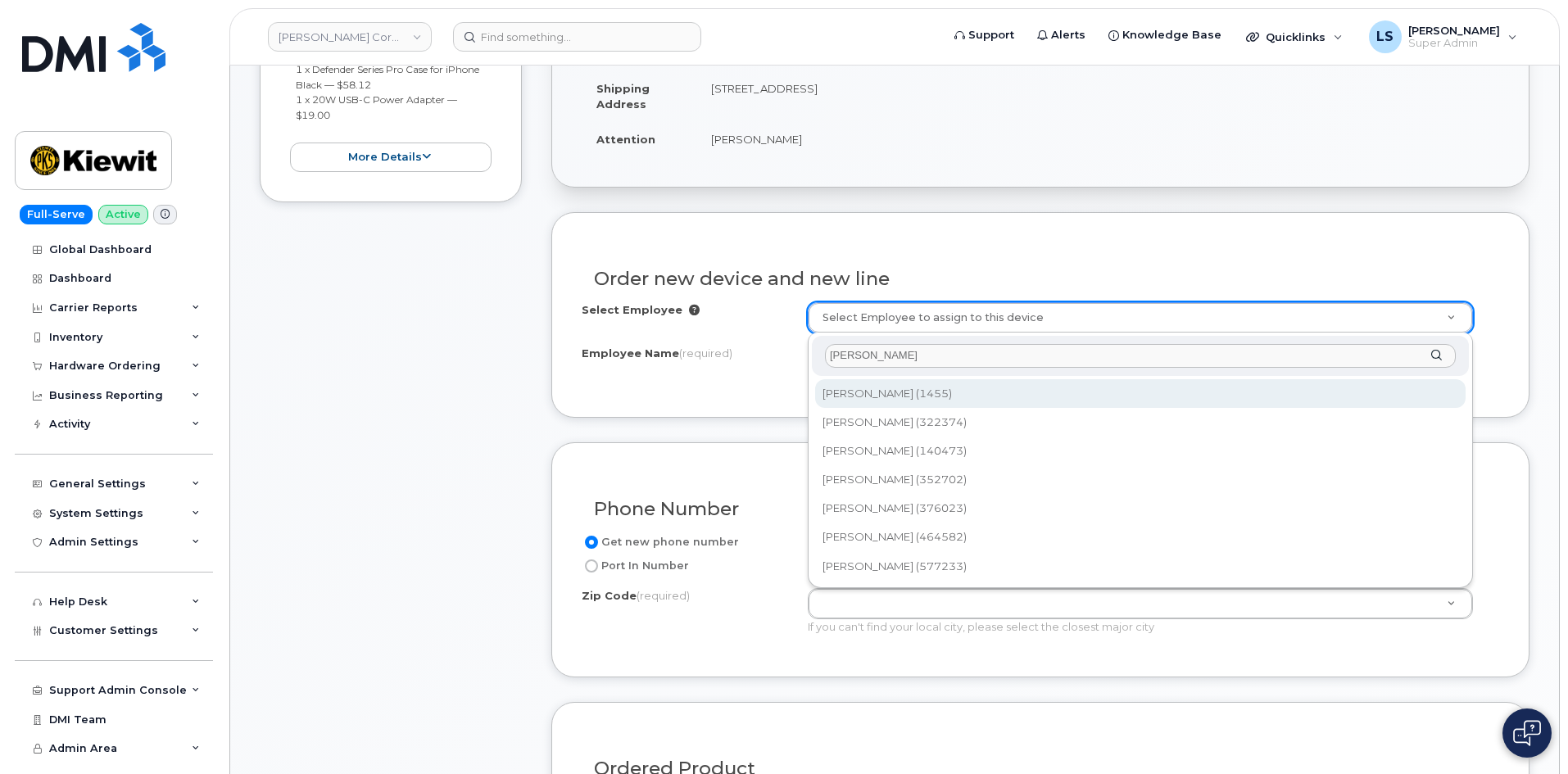
drag, startPoint x: 935, startPoint y: 348, endPoint x: 677, endPoint y: 354, distance: 258.1
paste input "577233"
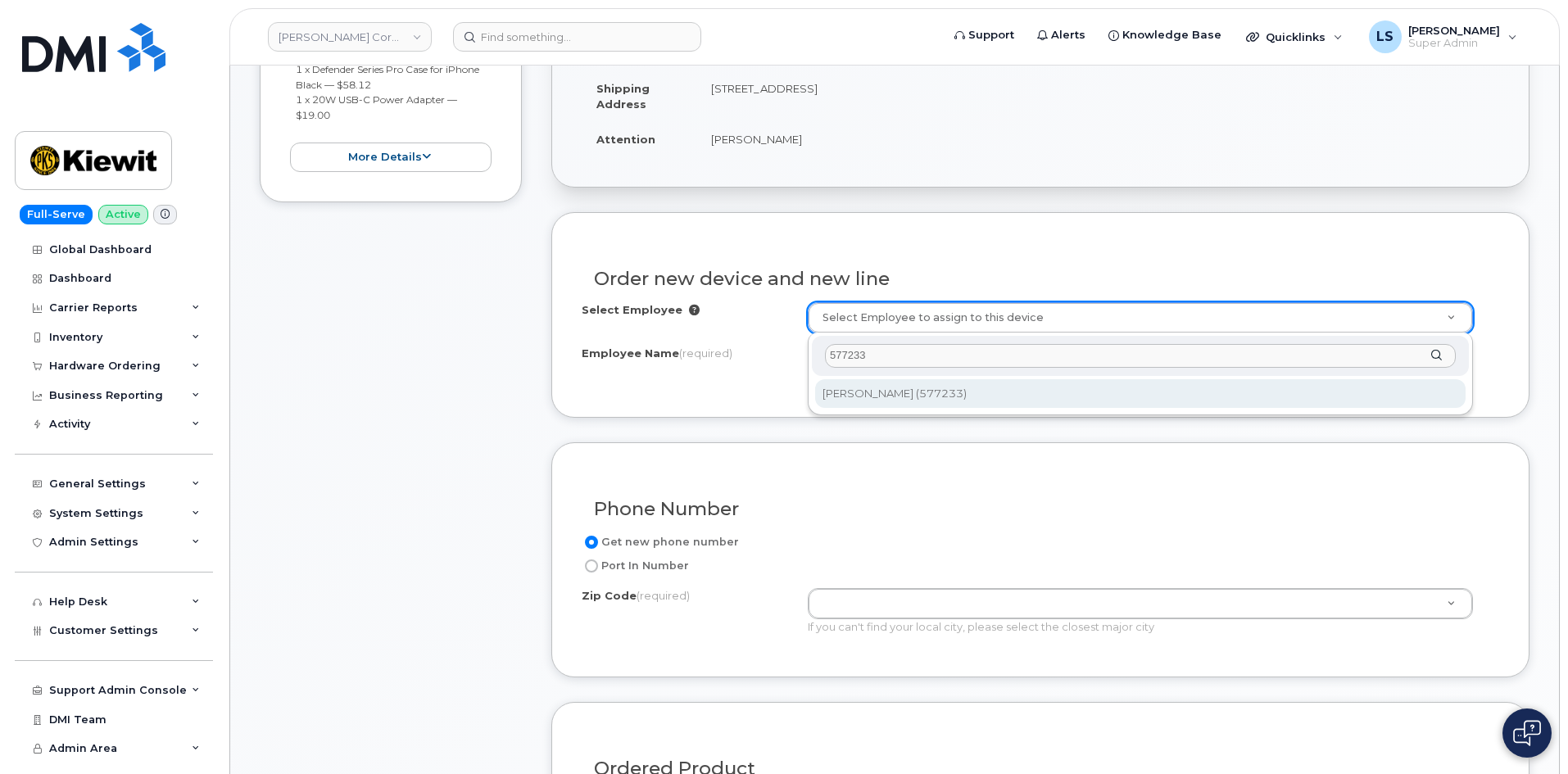
type input "577233"
type input "2748178"
type input "[PERSON_NAME]"
type input "905 Powerhouse Rd"
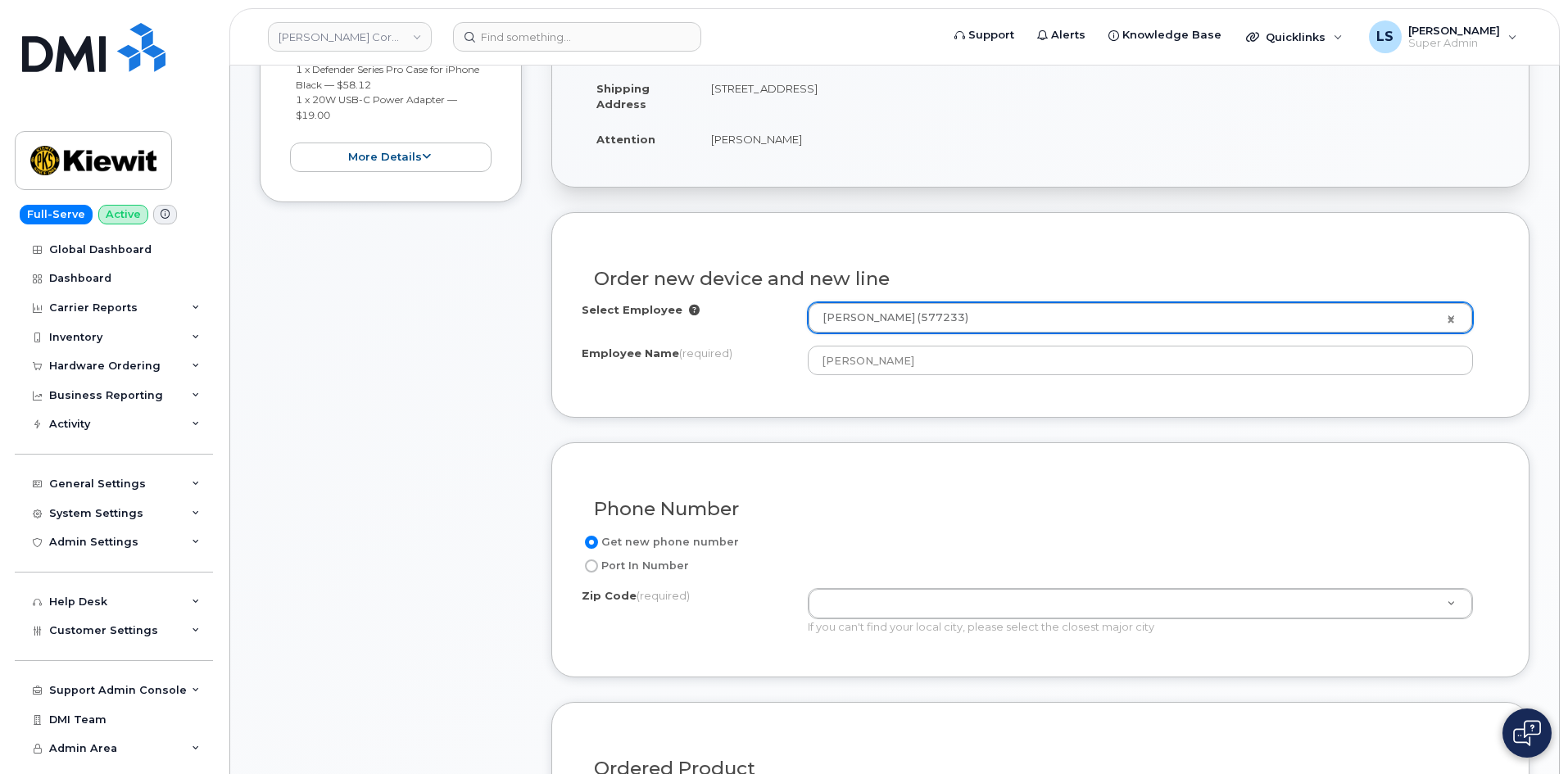
scroll to position [655, 0]
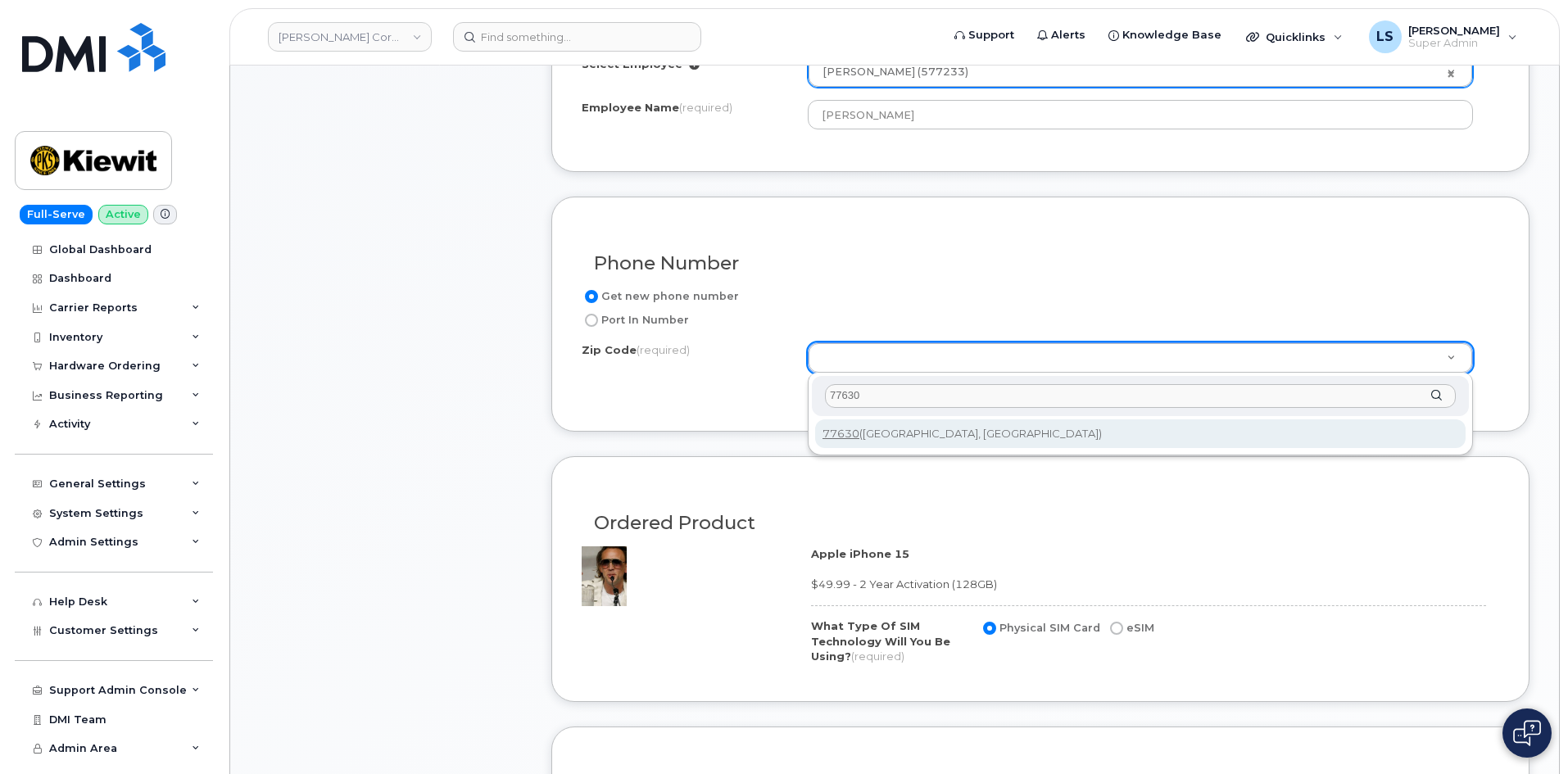
type input "77630"
type input "77630 (Orange, TX)"
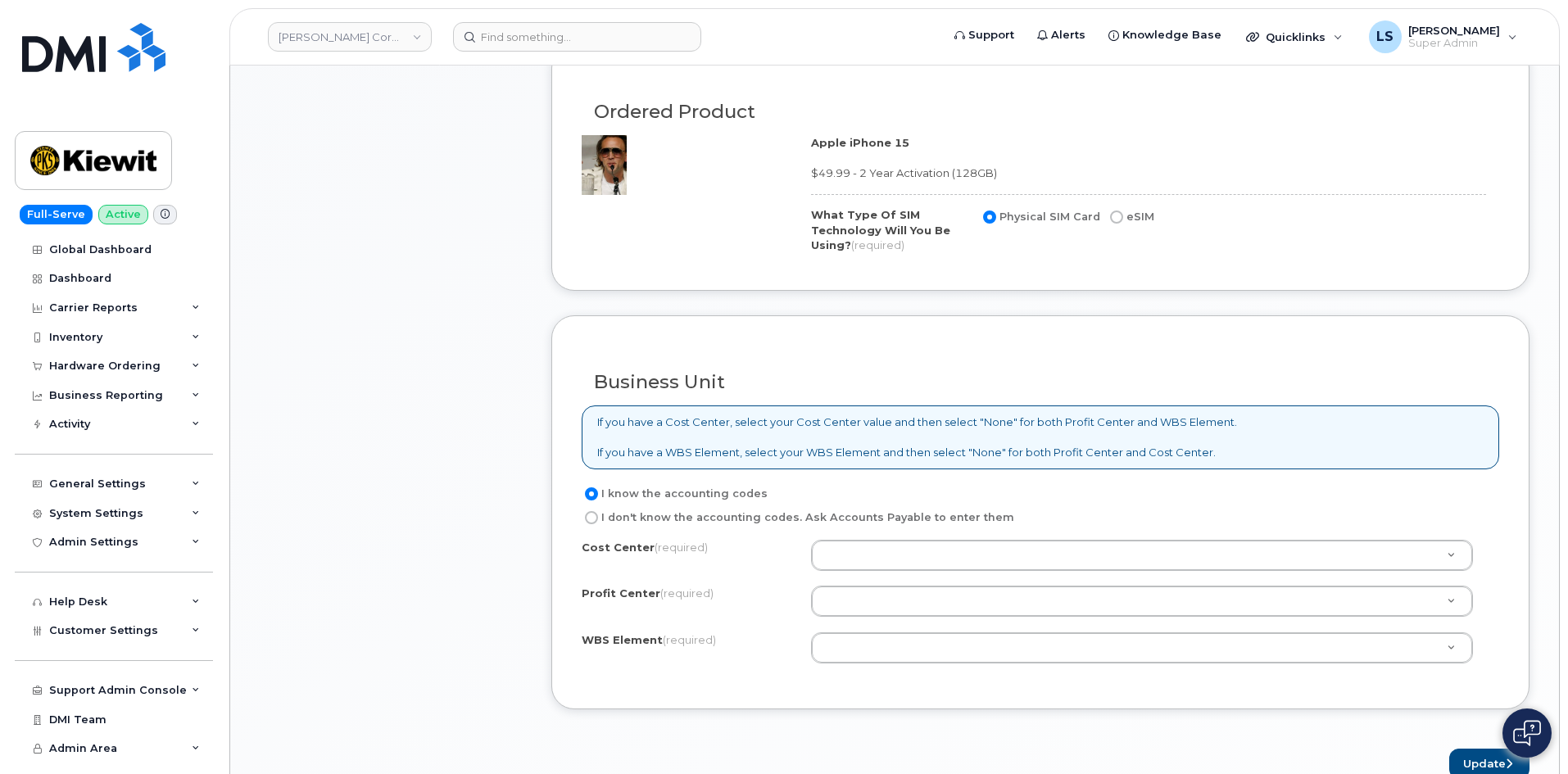
scroll to position [1229, 0]
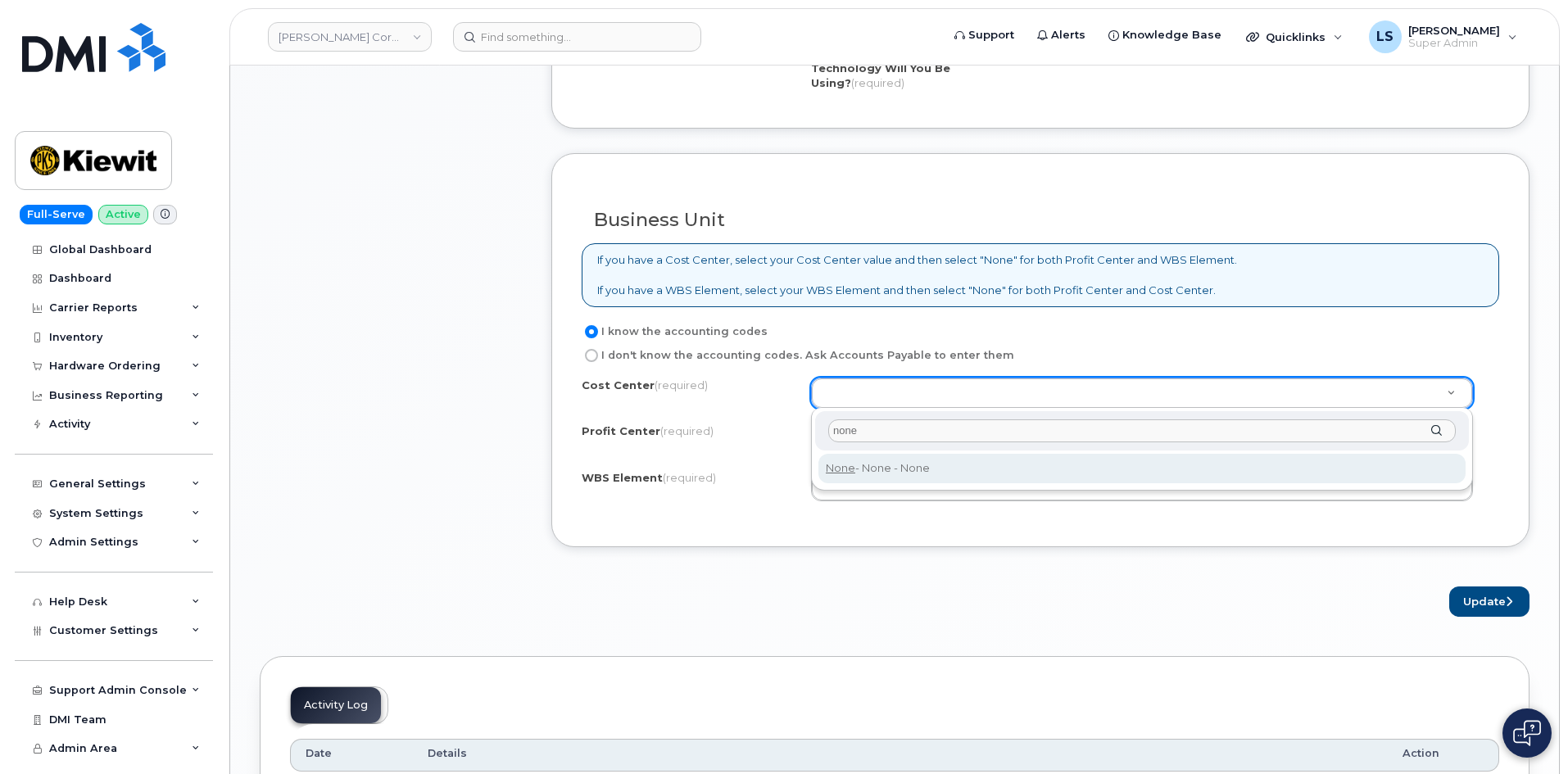
type input "none"
type input "None"
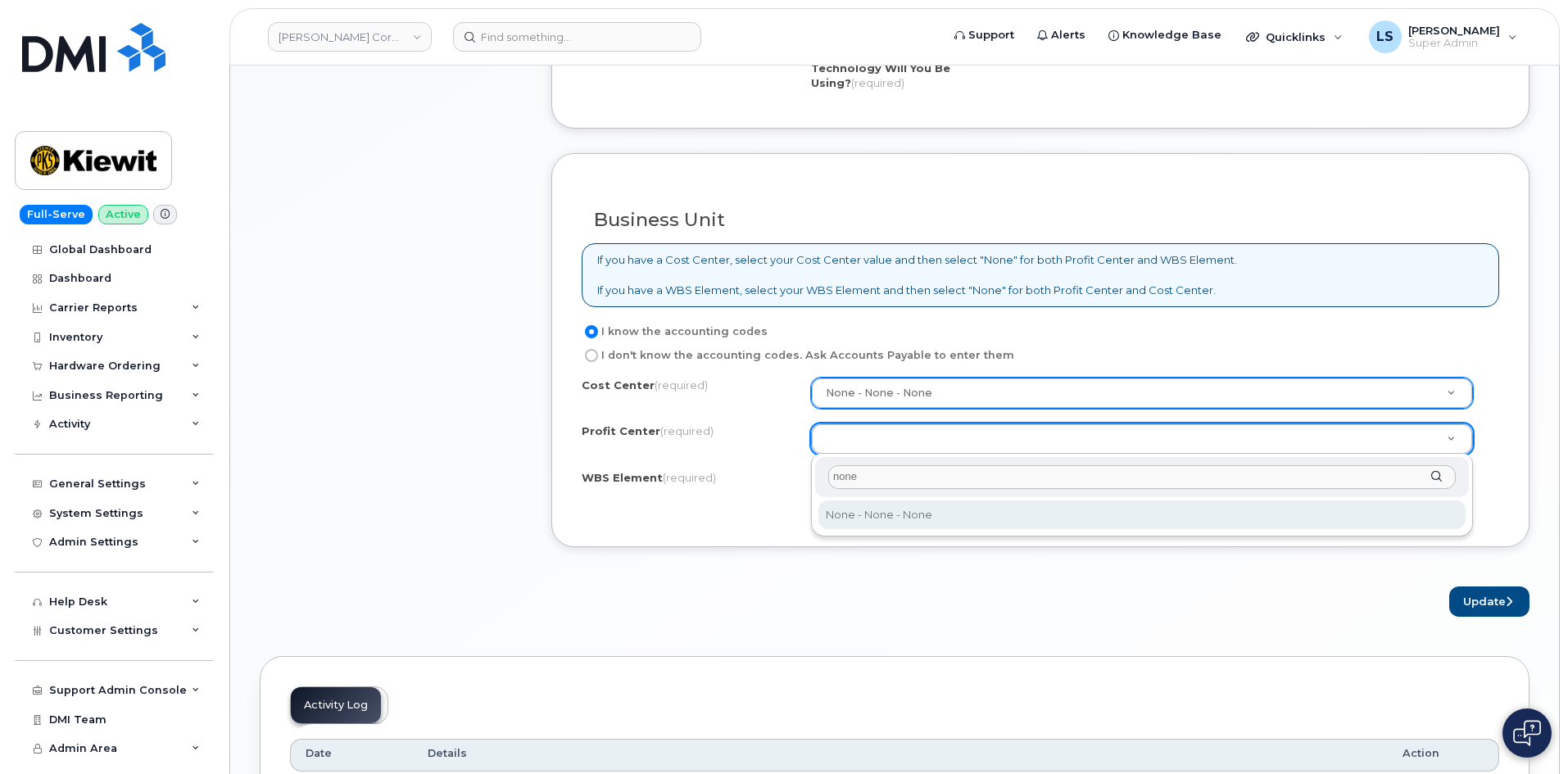
type input "none"
select select "None"
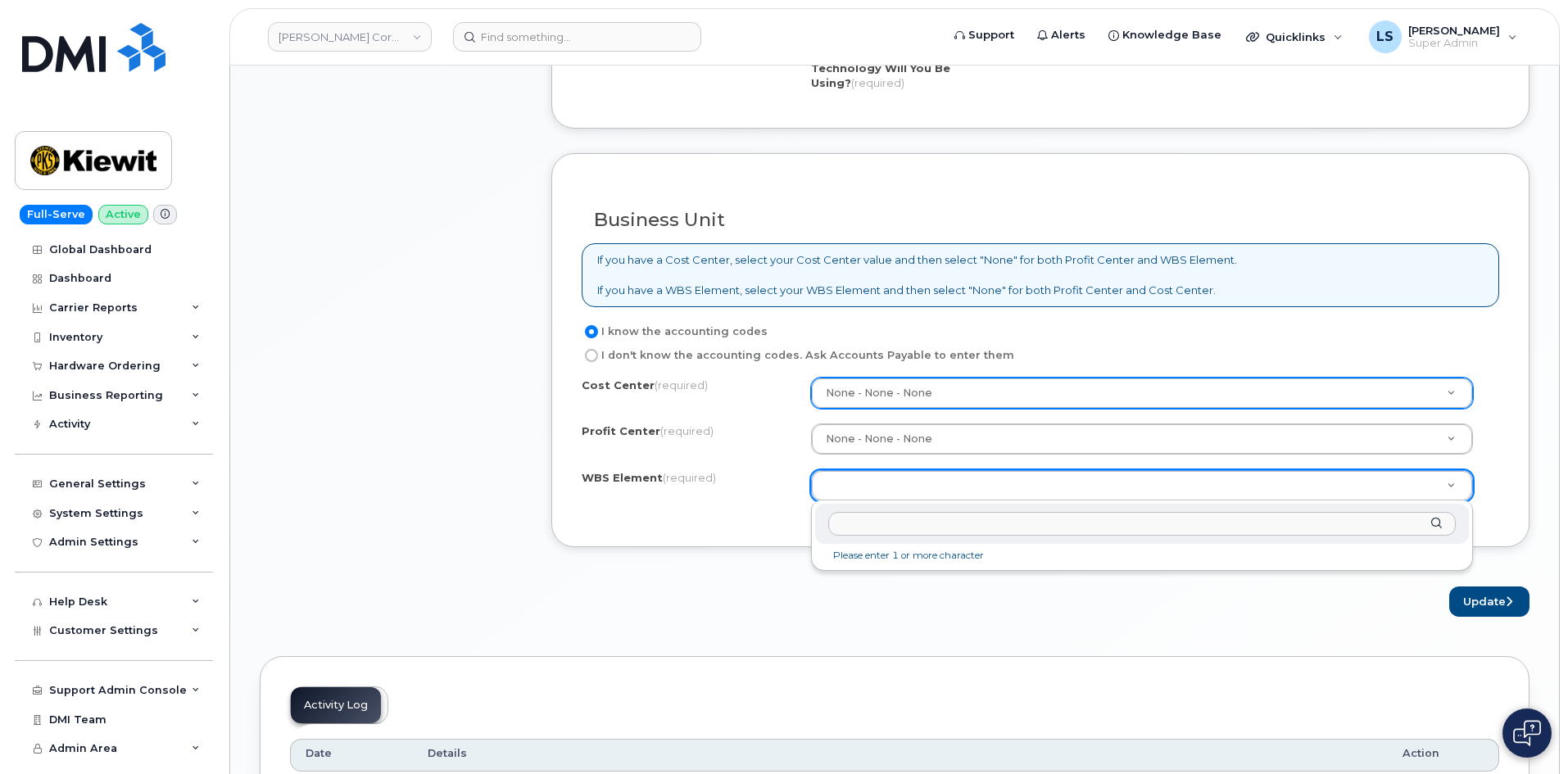
paste input "105359.2144"
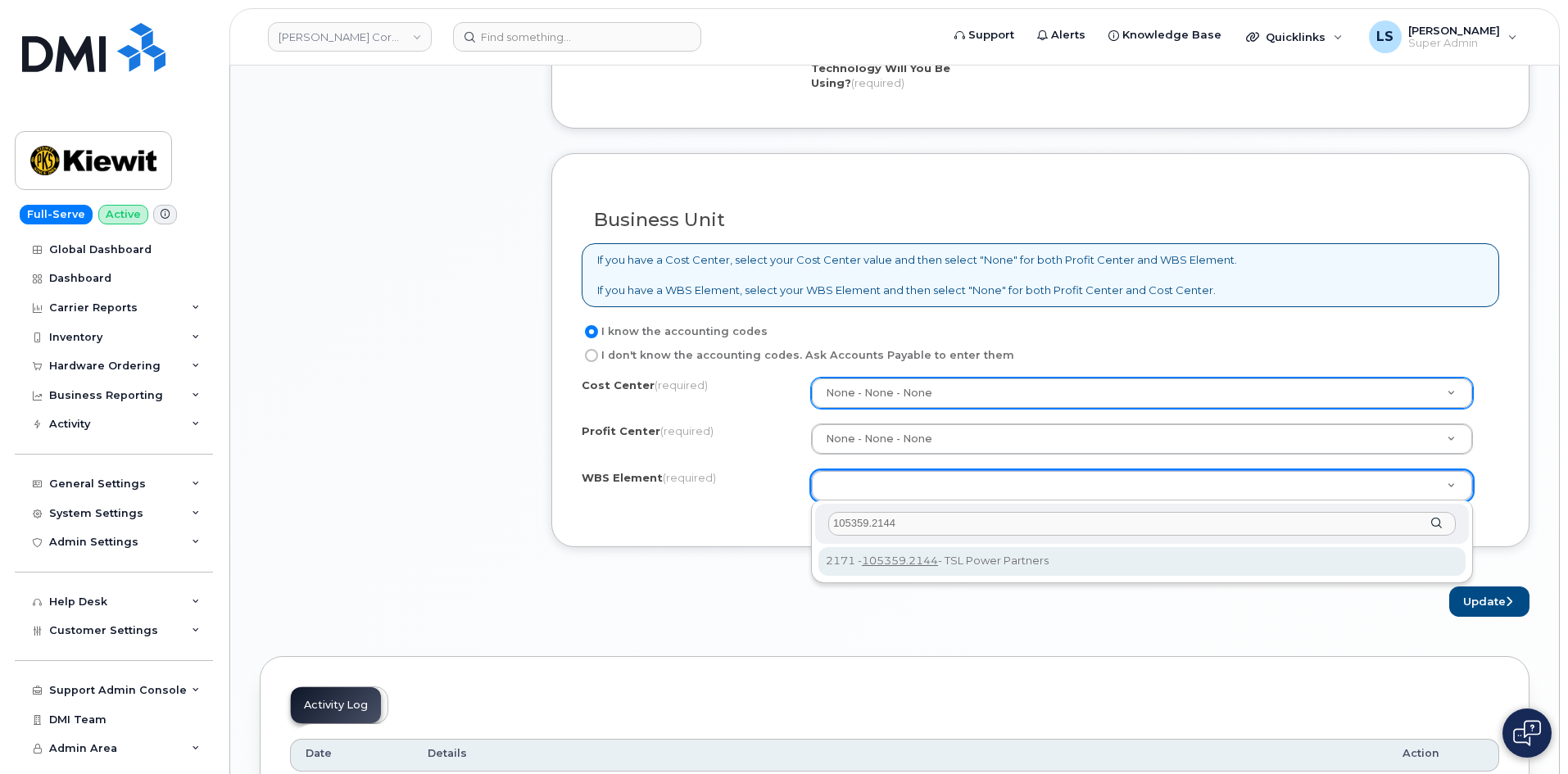
type input "105359.2144"
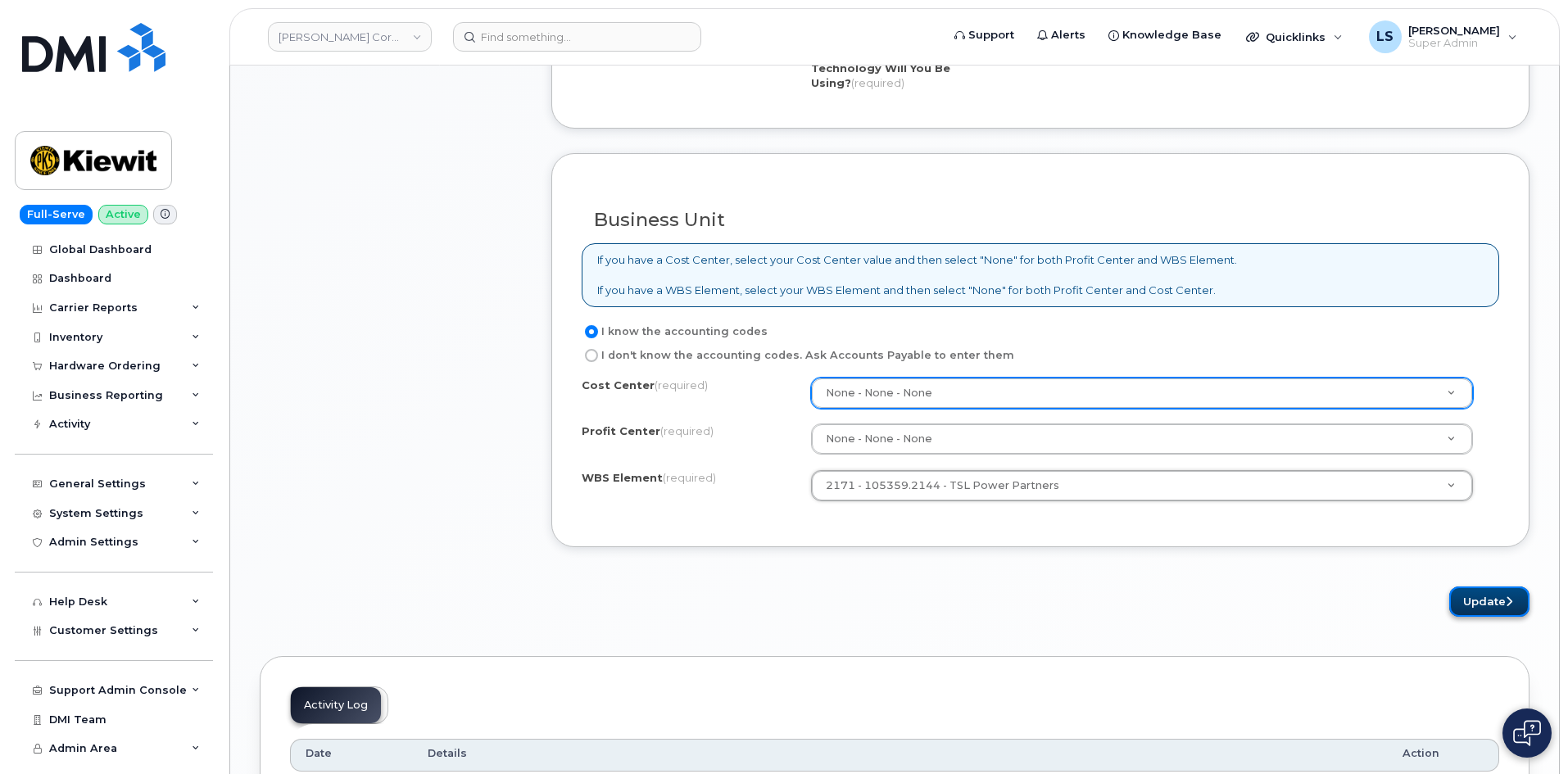
click at [1465, 599] on button "Update" at bounding box center [1489, 601] width 81 height 30
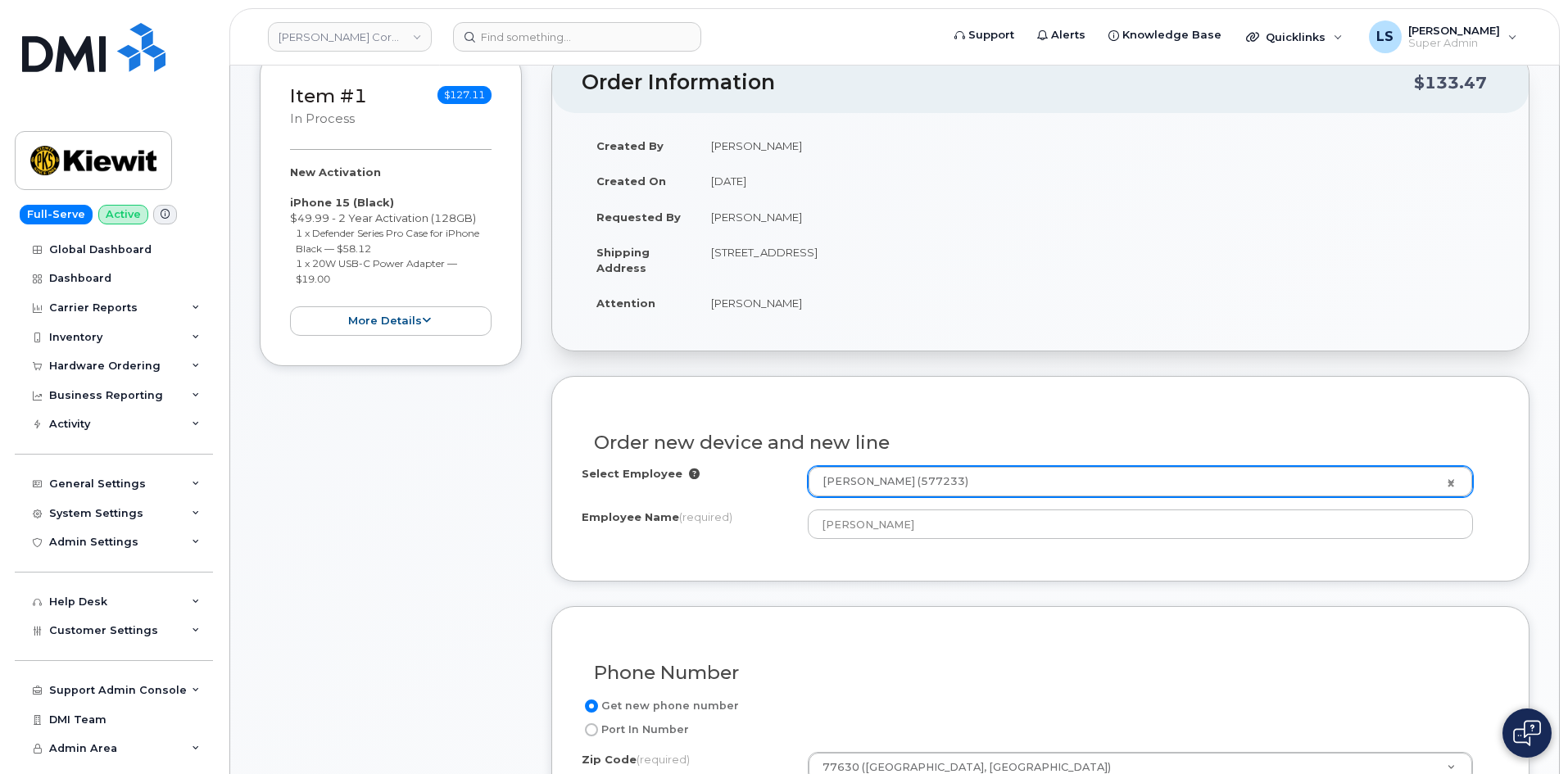
scroll to position [0, 0]
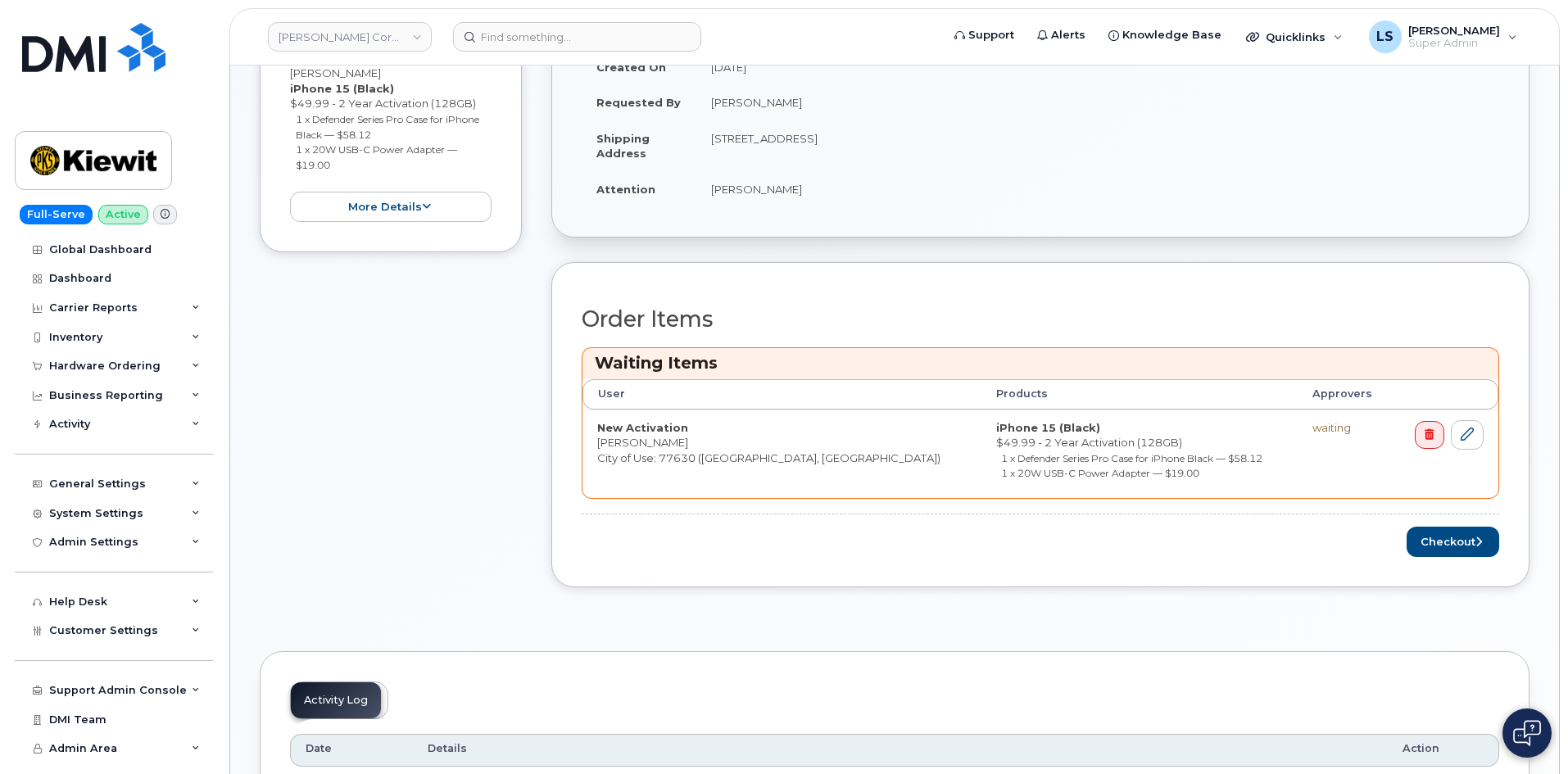
scroll to position [655, 0]
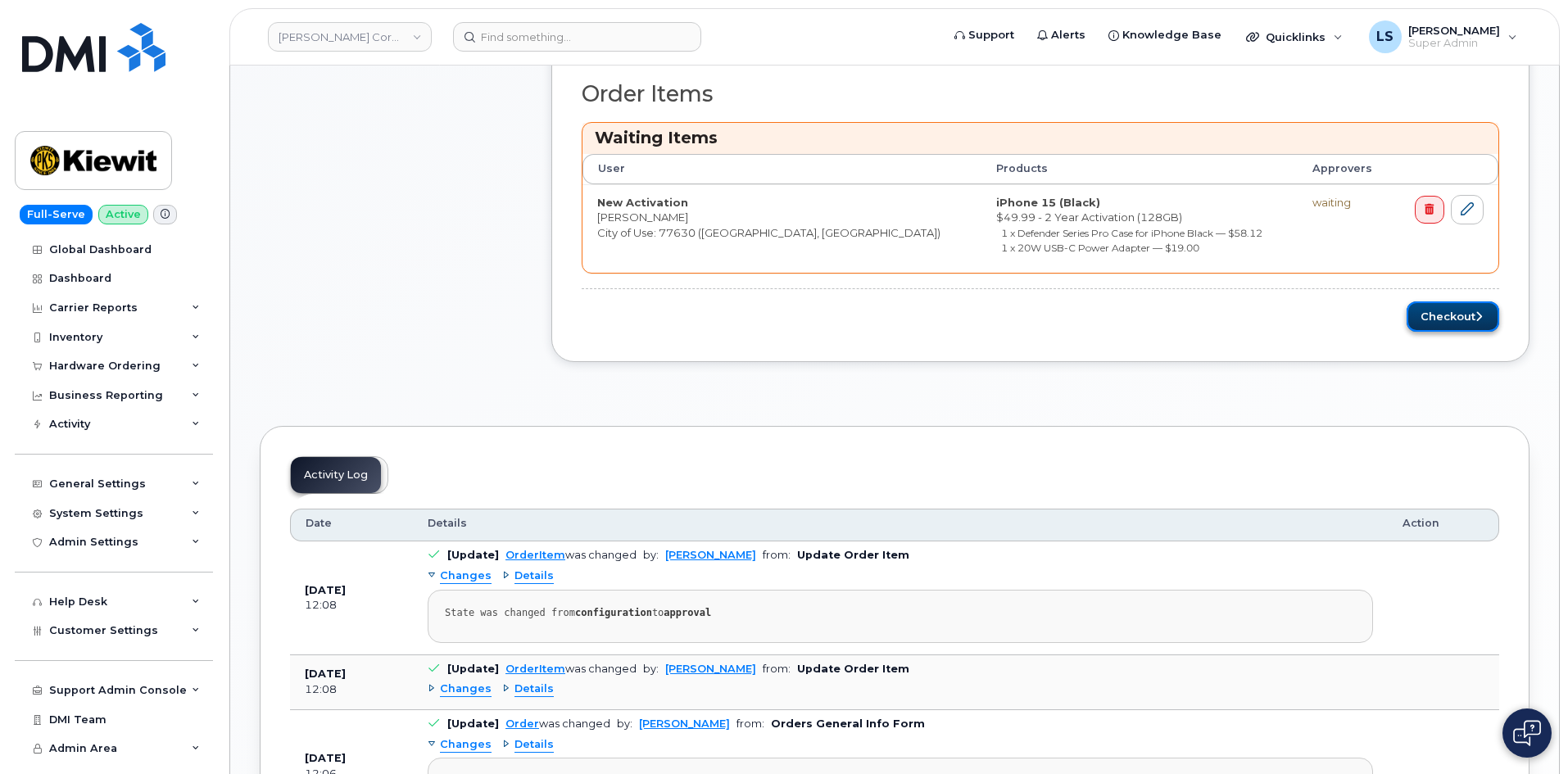
click at [1457, 313] on button "Checkout" at bounding box center [1453, 316] width 92 height 30
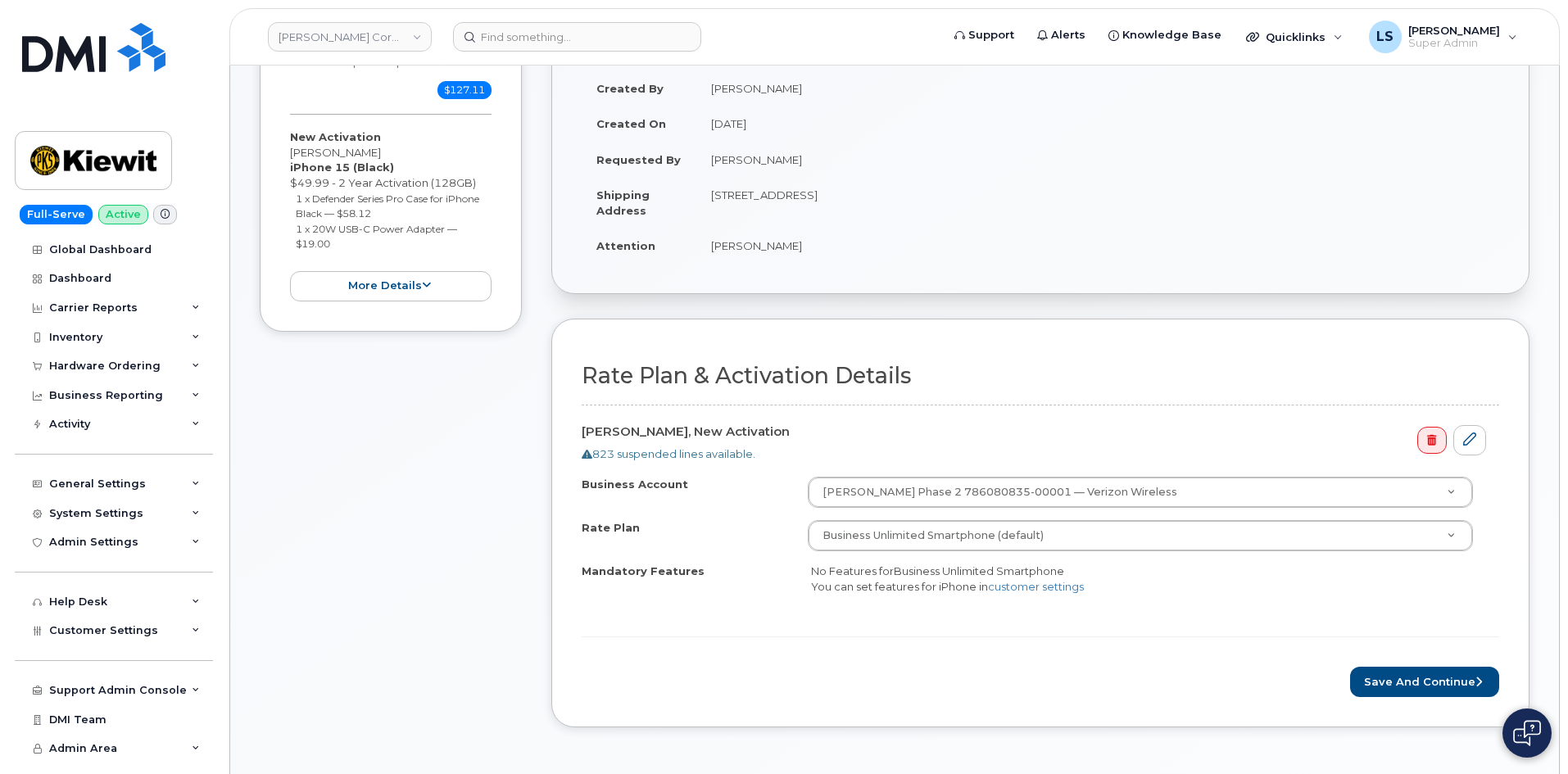
scroll to position [491, 0]
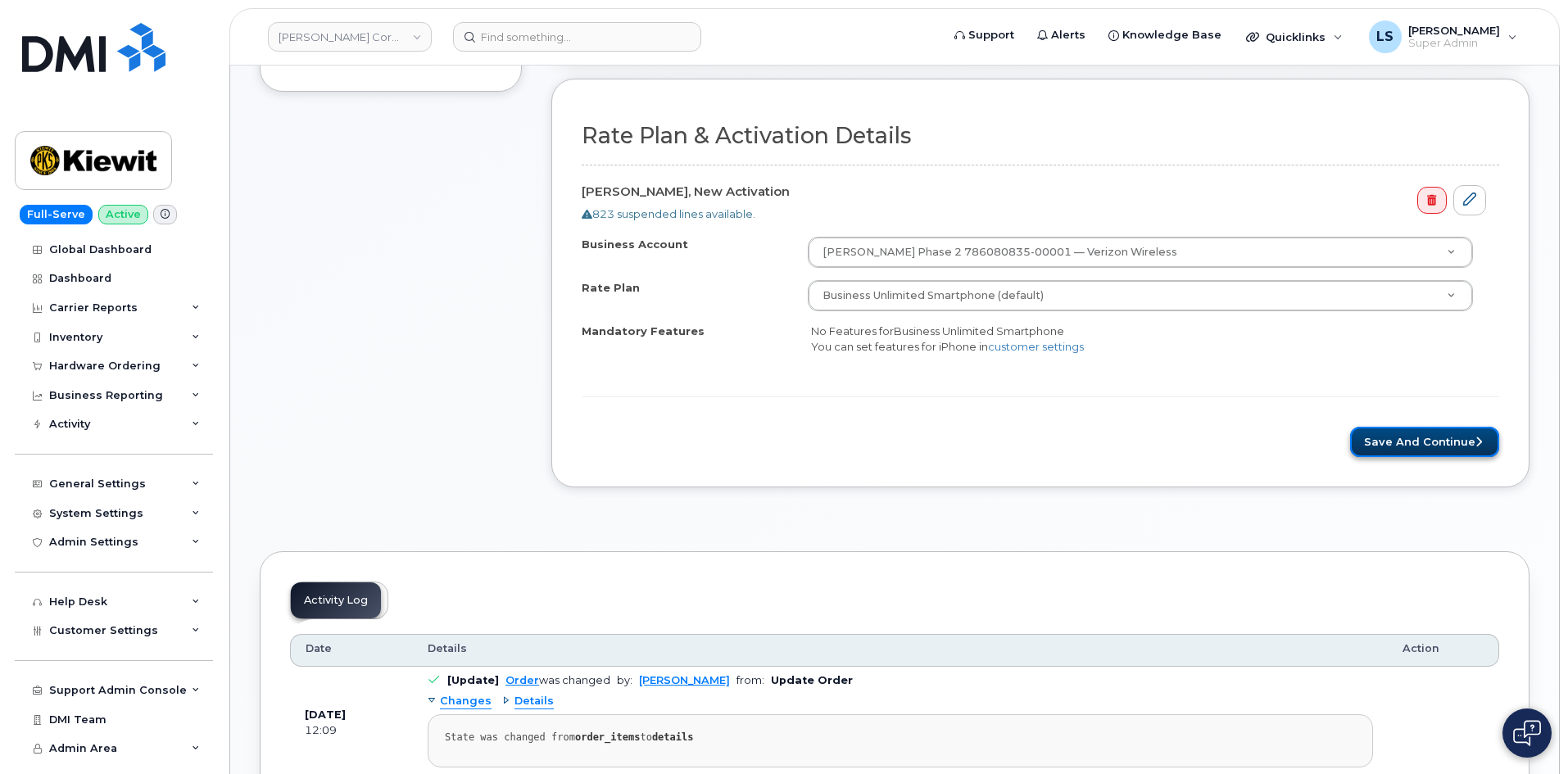
click at [1447, 438] on button "Save and Continue" at bounding box center [1425, 441] width 149 height 30
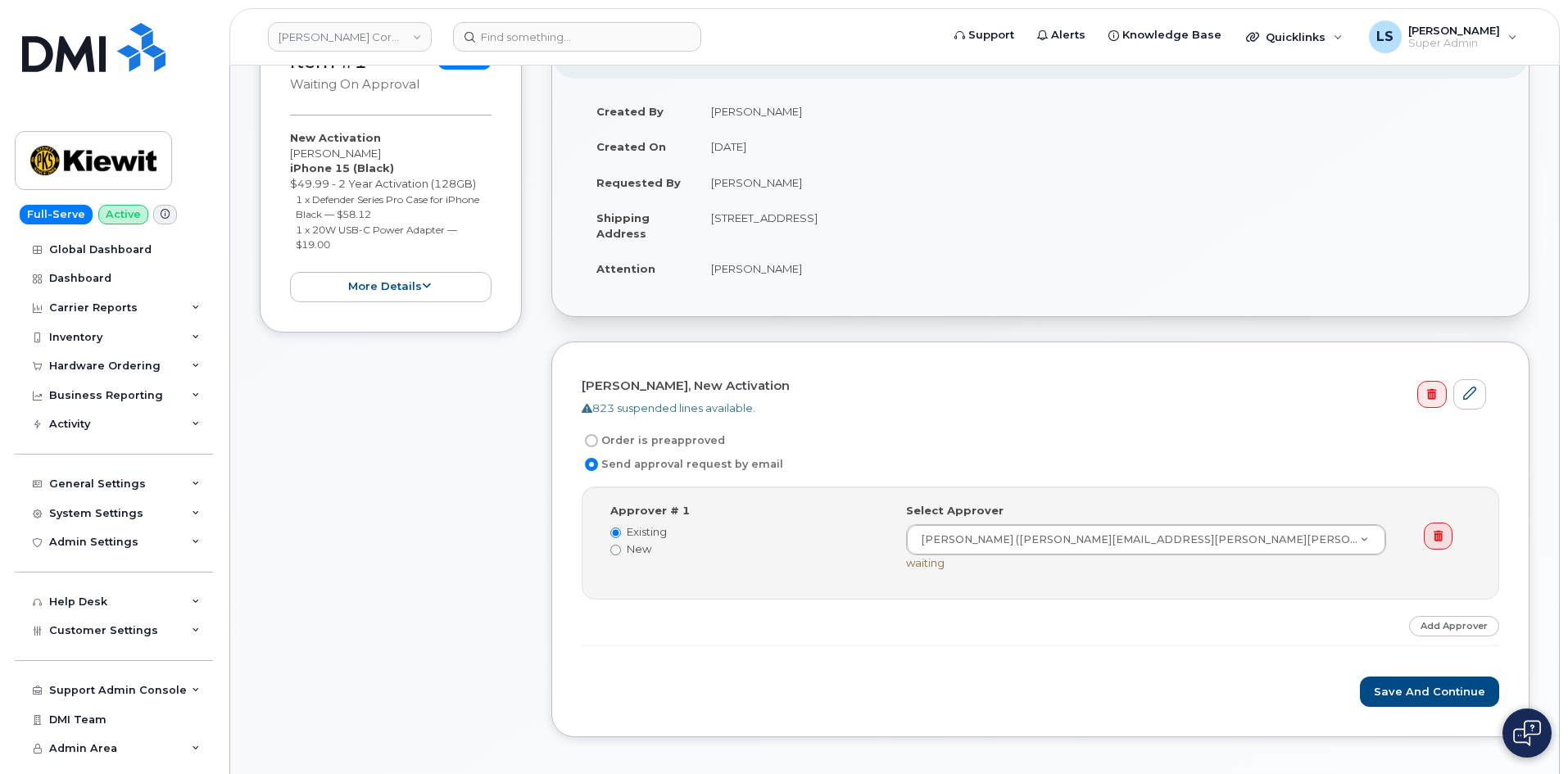
scroll to position [328, 0]
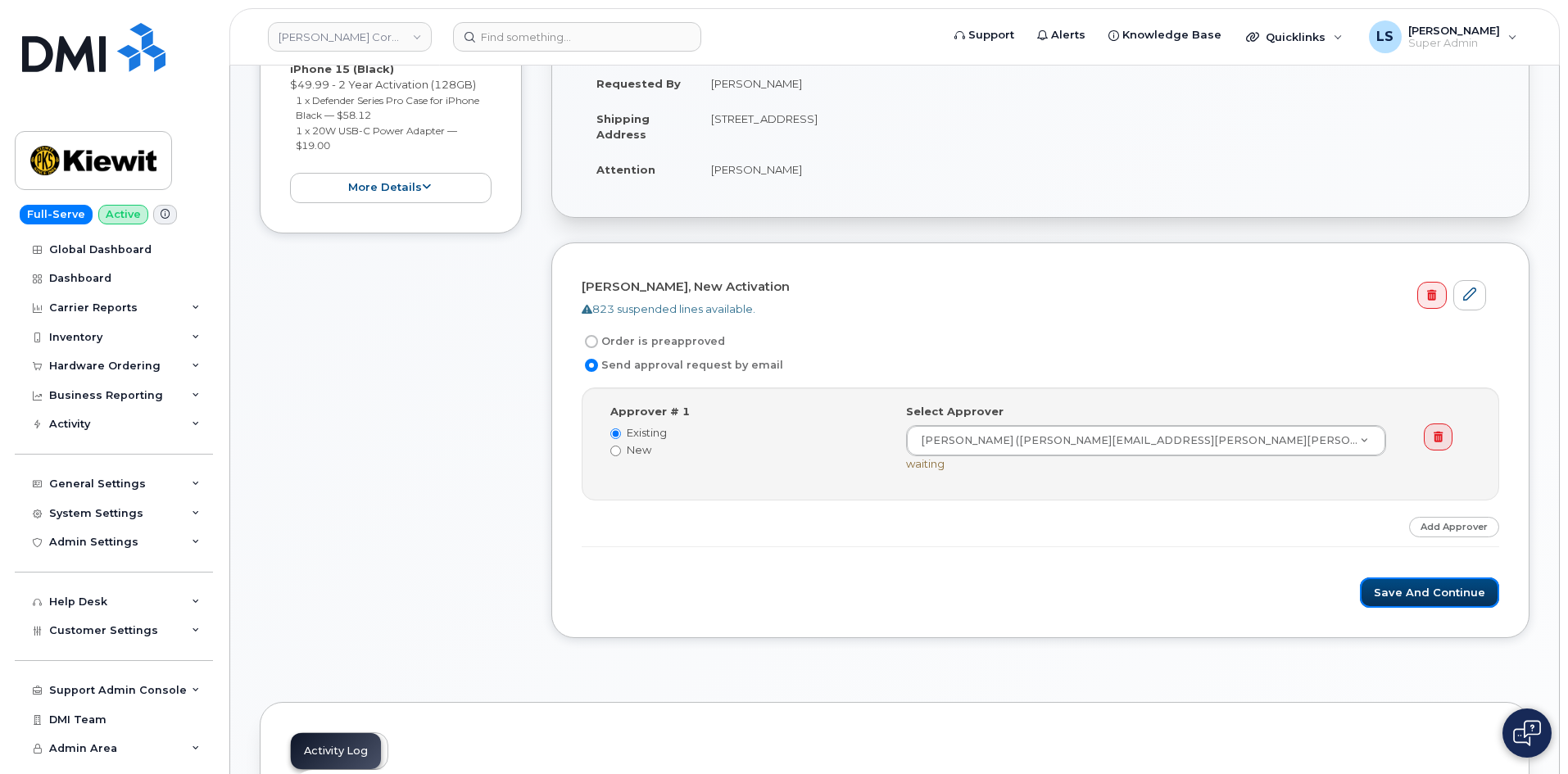
drag, startPoint x: 1431, startPoint y: 582, endPoint x: 1356, endPoint y: 603, distance: 77.9
click at [1431, 582] on button "Save and Continue" at bounding box center [1429, 592] width 140 height 30
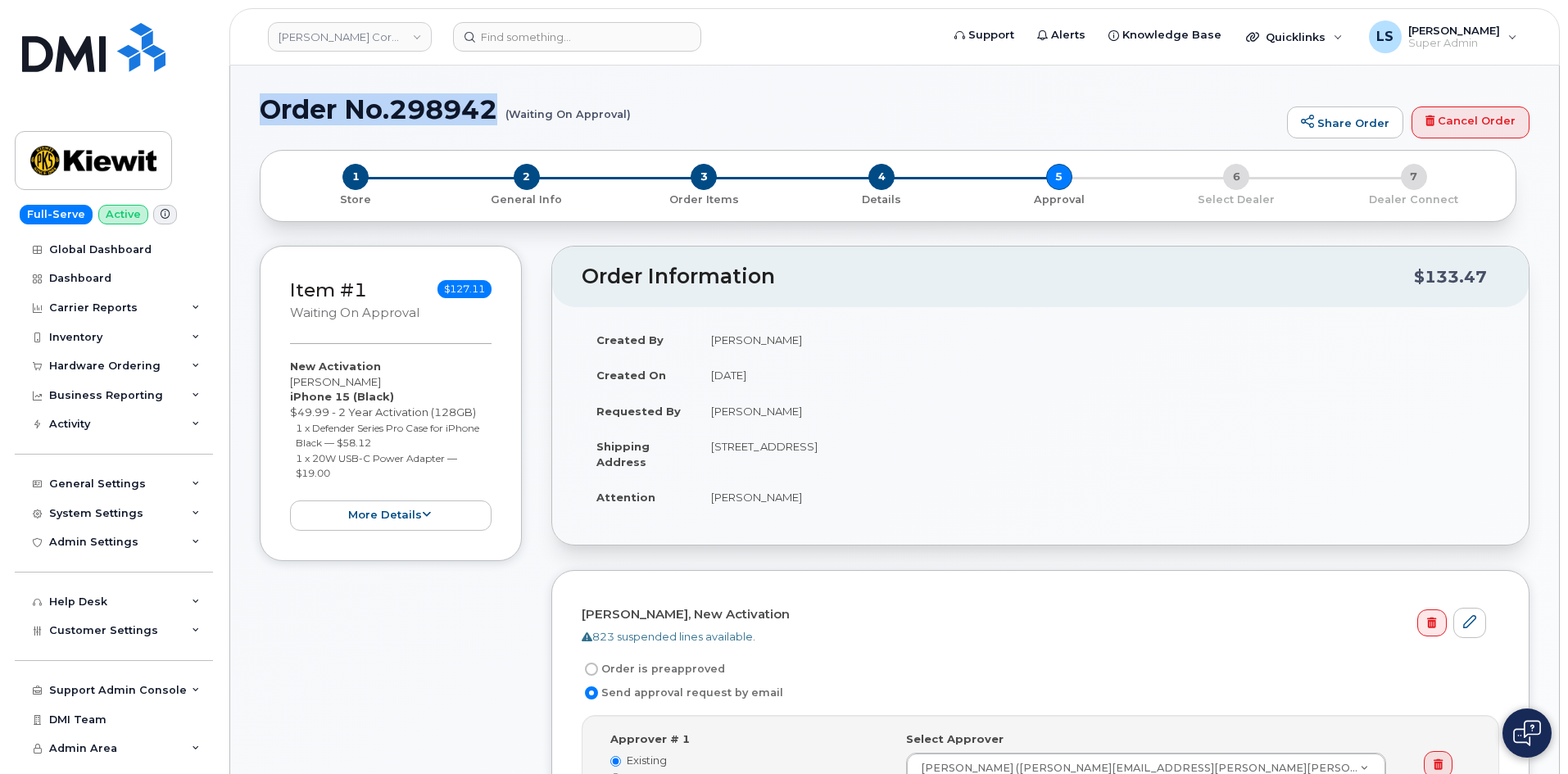
drag, startPoint x: 501, startPoint y: 103, endPoint x: 245, endPoint y: 112, distance: 256.2
copy h1 "Order No.298942"
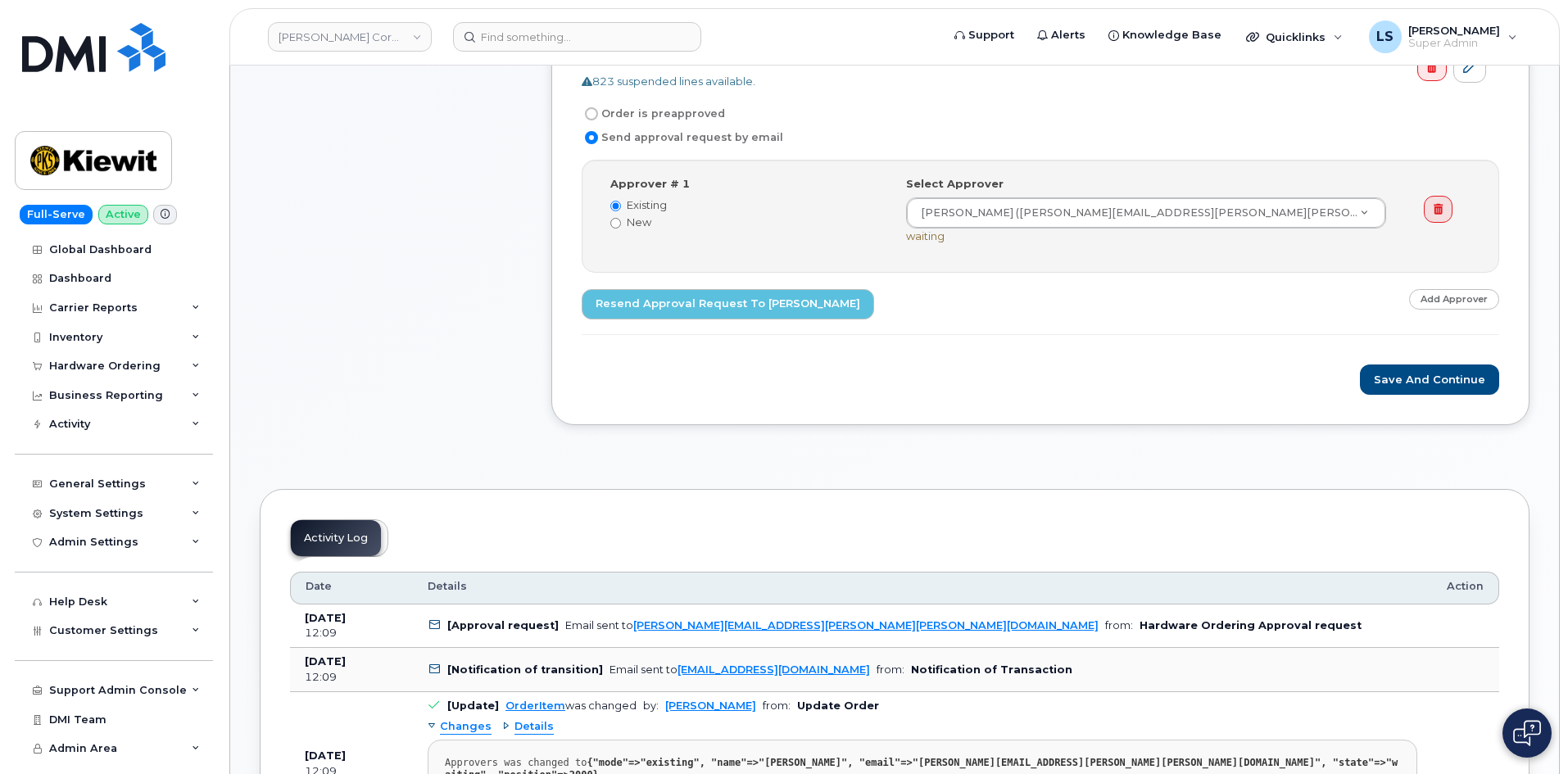
scroll to position [737, 0]
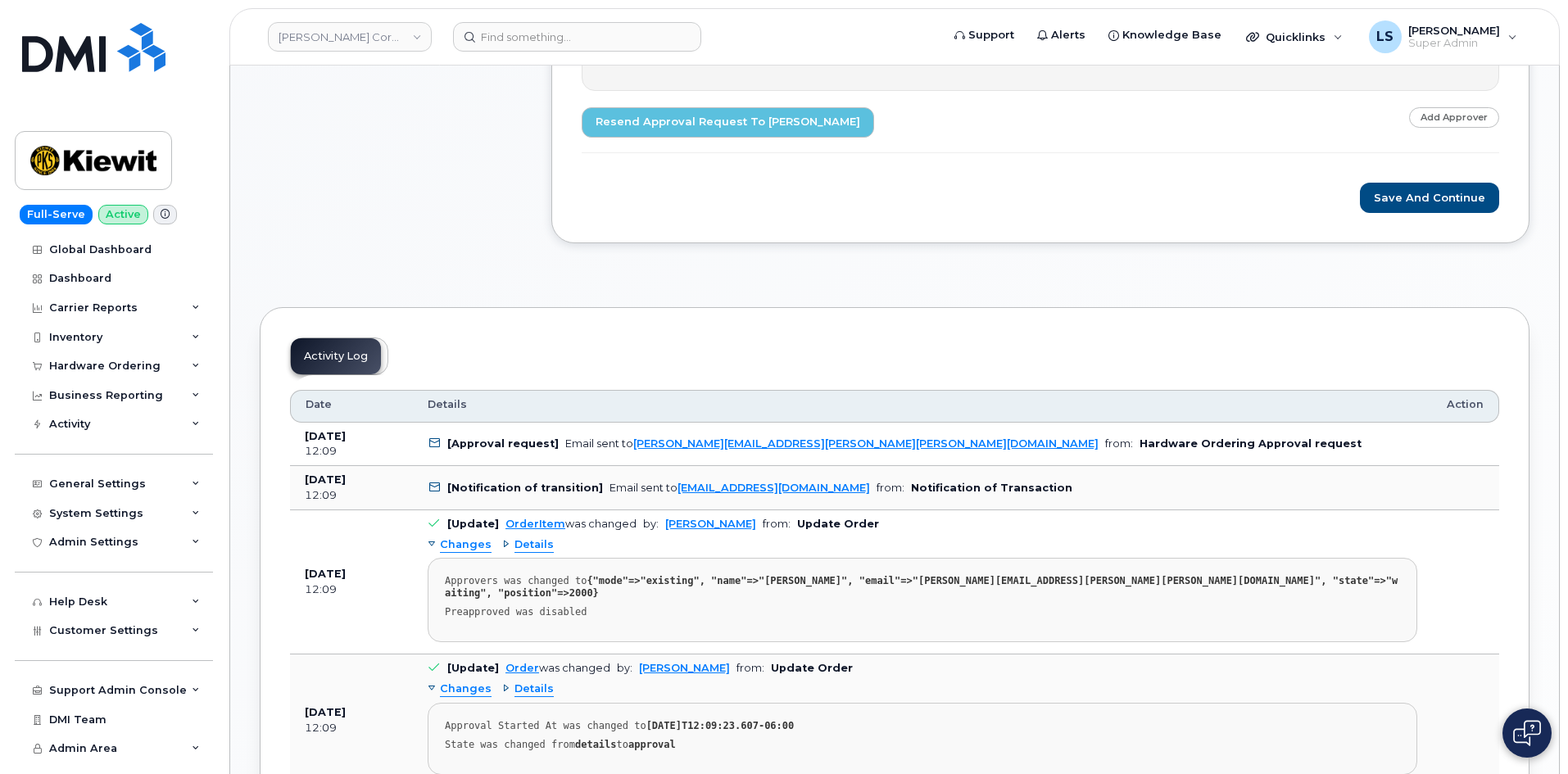
click at [966, 432] on td "[Approval request] Email sent to [PERSON_NAME][EMAIL_ADDRESS][PERSON_NAME][PERS…" at bounding box center [922, 444] width 1019 height 44
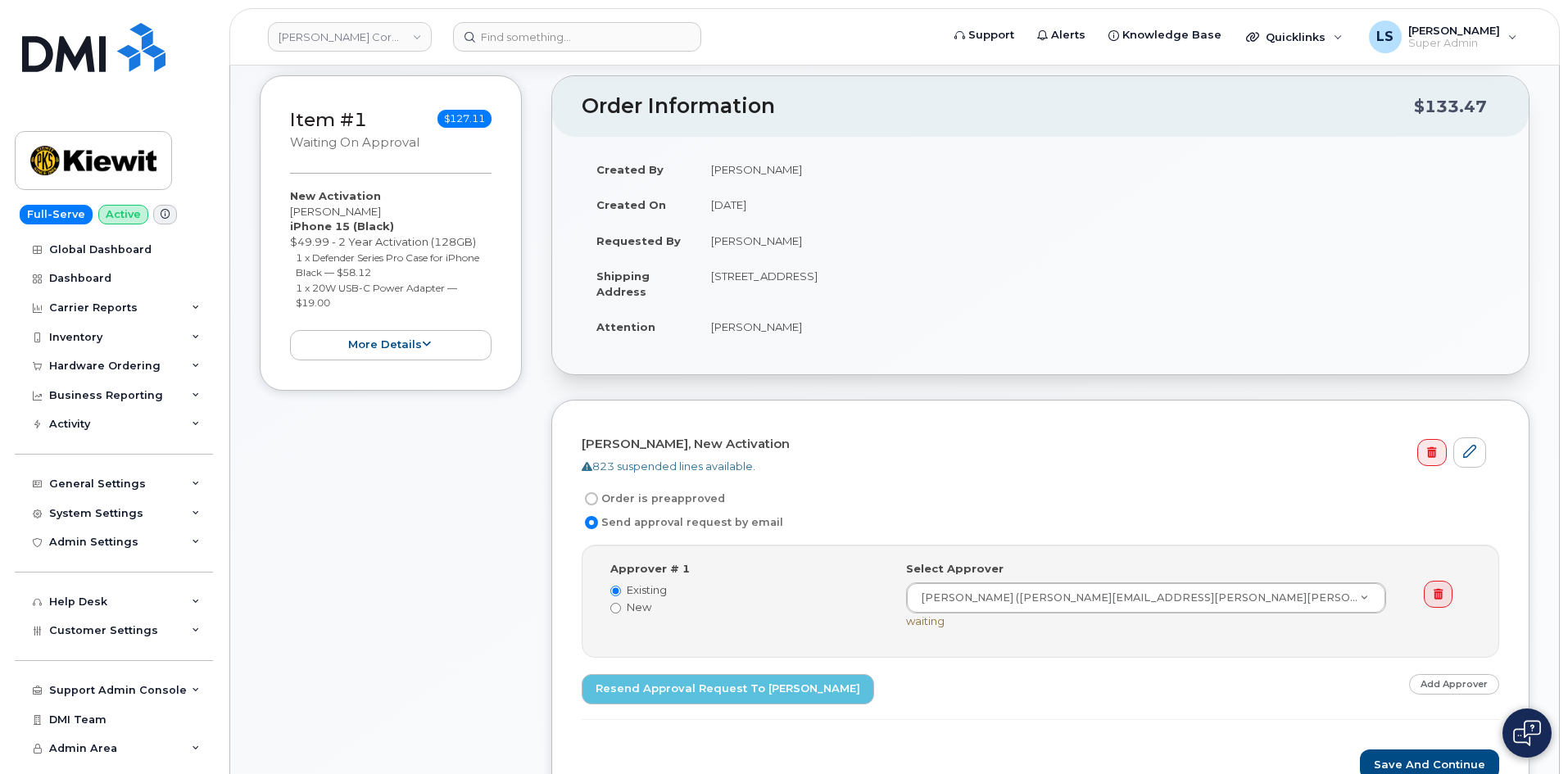
scroll to position [246, 0]
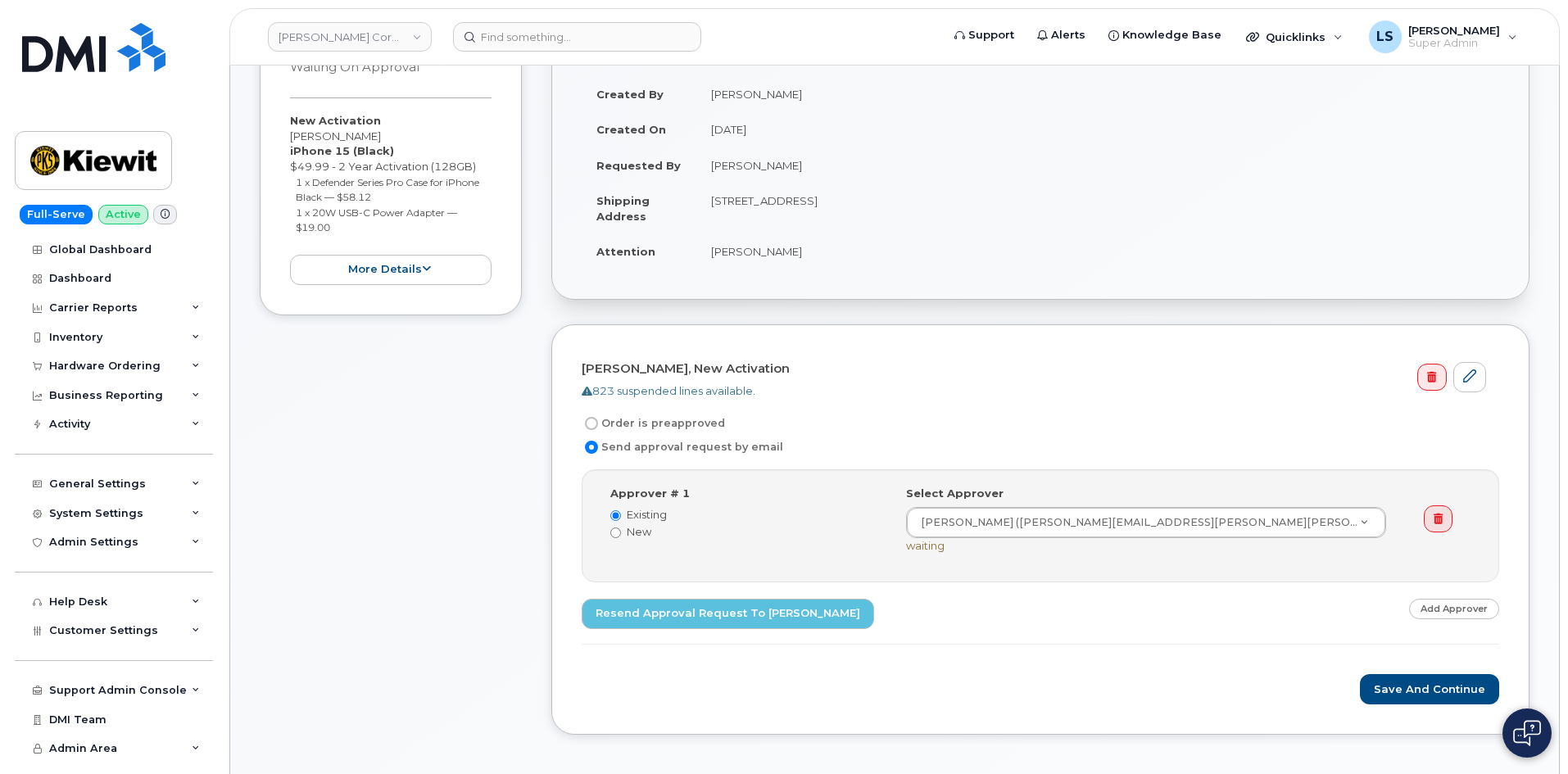
drag, startPoint x: 722, startPoint y: 201, endPoint x: 1127, endPoint y: 215, distance: 405.2
click at [1095, 209] on td "[STREET_ADDRESS]" at bounding box center [1097, 208] width 803 height 51
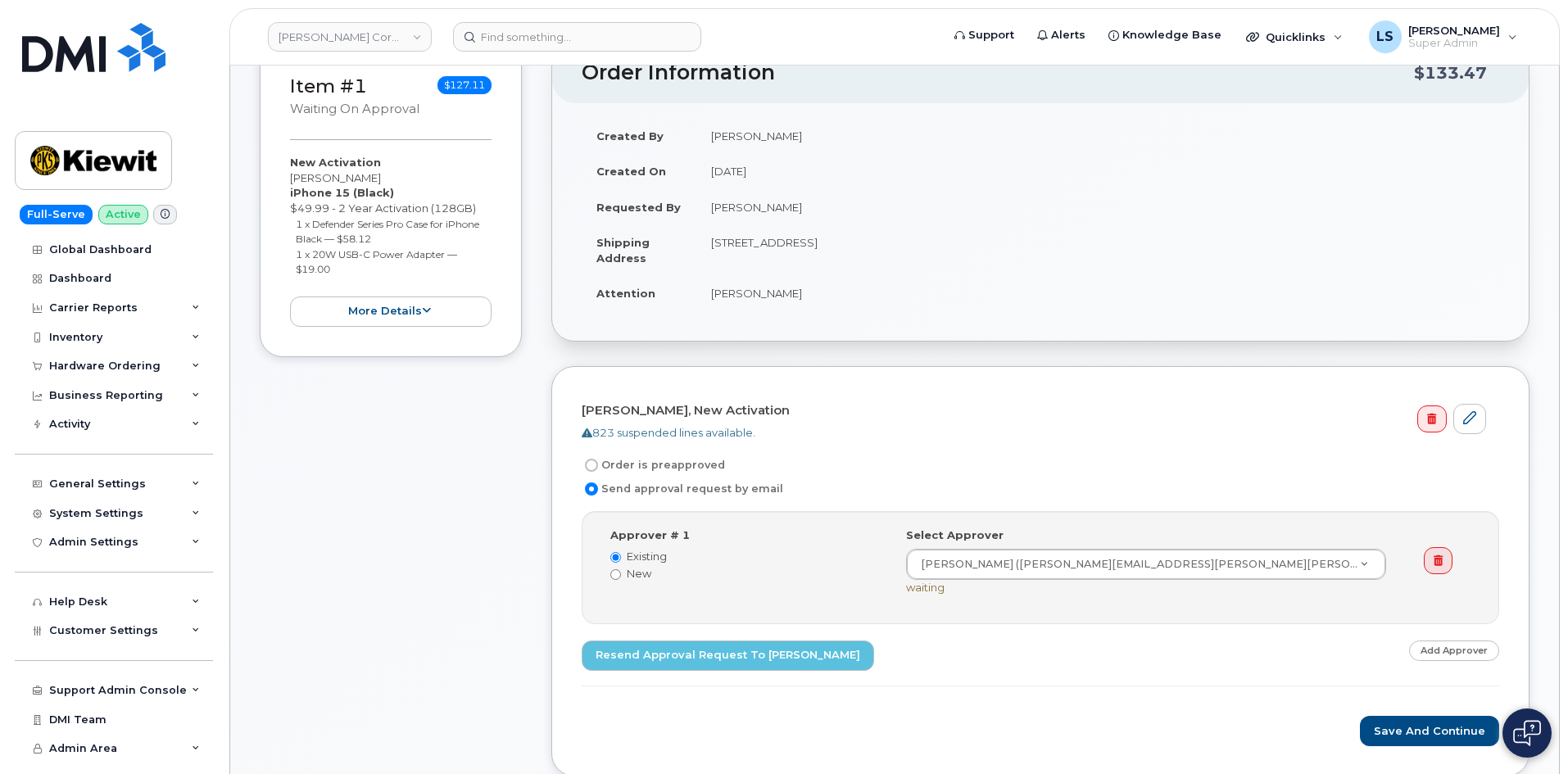
scroll to position [164, 0]
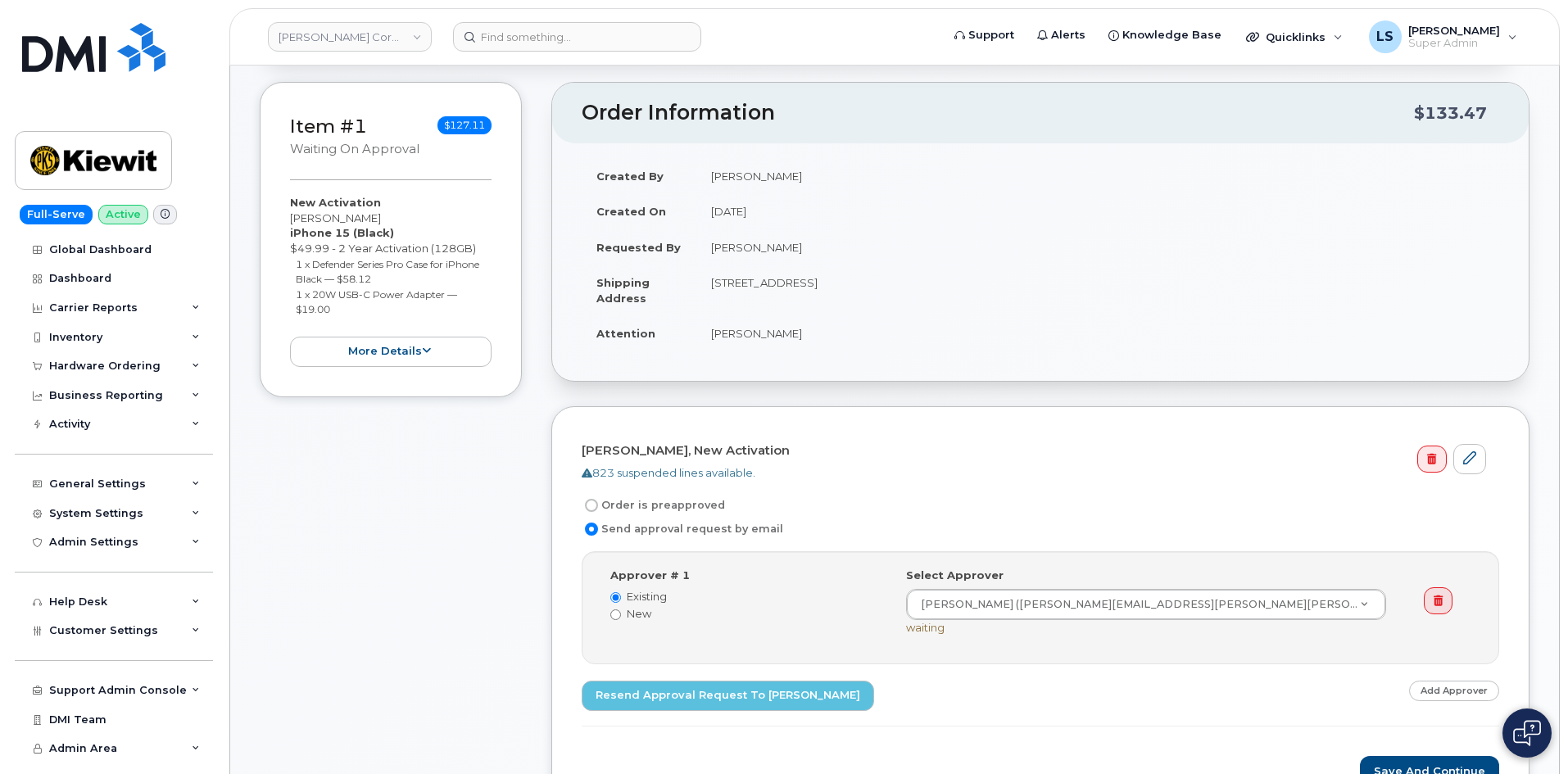
drag, startPoint x: 732, startPoint y: 330, endPoint x: 954, endPoint y: 314, distance: 222.6
click at [951, 308] on tbody "Created By [PERSON_NAME] Created On [DATE] Requested By [PERSON_NAME] Shipping …" at bounding box center [1040, 254] width 918 height 194
click at [801, 353] on div "Created By [PERSON_NAME] Created On [DATE] Requested By [PERSON_NAME] Shipping …" at bounding box center [1040, 262] width 977 height 238
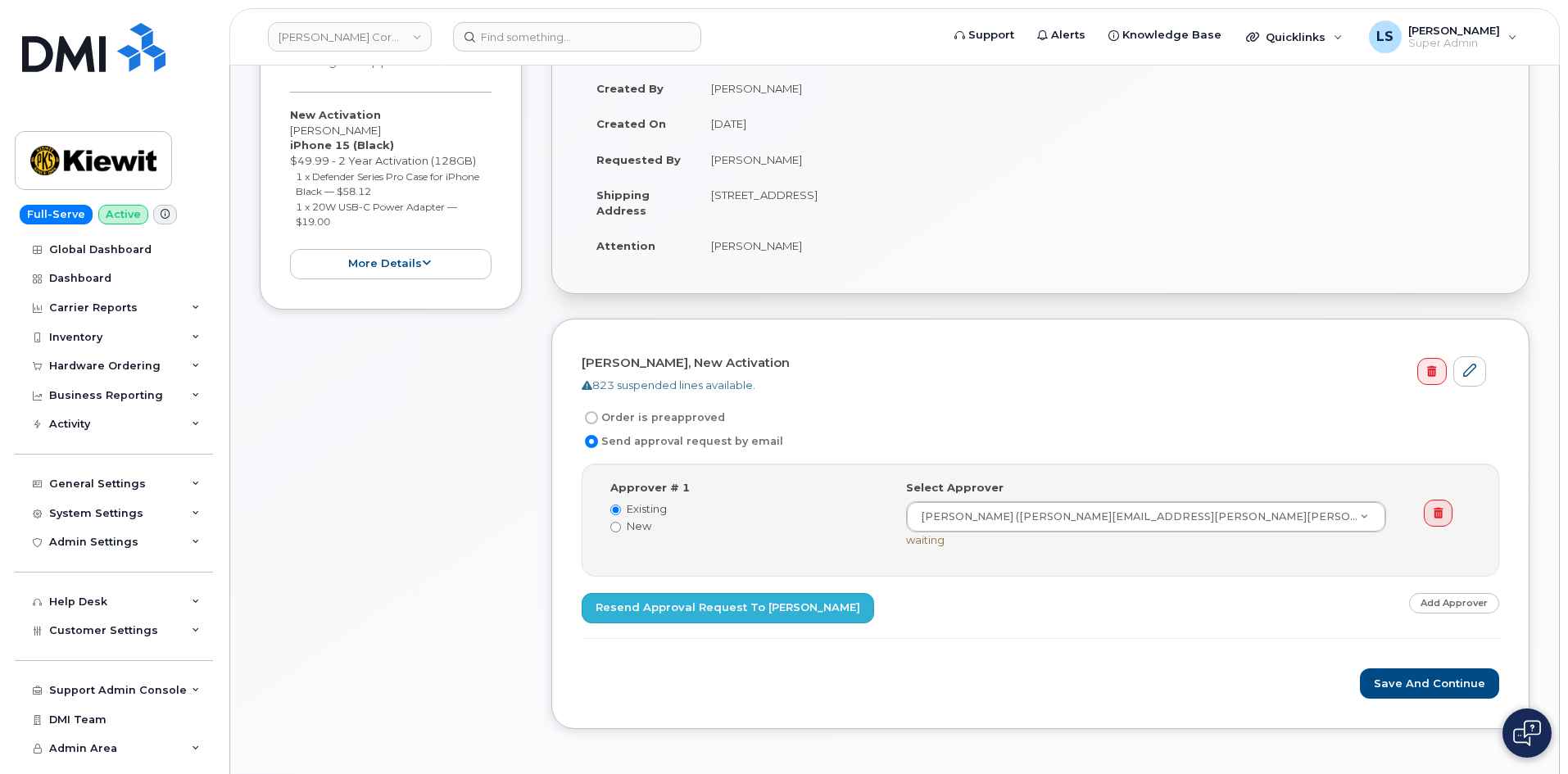
scroll to position [328, 0]
